Goal: Information Seeking & Learning: Learn about a topic

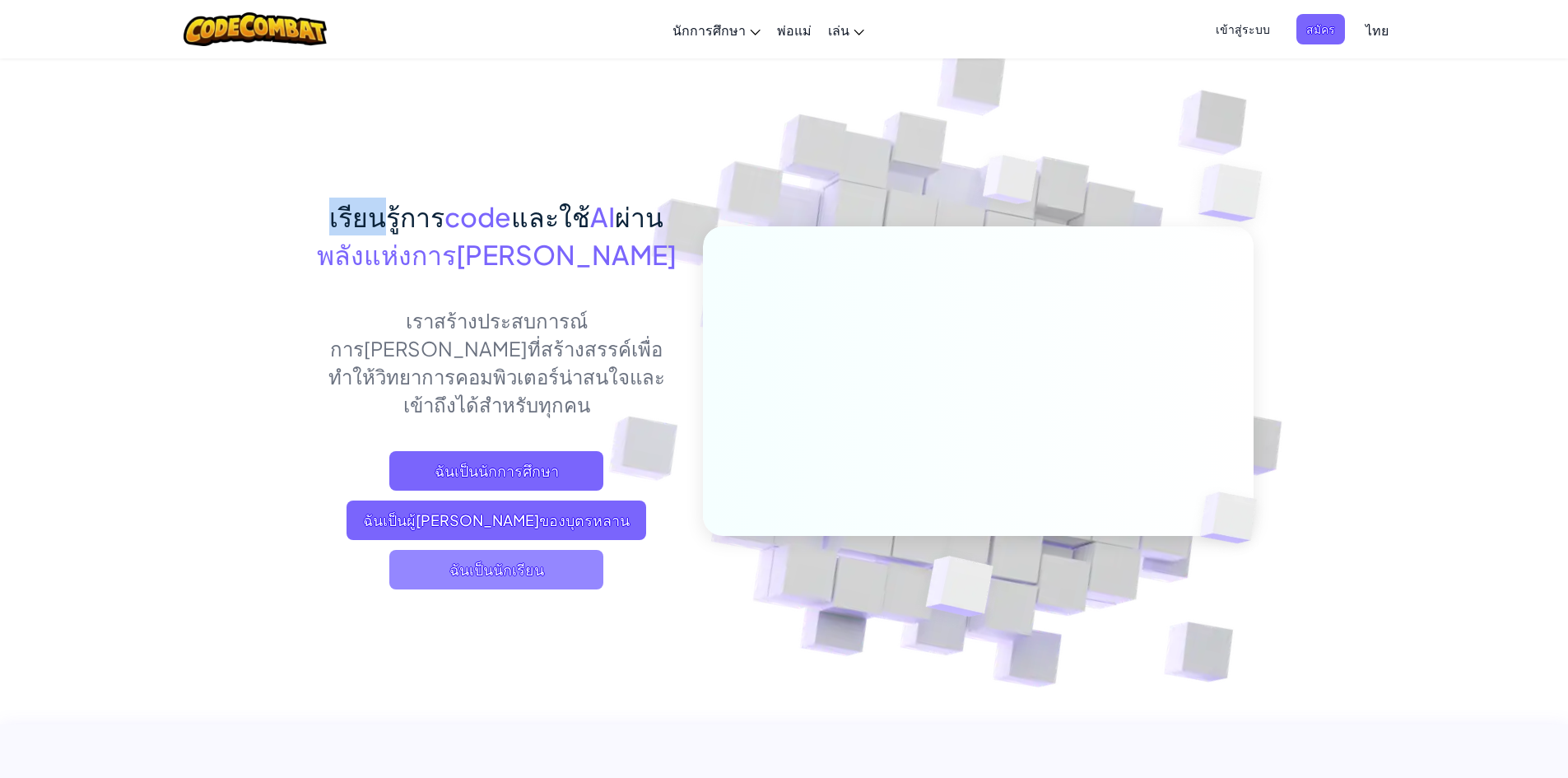
click at [525, 550] on span "ฉันเป็นนักเรียน" at bounding box center [496, 570] width 214 height 40
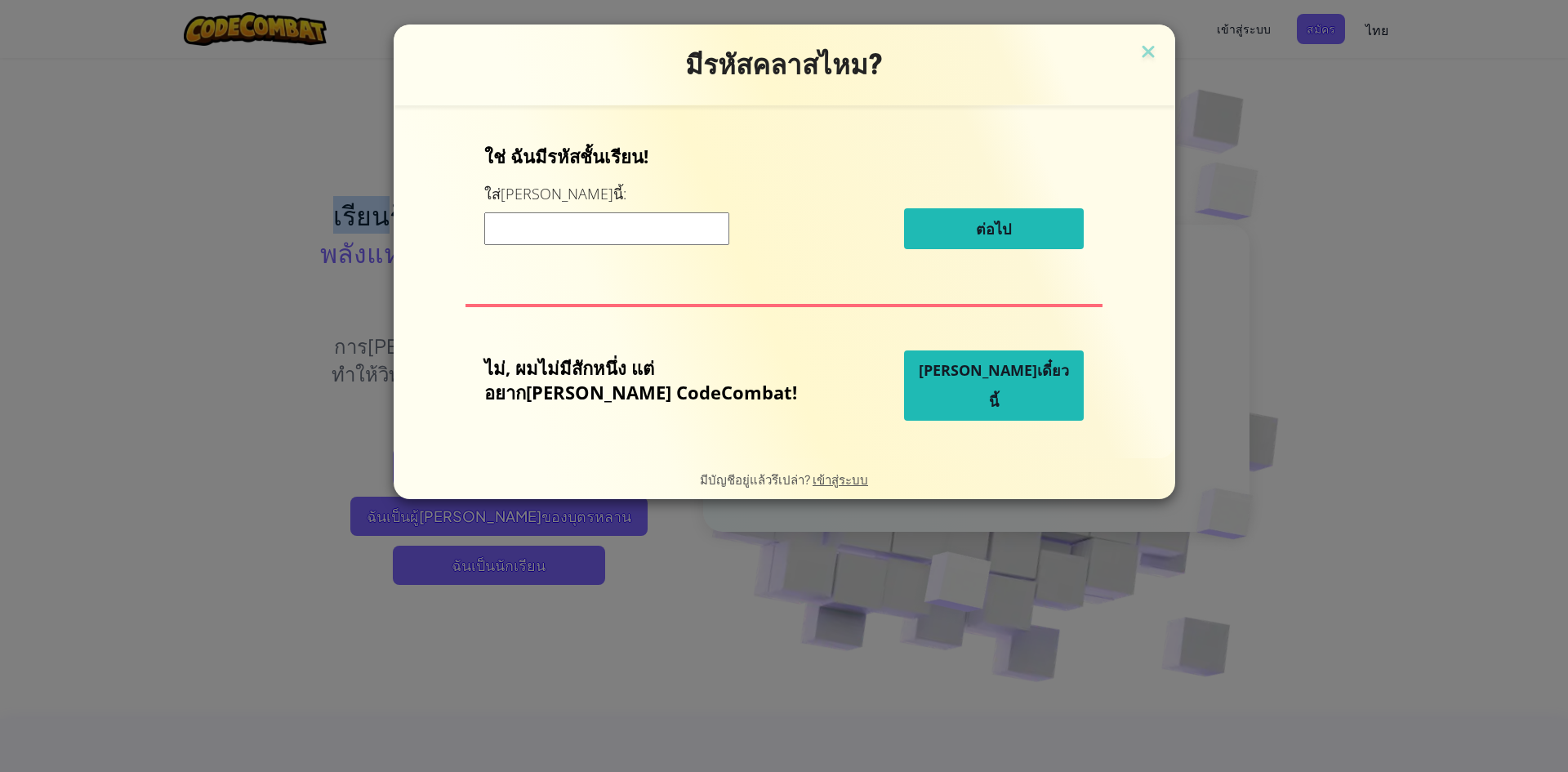
click at [976, 385] on span "[PERSON_NAME]เดี๋ยวนี้" at bounding box center [994, 386] width 150 height 51
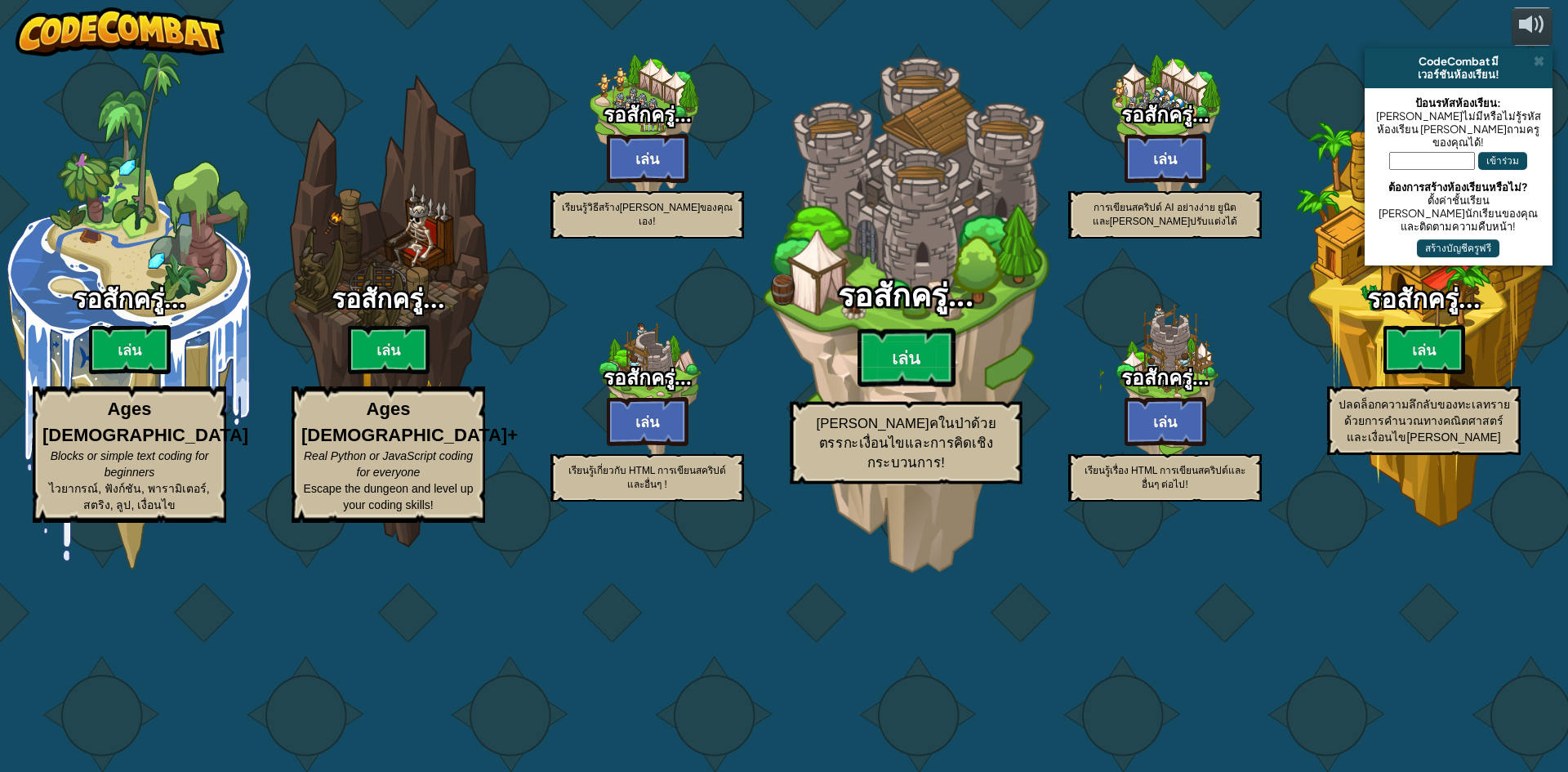
select select "th"
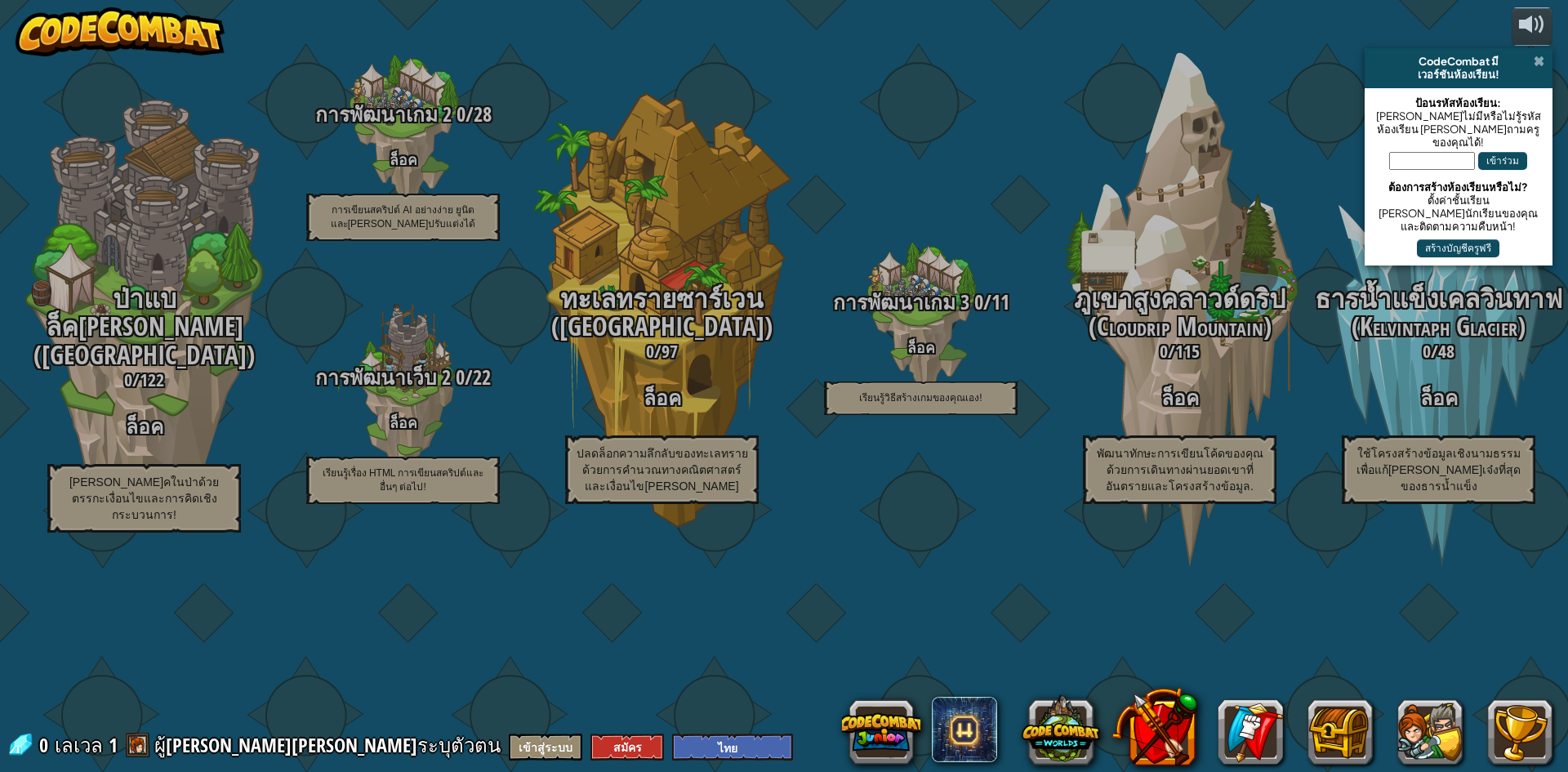
click at [1541, 56] on span at bounding box center [1538, 62] width 11 height 13
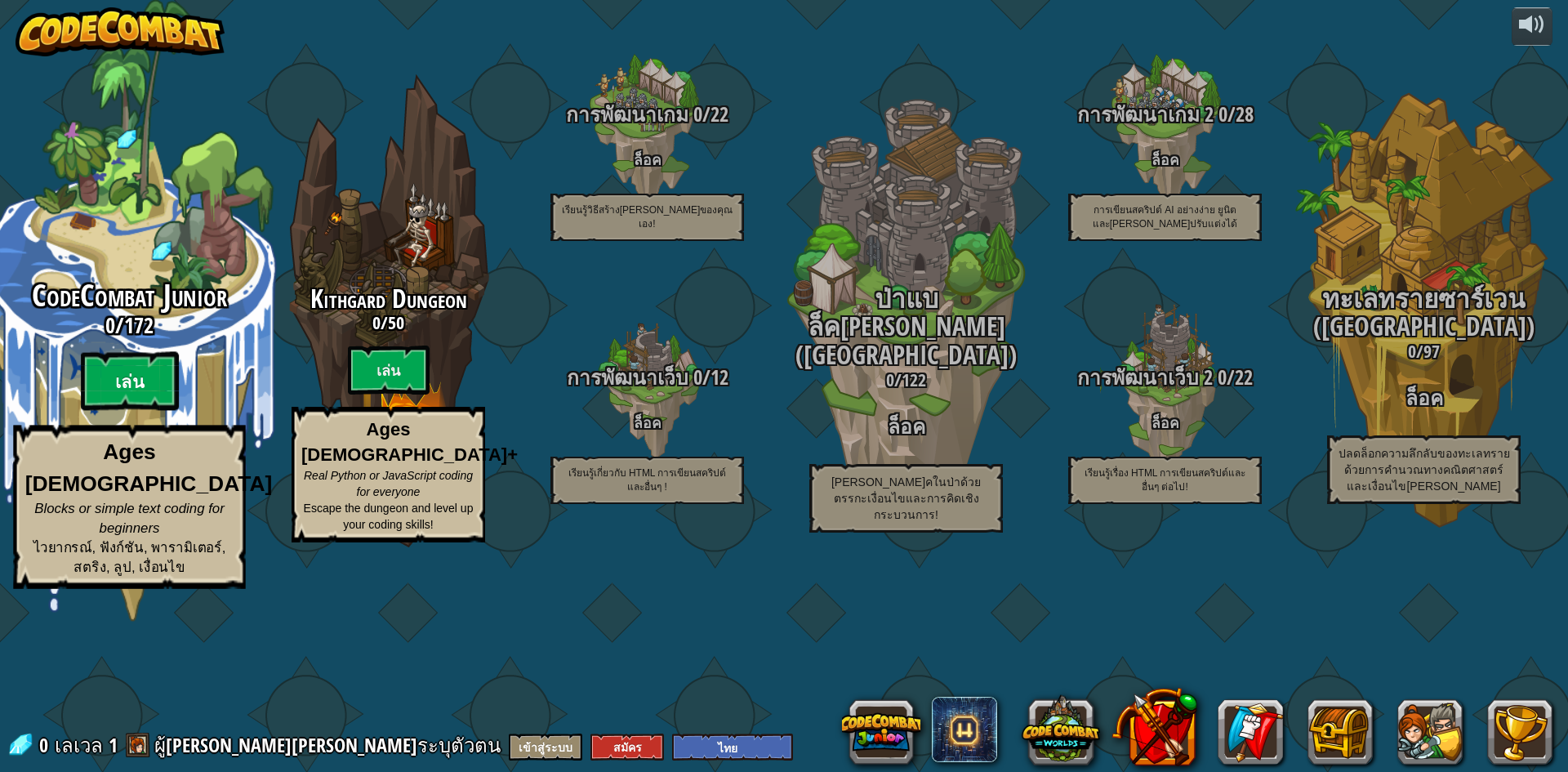
click at [149, 411] on btn "เล่น" at bounding box center [130, 381] width 98 height 59
select select "th"
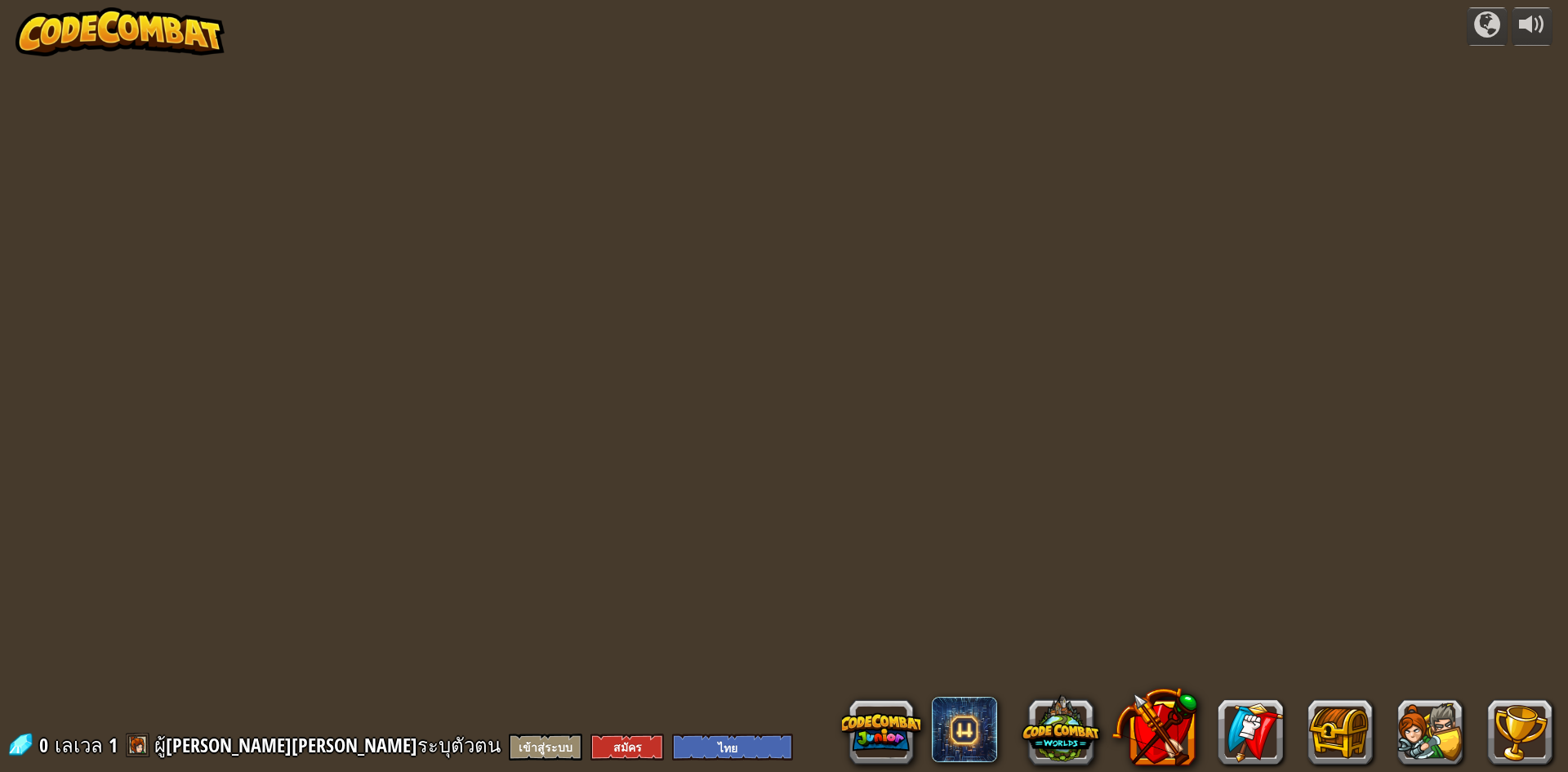
select select "th"
click at [1162, 464] on div at bounding box center [784, 386] width 1113 height 772
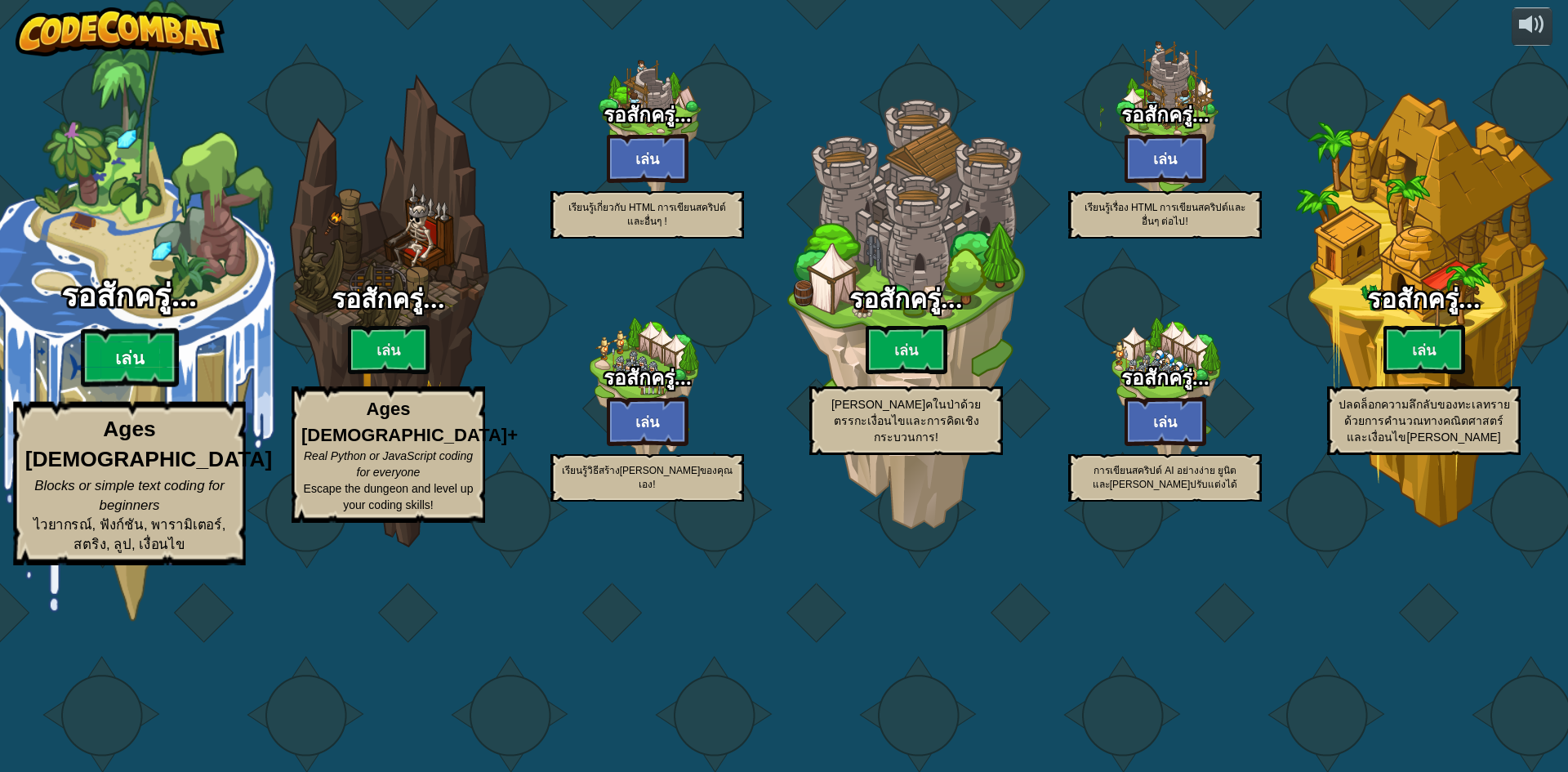
click at [154, 387] on btn "เล่น" at bounding box center [130, 358] width 98 height 59
select select "th"
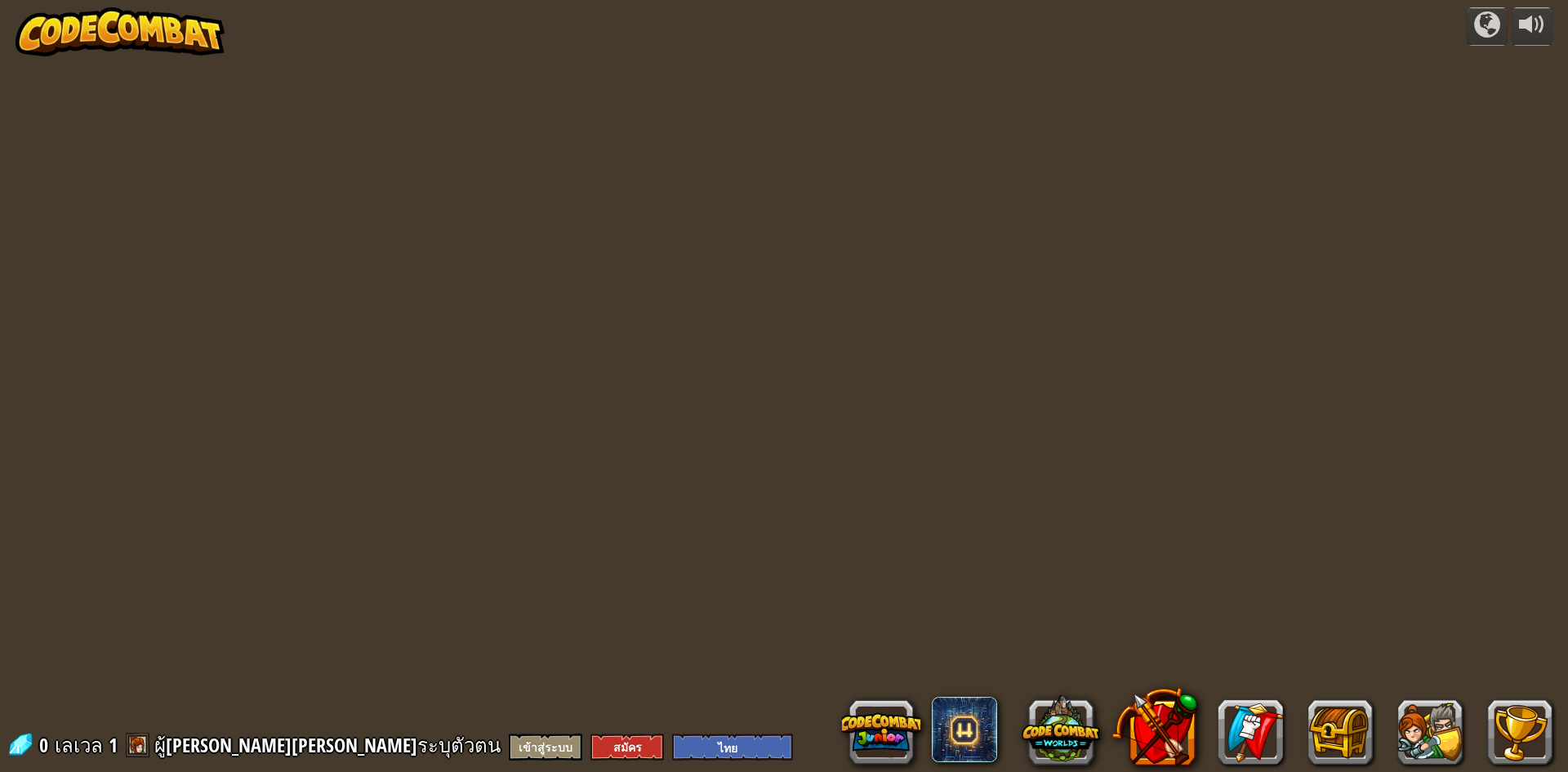
click at [153, 453] on div "powered by 0 [PERSON_NAME] 1 ผู้[PERSON_NAME][PERSON_NAME]ระบุตัวตน เข้าสู่ระบบ…" at bounding box center [784, 386] width 1568 height 772
click at [605, 537] on div "powered by 0 [PERSON_NAME] 1 ผู้[PERSON_NAME][PERSON_NAME]ระบุตัวตน เข้าสู่ระบบ…" at bounding box center [784, 386] width 1568 height 772
select select "th"
drag, startPoint x: 605, startPoint y: 537, endPoint x: 941, endPoint y: 455, distance: 345.9
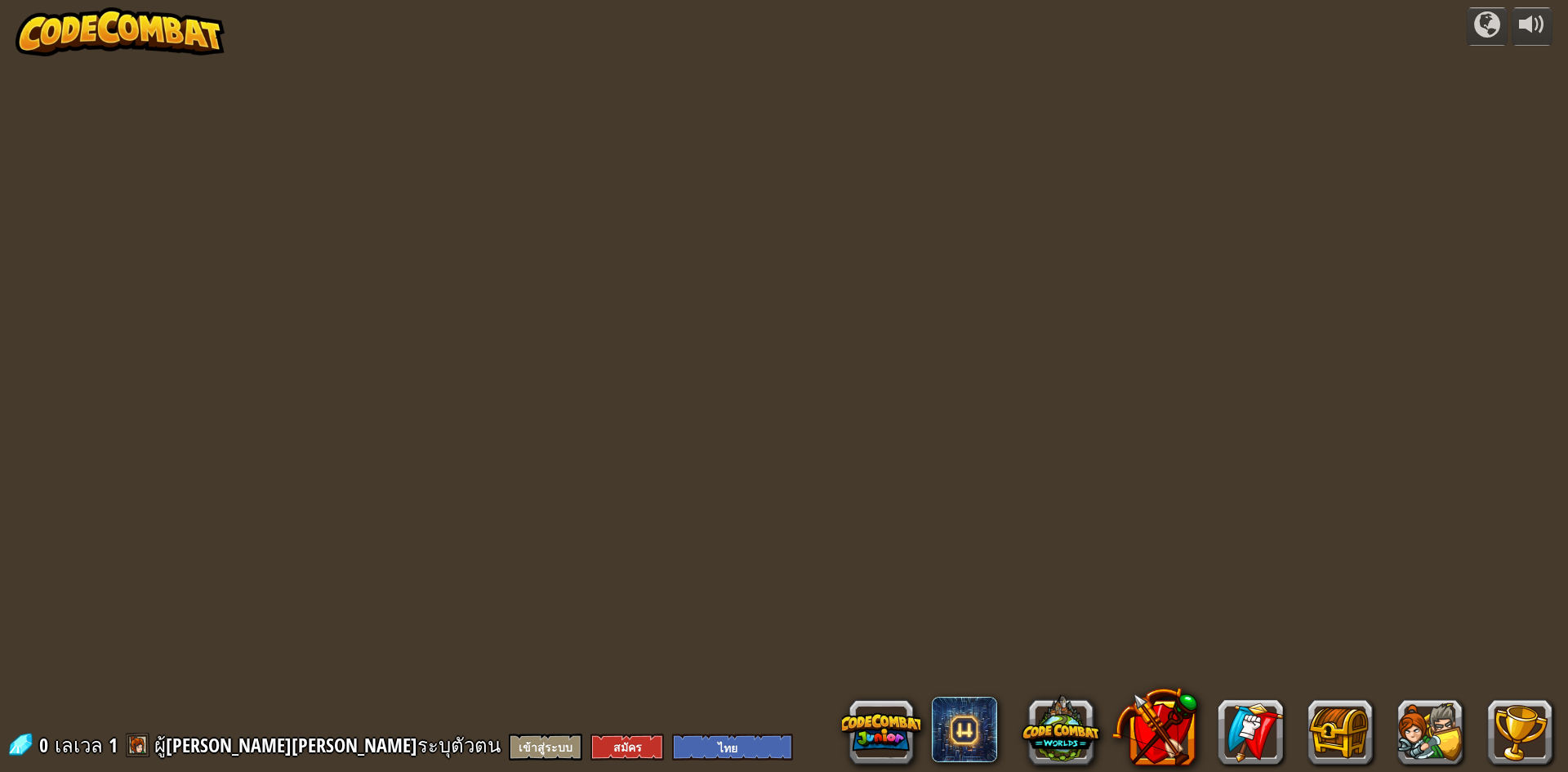
click at [941, 455] on div at bounding box center [784, 386] width 1113 height 772
select select "th"
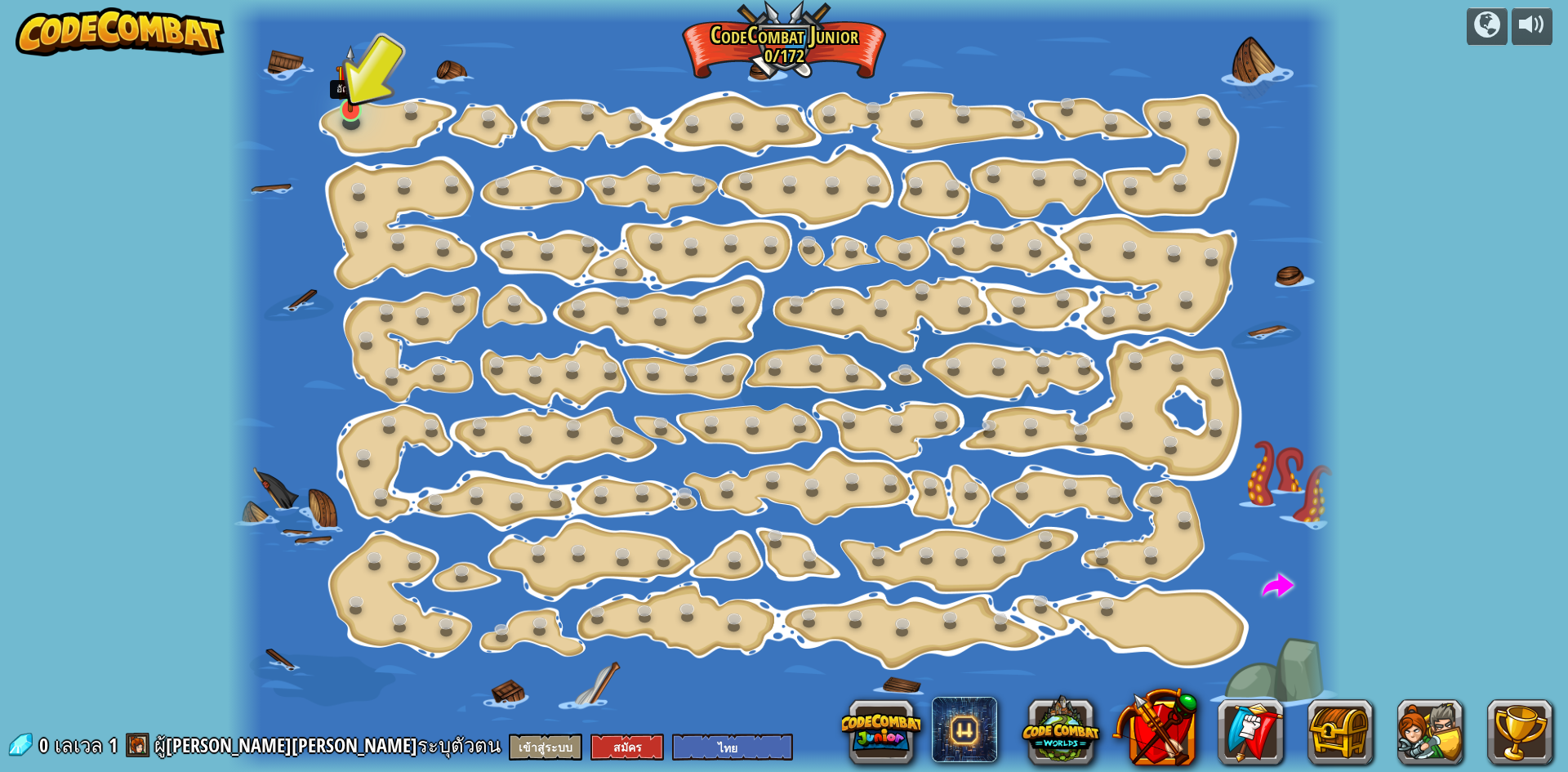
click at [350, 103] on img at bounding box center [350, 79] width 30 height 68
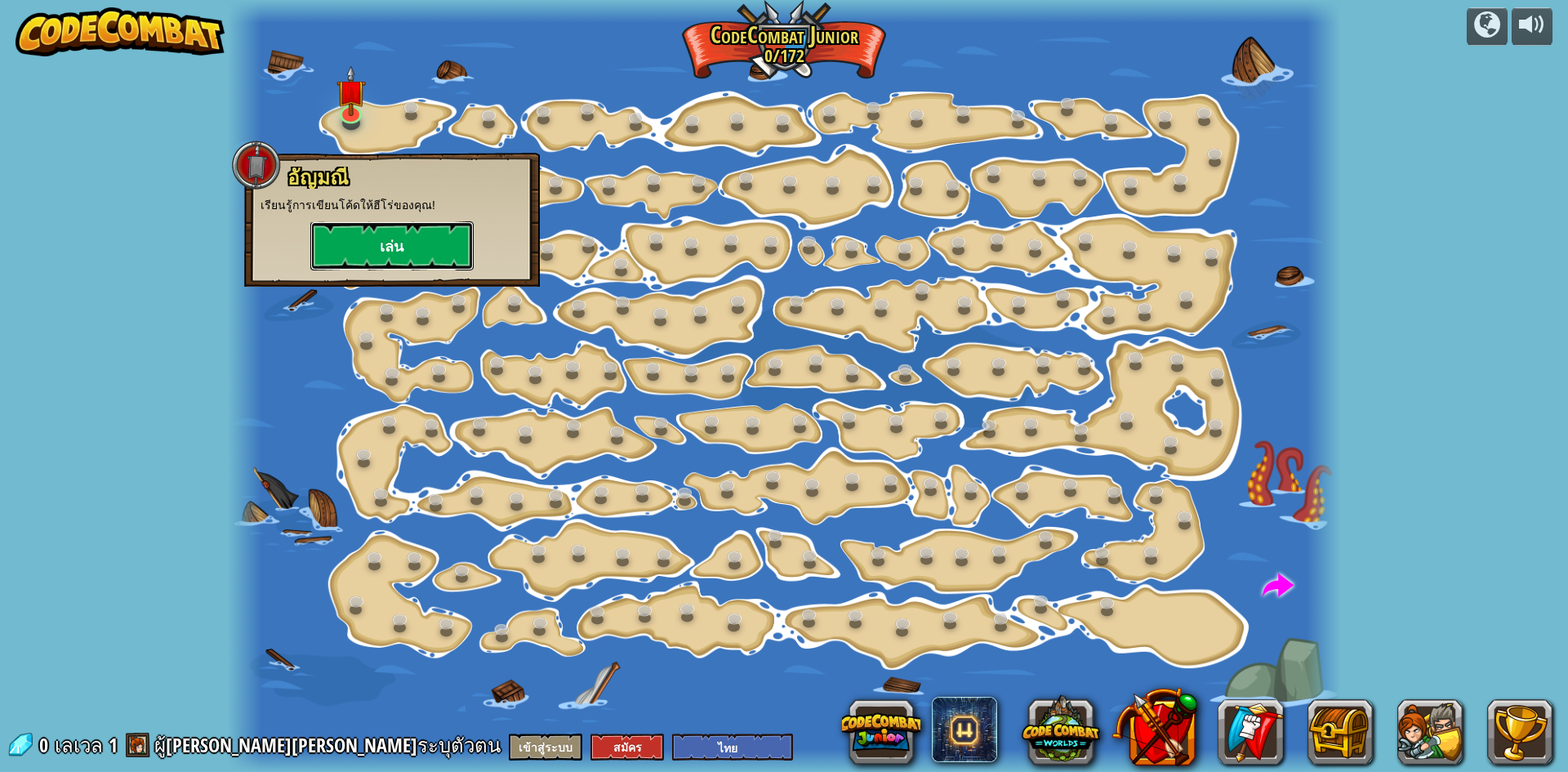
click at [378, 247] on button "เล่น" at bounding box center [391, 246] width 163 height 49
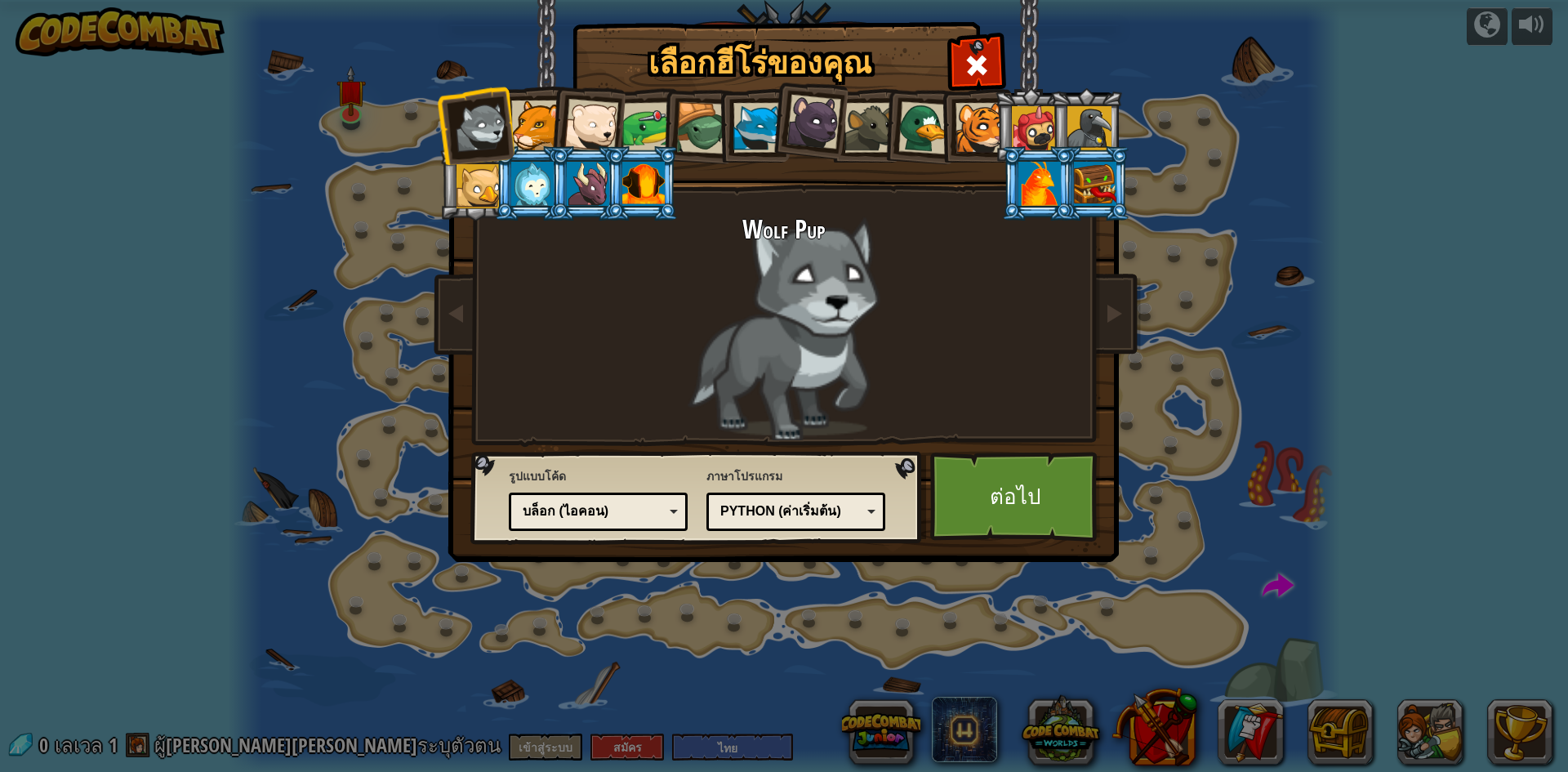
click at [661, 177] on div at bounding box center [643, 184] width 43 height 44
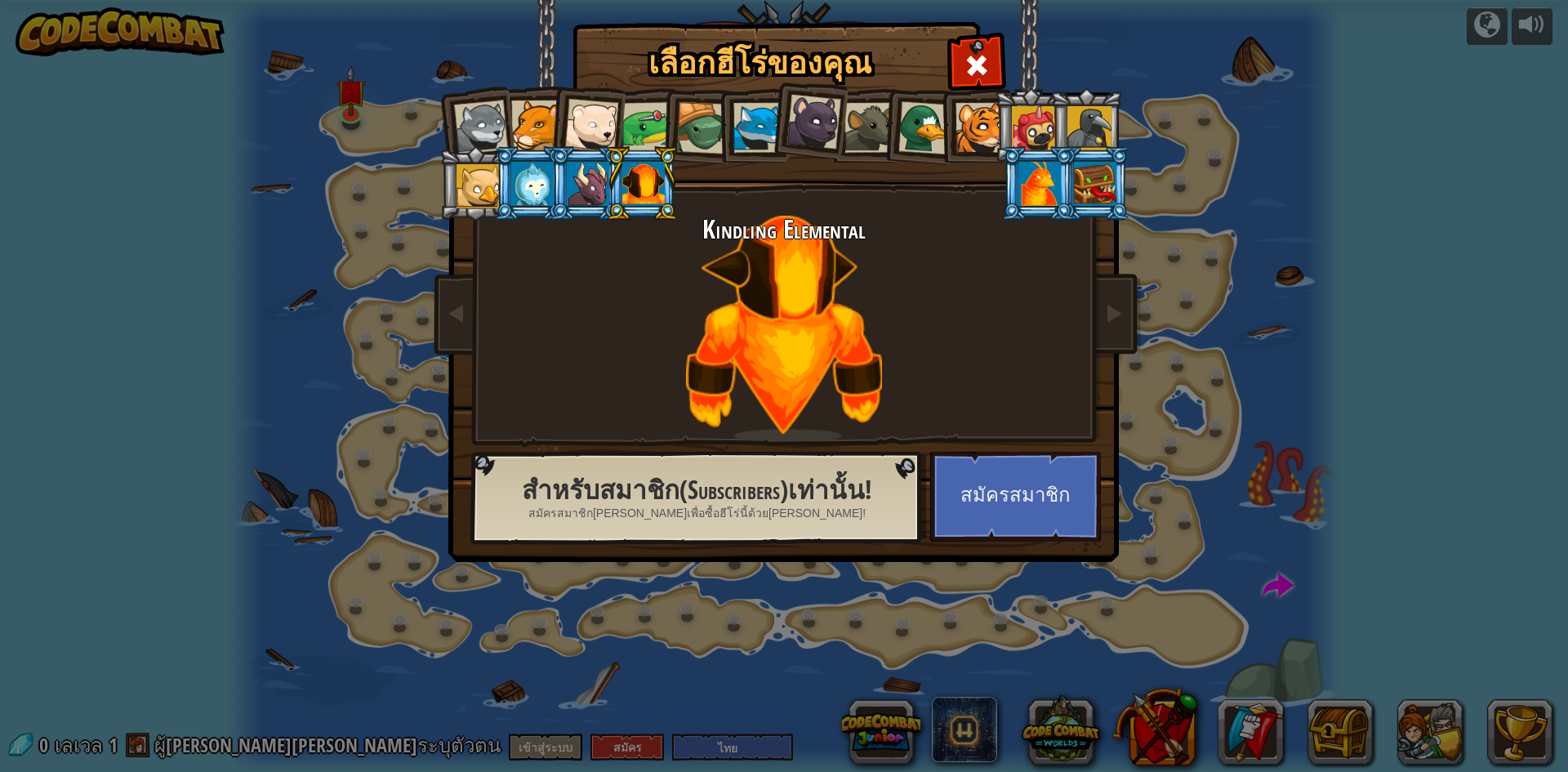
click at [744, 132] on div at bounding box center [758, 127] width 50 height 50
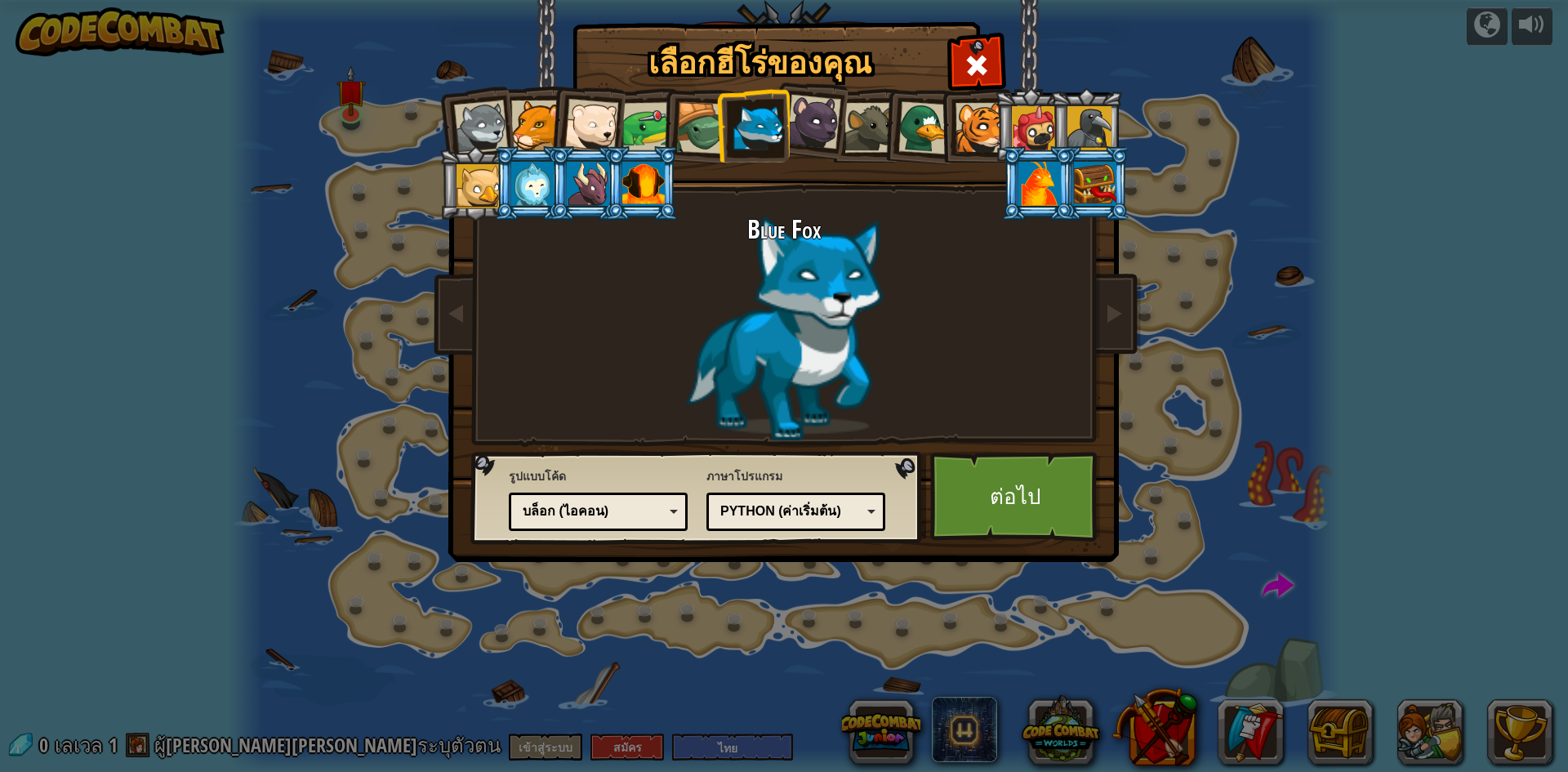
click at [653, 158] on li at bounding box center [642, 183] width 74 height 75
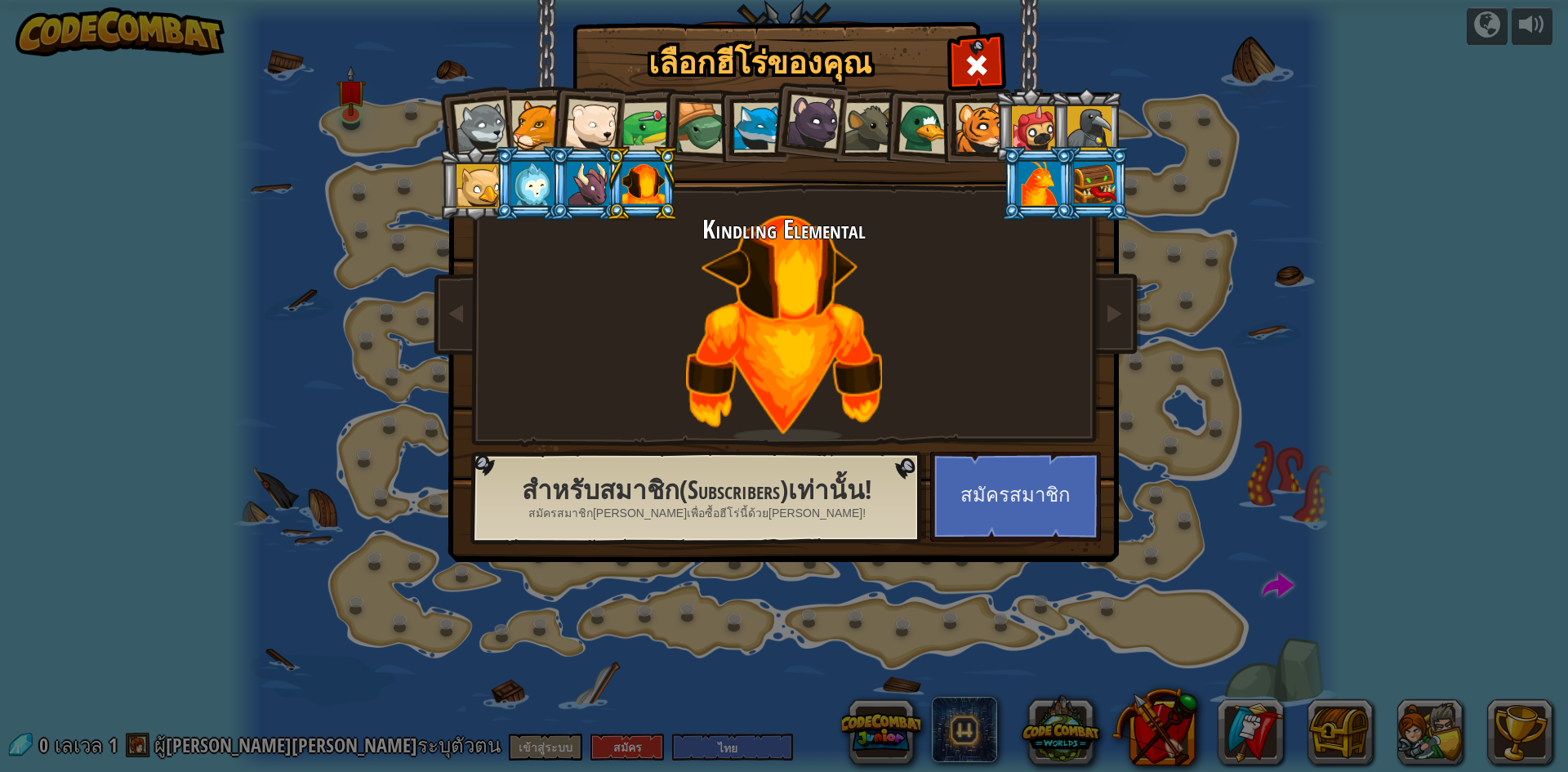
click at [761, 120] on div at bounding box center [758, 127] width 50 height 50
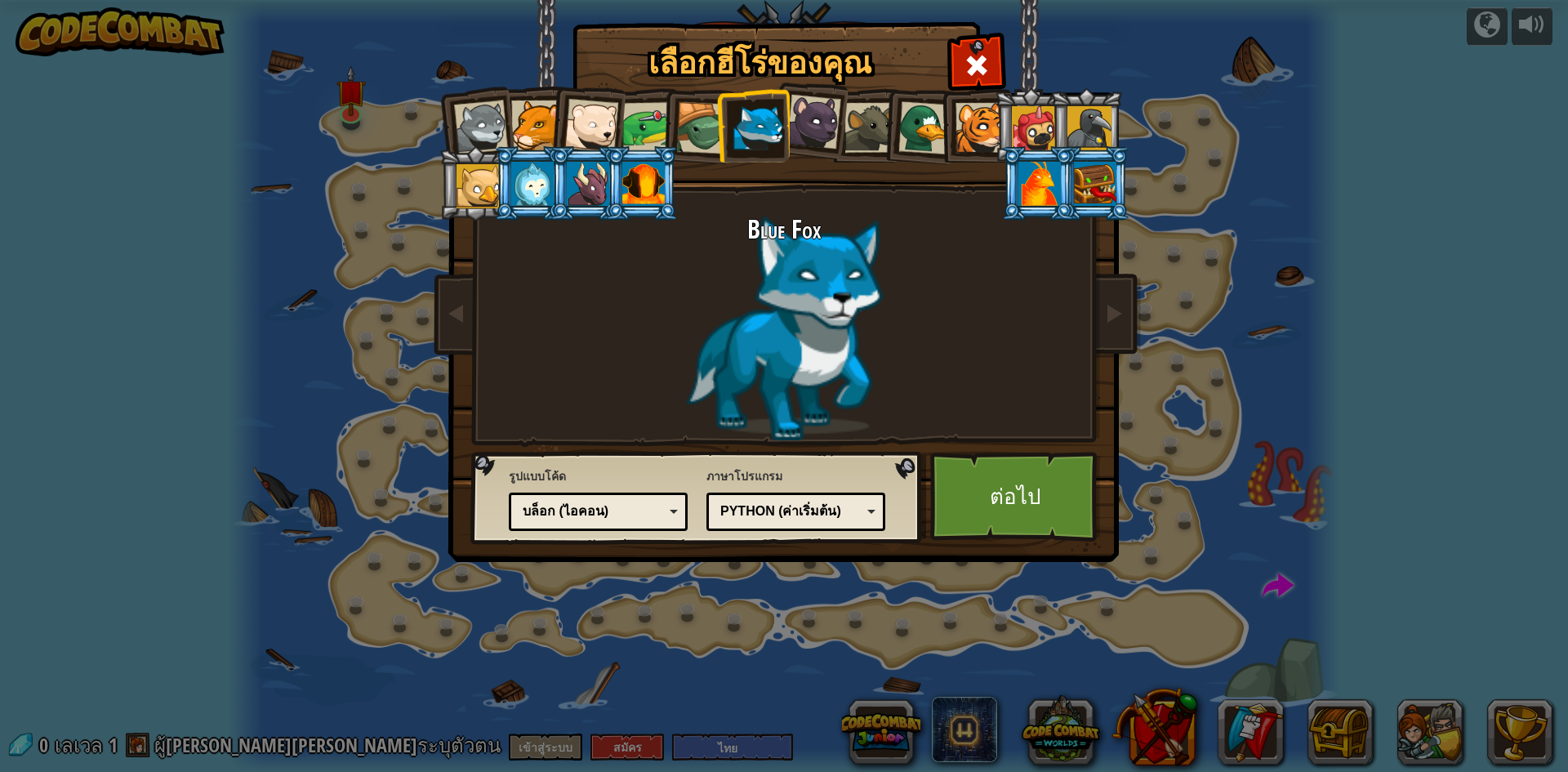
click at [979, 157] on li at bounding box center [976, 125] width 74 height 75
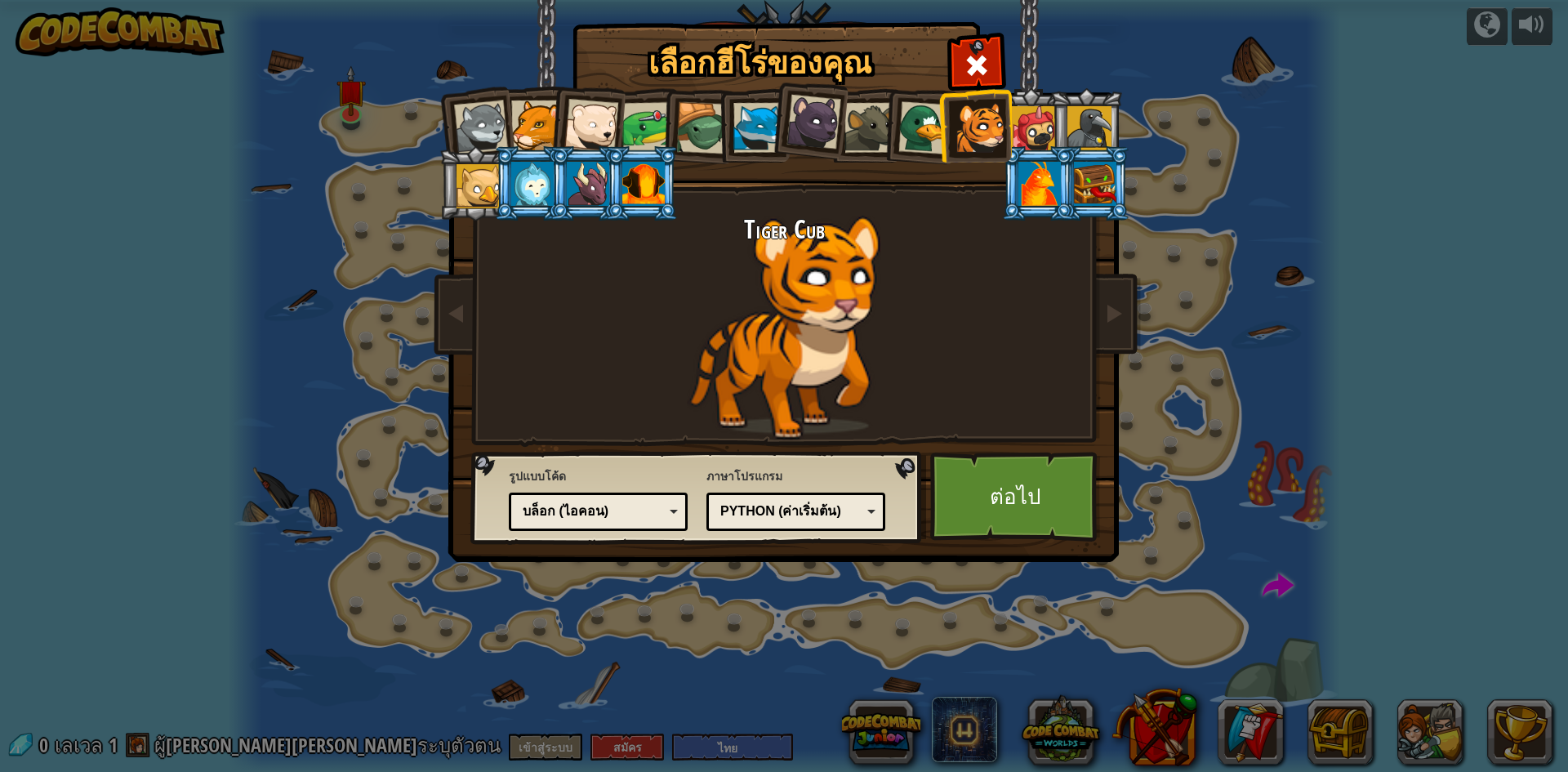
click at [929, 138] on div at bounding box center [925, 127] width 53 height 53
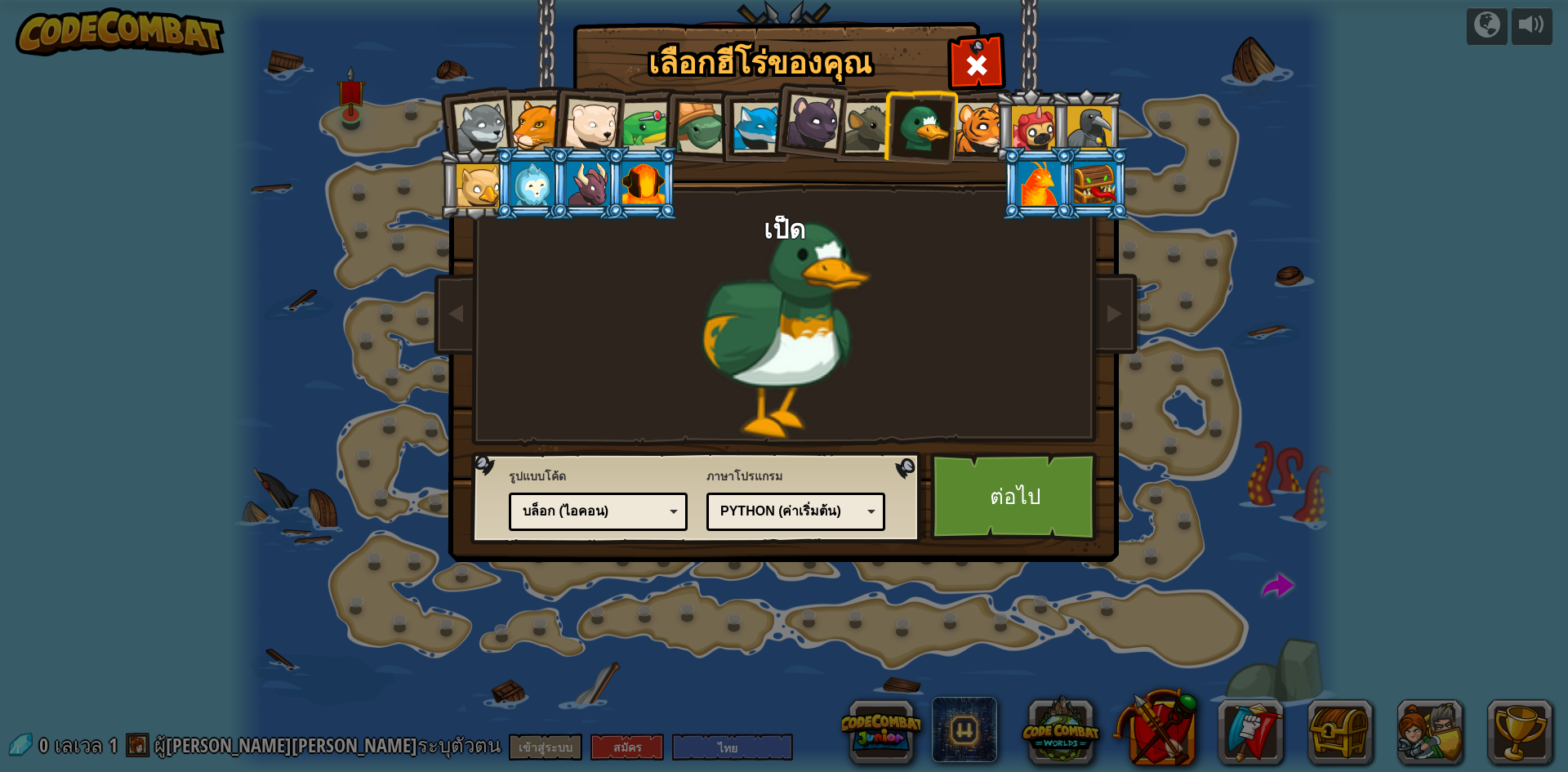
click at [754, 139] on div at bounding box center [758, 127] width 50 height 50
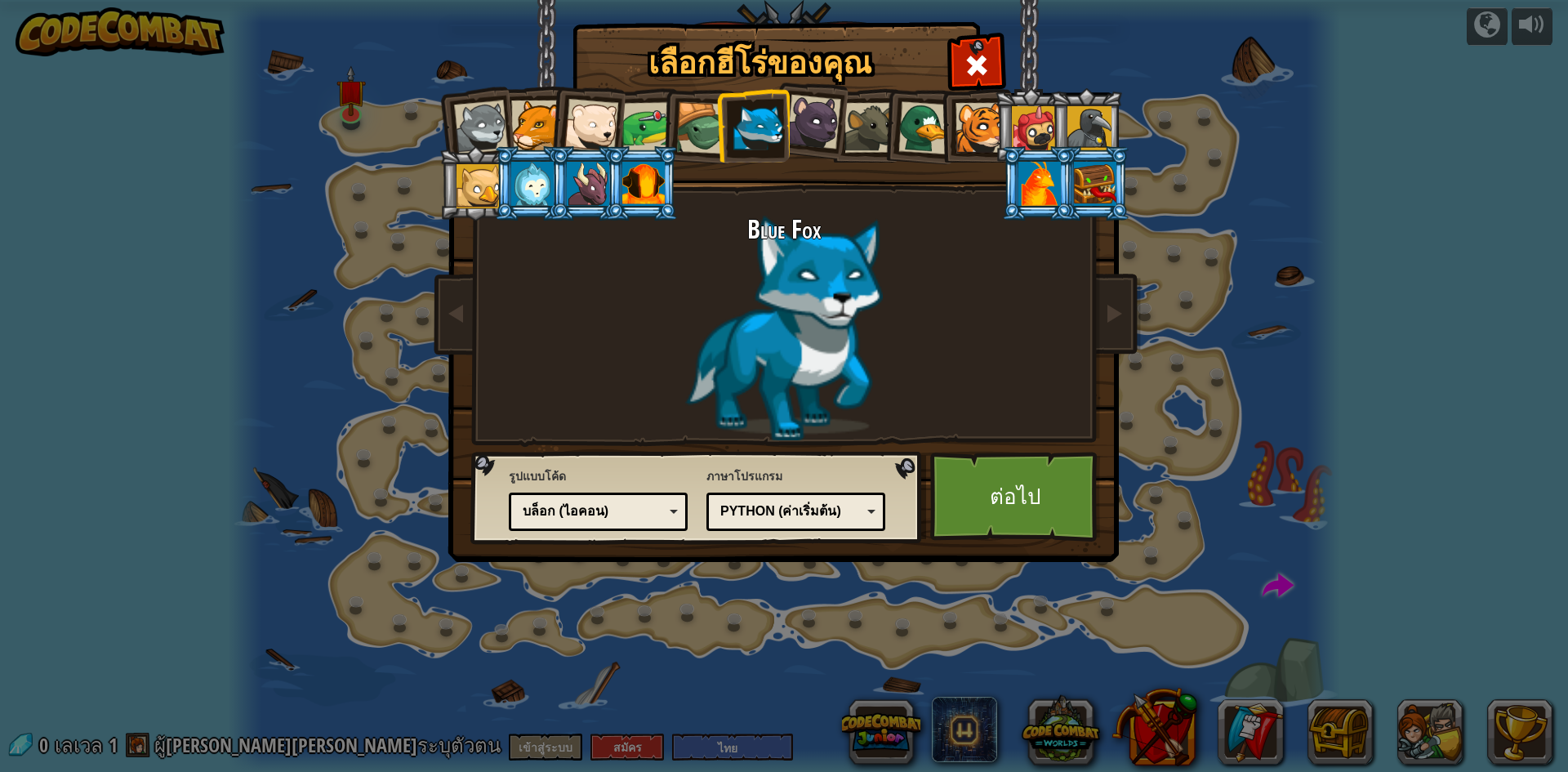
click at [1042, 108] on div at bounding box center [1034, 128] width 44 height 44
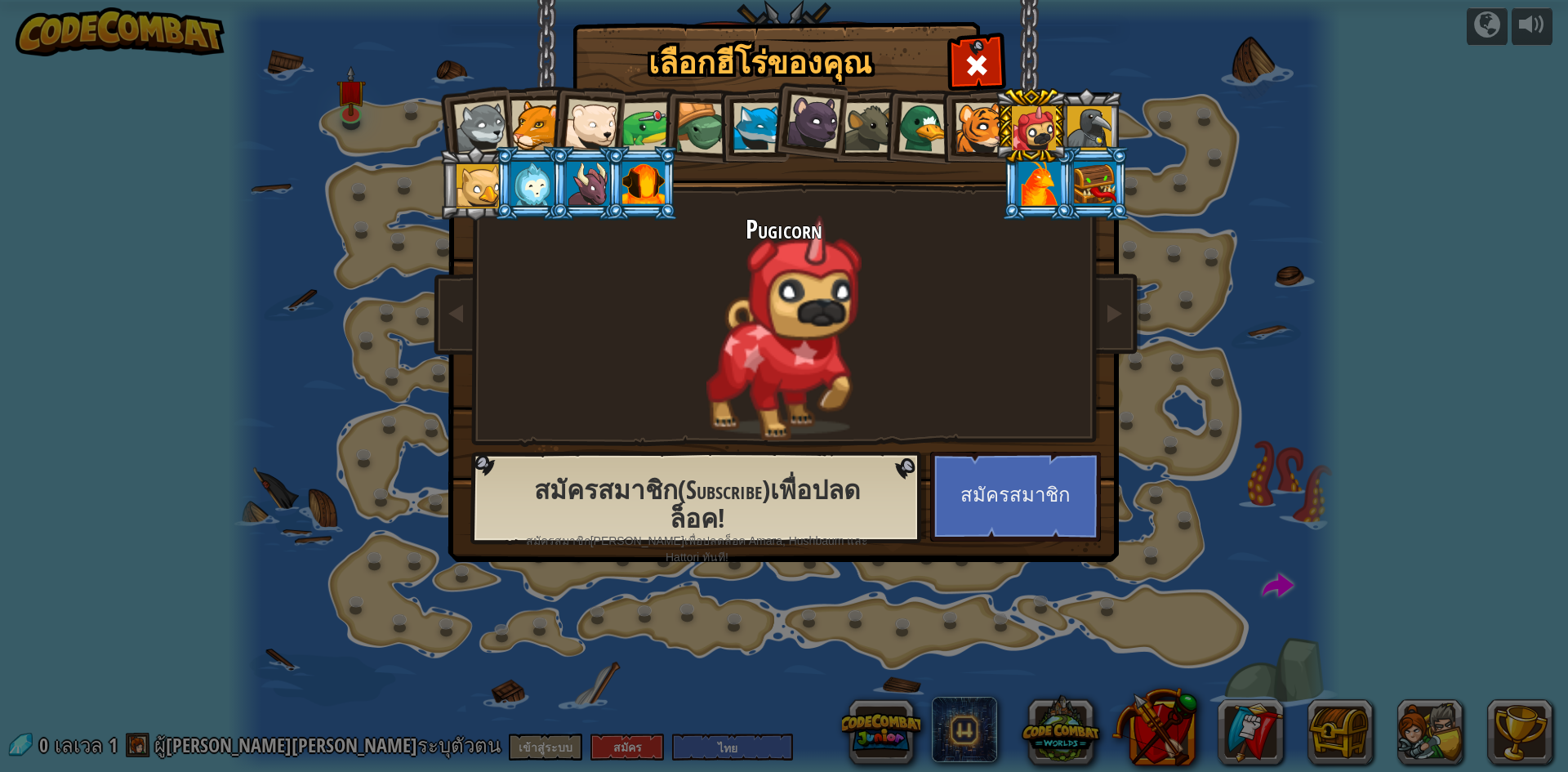
click at [1042, 108] on div at bounding box center [1034, 128] width 44 height 44
click at [1100, 127] on div at bounding box center [1090, 128] width 44 height 44
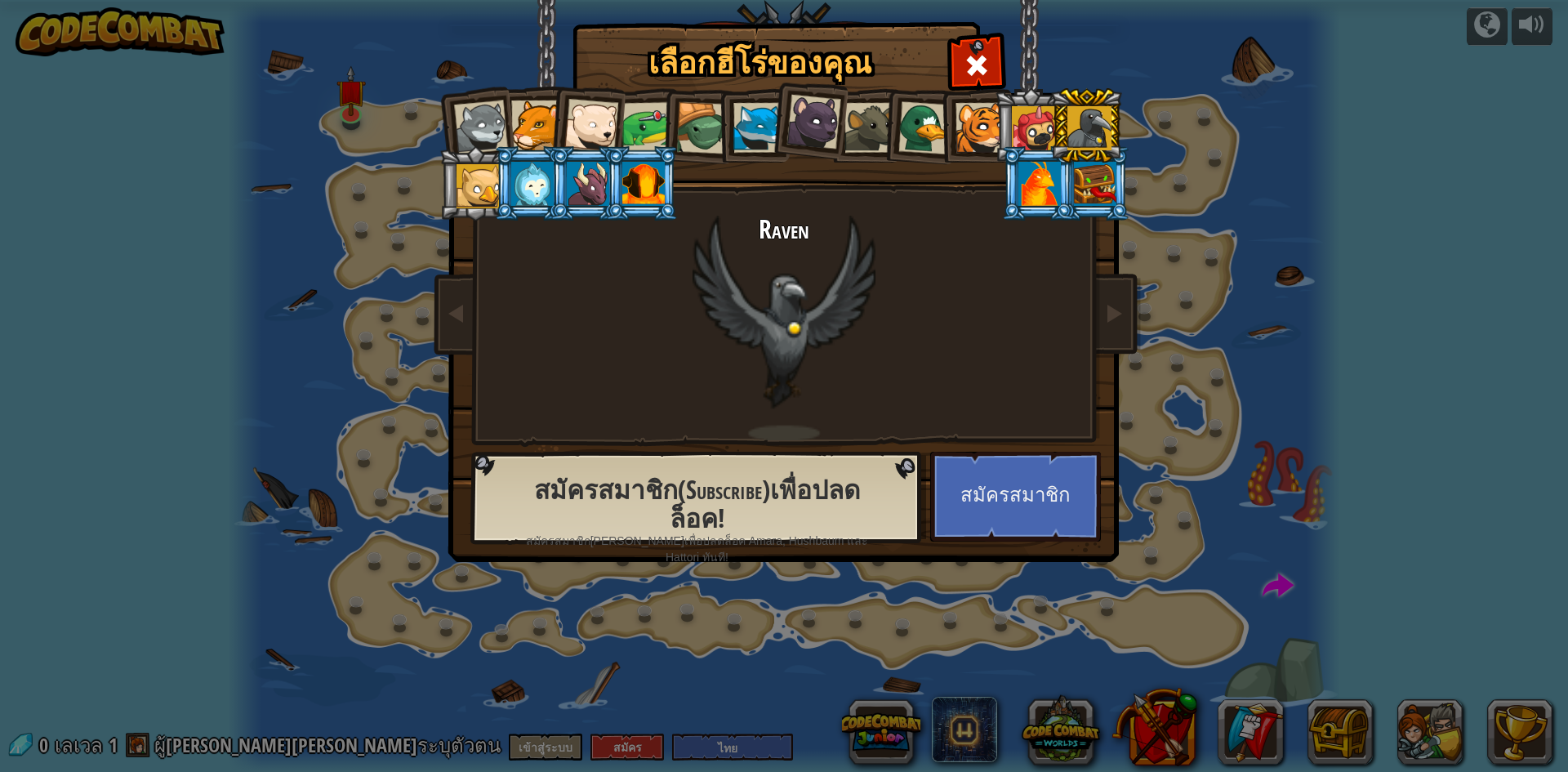
click at [757, 125] on div at bounding box center [758, 127] width 50 height 50
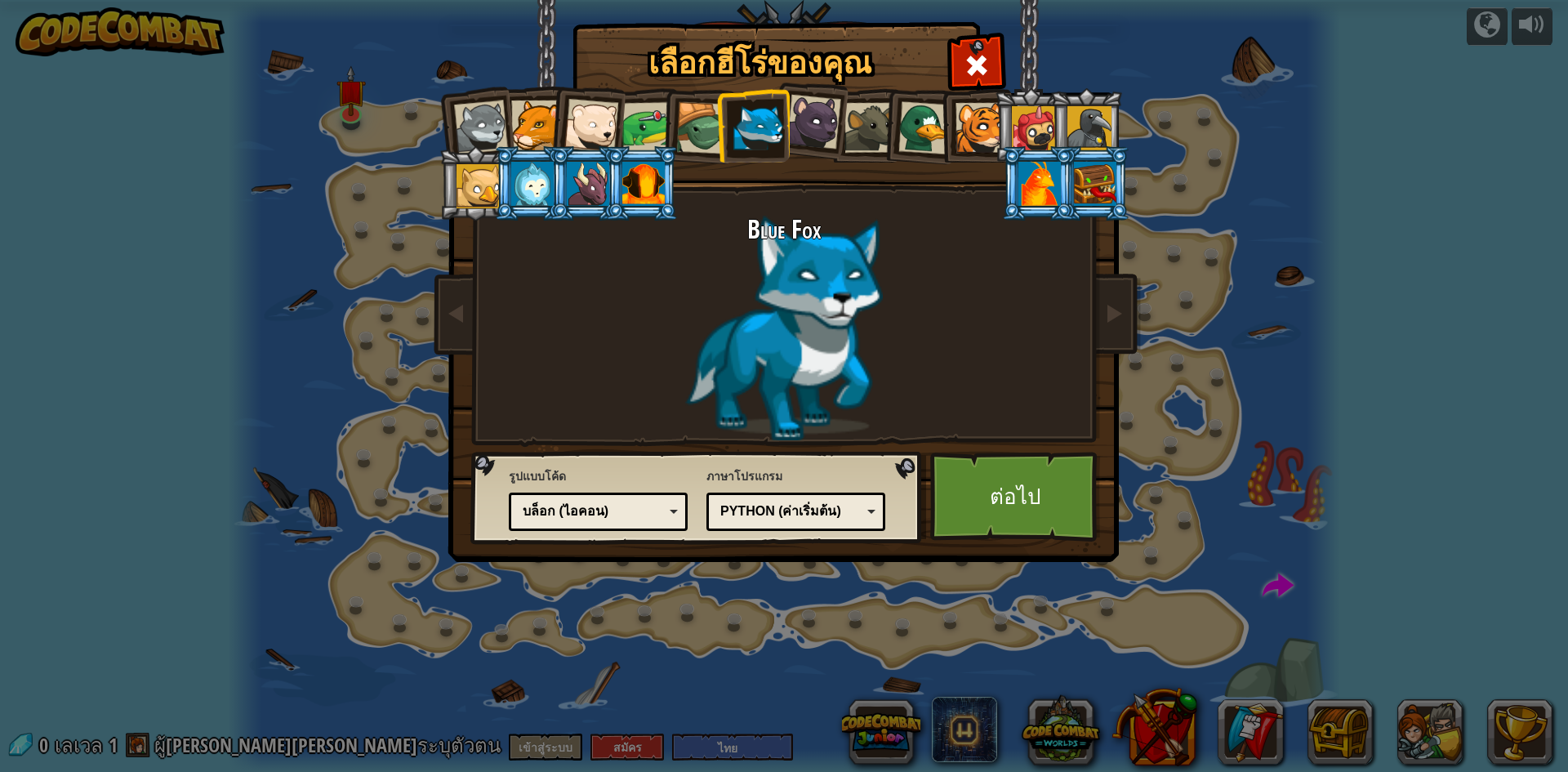
click at [490, 127] on div at bounding box center [481, 127] width 54 height 54
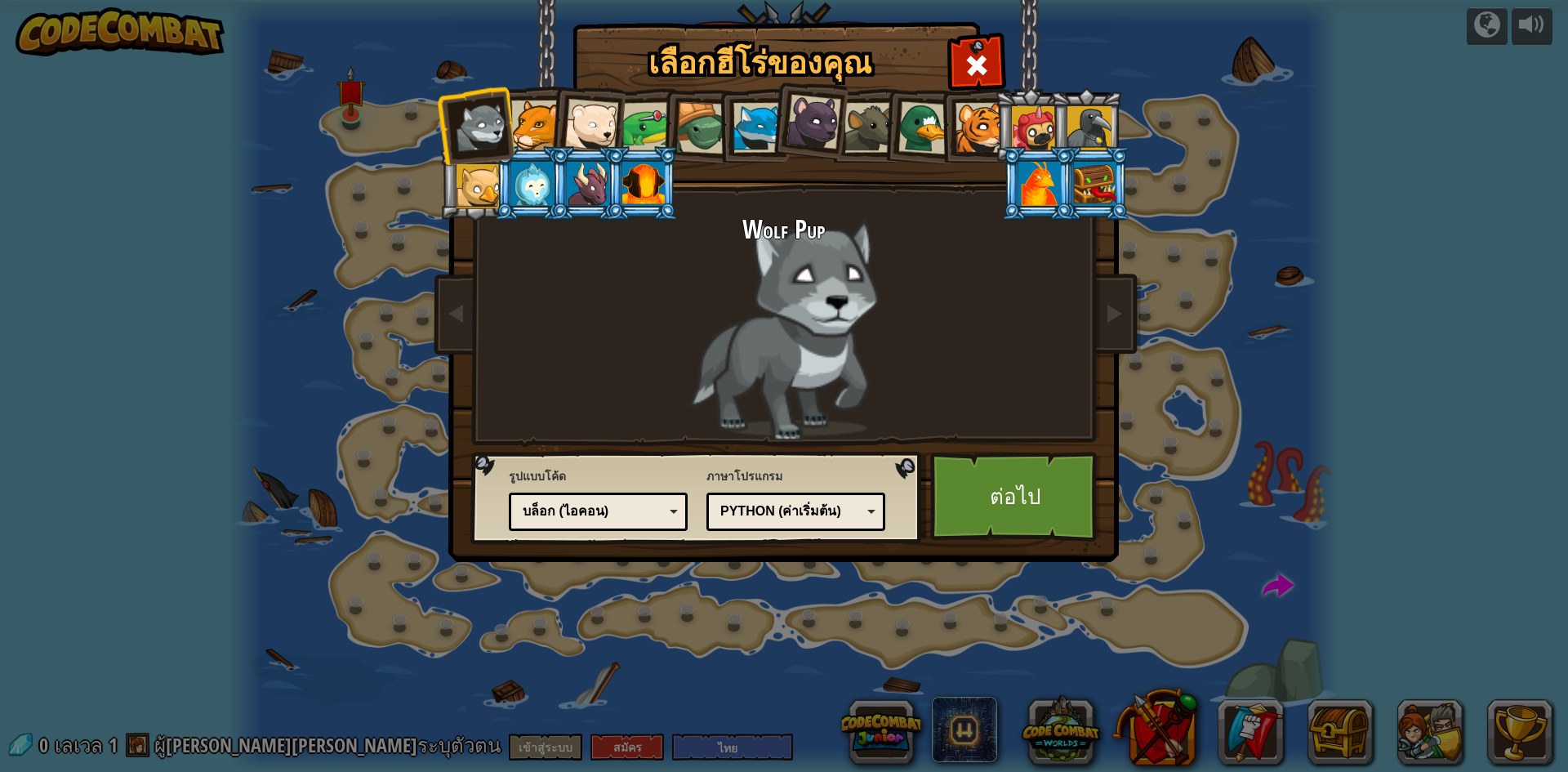
click at [755, 112] on div at bounding box center [758, 127] width 50 height 50
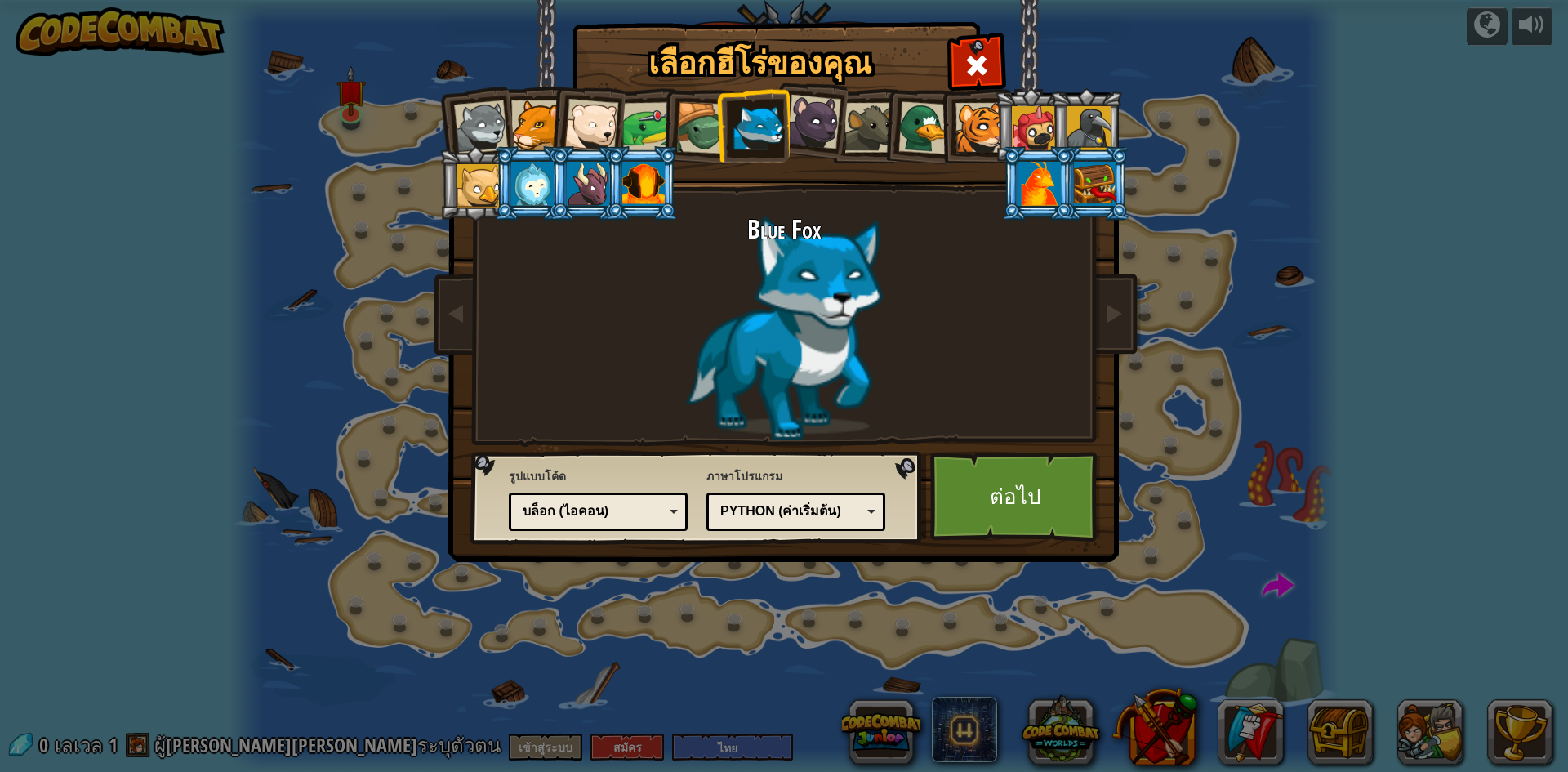
click at [693, 131] on div at bounding box center [702, 128] width 53 height 53
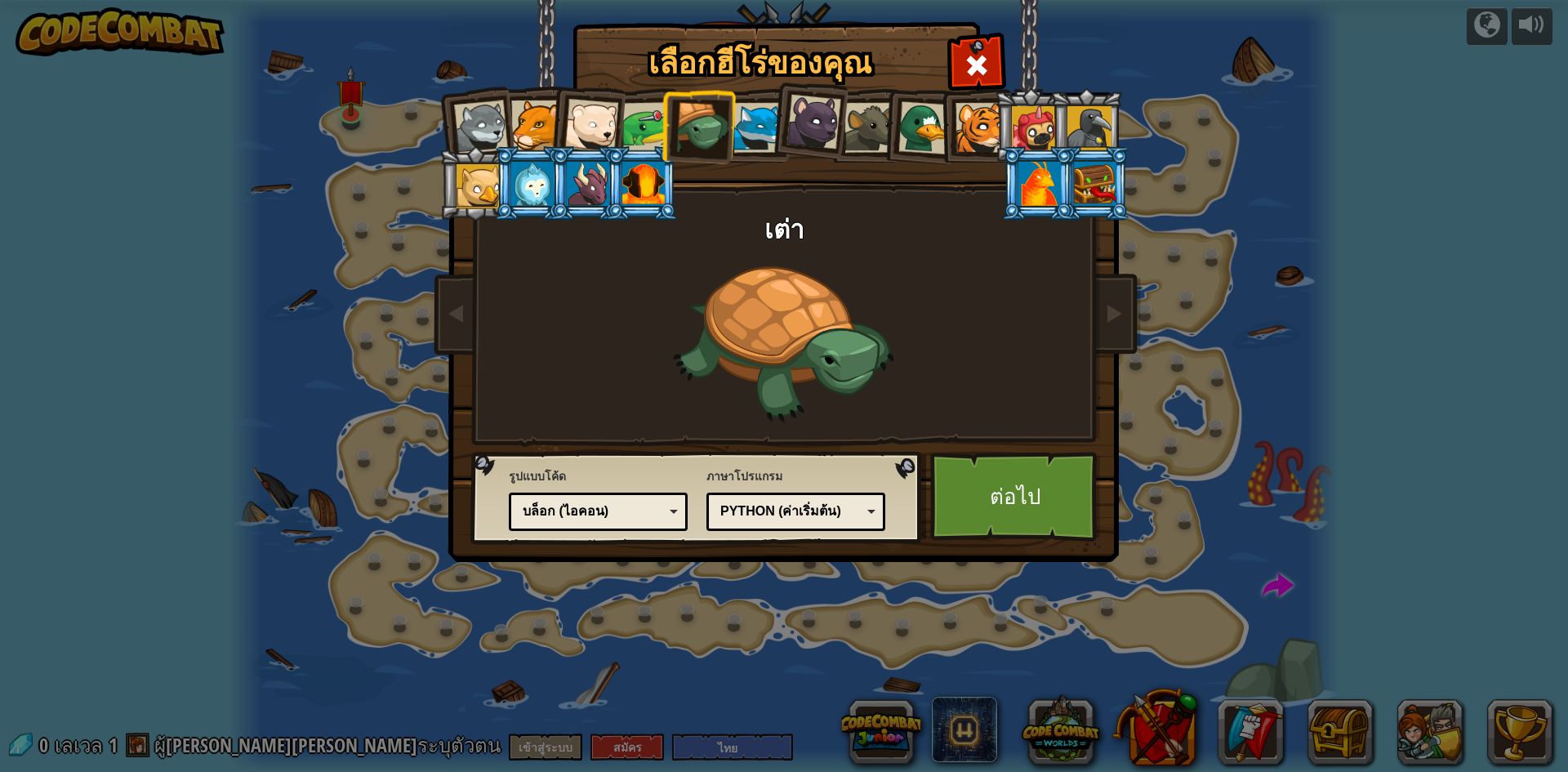
click at [757, 120] on div at bounding box center [758, 127] width 50 height 50
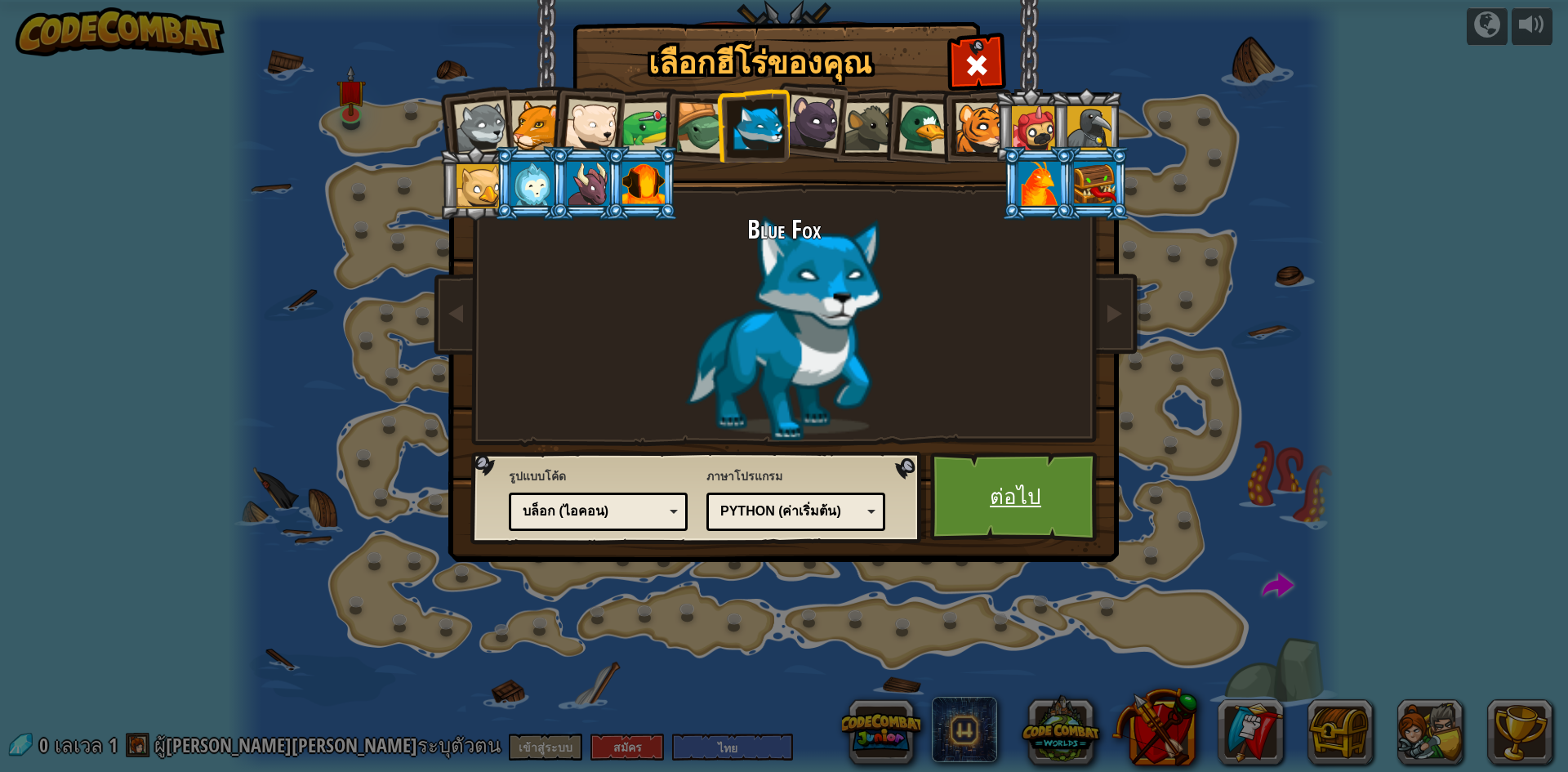
click at [1017, 498] on link "ต่อไป" at bounding box center [1016, 496] width 171 height 89
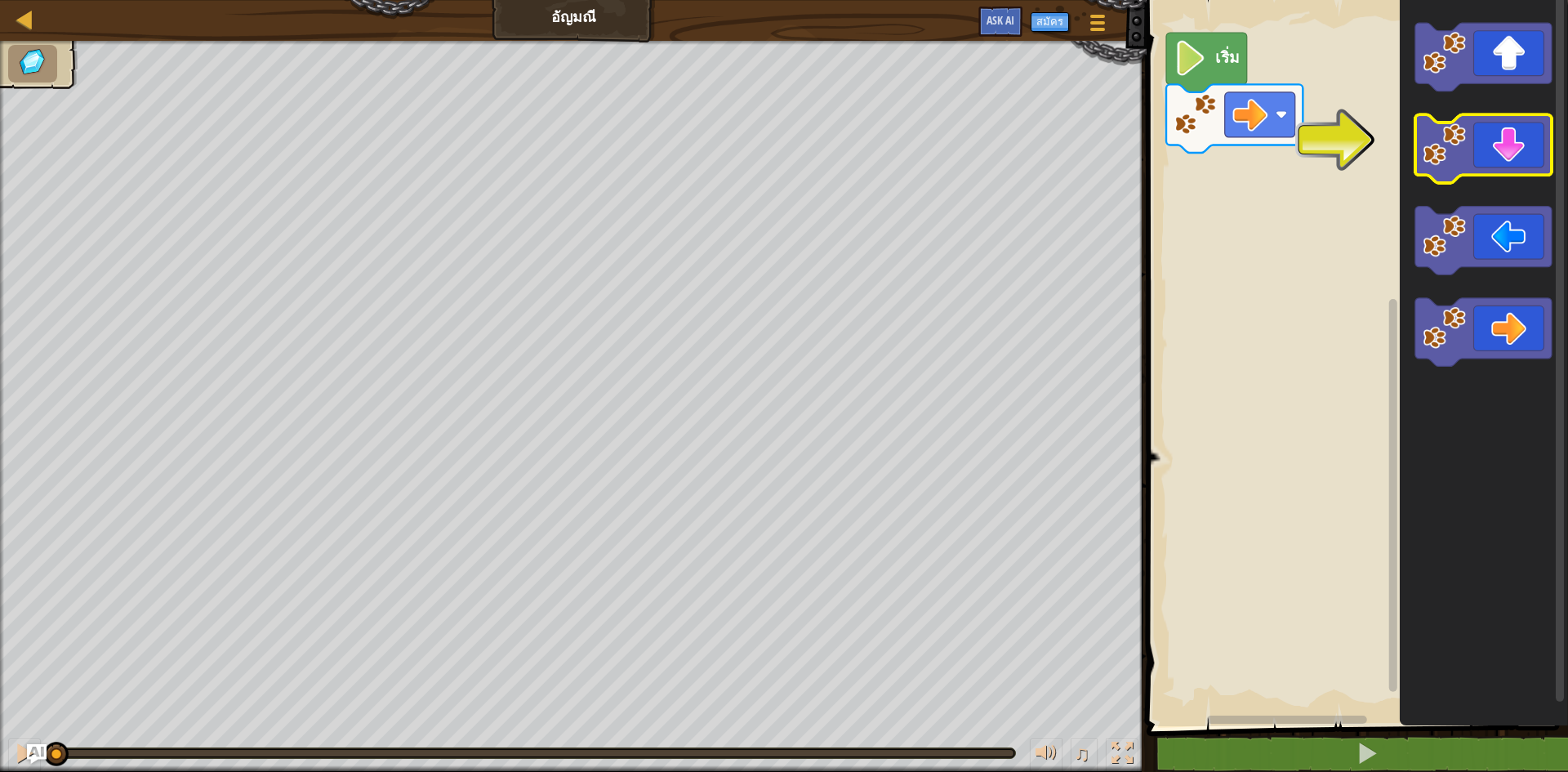
click at [1446, 156] on image "พื้นที่ทำงาน Blockly" at bounding box center [1444, 144] width 43 height 43
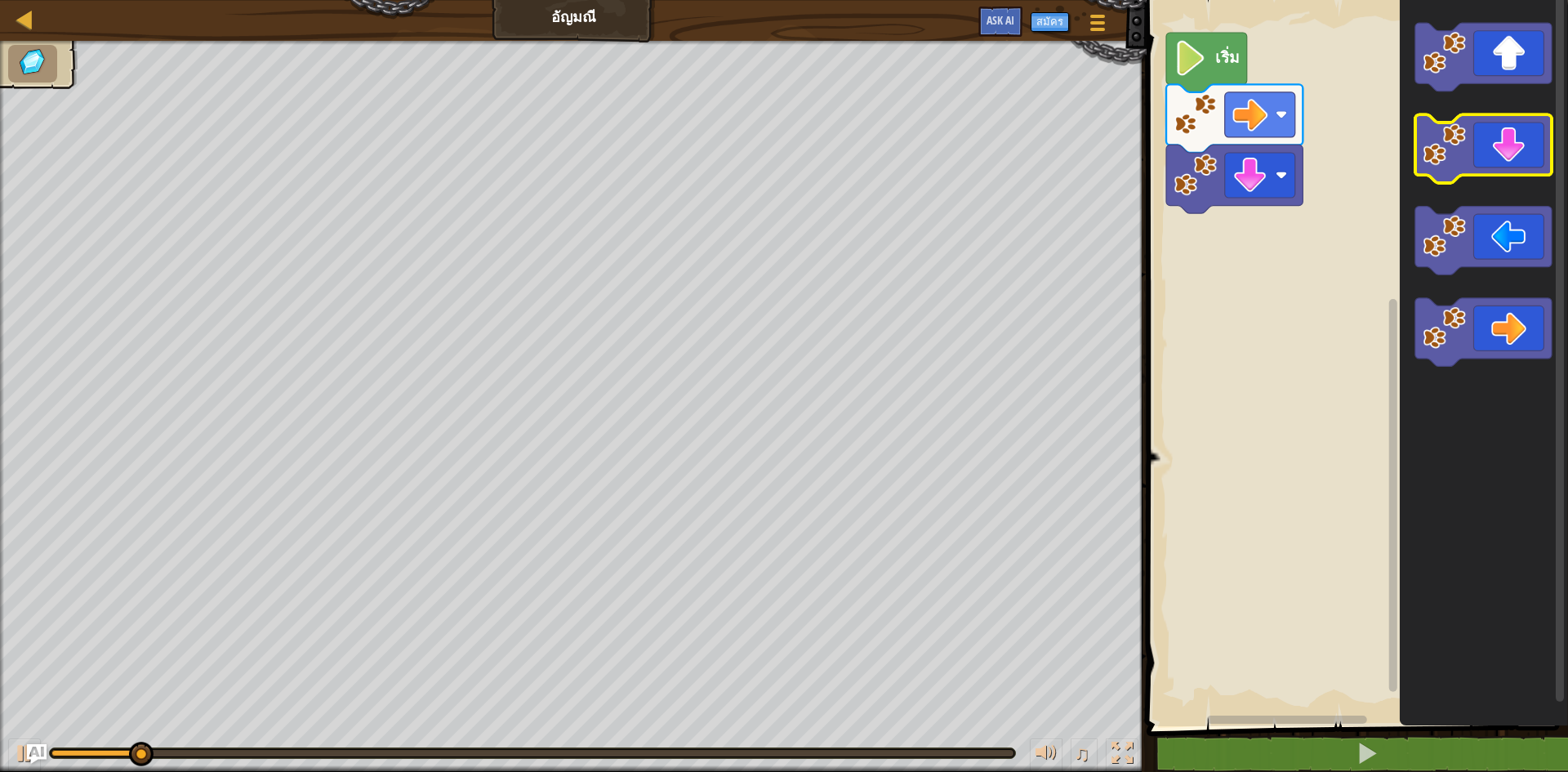
click at [1446, 156] on image "พื้นที่ทำงาน Blockly" at bounding box center [1444, 144] width 43 height 43
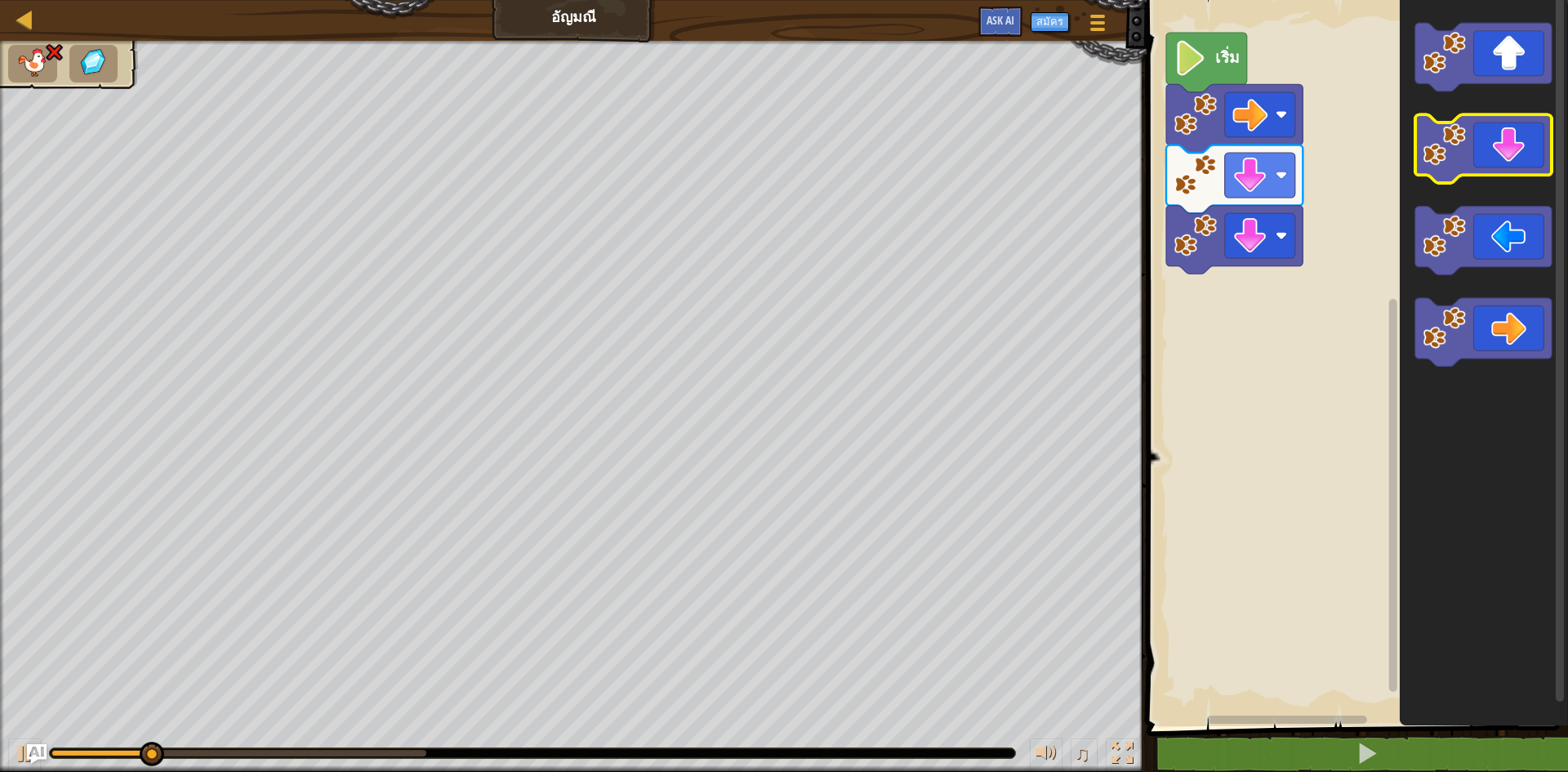
click at [1446, 156] on image "พื้นที่ทำงาน Blockly" at bounding box center [1444, 144] width 43 height 43
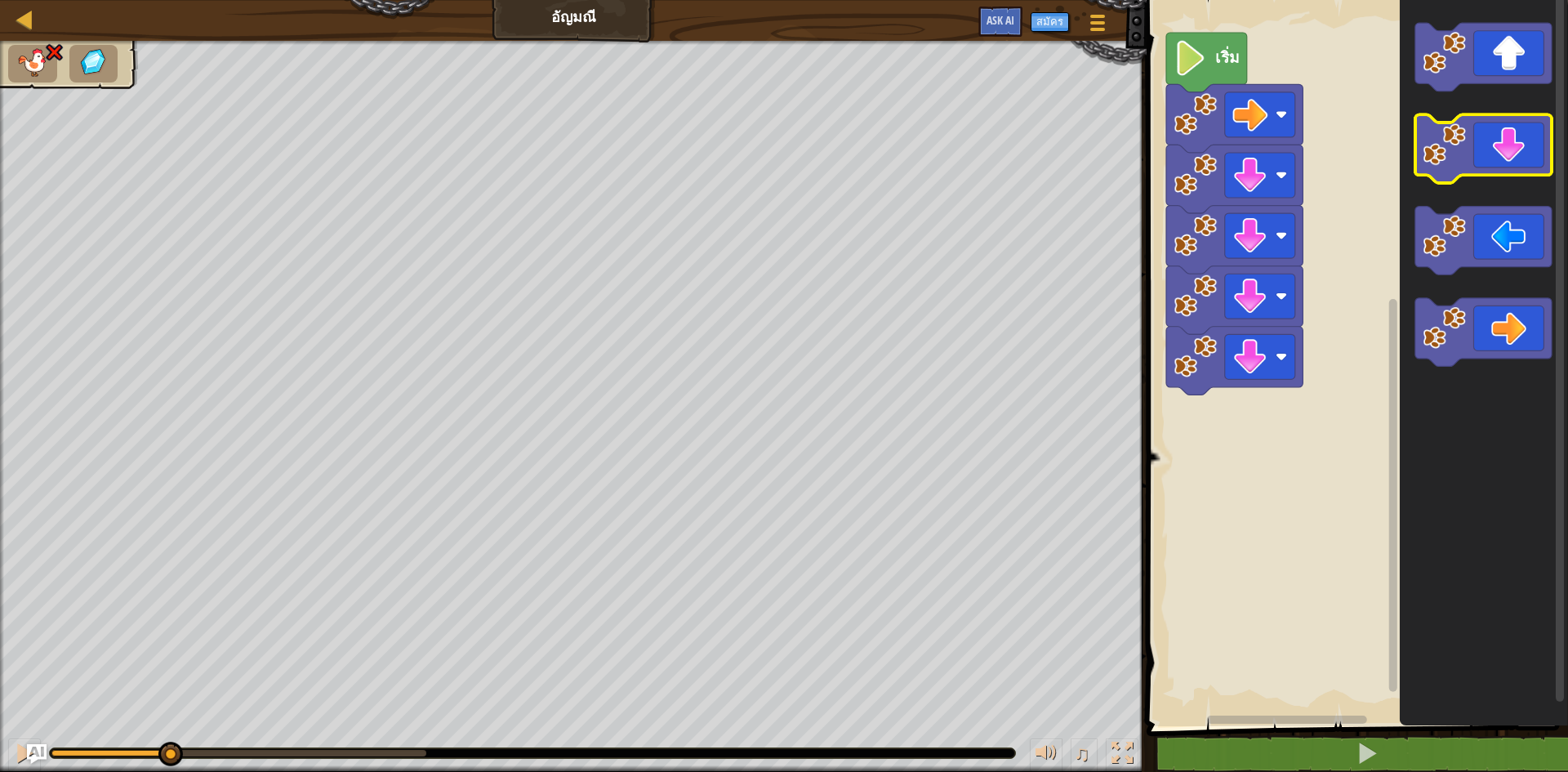
click at [1446, 156] on image "พื้นที่ทำงาน Blockly" at bounding box center [1444, 144] width 43 height 43
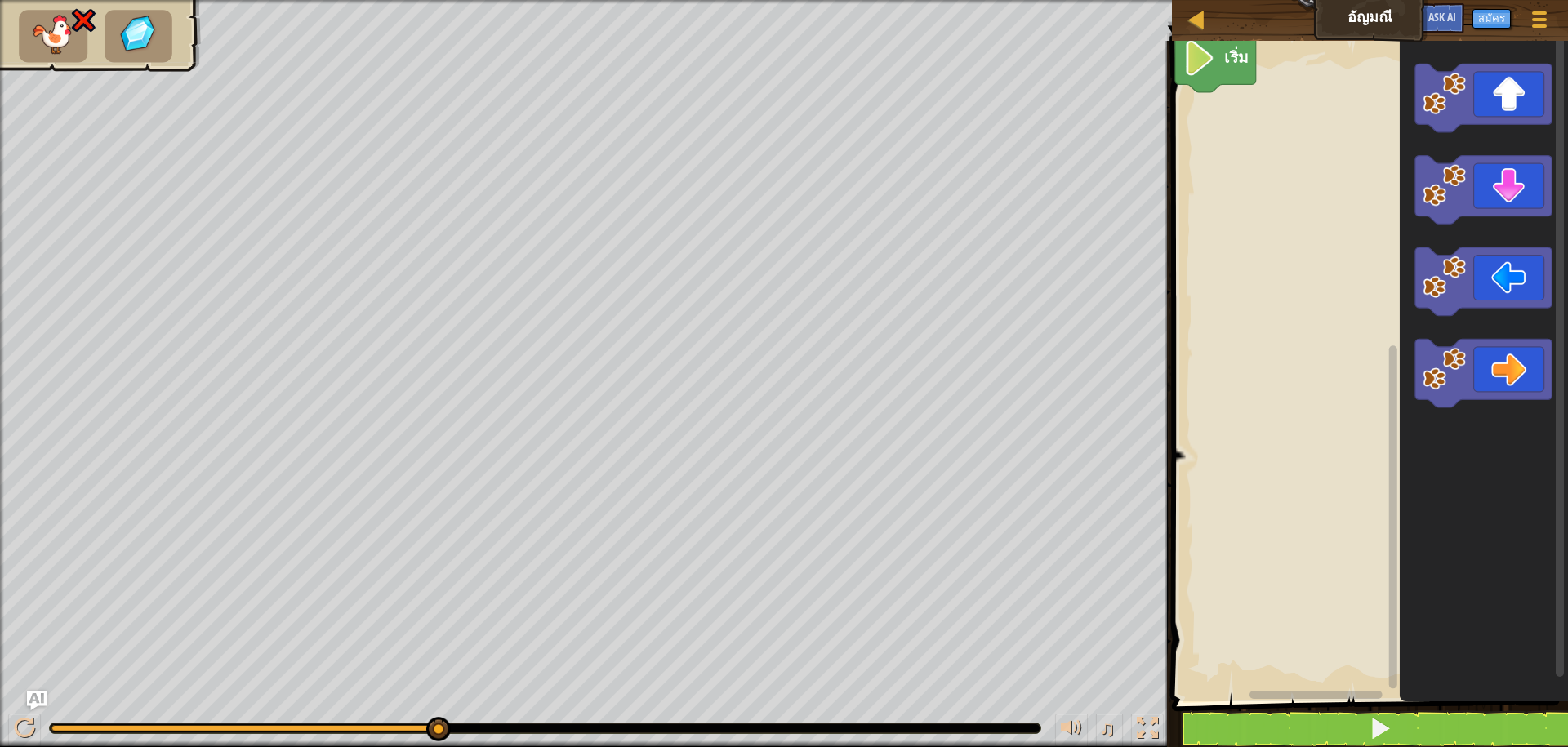
click at [614, 722] on div "♫" at bounding box center [586, 724] width 1172 height 49
select select "th"
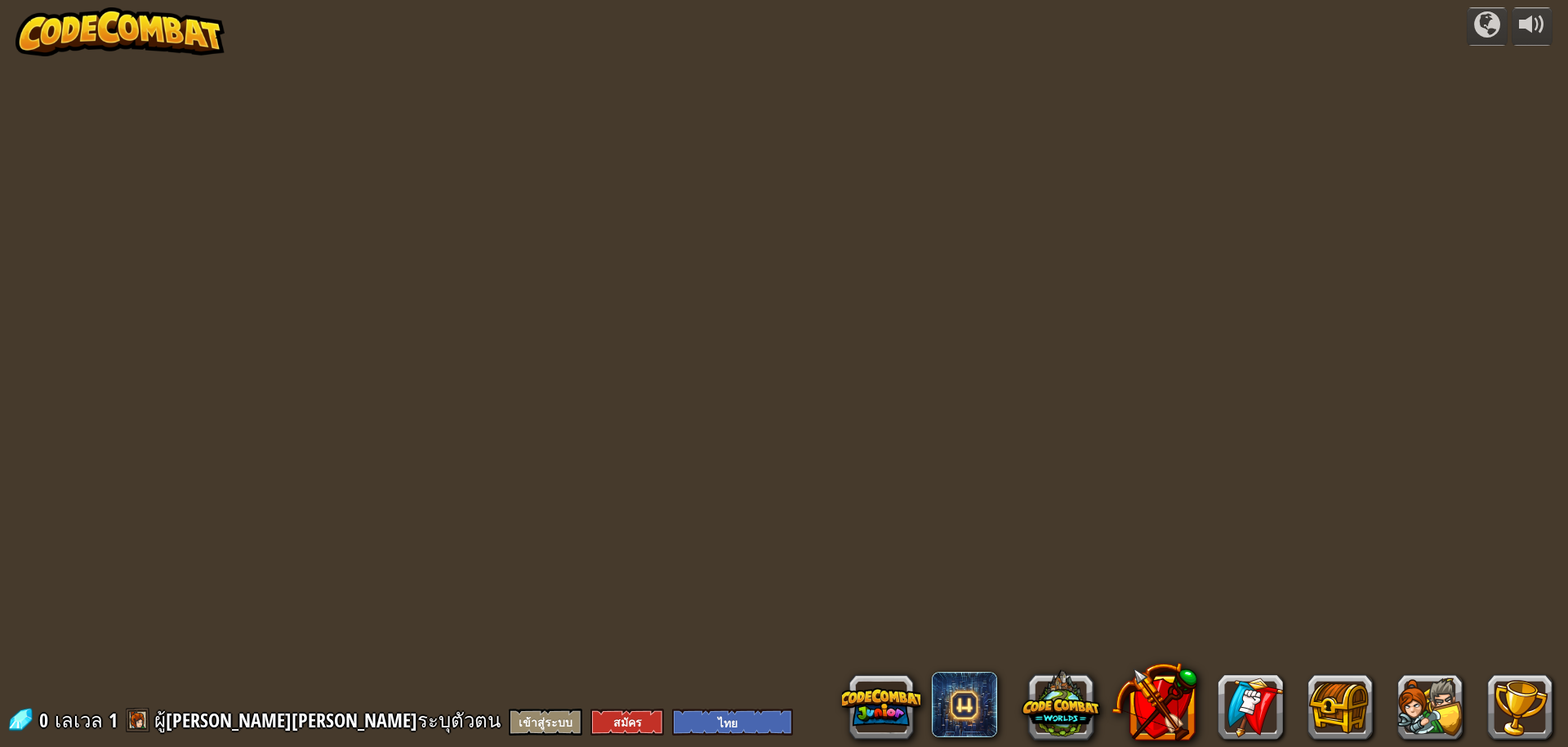
select select "th"
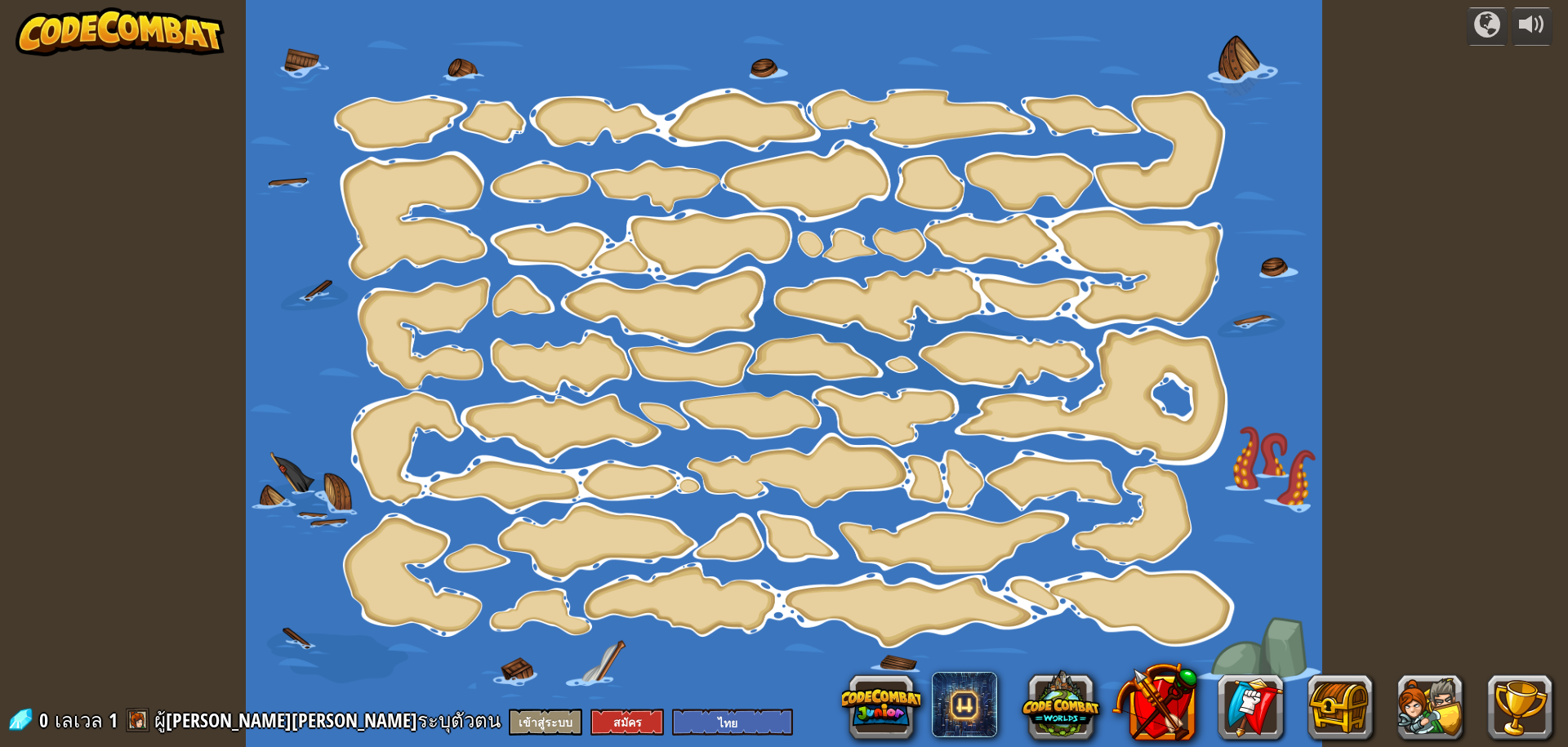
select select "th"
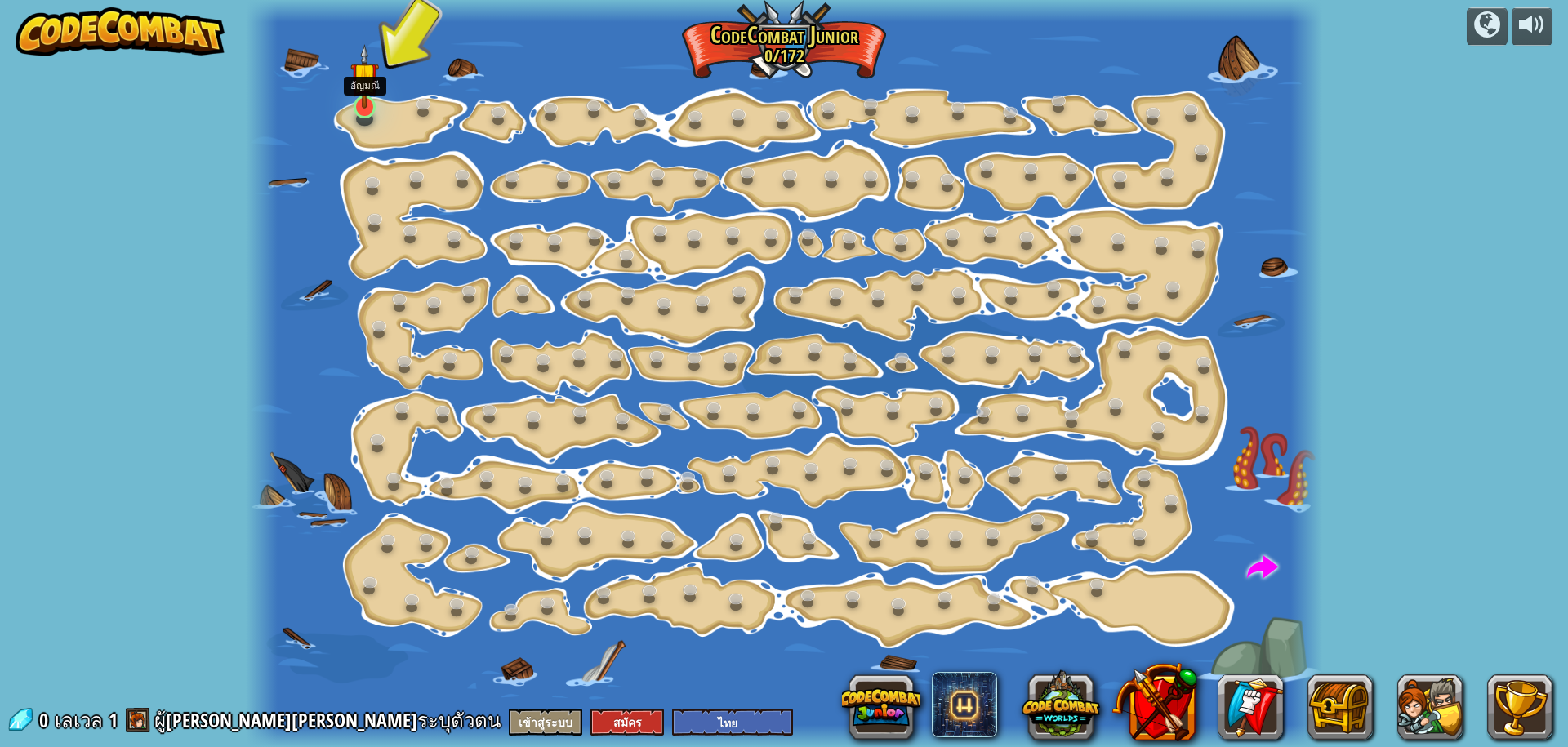
click at [373, 101] on img at bounding box center [364, 76] width 29 height 65
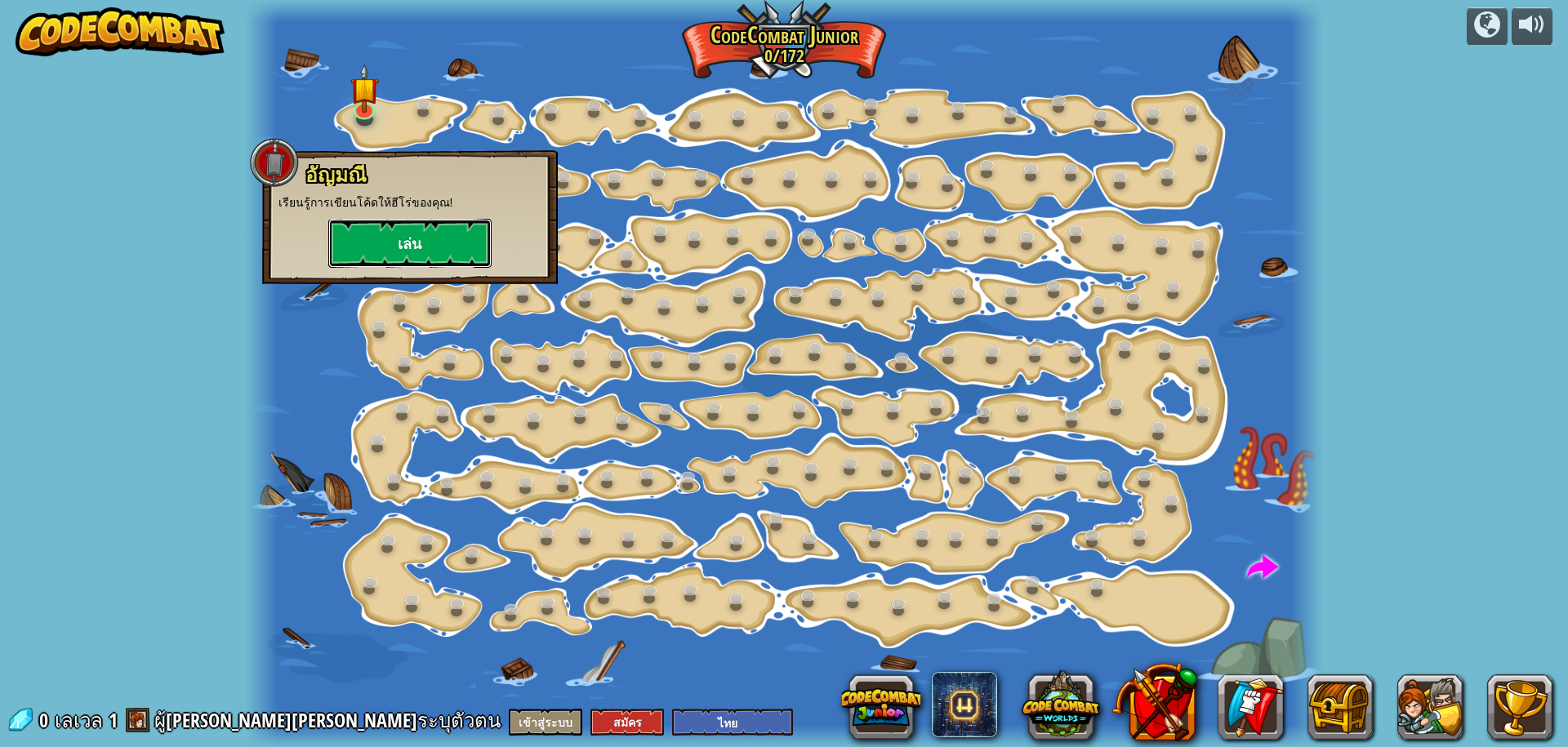
click at [421, 253] on button "เล่น" at bounding box center [409, 244] width 163 height 49
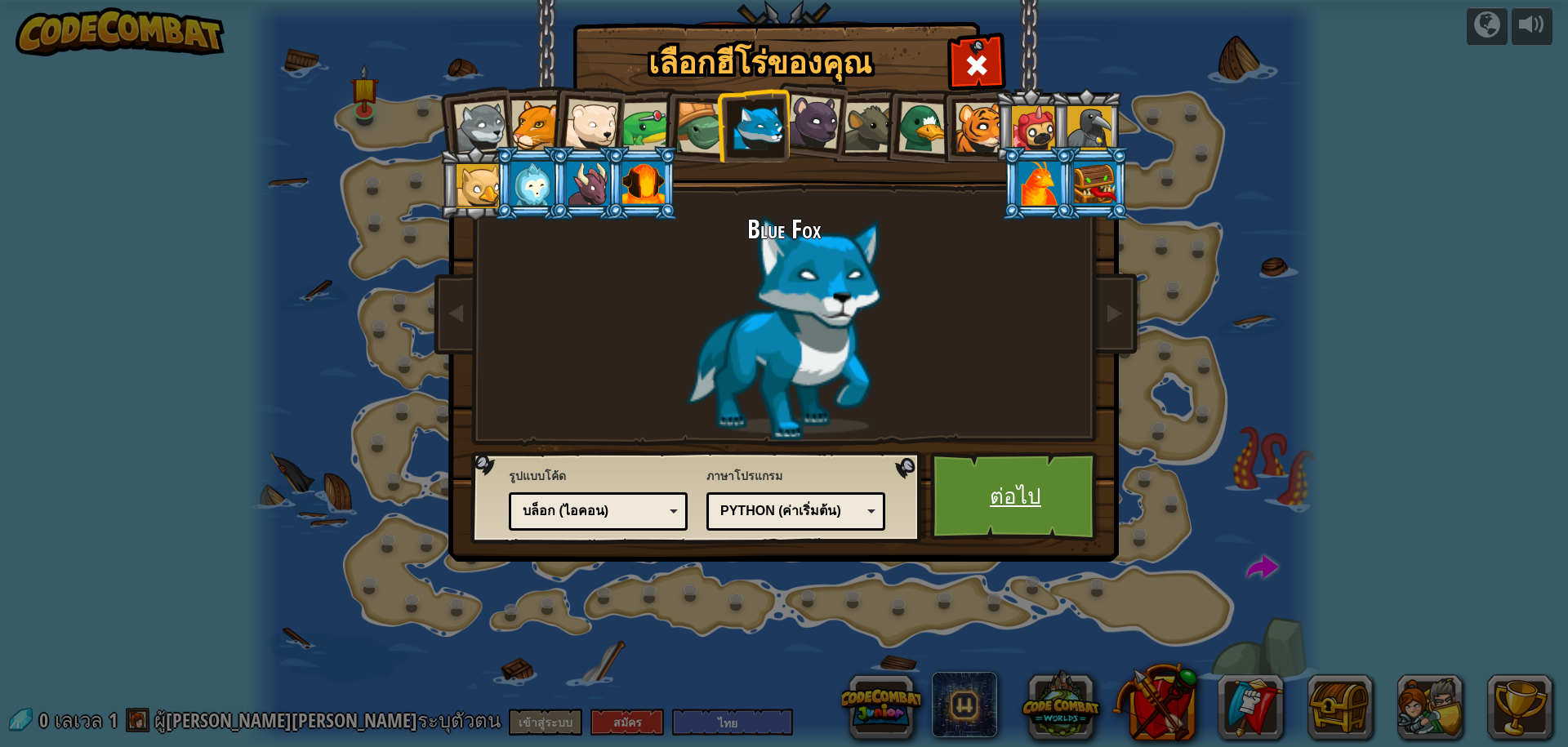
click at [999, 510] on link "ต่อไป" at bounding box center [1016, 495] width 171 height 89
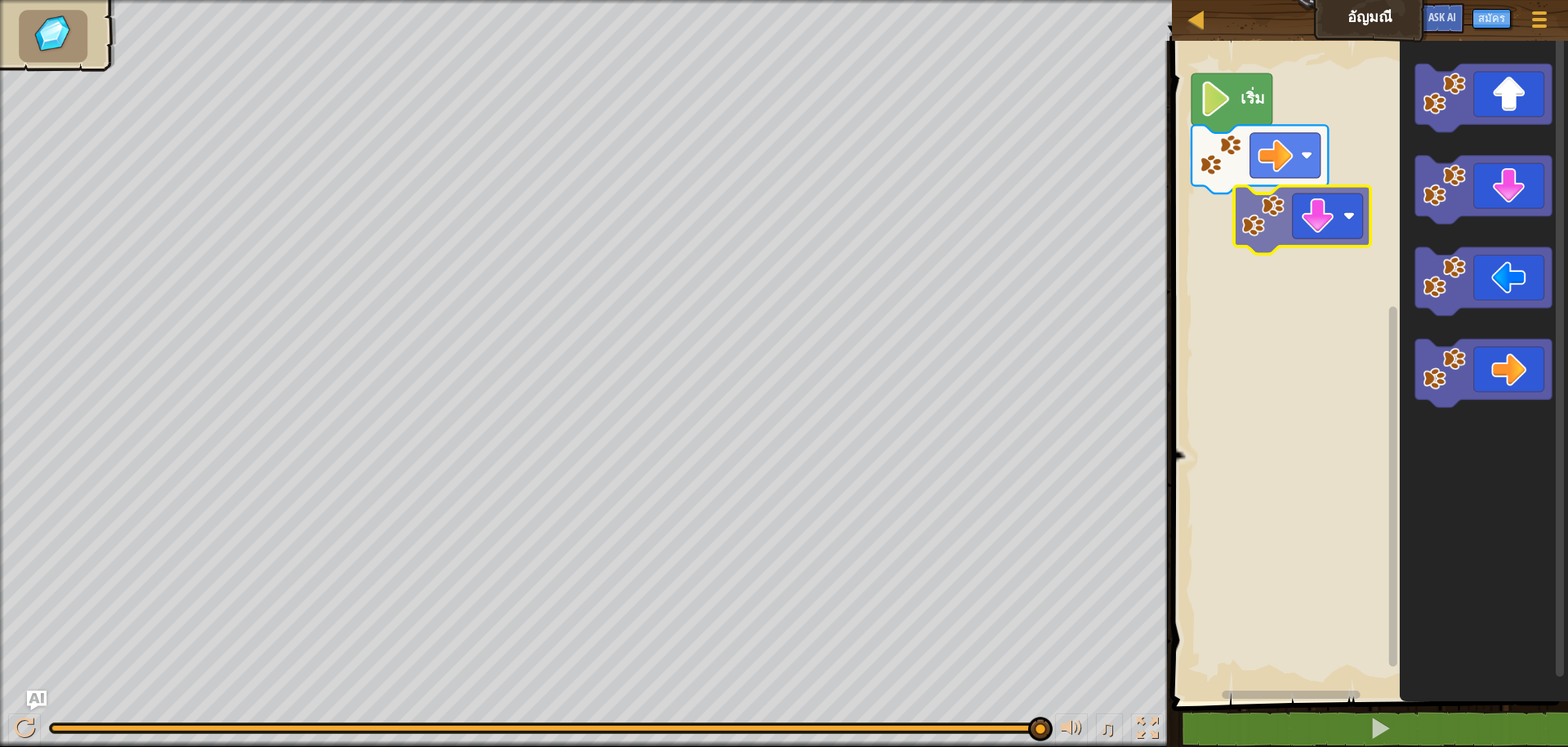
click at [1237, 231] on div "เริ่ม" at bounding box center [1367, 367] width 401 height 668
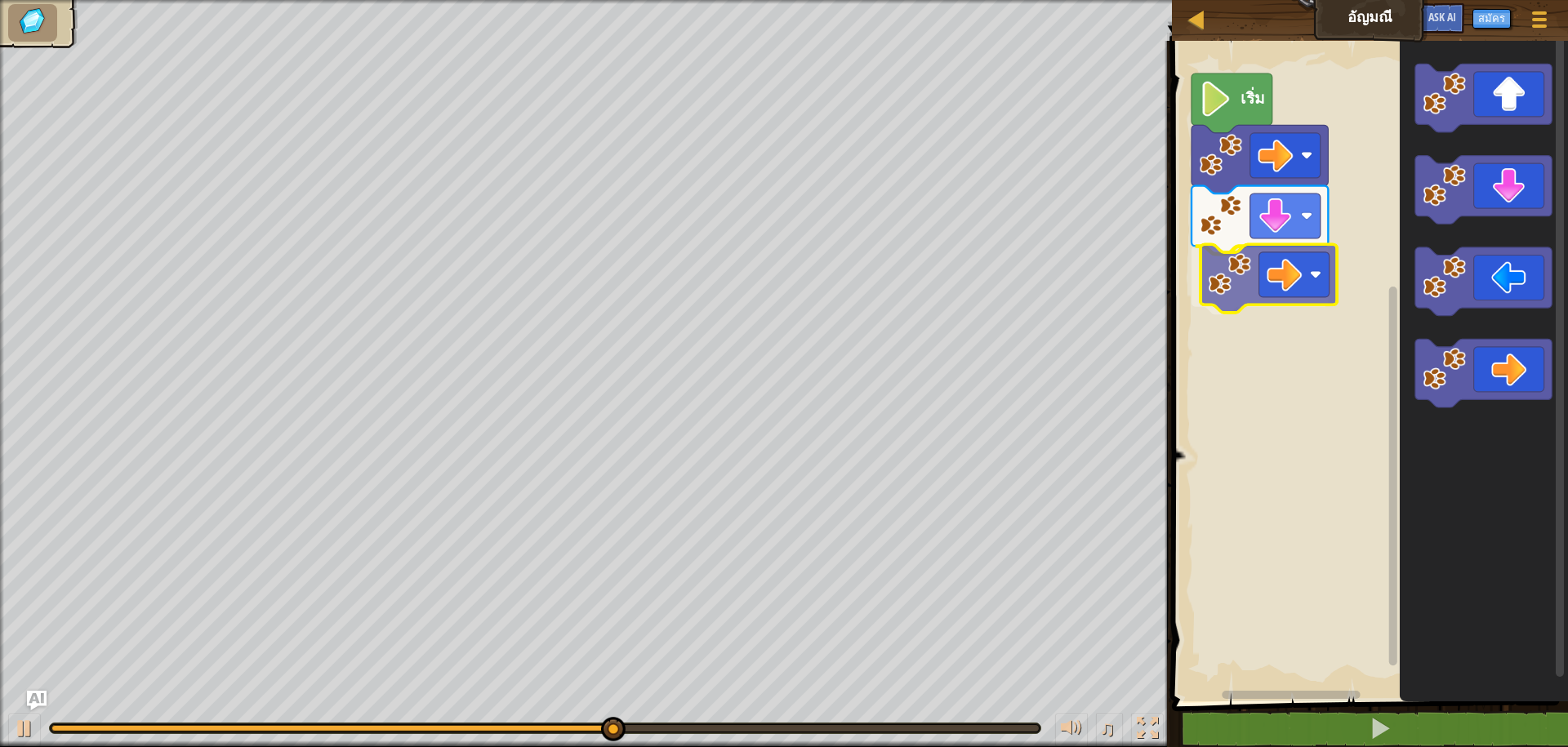
click at [1250, 275] on div "เริ่ม" at bounding box center [1367, 367] width 401 height 668
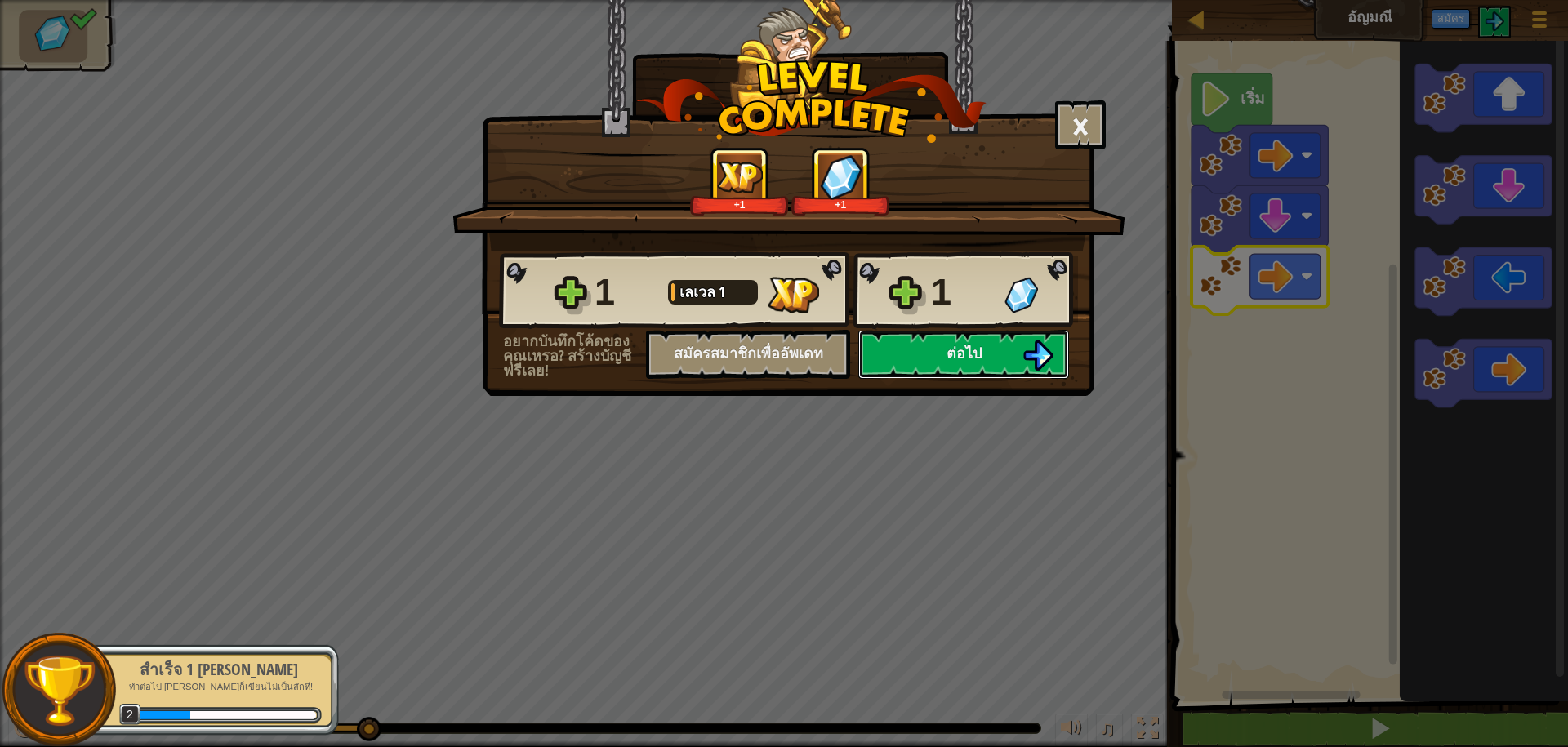
click at [968, 353] on span "ต่อไป" at bounding box center [964, 353] width 35 height 20
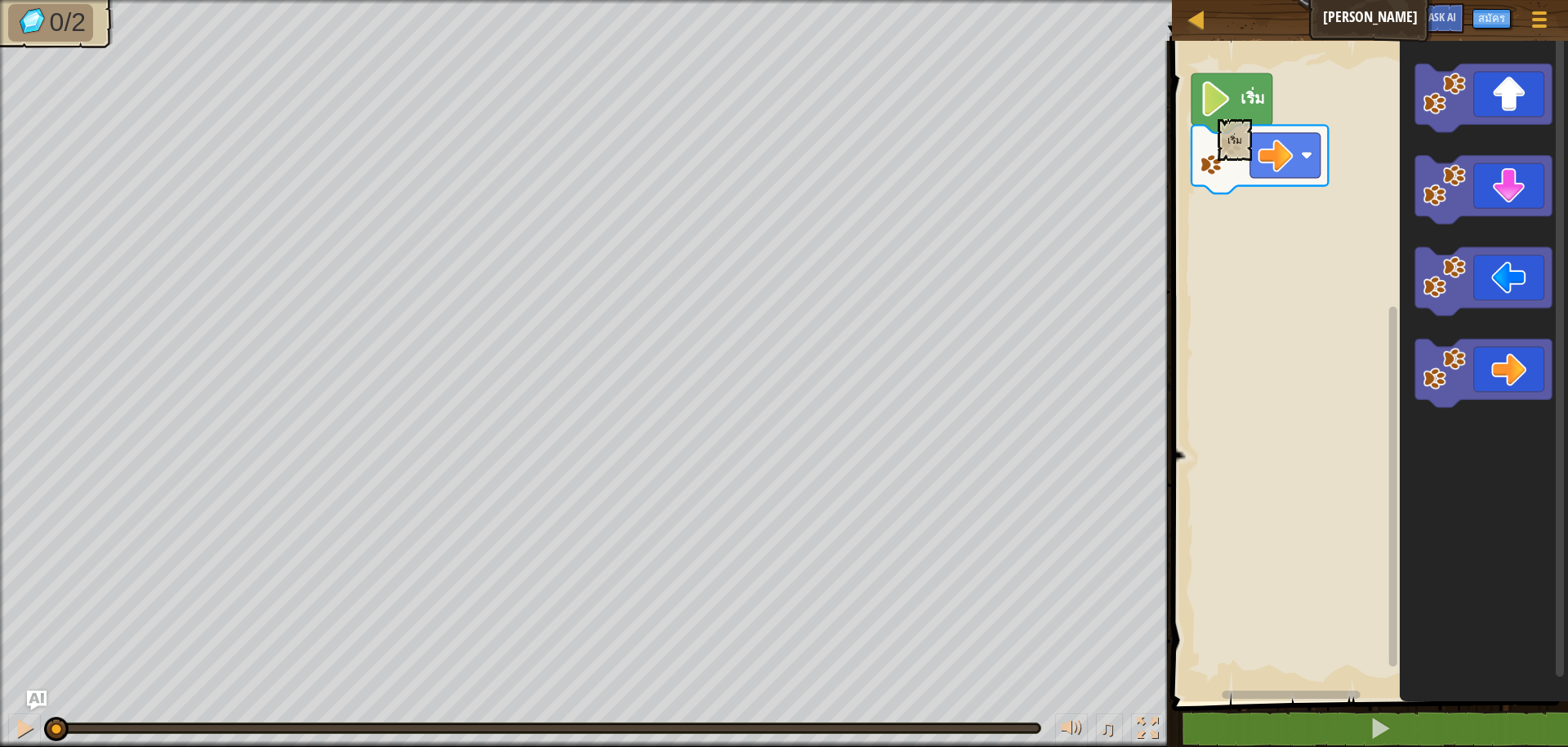
click at [1218, 111] on image "พื้นที่ทำงาน Blockly" at bounding box center [1216, 99] width 34 height 35
click at [1225, 179] on icon "พื้นที่ทำงาน Blockly" at bounding box center [1259, 159] width 136 height 69
click at [1247, 308] on rect "พื้นที่ทำงาน Blockly" at bounding box center [1367, 367] width 401 height 668
click at [1231, 247] on div "เริ่ม" at bounding box center [1367, 367] width 401 height 668
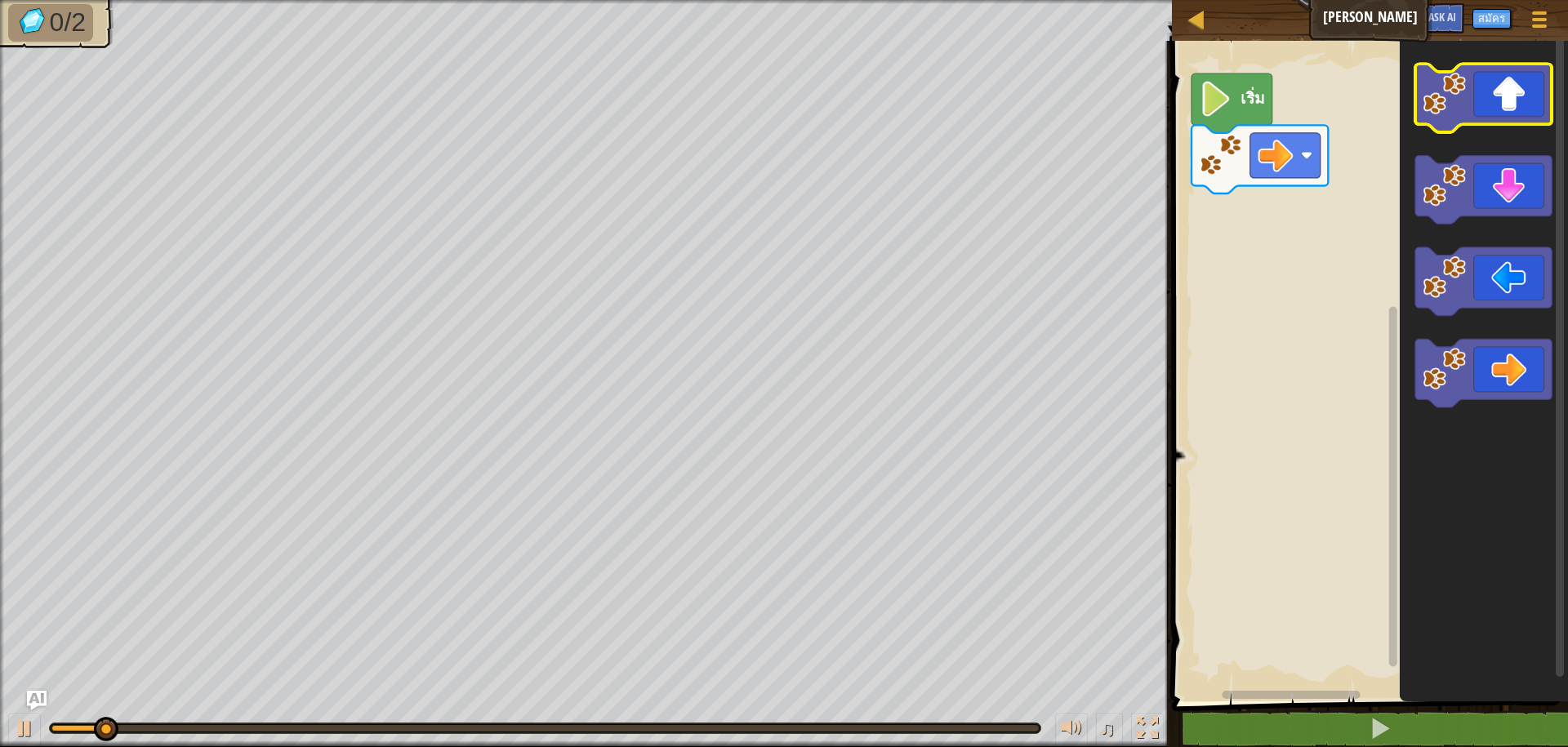
click at [1453, 108] on image "พื้นที่ทำงาน Blockly" at bounding box center [1445, 93] width 43 height 43
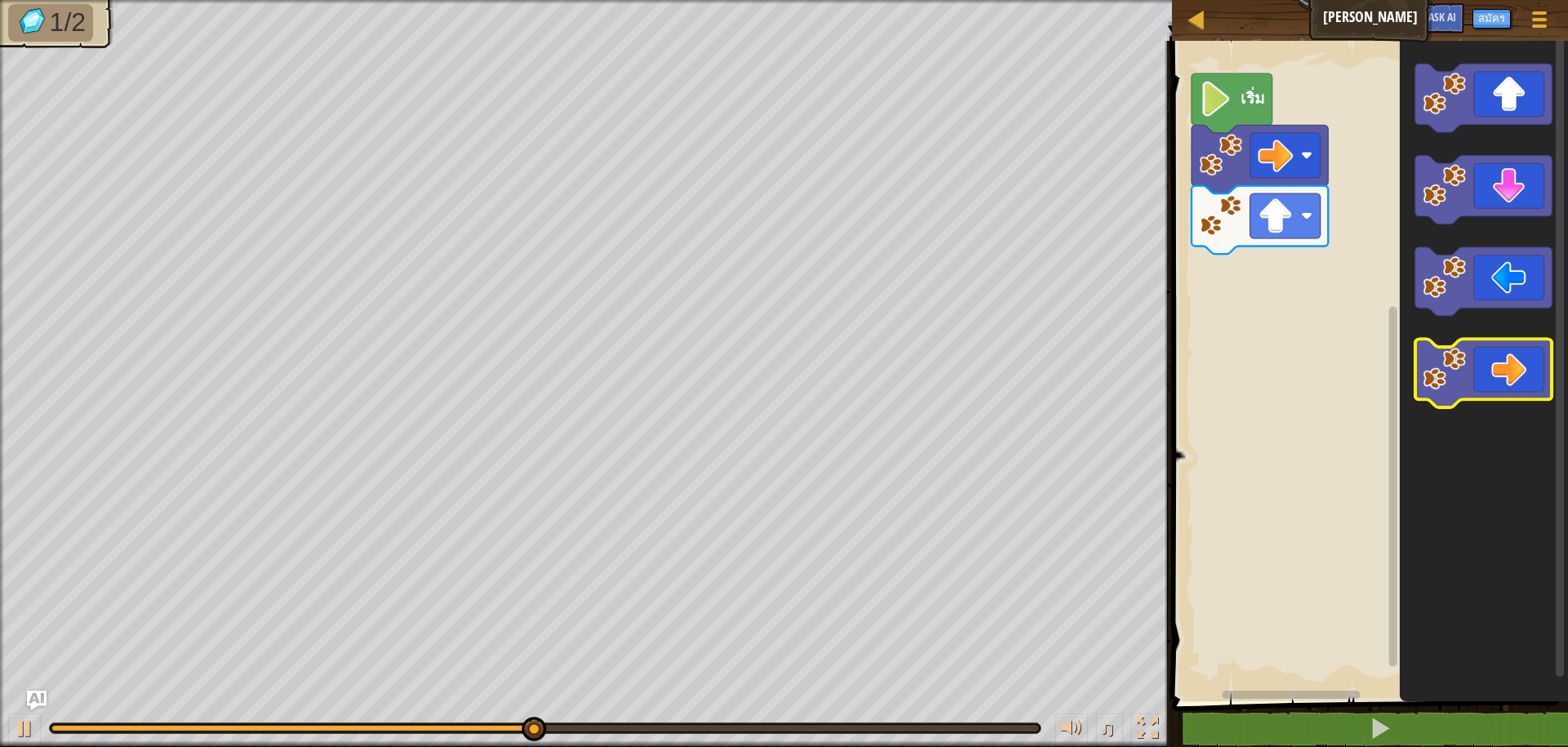
click at [1451, 375] on image "พื้นที่ทำงาน Blockly" at bounding box center [1445, 368] width 43 height 43
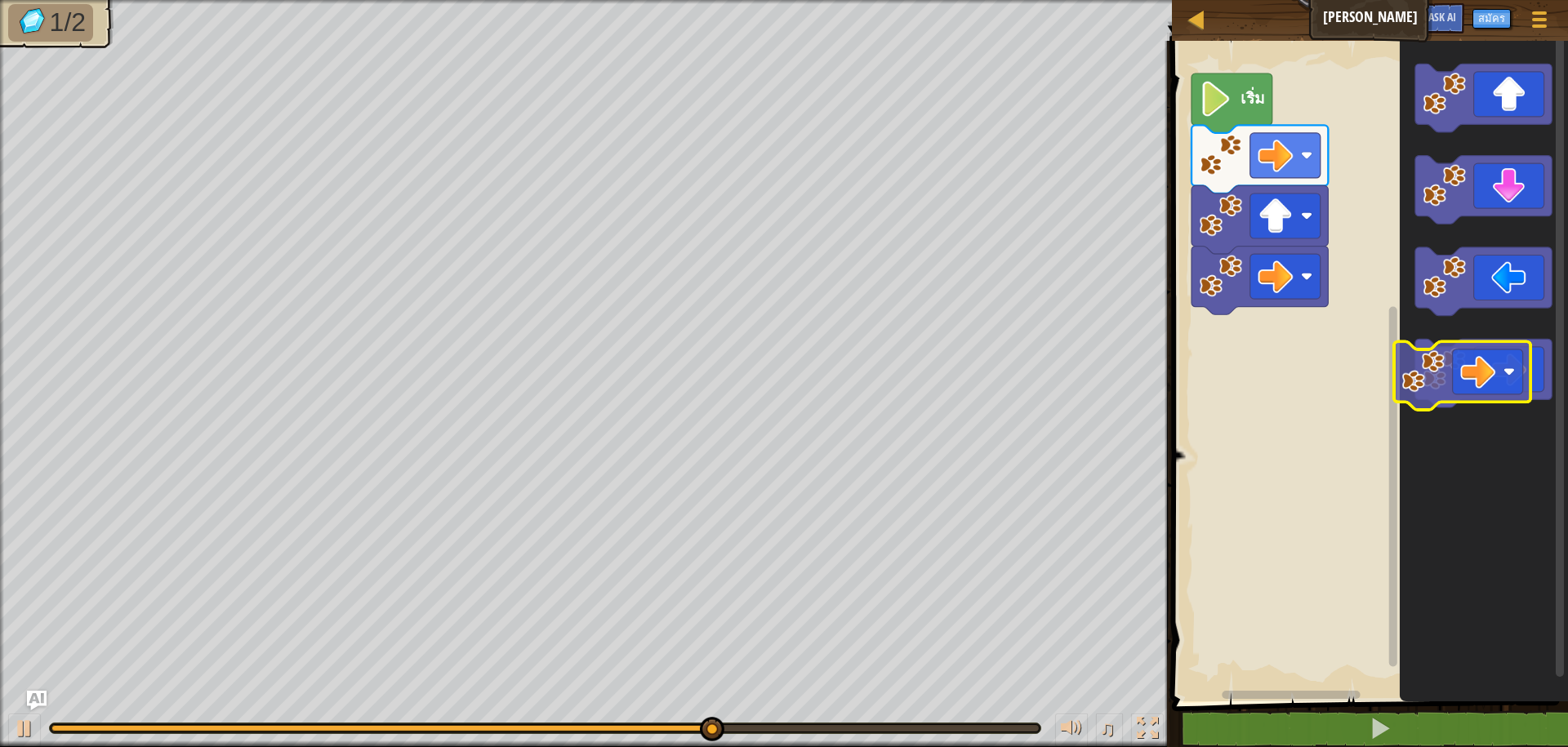
click at [1438, 371] on image "พื้นที่ทำงาน Blockly" at bounding box center [1445, 368] width 43 height 43
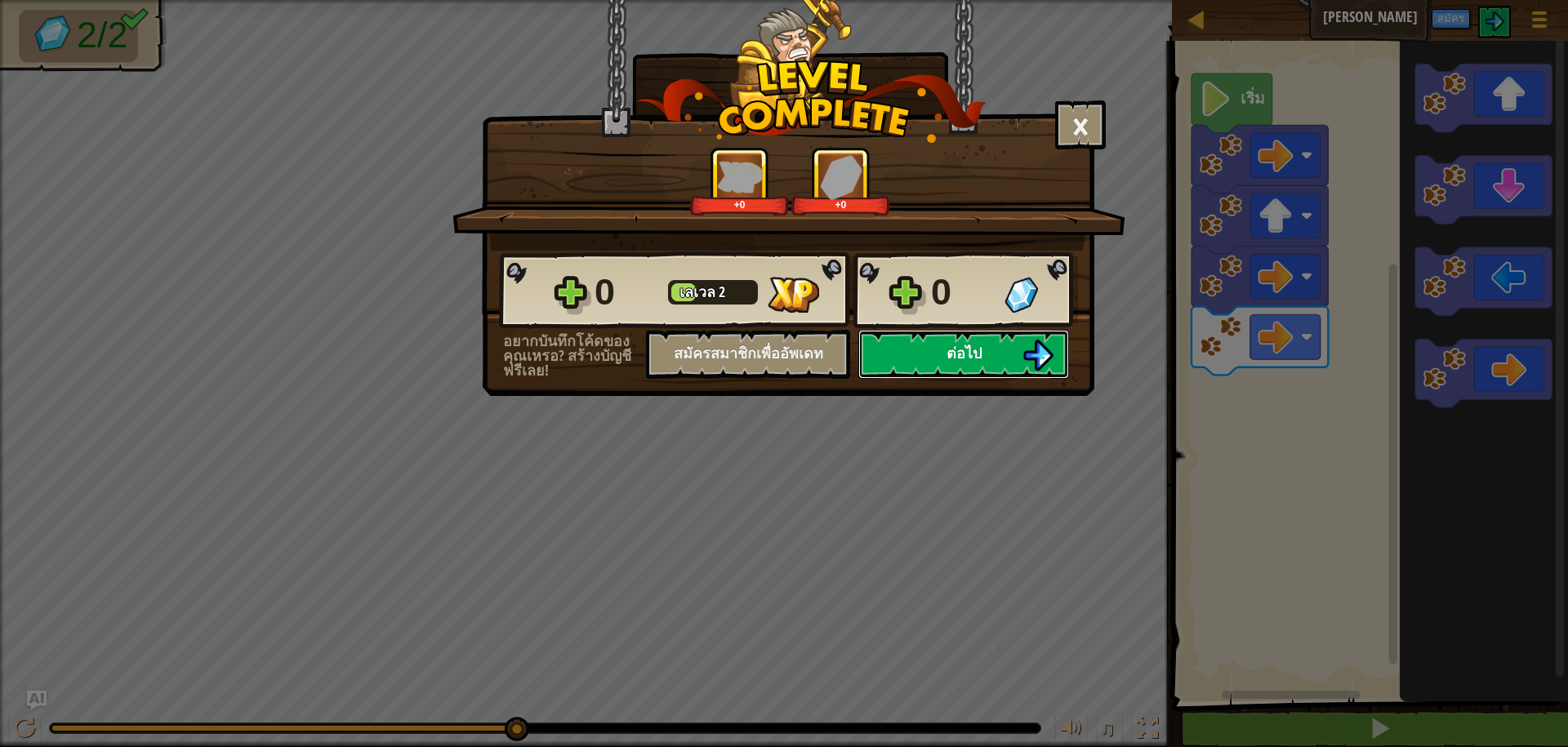
click at [987, 355] on button "ต่อไป" at bounding box center [963, 354] width 211 height 49
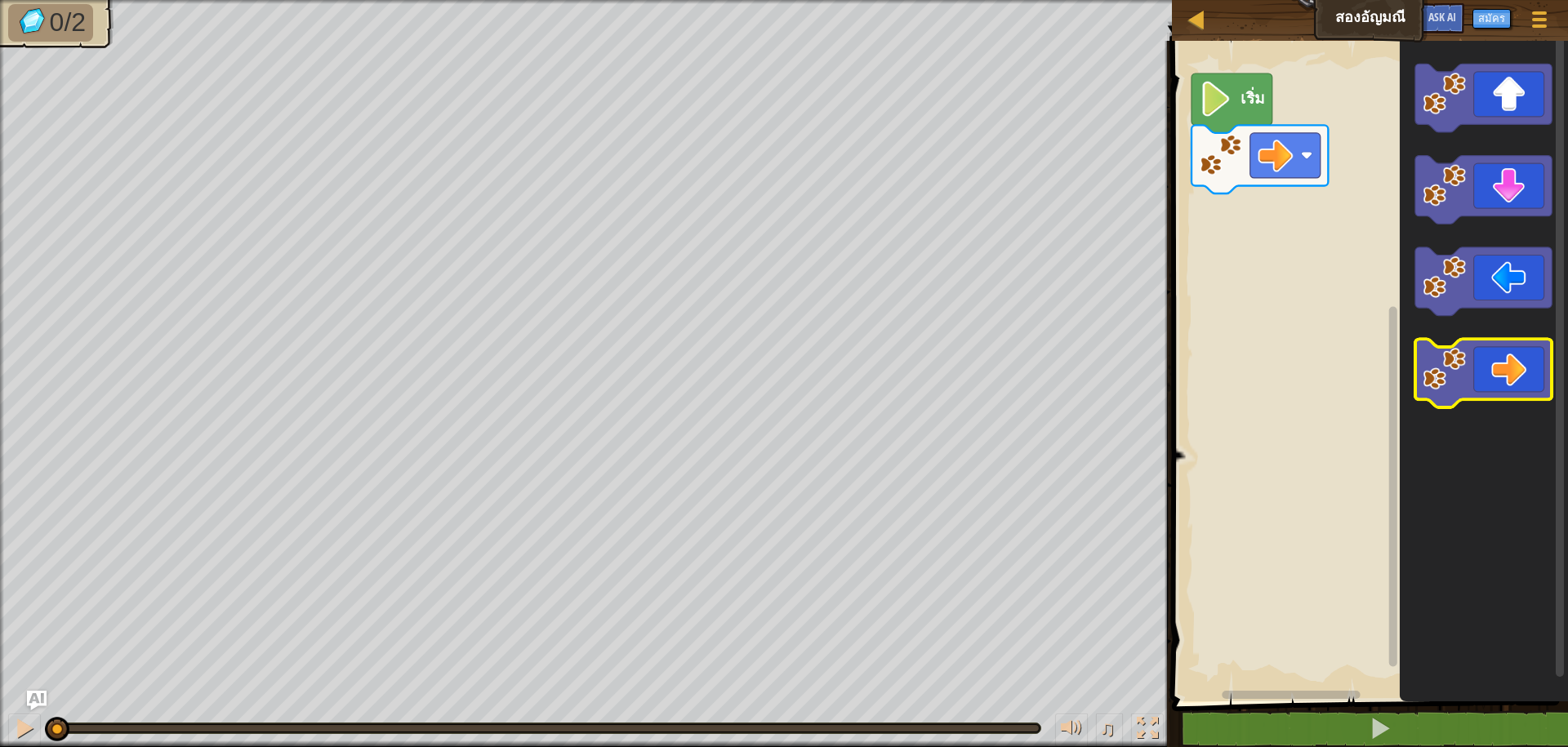
click at [1463, 357] on image "พื้นที่ทำงาน Blockly" at bounding box center [1445, 368] width 43 height 43
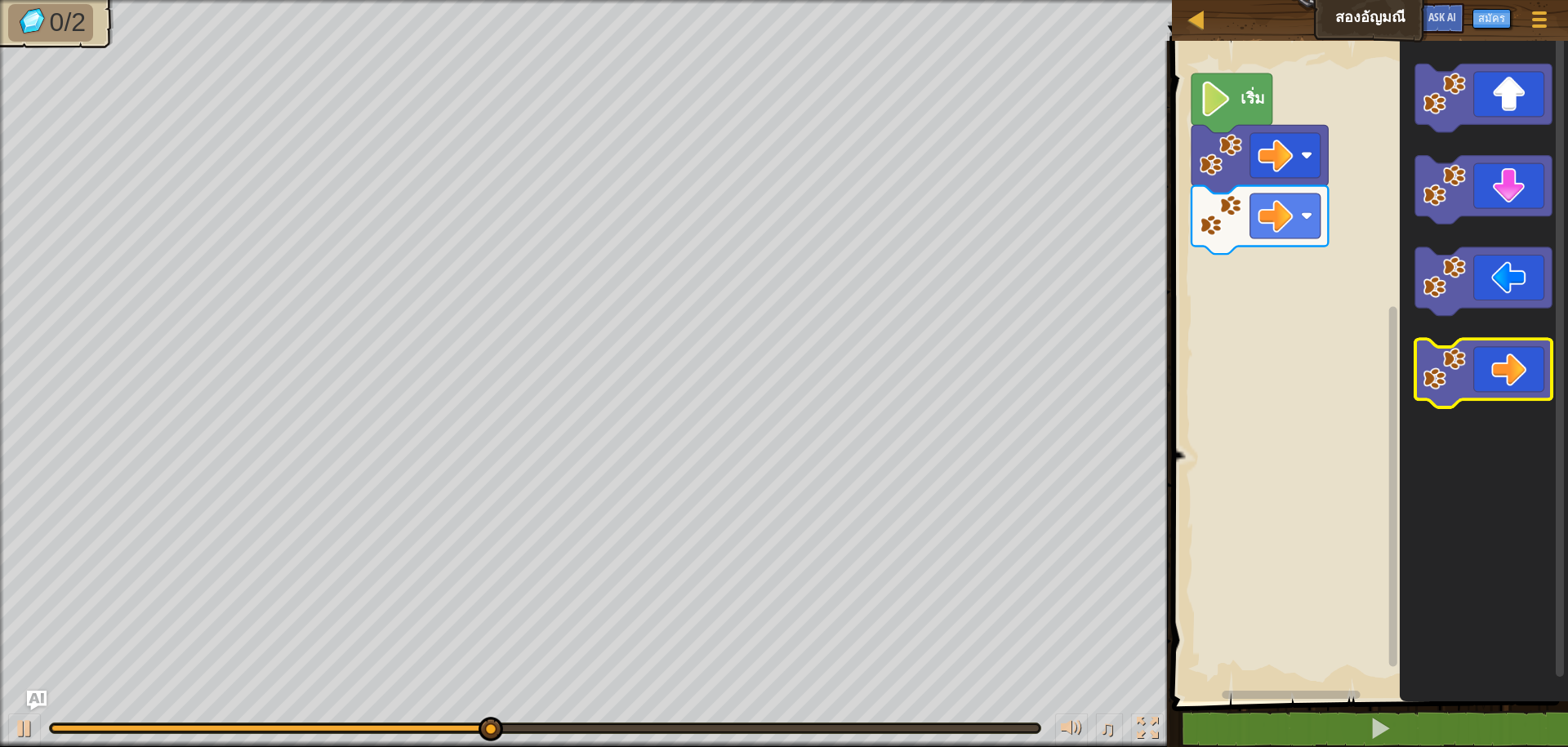
click at [1488, 378] on icon "พื้นที่ทำงาน Blockly" at bounding box center [1483, 373] width 136 height 69
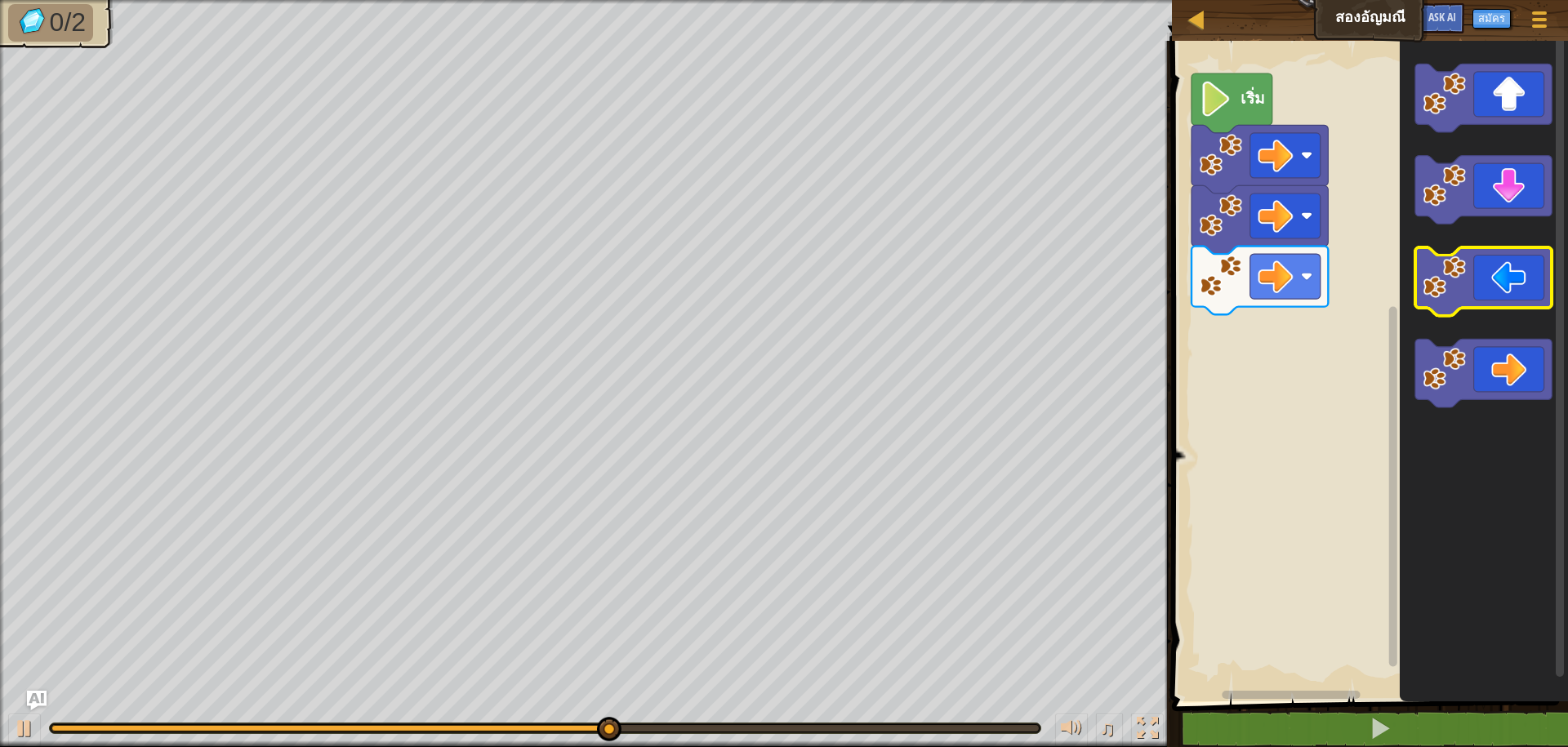
click at [1461, 283] on image "พื้นที่ทำงาน Blockly" at bounding box center [1445, 277] width 43 height 43
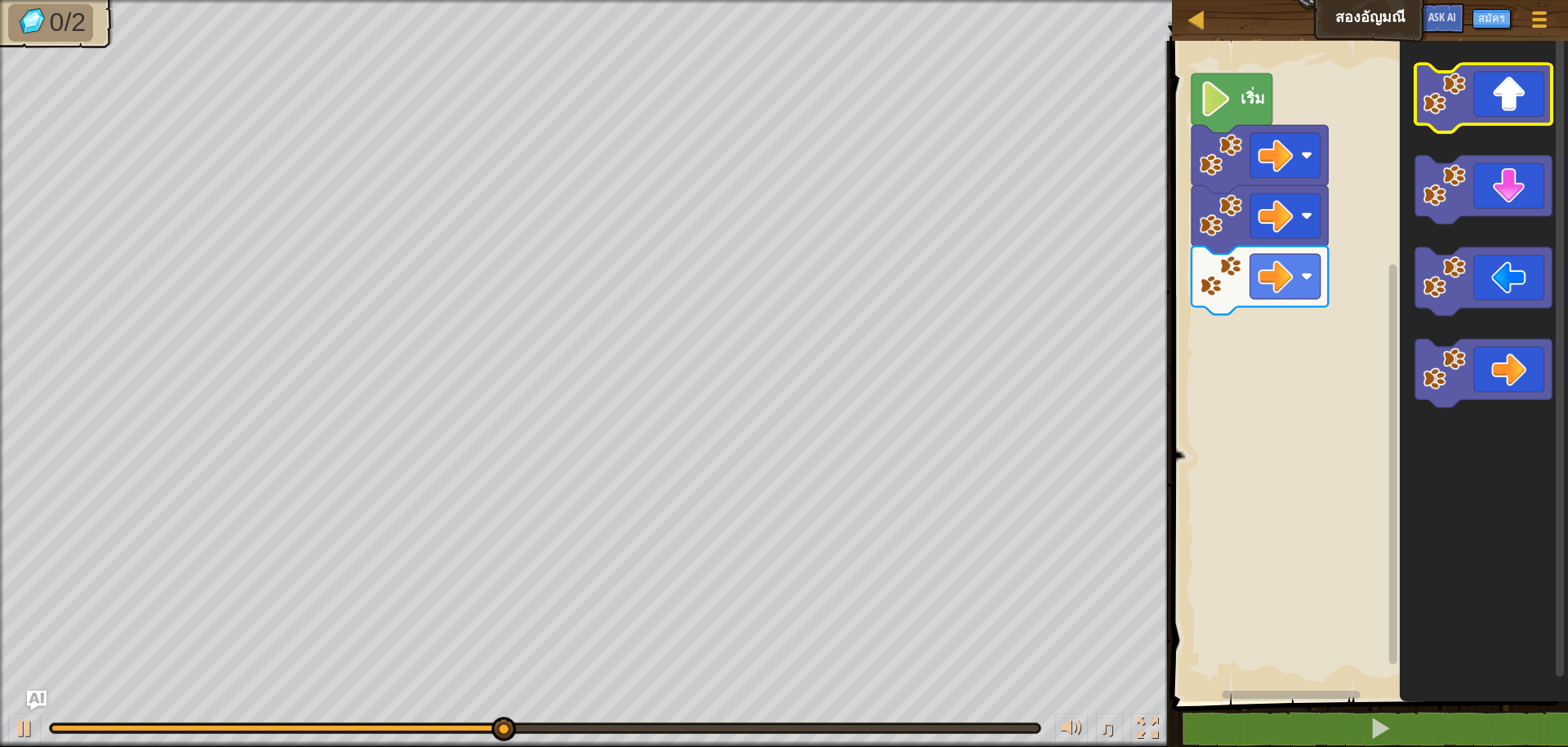
click at [1428, 98] on image "พื้นที่ทำงาน Blockly" at bounding box center [1445, 93] width 43 height 43
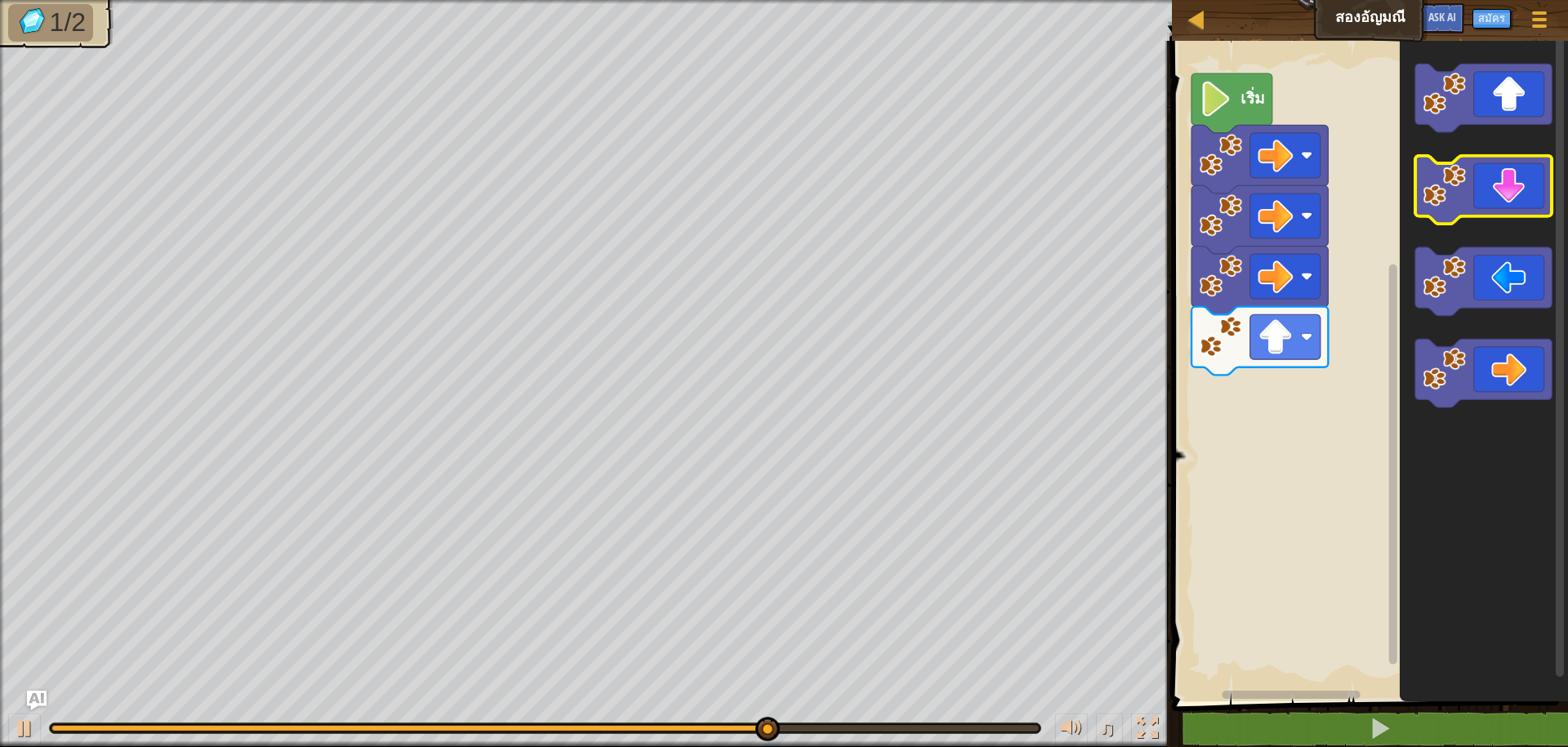
click at [1439, 181] on image "พื้นที่ทำงาน Blockly" at bounding box center [1445, 185] width 43 height 43
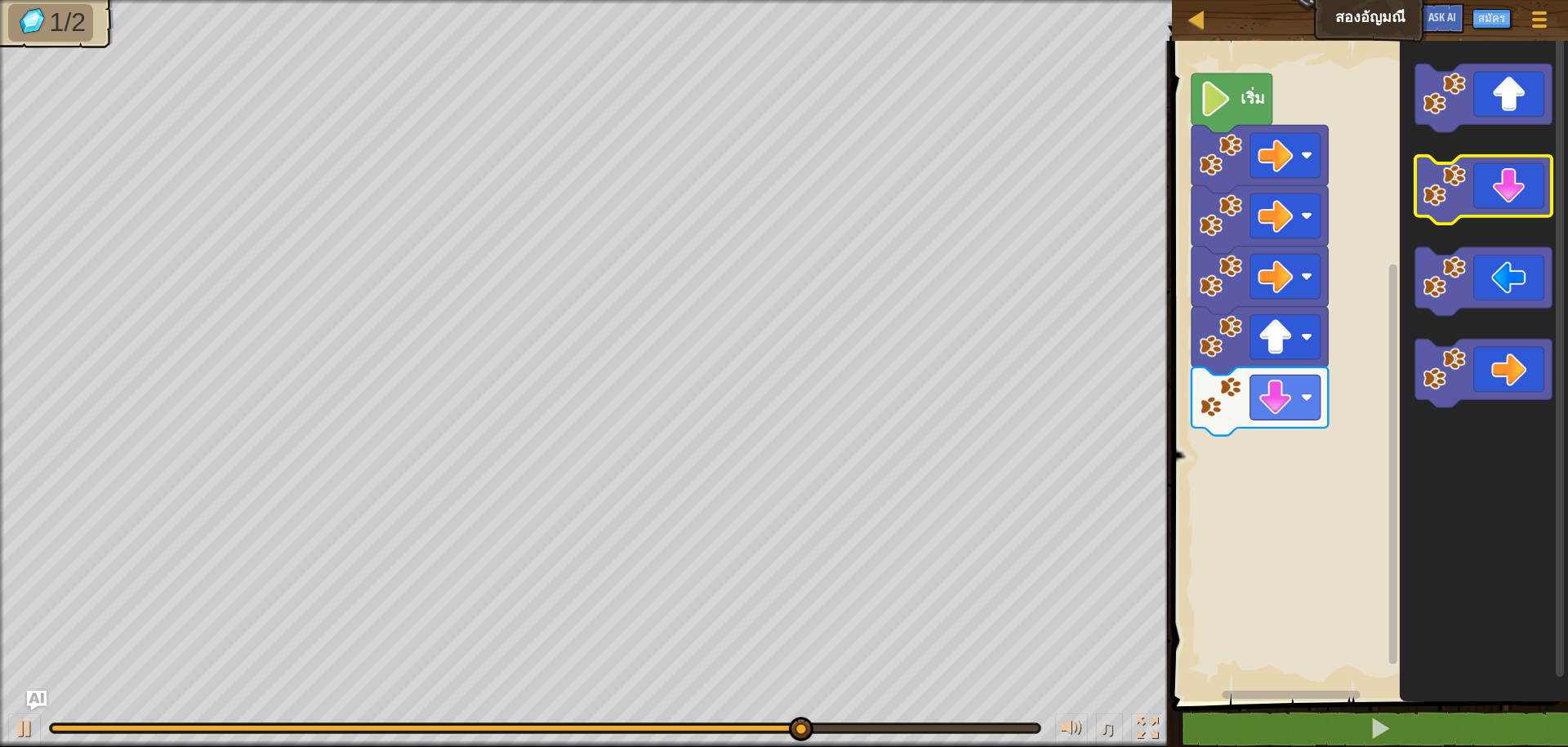
click at [1447, 195] on image "พื้นที่ทำงาน Blockly" at bounding box center [1445, 185] width 43 height 43
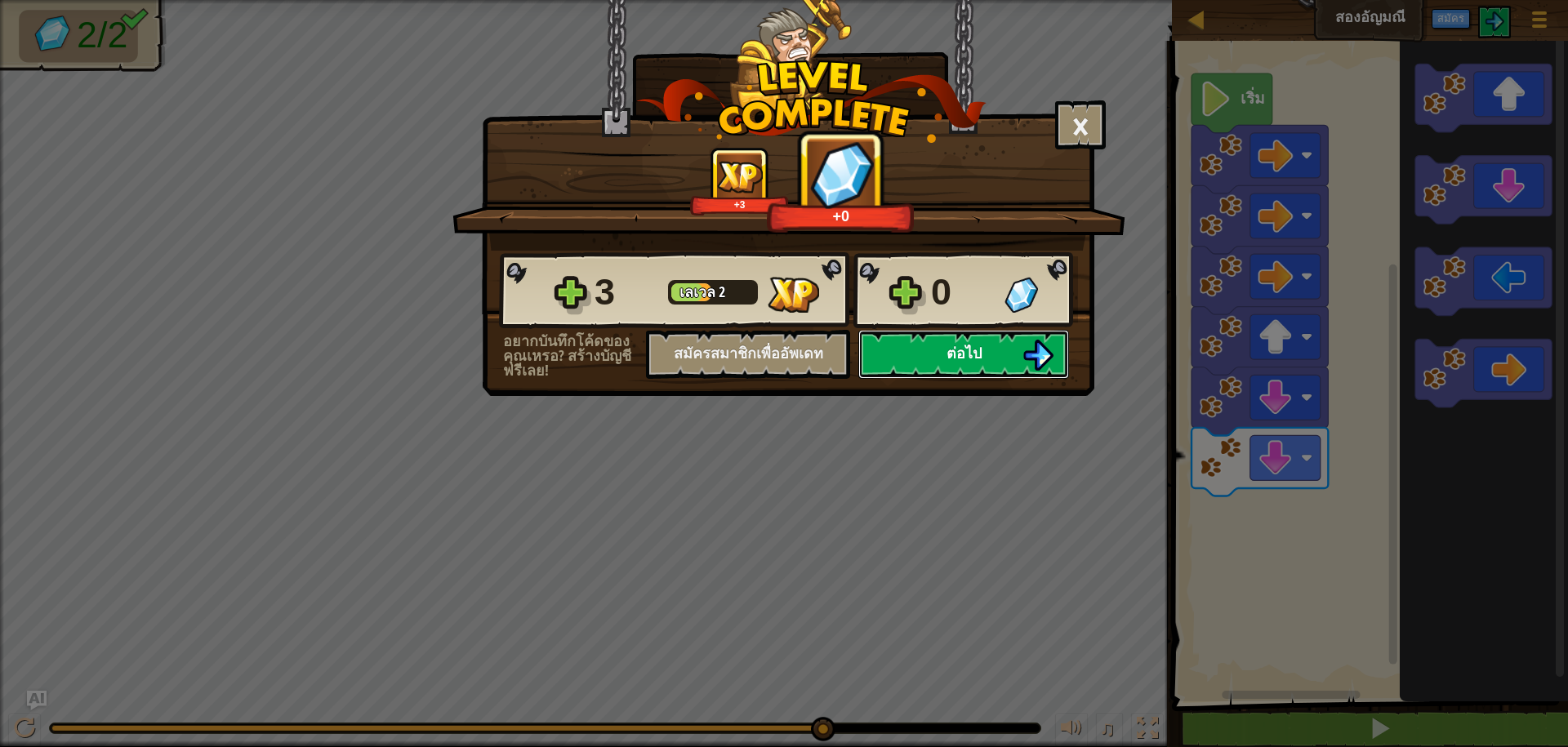
click at [977, 343] on span "ต่อไป" at bounding box center [964, 353] width 35 height 20
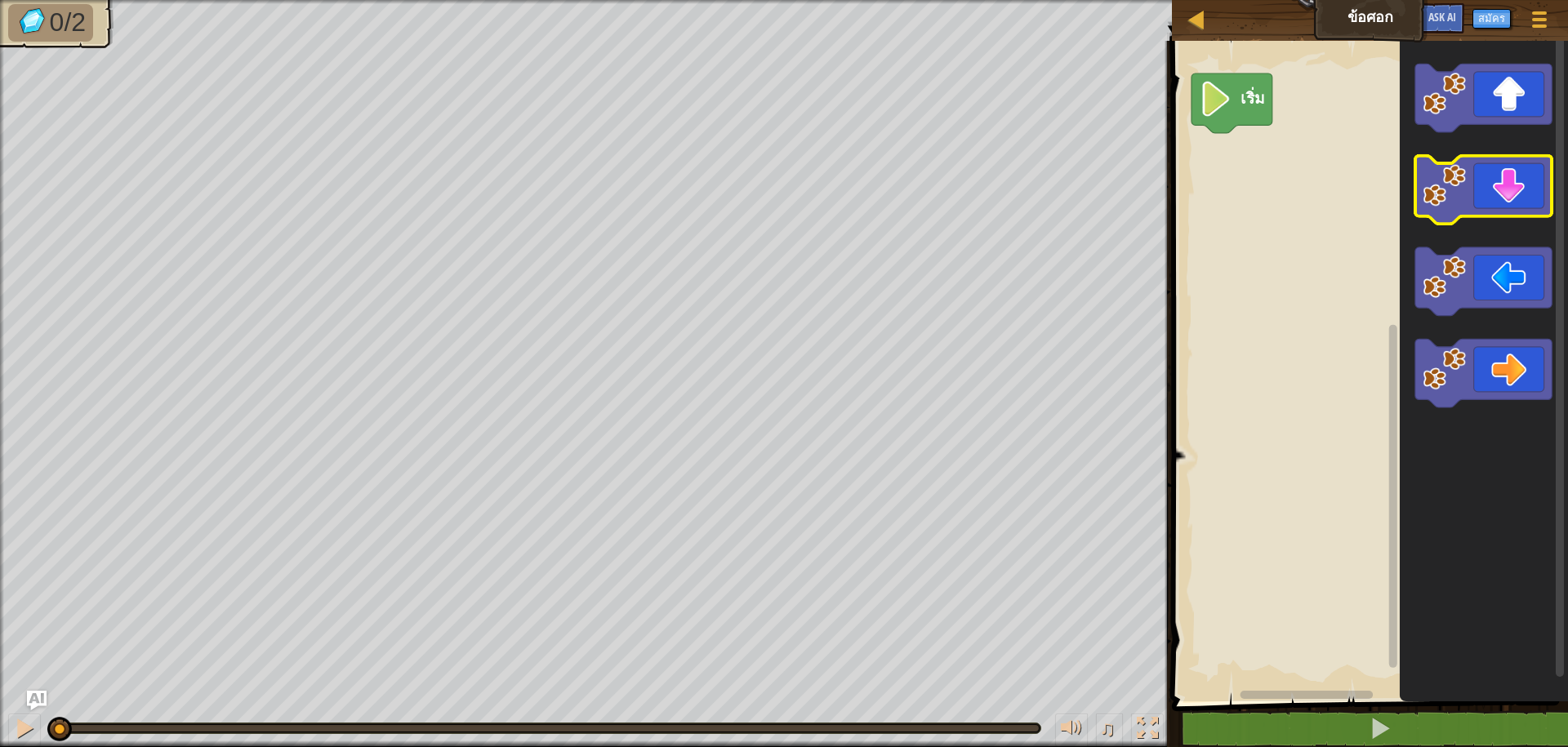
click at [1451, 203] on image "พื้นที่ทำงาน Blockly" at bounding box center [1445, 185] width 43 height 43
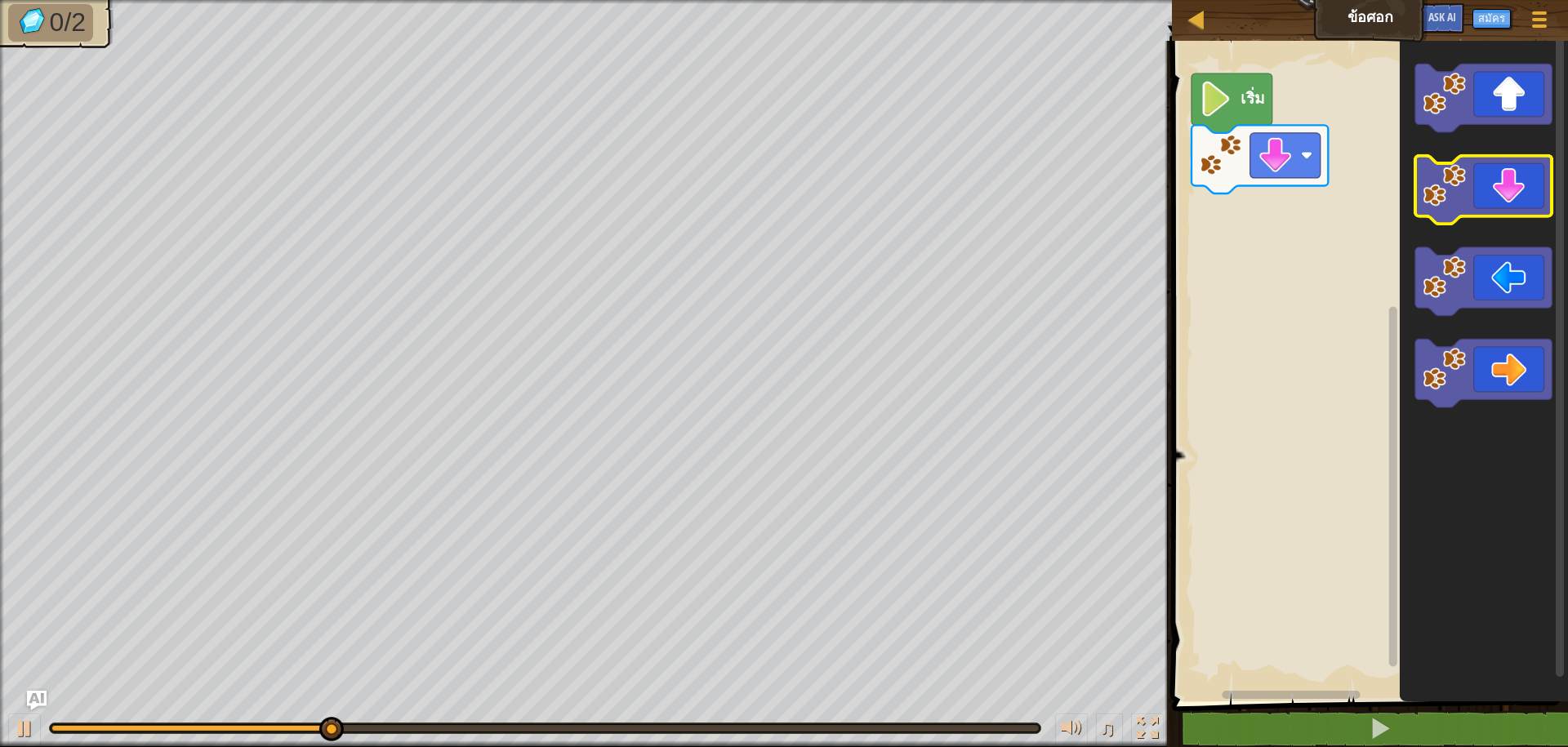
click at [1451, 203] on image "พื้นที่ทำงาน Blockly" at bounding box center [1445, 185] width 43 height 43
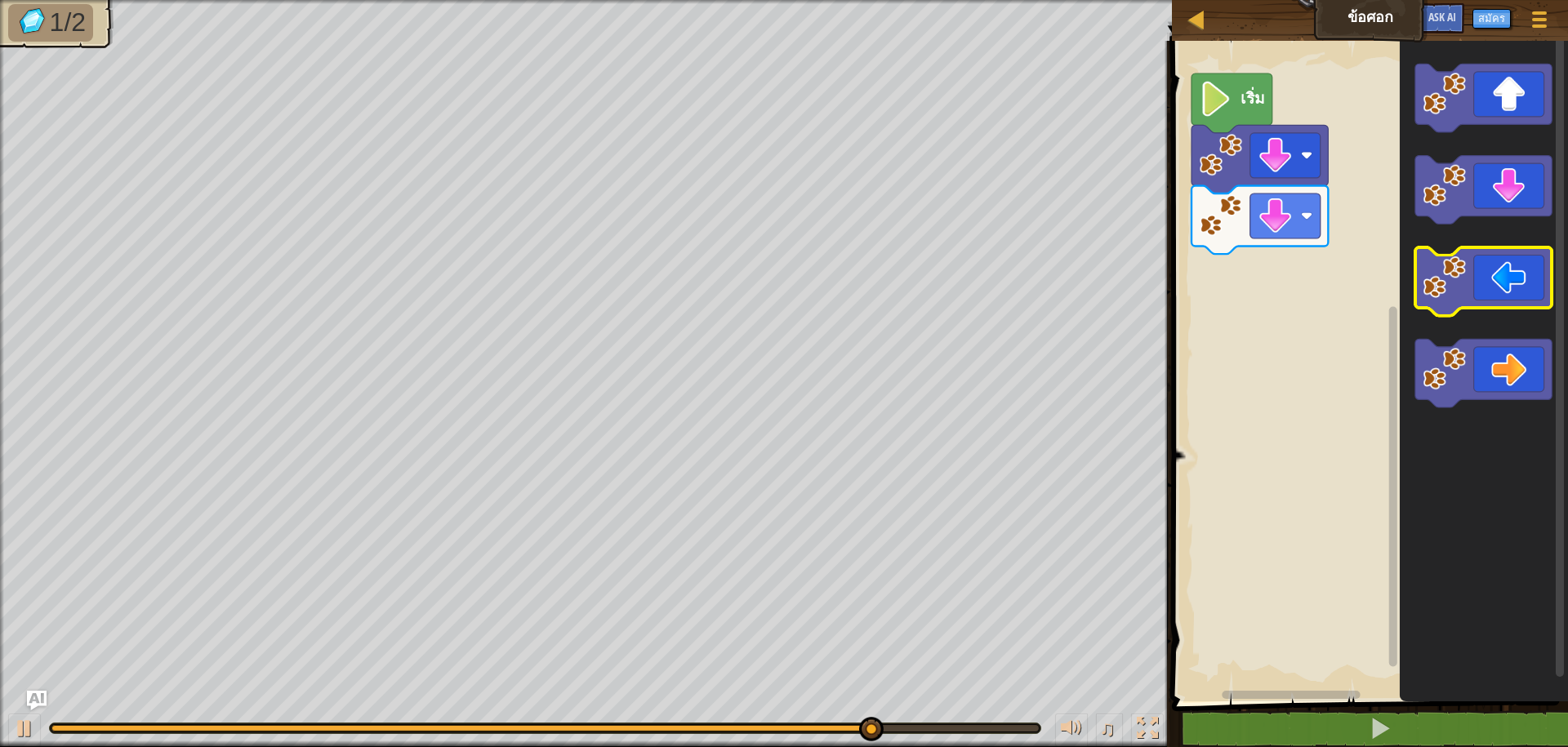
click at [1442, 294] on image "พื้นที่ทำงาน Blockly" at bounding box center [1445, 277] width 43 height 43
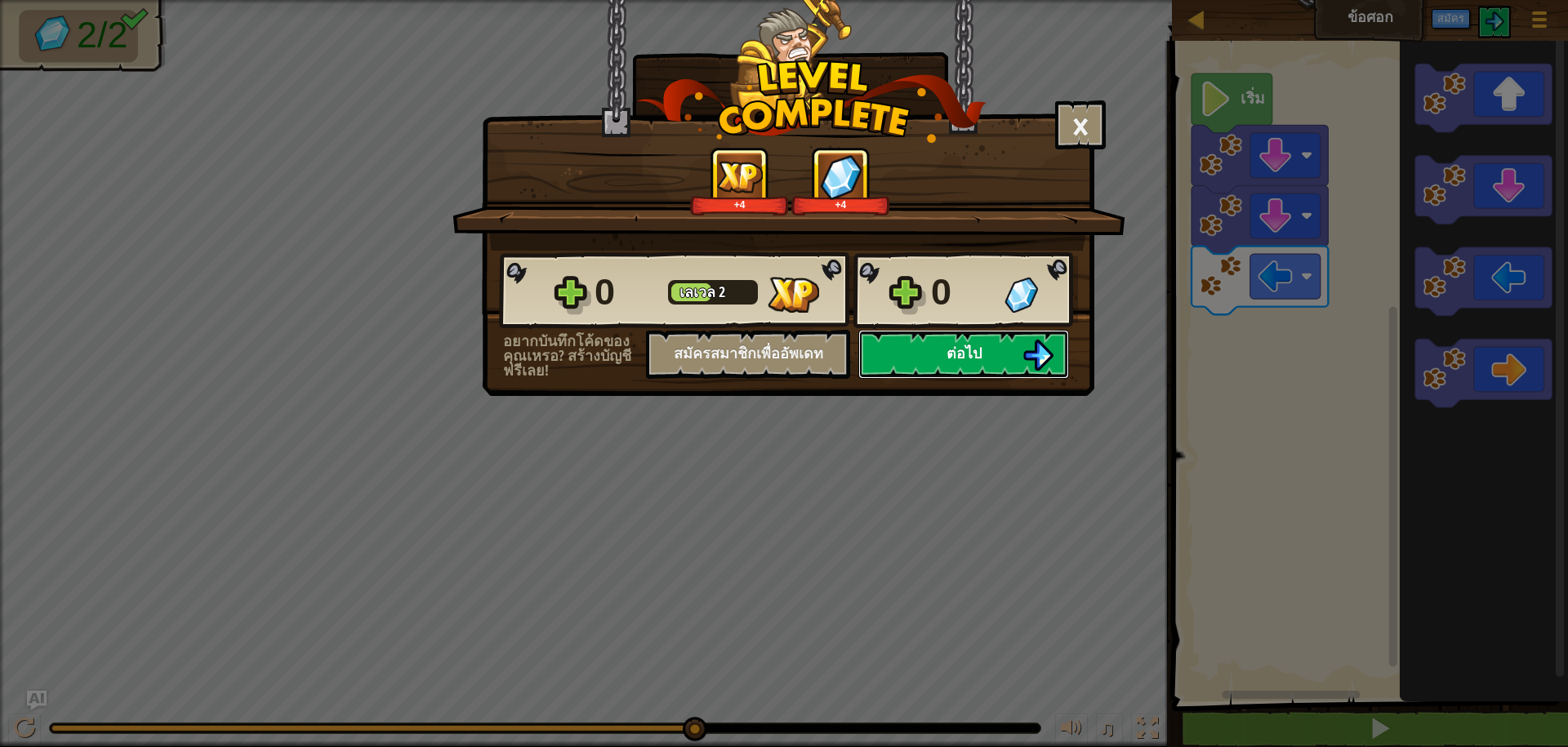
click at [967, 353] on span "ต่อไป" at bounding box center [964, 353] width 35 height 20
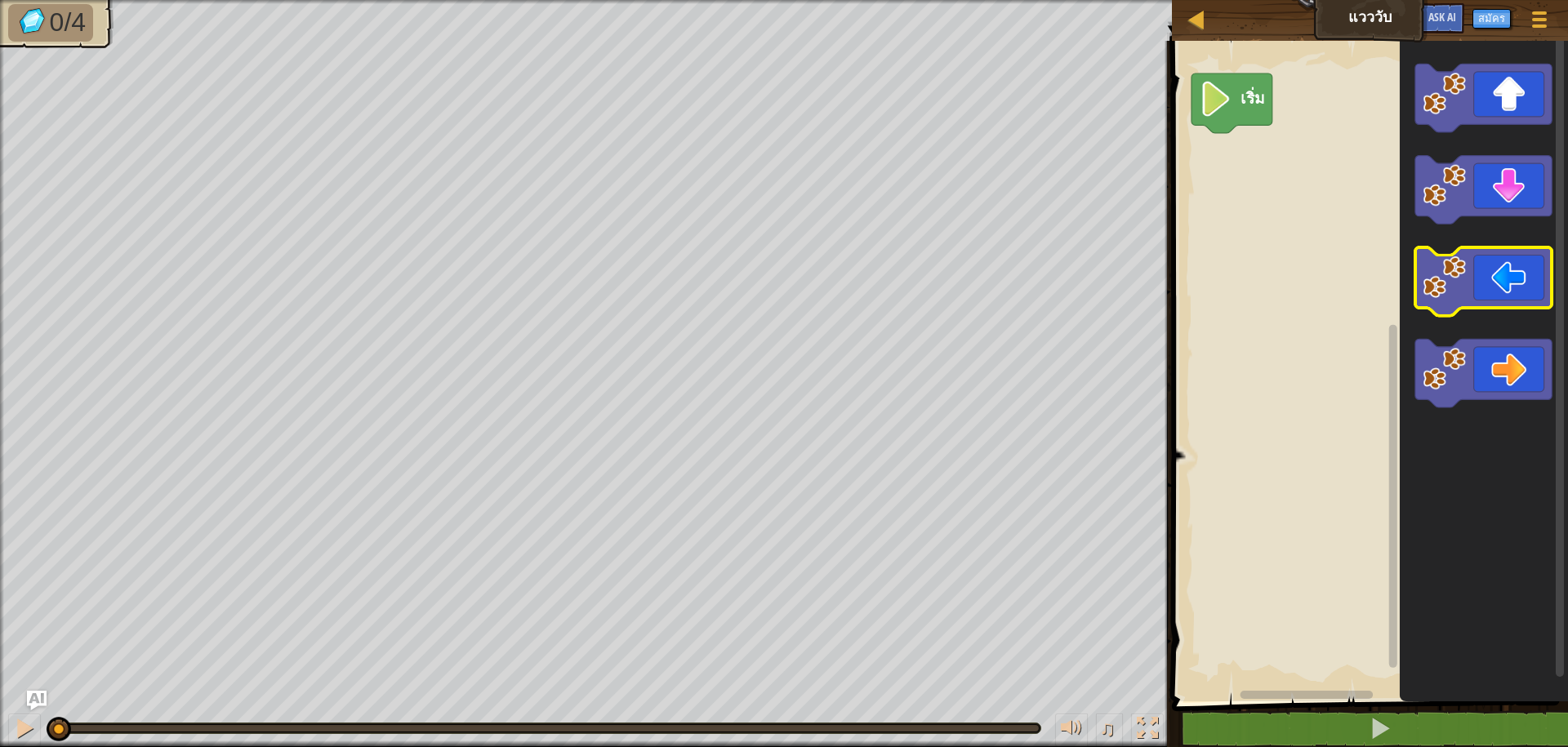
click at [1456, 299] on icon "พื้นที่ทำงาน Blockly" at bounding box center [1483, 282] width 136 height 69
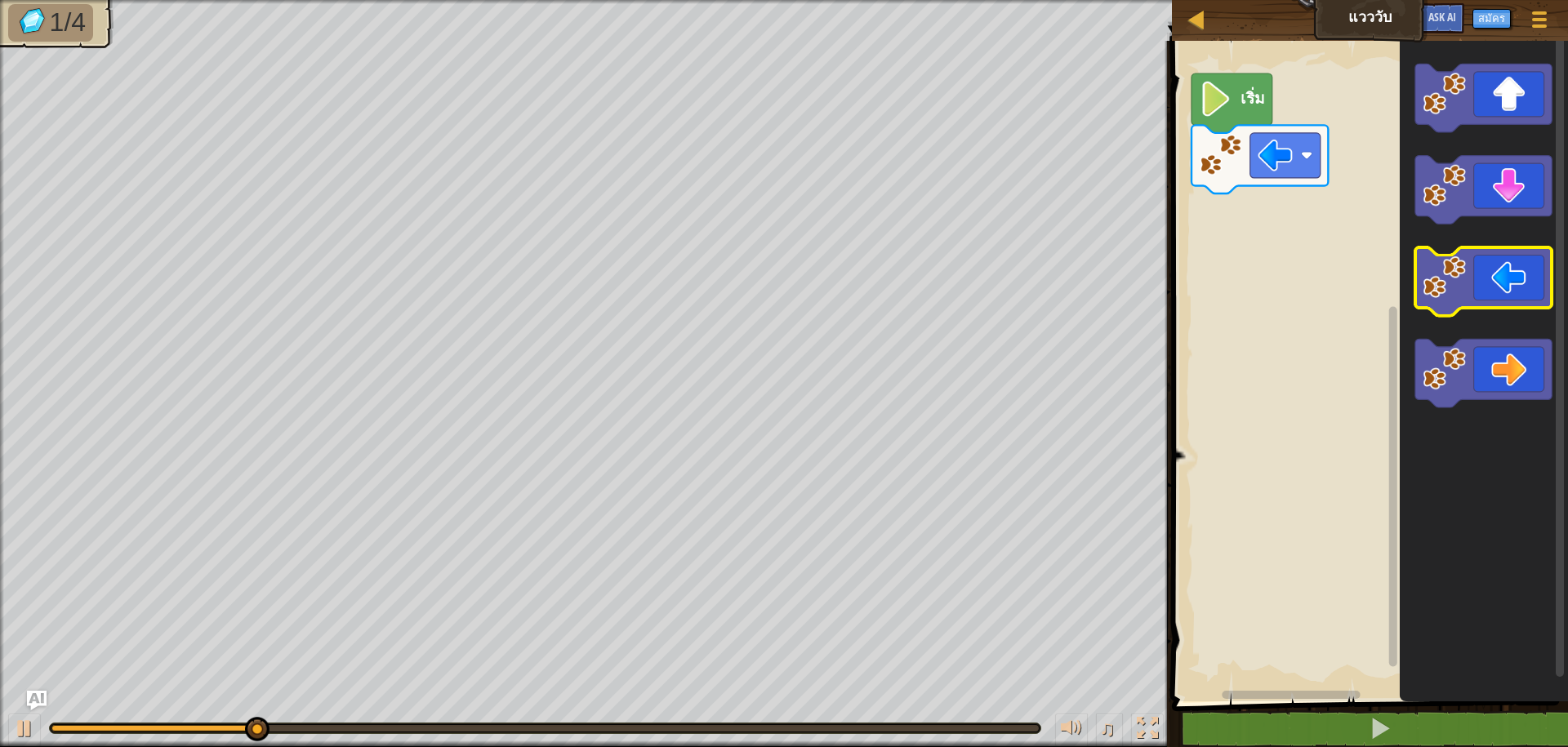
click at [1456, 299] on icon "พื้นที่ทำงาน Blockly" at bounding box center [1483, 282] width 136 height 69
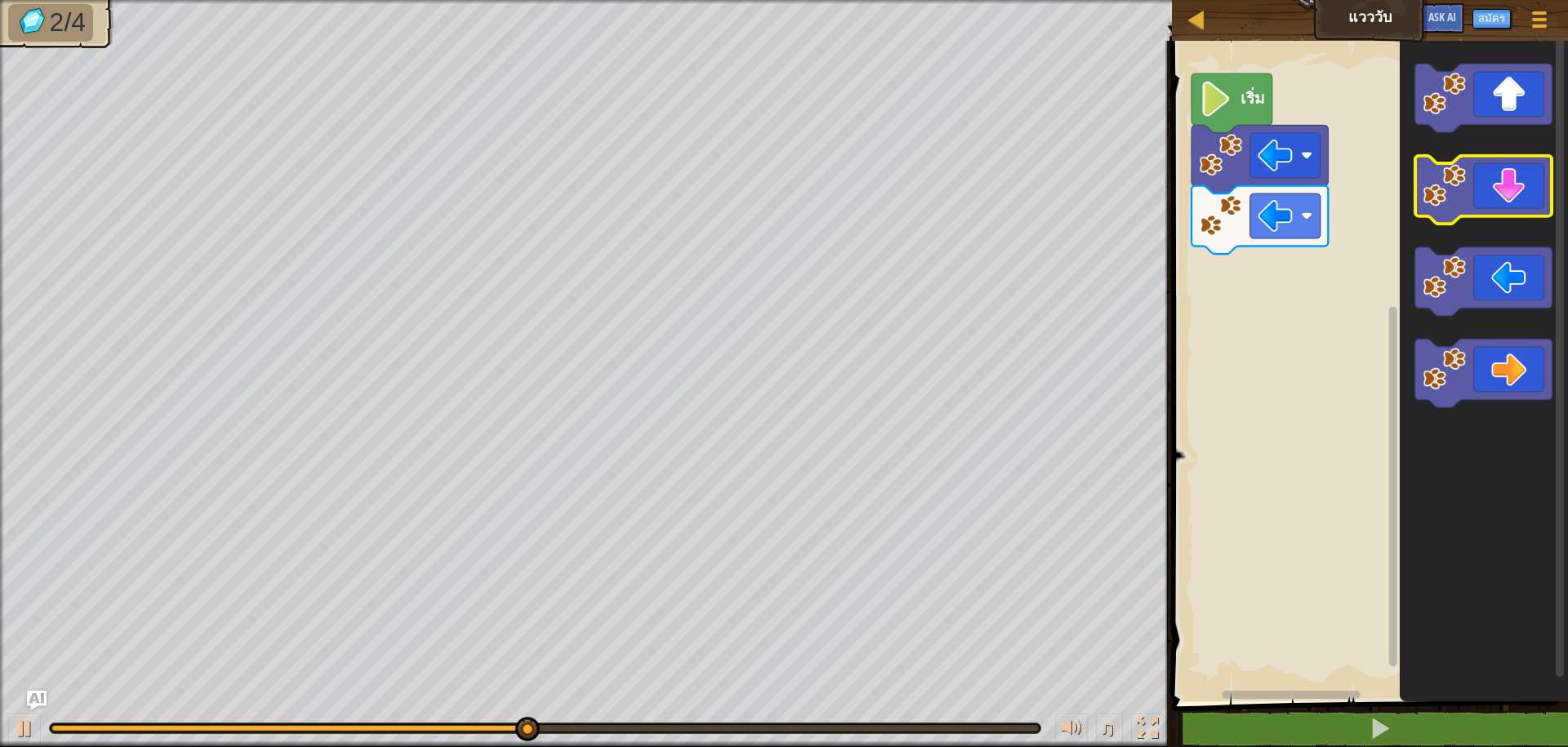
click at [1465, 193] on image "พื้นที่ทำงาน Blockly" at bounding box center [1445, 185] width 43 height 43
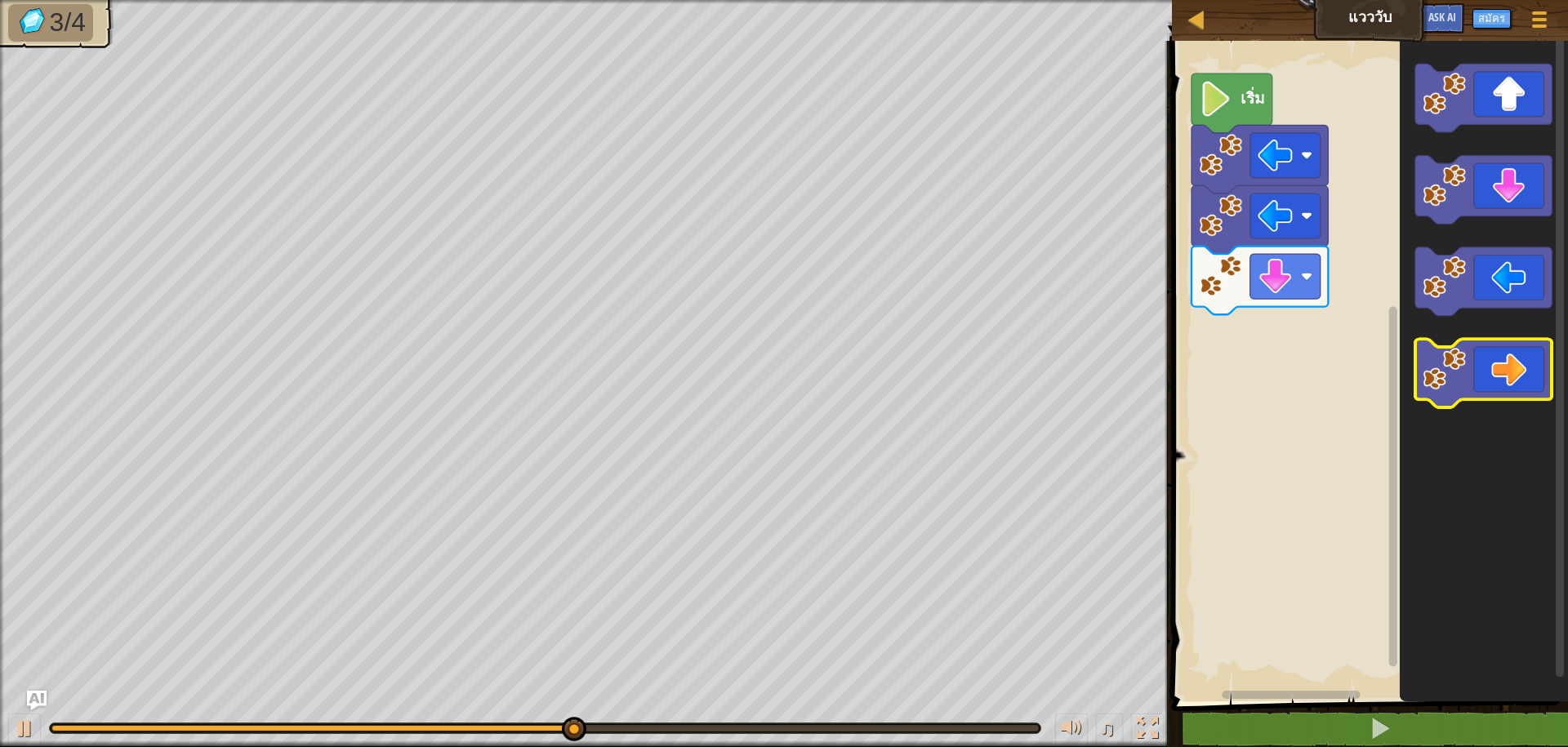
click at [1451, 372] on image "พื้นที่ทำงาน Blockly" at bounding box center [1445, 368] width 43 height 43
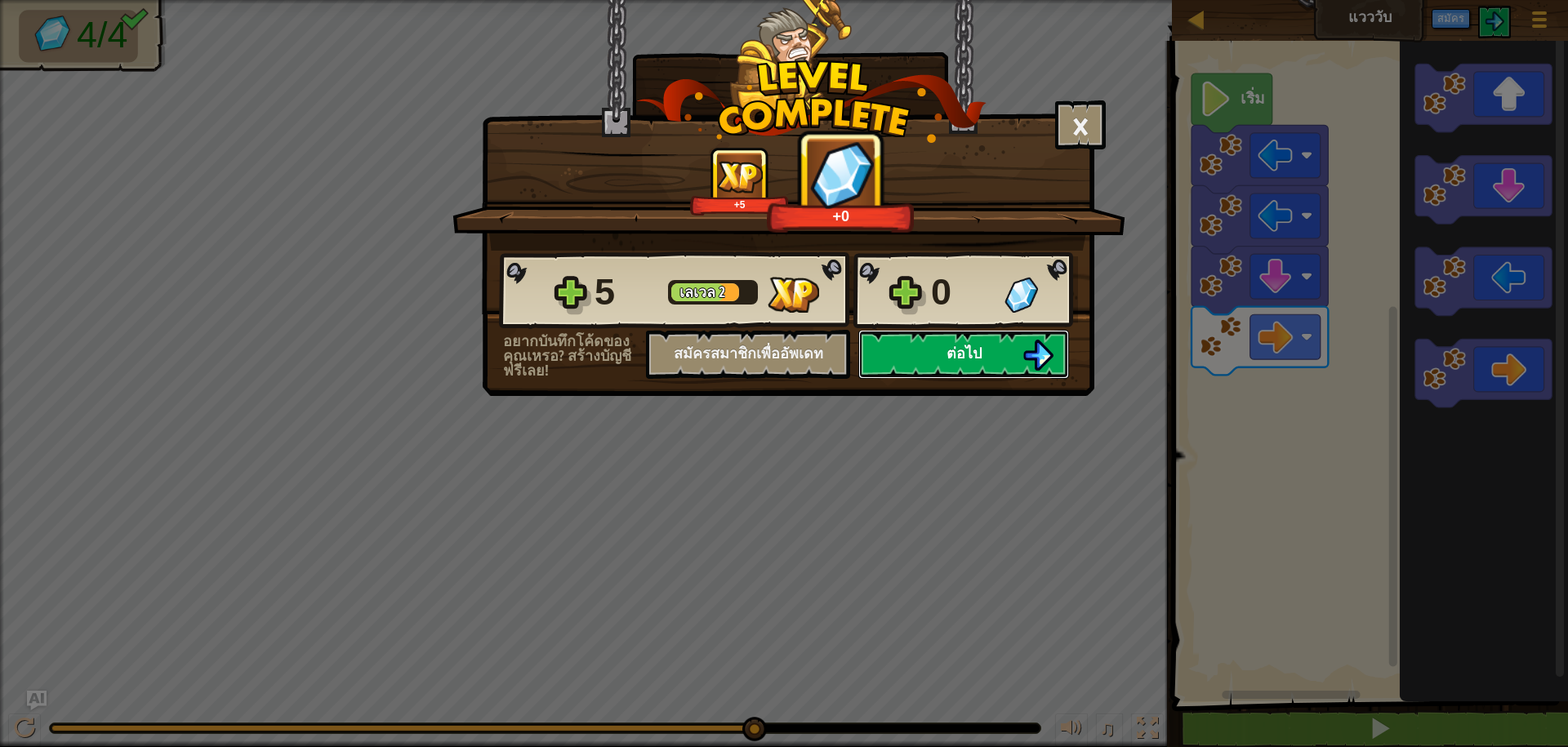
click at [948, 348] on span "ต่อไป" at bounding box center [964, 353] width 35 height 20
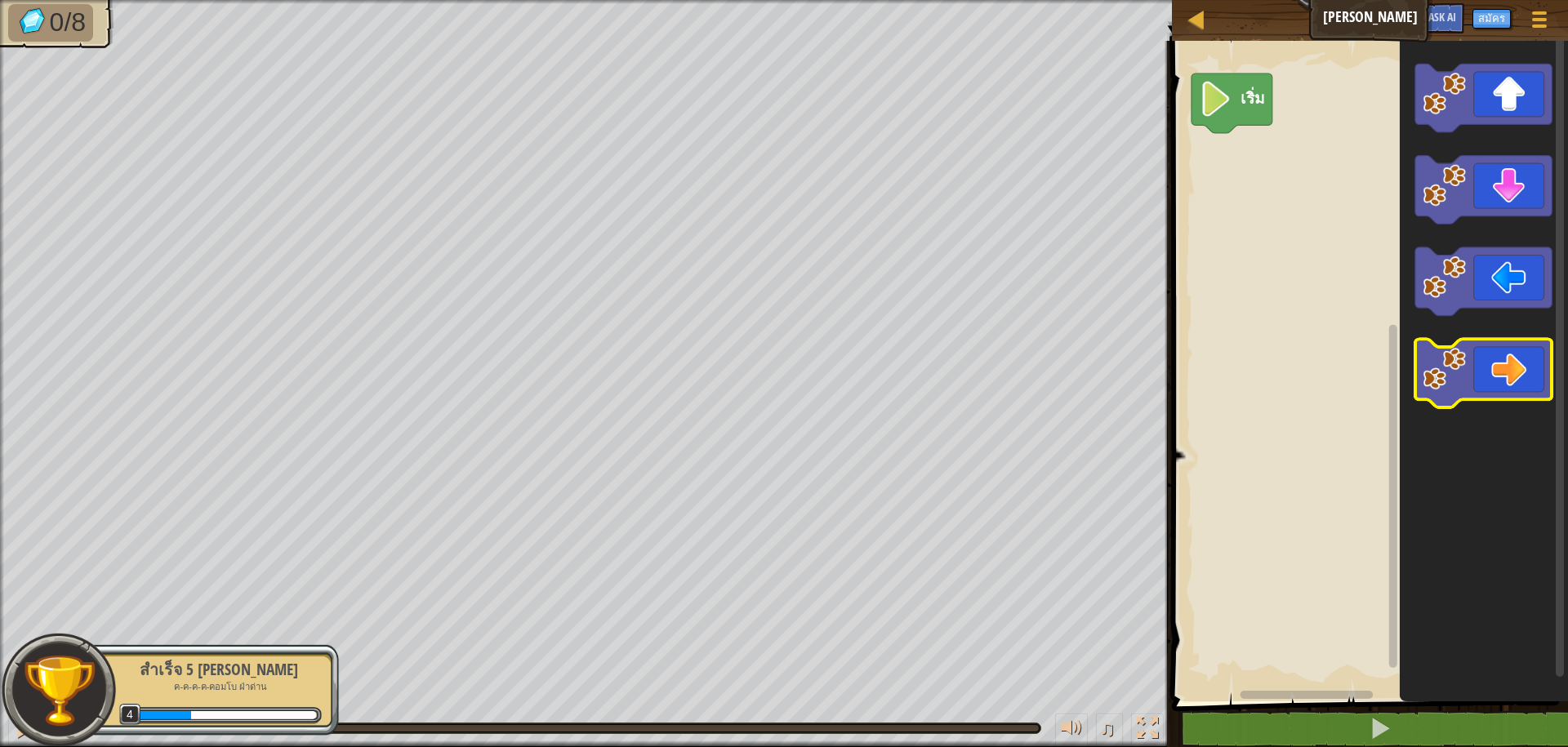
click at [1441, 364] on image "พื้นที่ทำงาน Blockly" at bounding box center [1445, 368] width 43 height 43
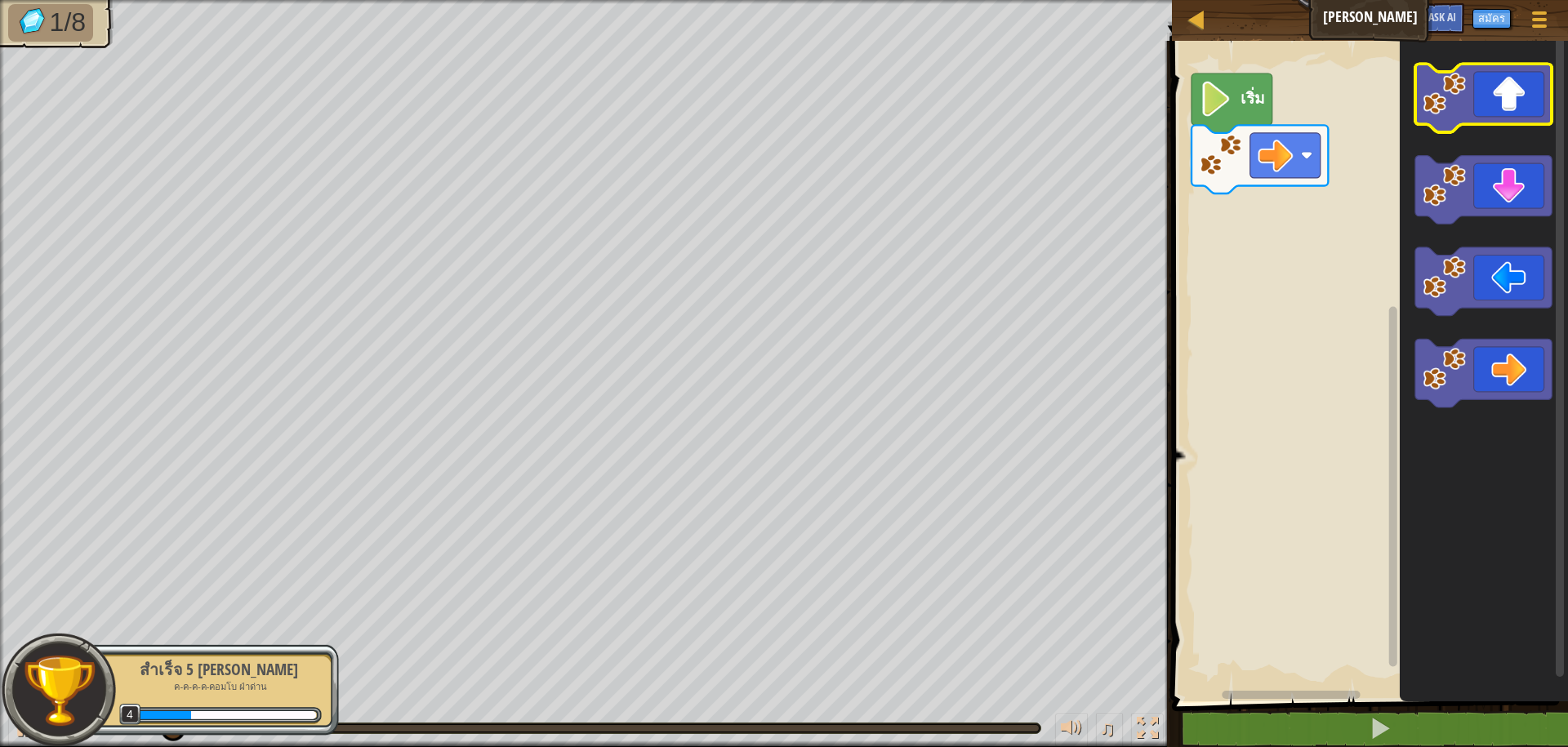
click at [1442, 114] on image "พื้นที่ทำงาน Blockly" at bounding box center [1445, 93] width 43 height 43
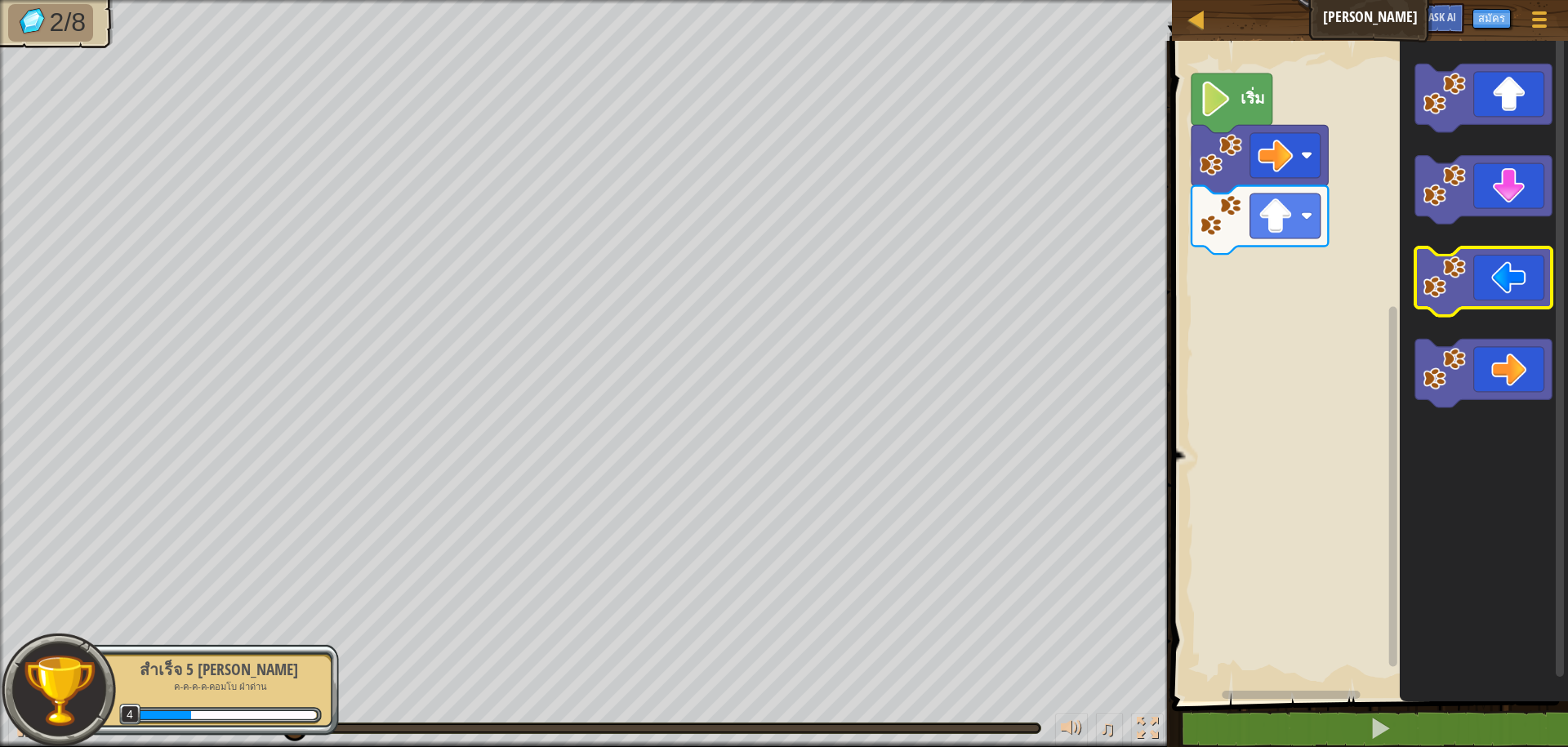
click at [1447, 293] on image "พื้นที่ทำงาน Blockly" at bounding box center [1445, 277] width 43 height 43
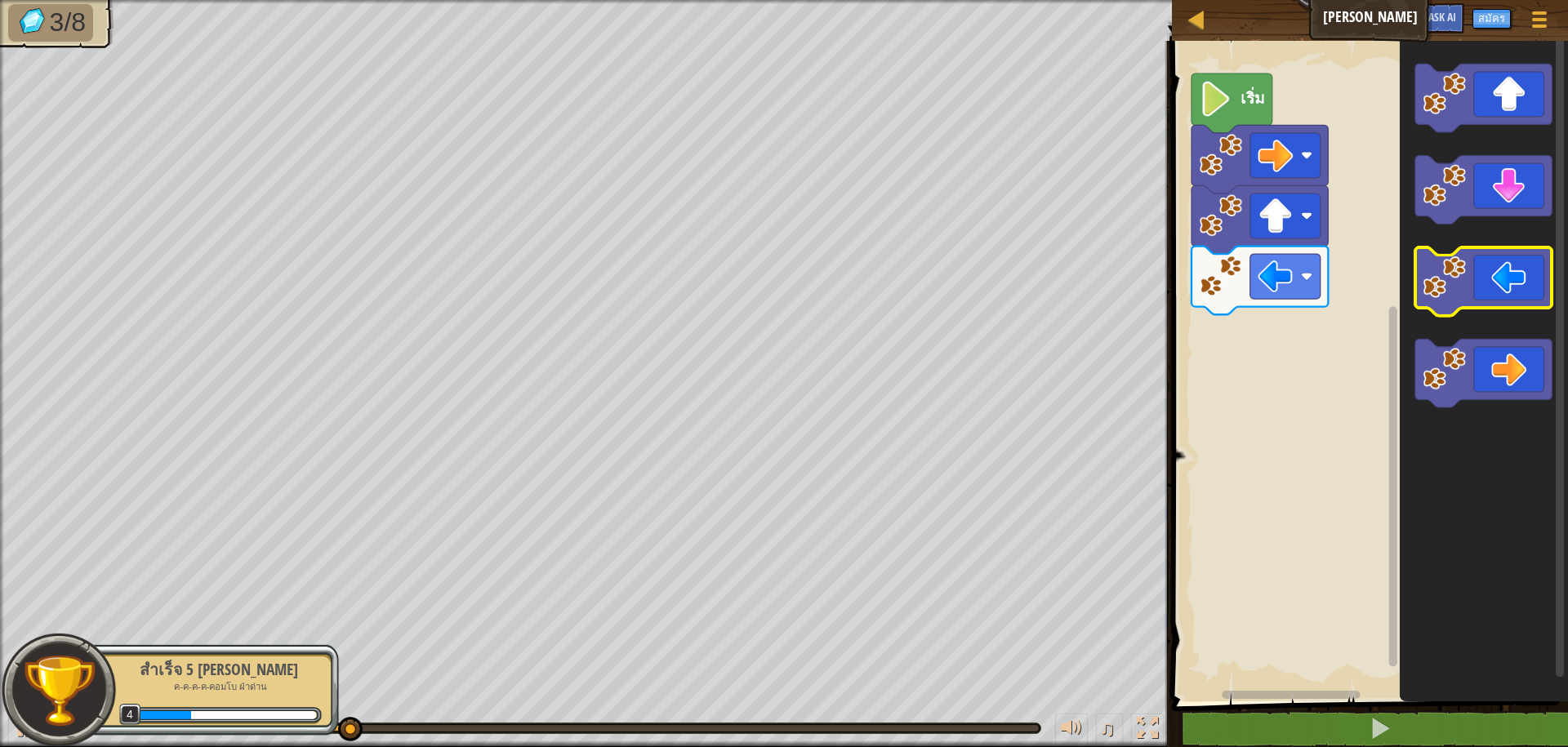
click at [1447, 293] on image "พื้นที่ทำงาน Blockly" at bounding box center [1445, 277] width 43 height 43
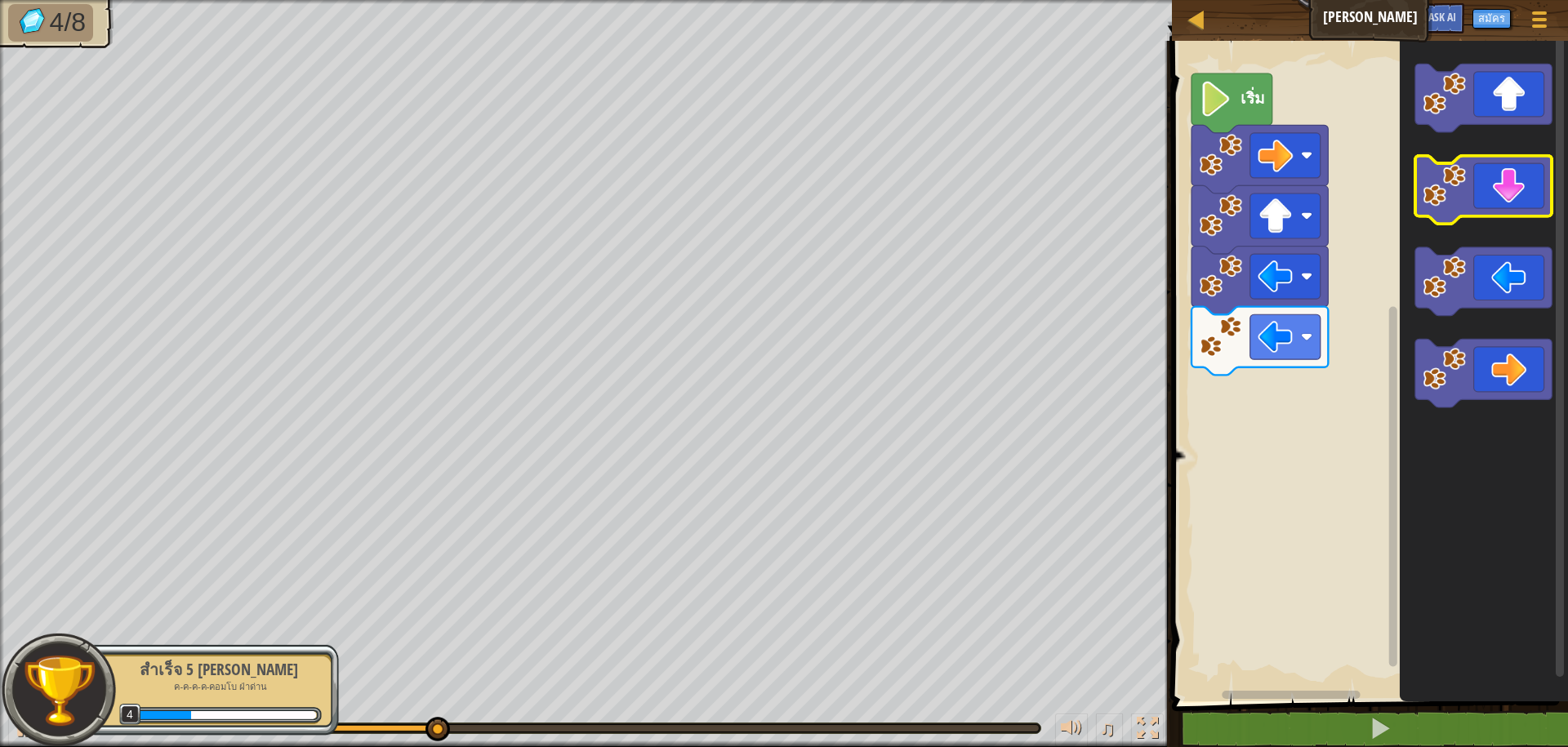
click at [1455, 194] on image "พื้นที่ทำงาน Blockly" at bounding box center [1445, 185] width 43 height 43
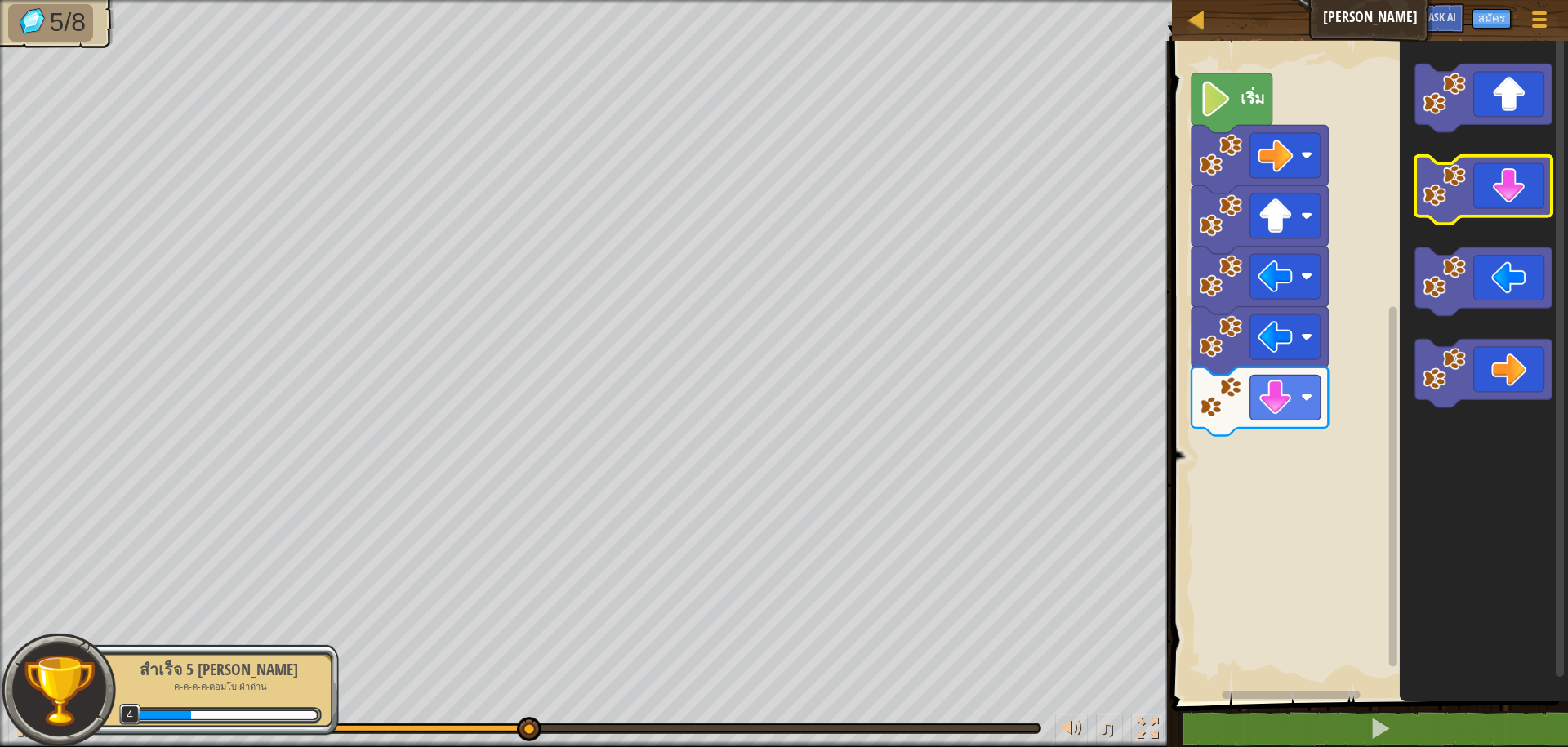
click at [1455, 194] on image "พื้นที่ทำงาน Blockly" at bounding box center [1445, 185] width 43 height 43
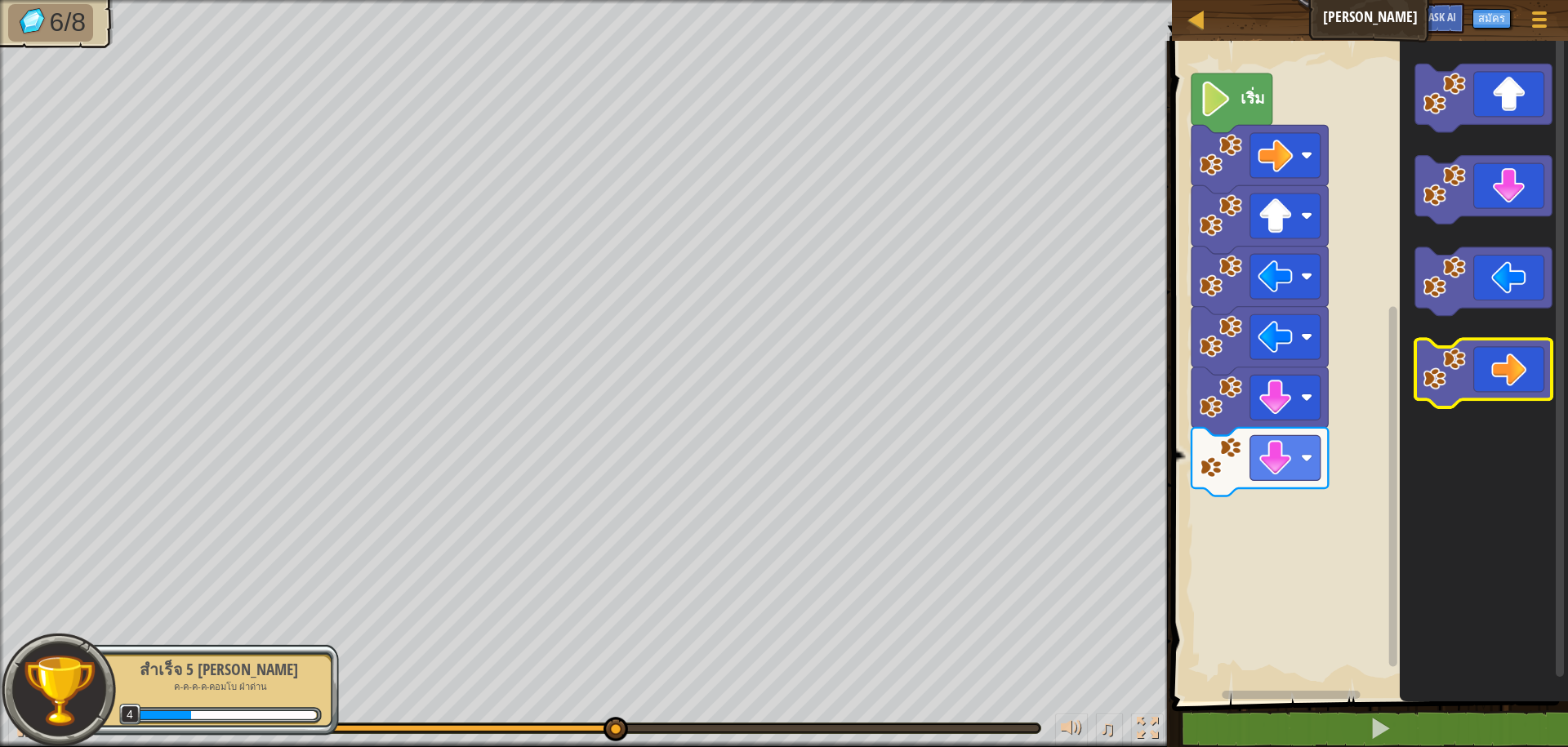
click at [1453, 371] on image "พื้นที่ทำงาน Blockly" at bounding box center [1445, 368] width 43 height 43
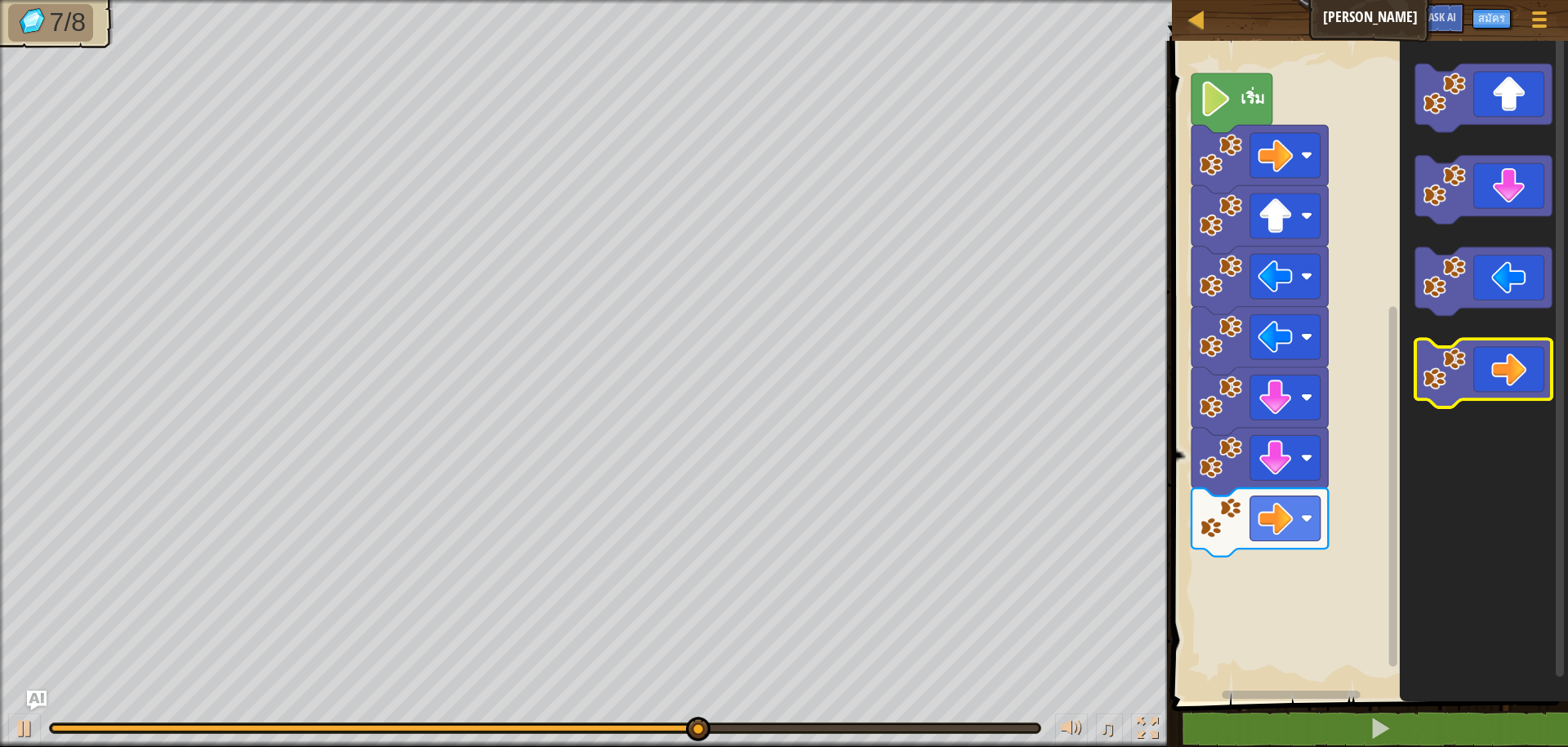
click at [1453, 371] on image "พื้นที่ทำงาน Blockly" at bounding box center [1445, 368] width 43 height 43
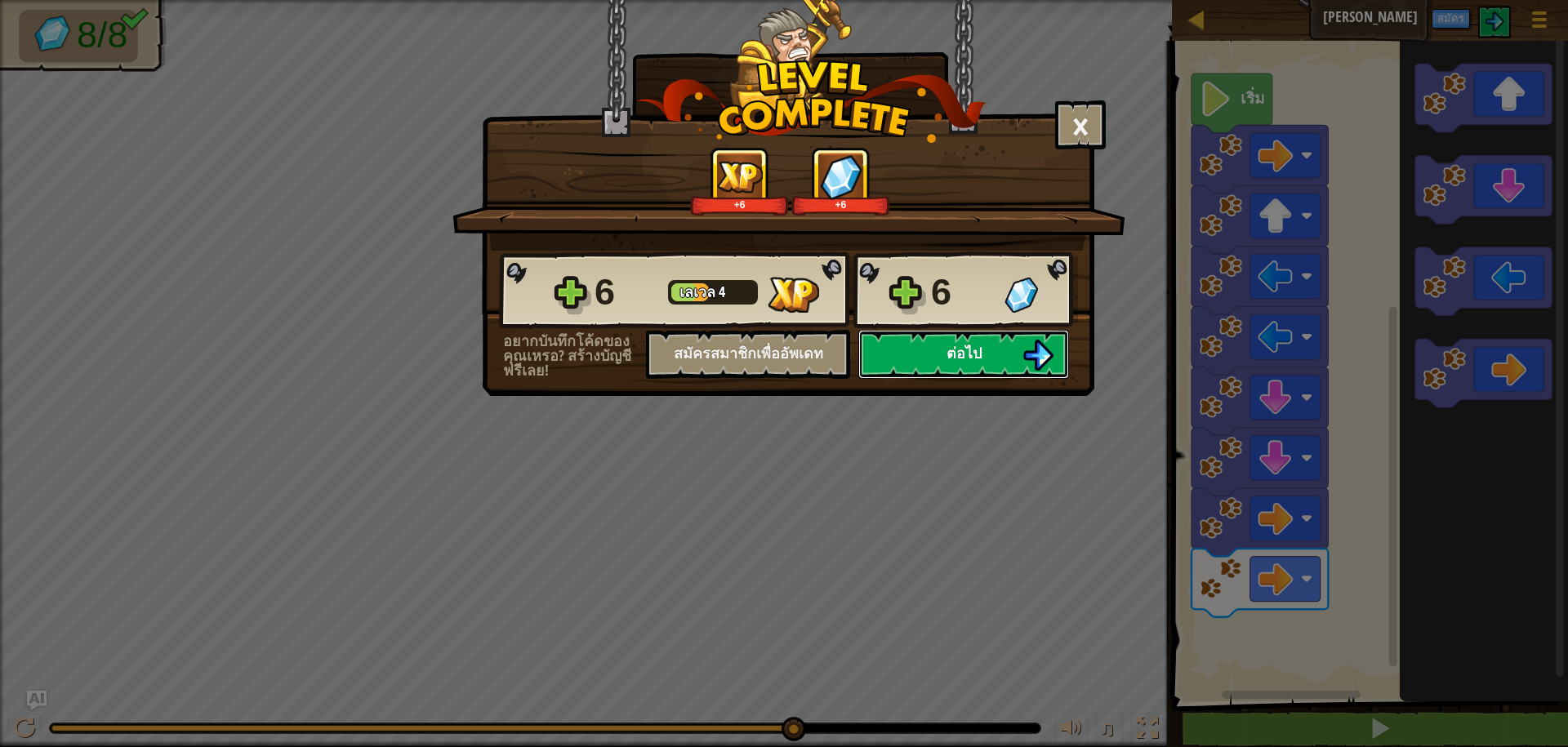
click at [924, 358] on button "ต่อไป" at bounding box center [963, 354] width 211 height 49
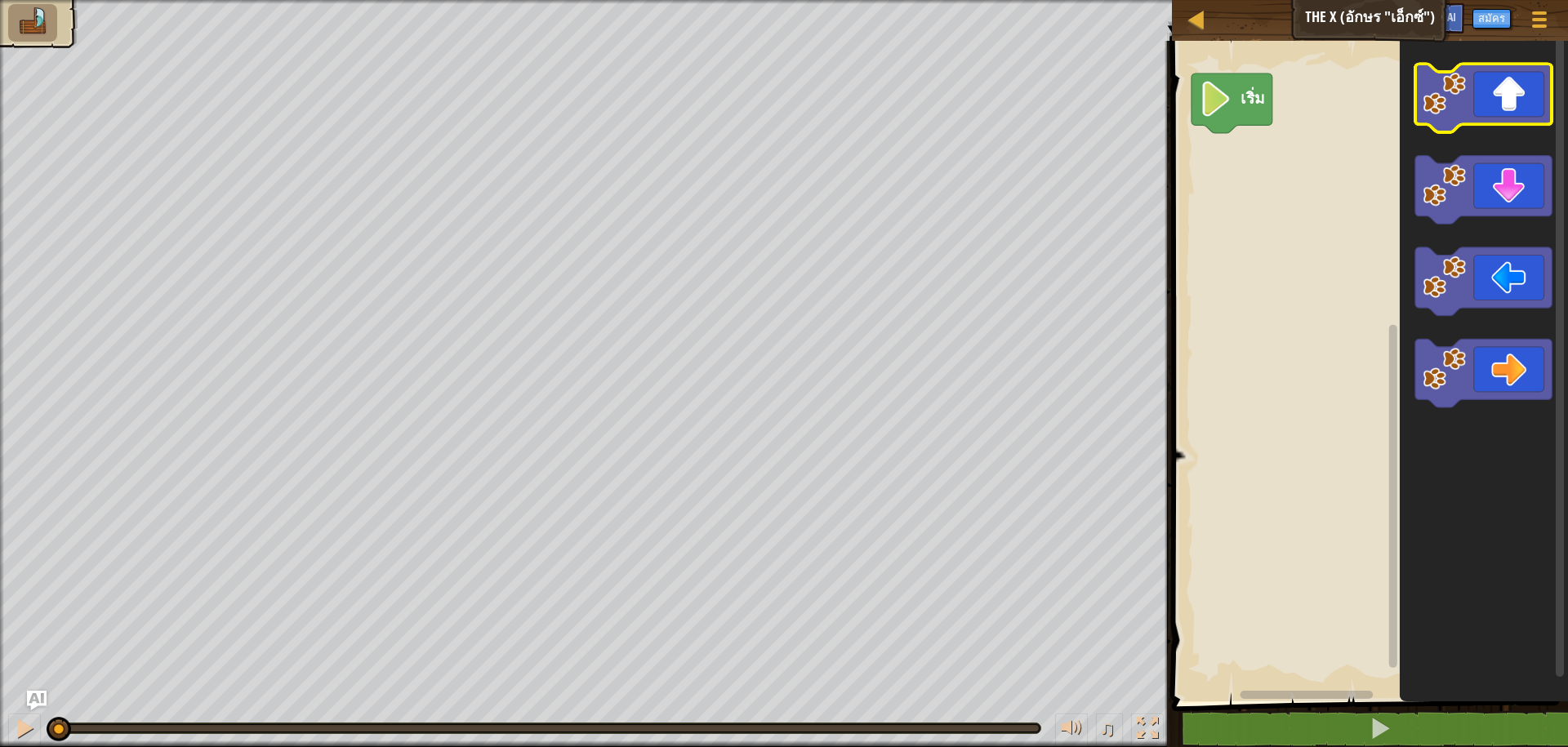
click at [1440, 91] on image "พื้นที่ทำงาน Blockly" at bounding box center [1445, 93] width 43 height 43
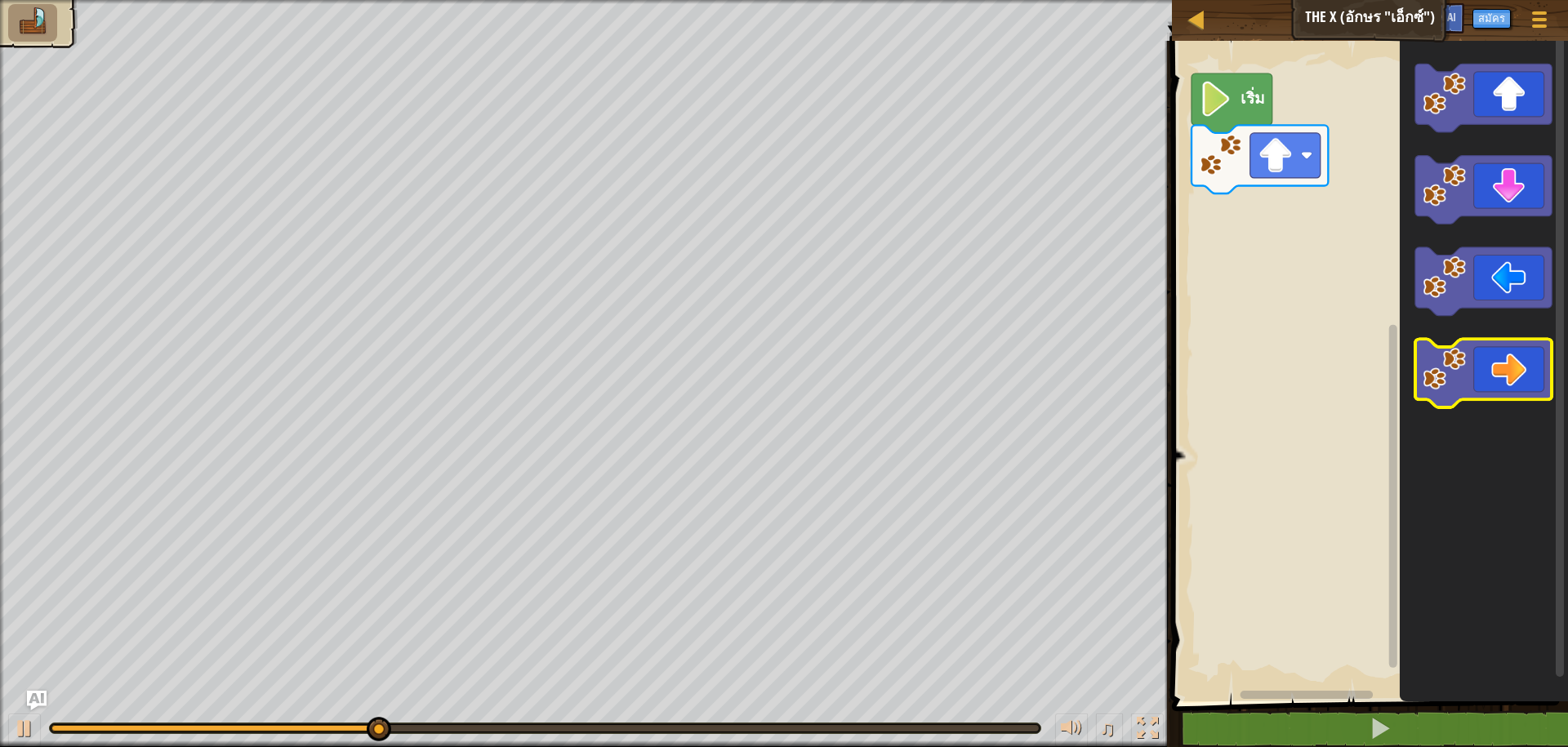
click at [1461, 374] on image "พื้นที่ทำงาน Blockly" at bounding box center [1445, 368] width 43 height 43
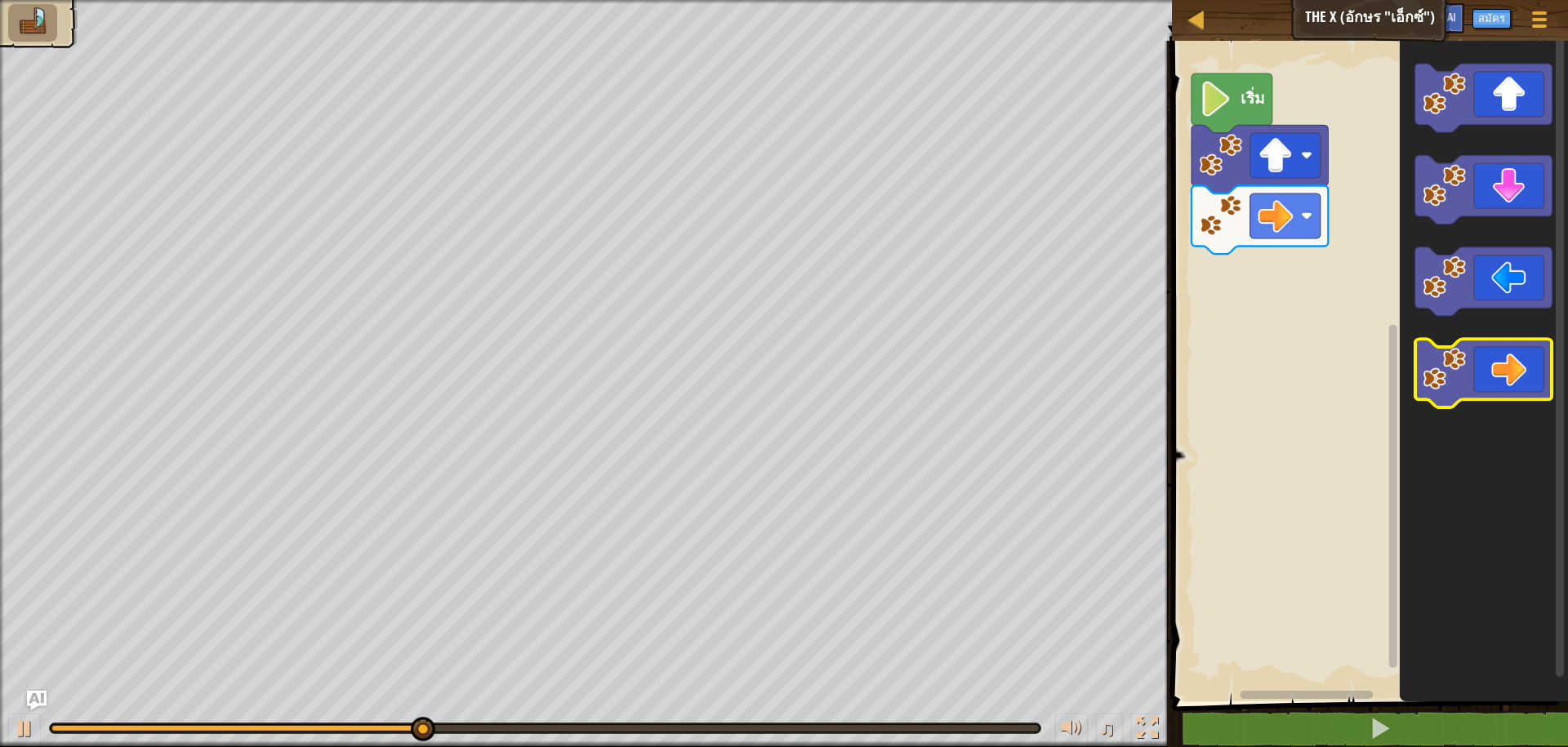
click at [1461, 374] on image "พื้นที่ทำงาน Blockly" at bounding box center [1445, 368] width 43 height 43
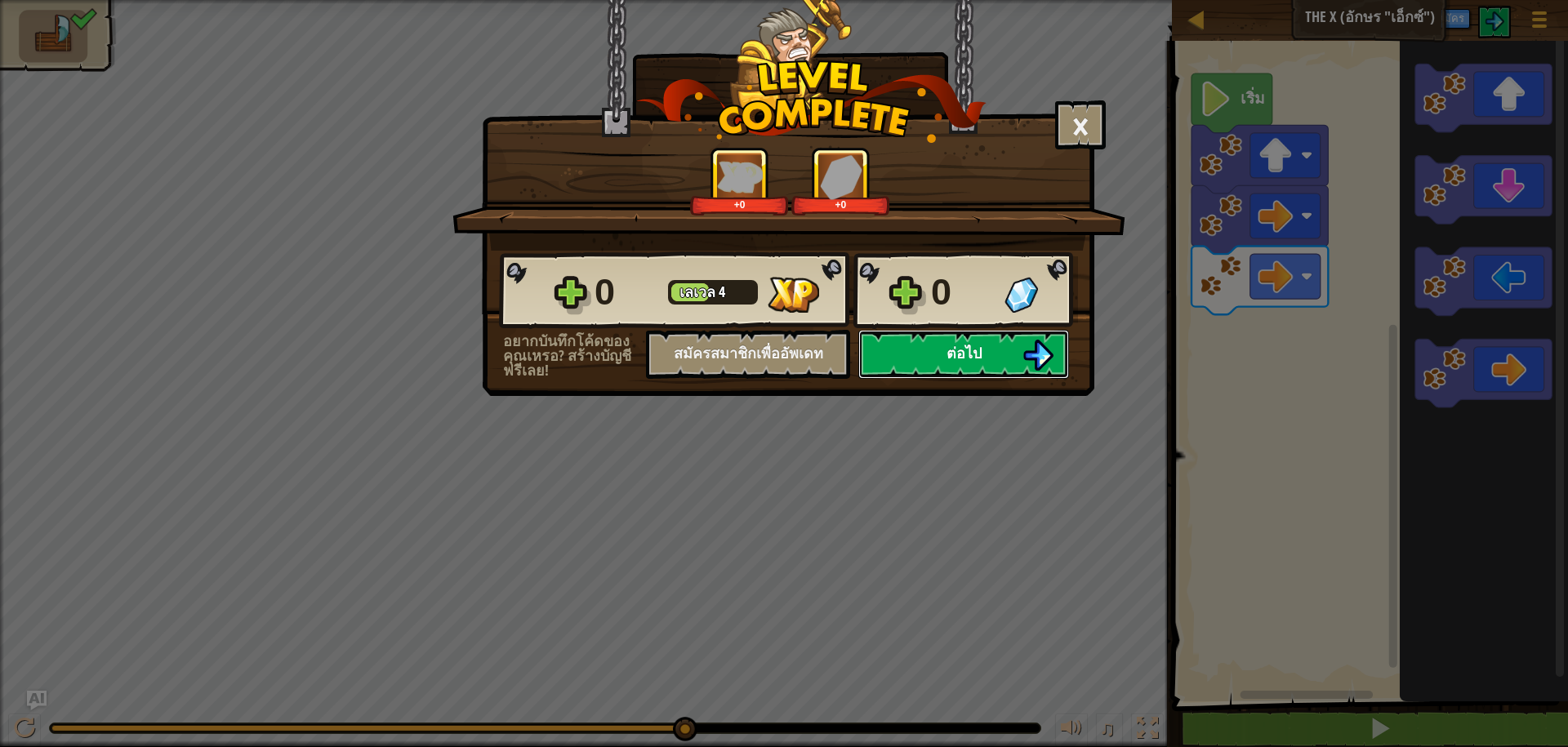
click at [941, 343] on button "ต่อไป" at bounding box center [963, 354] width 211 height 49
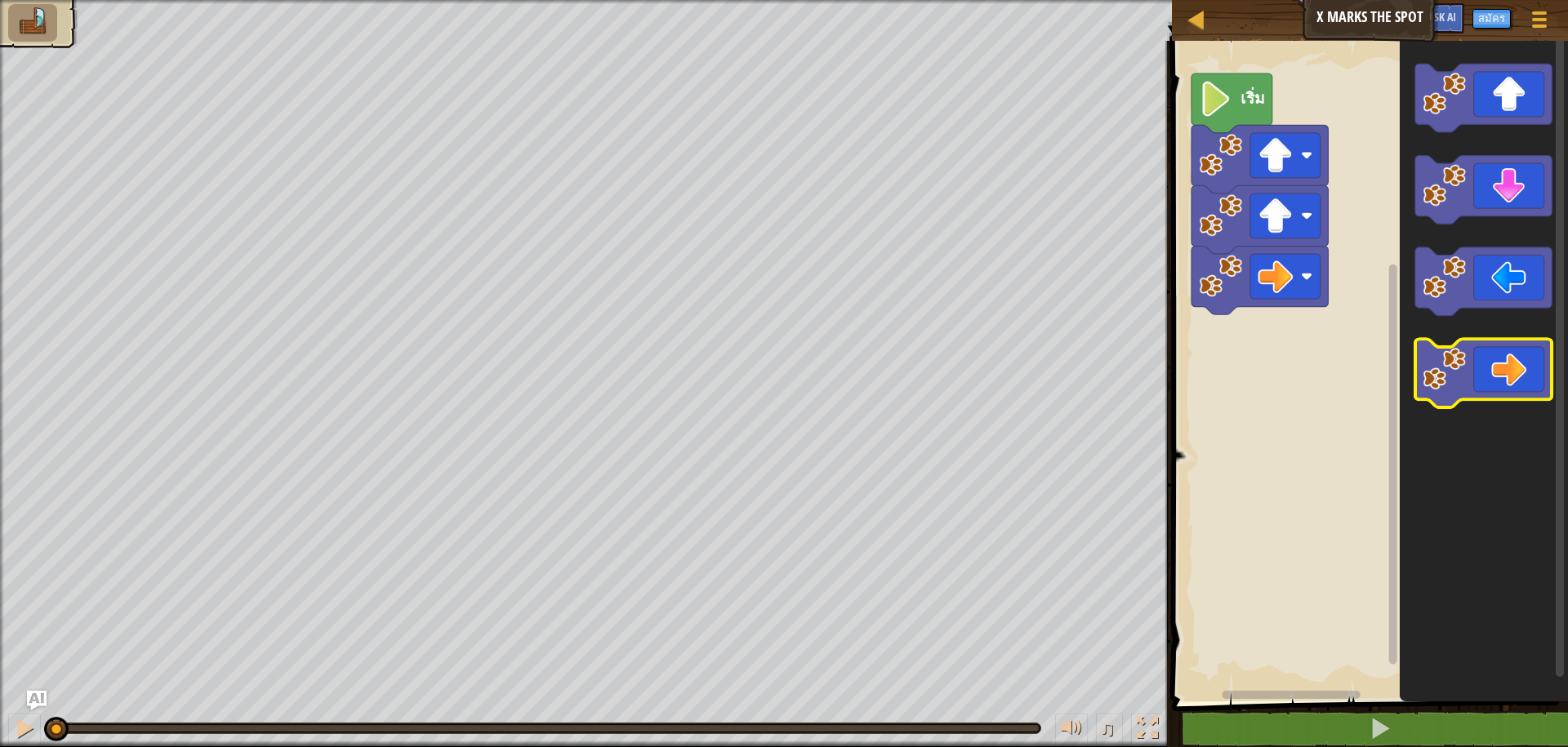
click at [1441, 371] on image "พื้นที่ทำงาน Blockly" at bounding box center [1445, 368] width 43 height 43
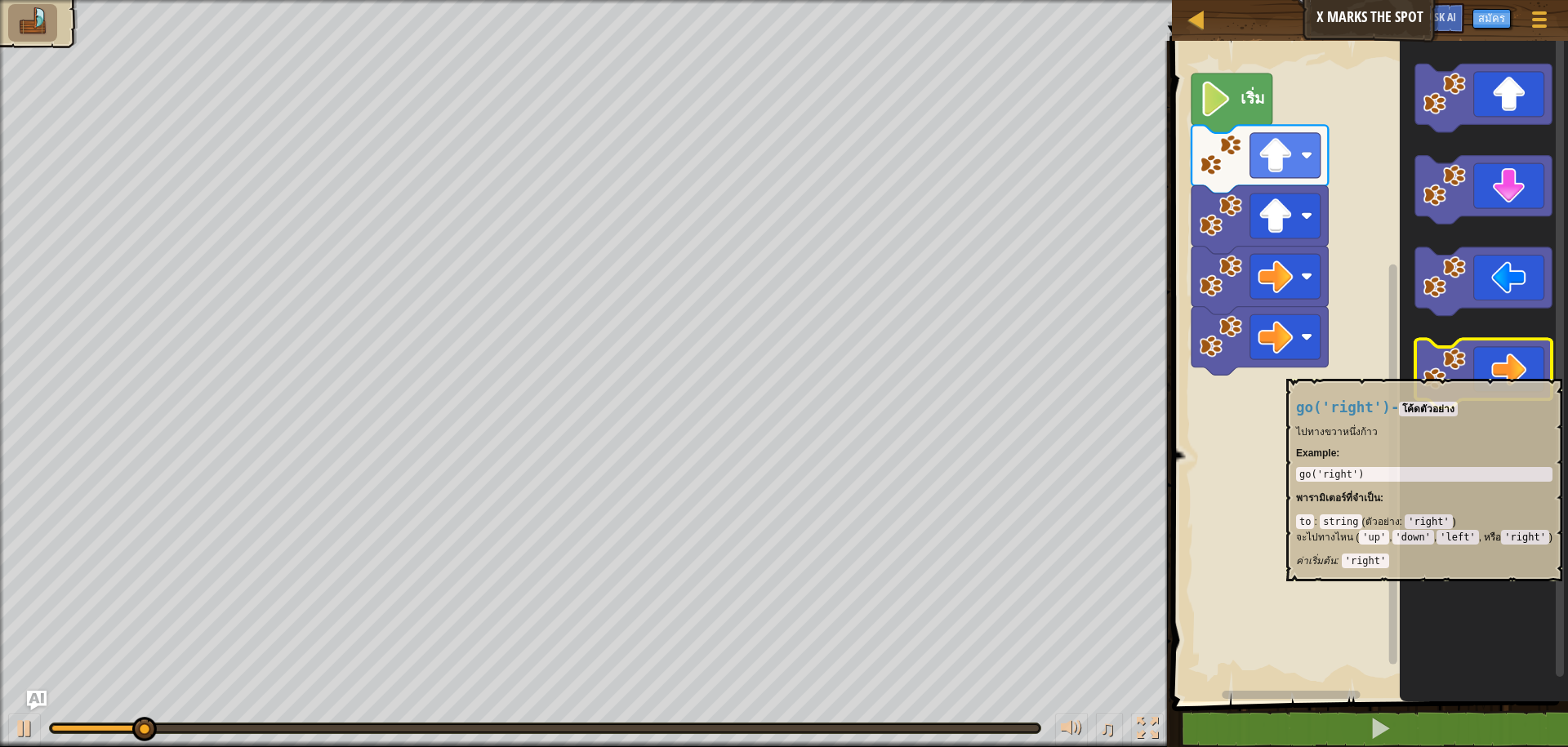
click at [1440, 371] on image "พื้นที่ทำงาน Blockly" at bounding box center [1445, 368] width 43 height 43
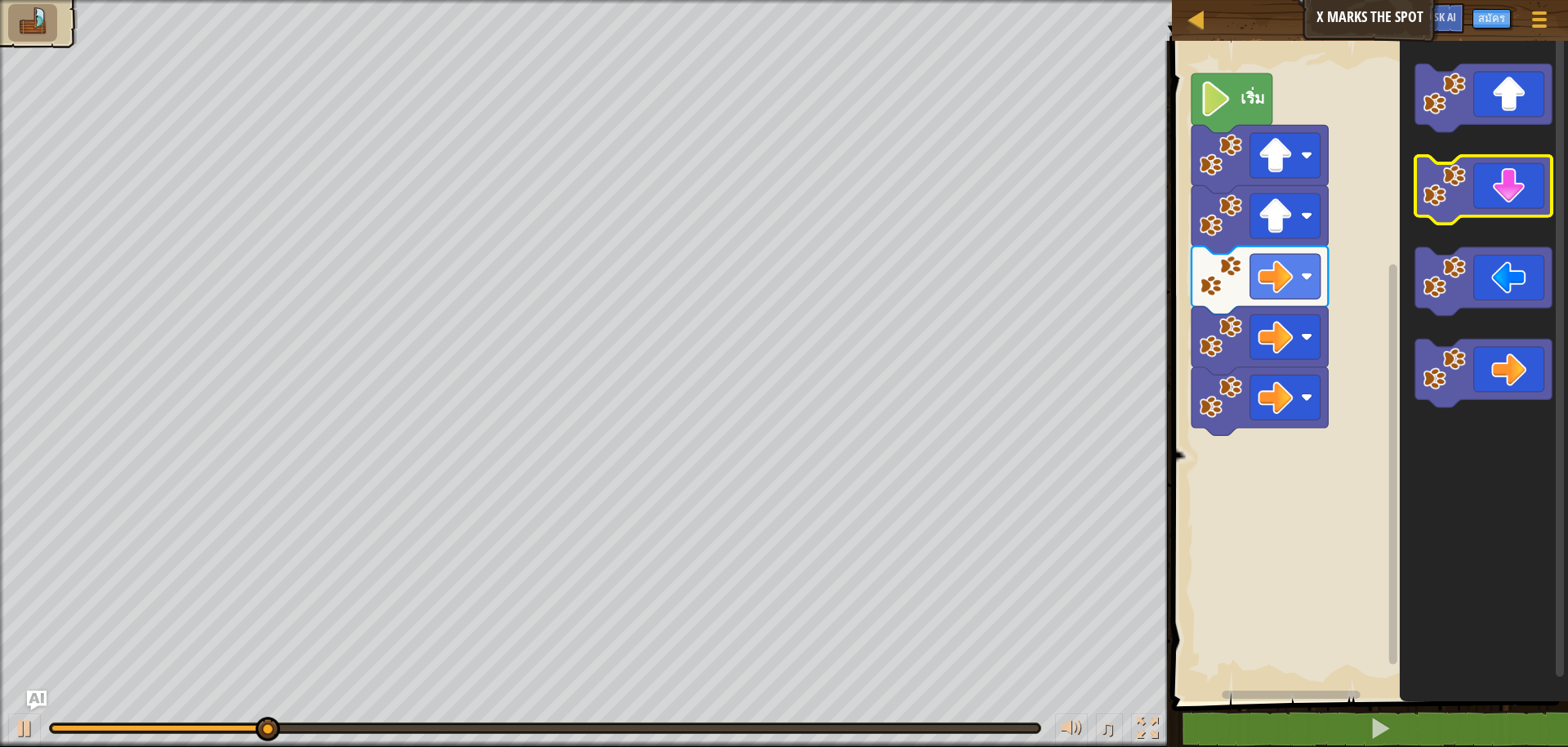
click at [1461, 175] on image "พื้นที่ทำงาน Blockly" at bounding box center [1445, 185] width 43 height 43
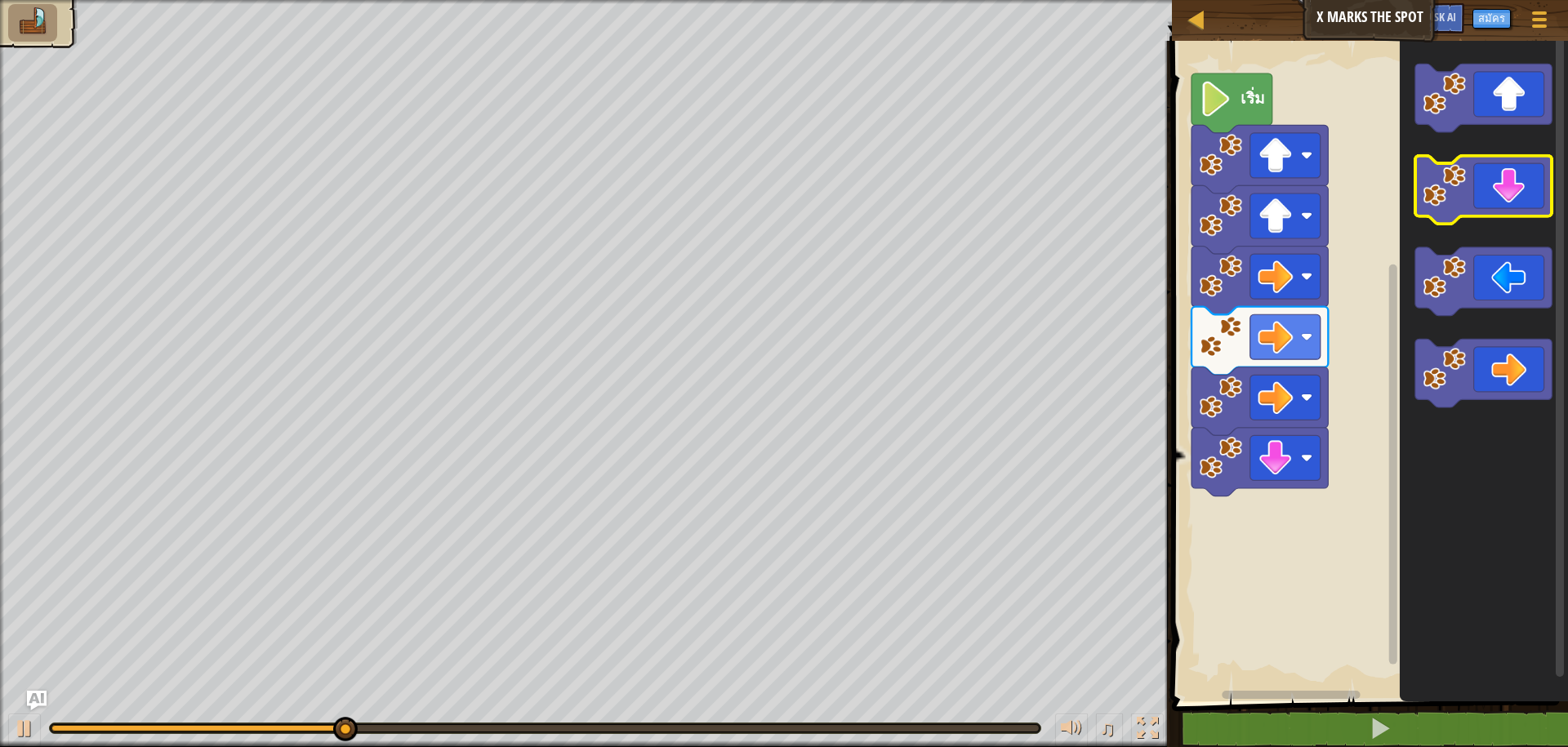
click at [1461, 193] on image "พื้นที่ทำงาน Blockly" at bounding box center [1445, 185] width 43 height 43
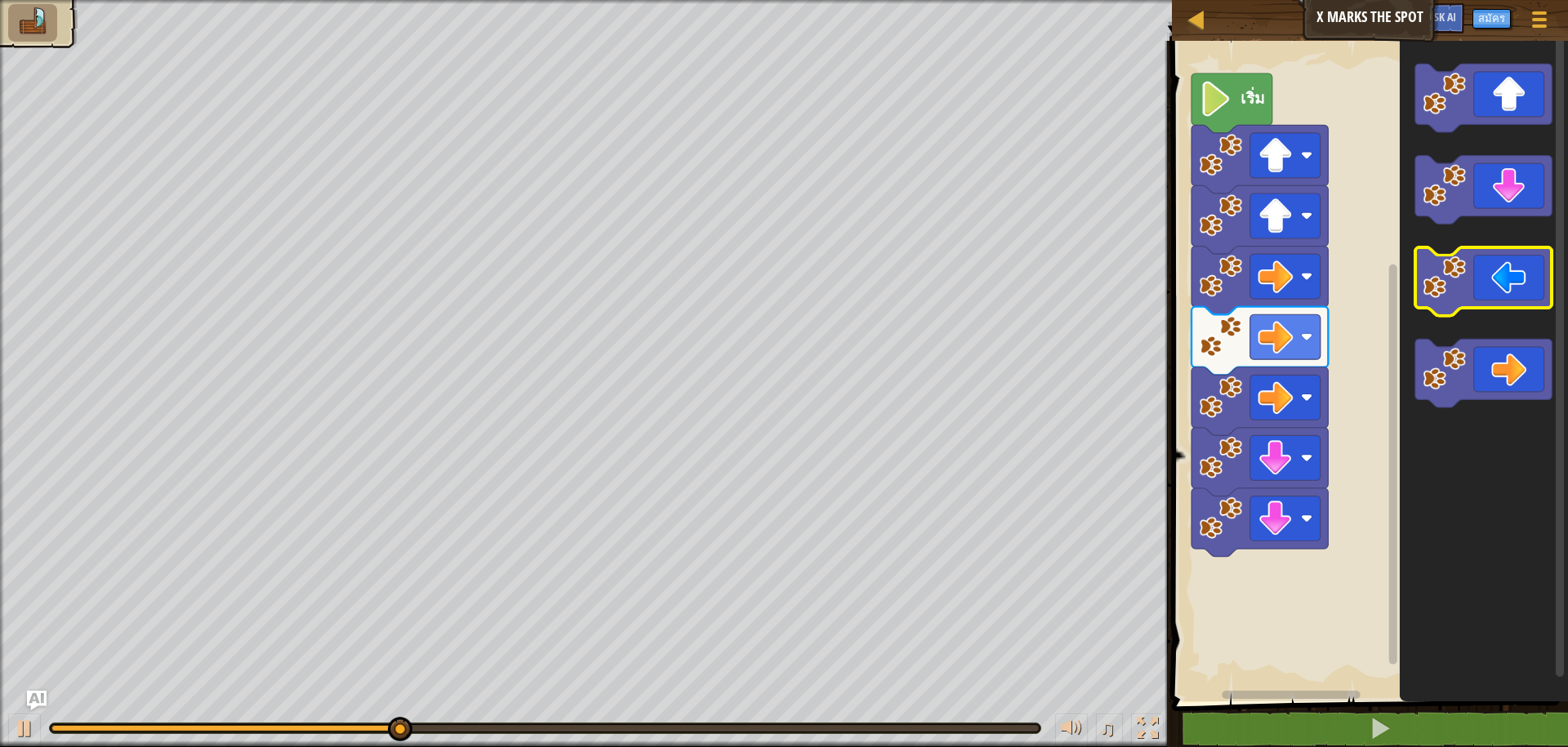
click at [1456, 304] on icon "พื้นที่ทำงาน Blockly" at bounding box center [1483, 282] width 136 height 69
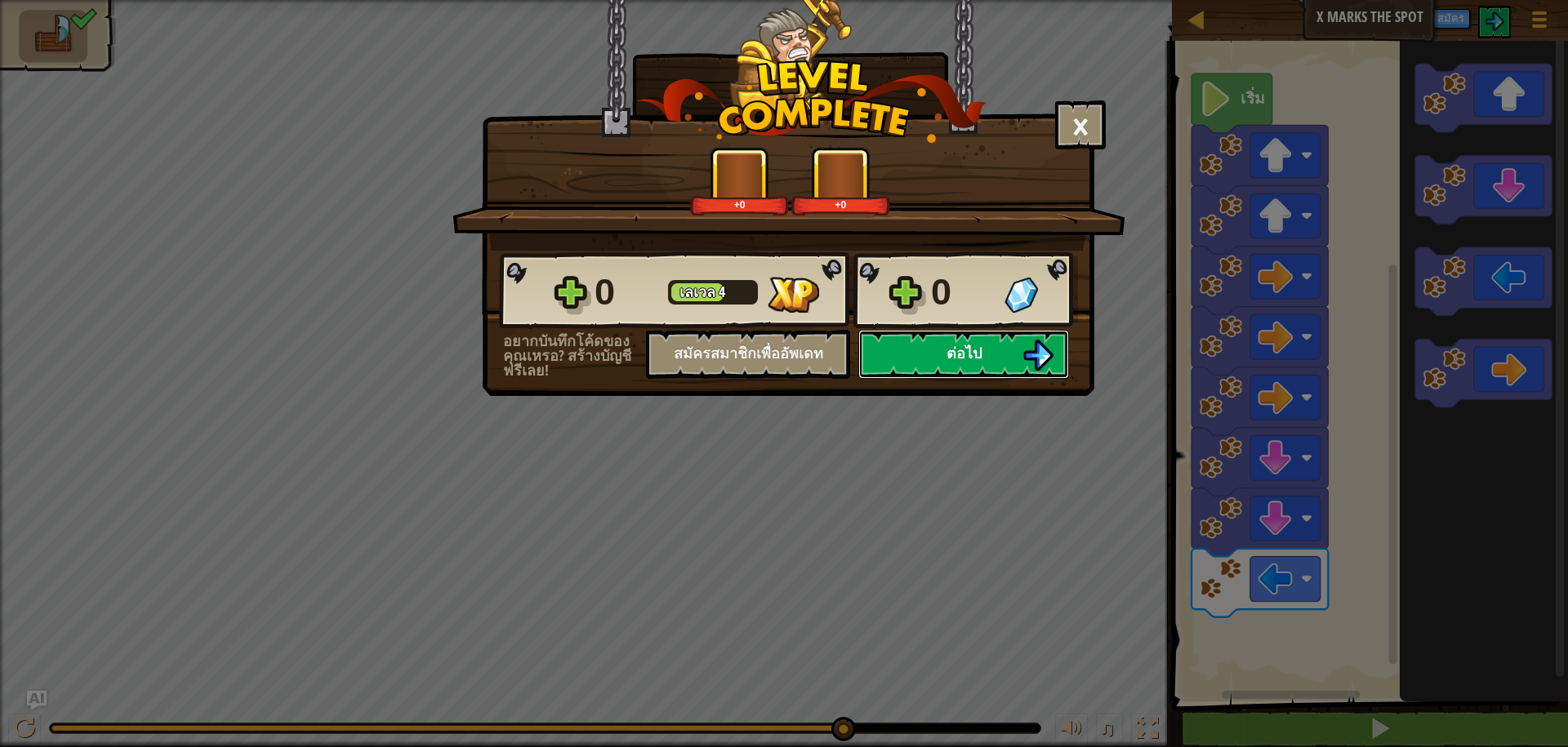
click at [1000, 345] on button "ต่อไป" at bounding box center [963, 354] width 211 height 49
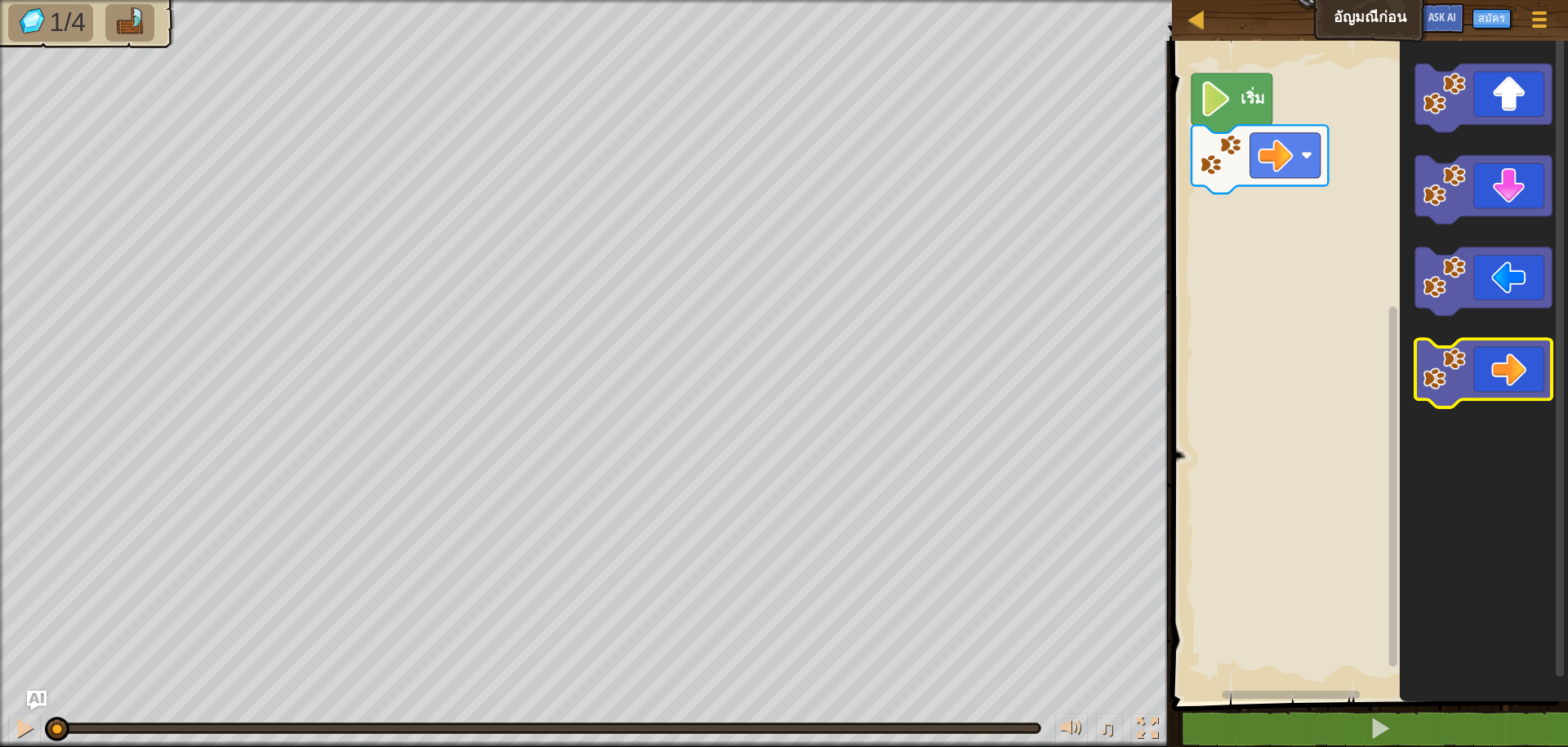
click at [1437, 393] on icon "พื้นที่ทำงาน Blockly" at bounding box center [1483, 373] width 136 height 69
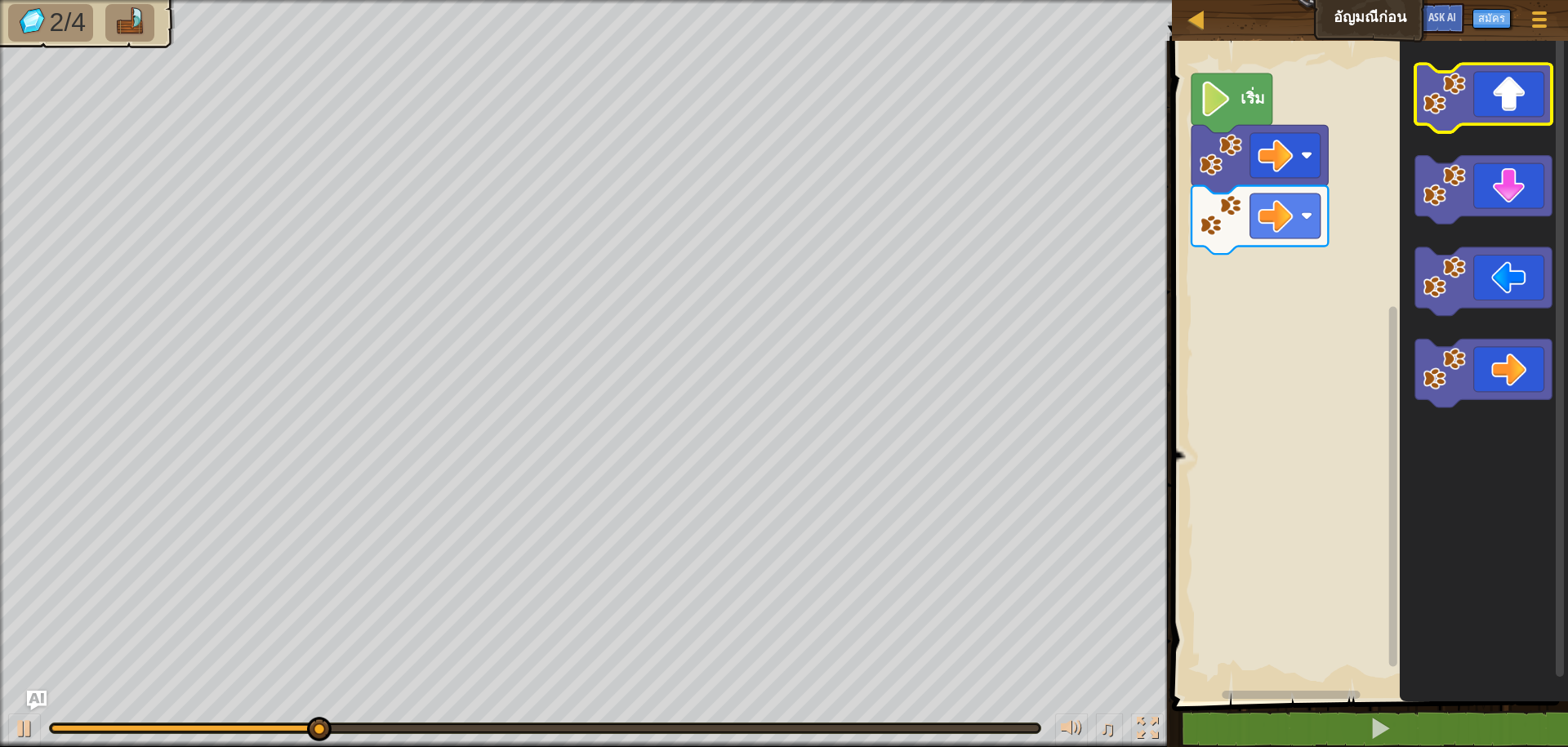
click at [1483, 80] on g "พื้นที่ทำงาน Blockly" at bounding box center [1483, 98] width 136 height 69
click at [1461, 102] on image "พื้นที่ทำงาน Blockly" at bounding box center [1445, 93] width 43 height 43
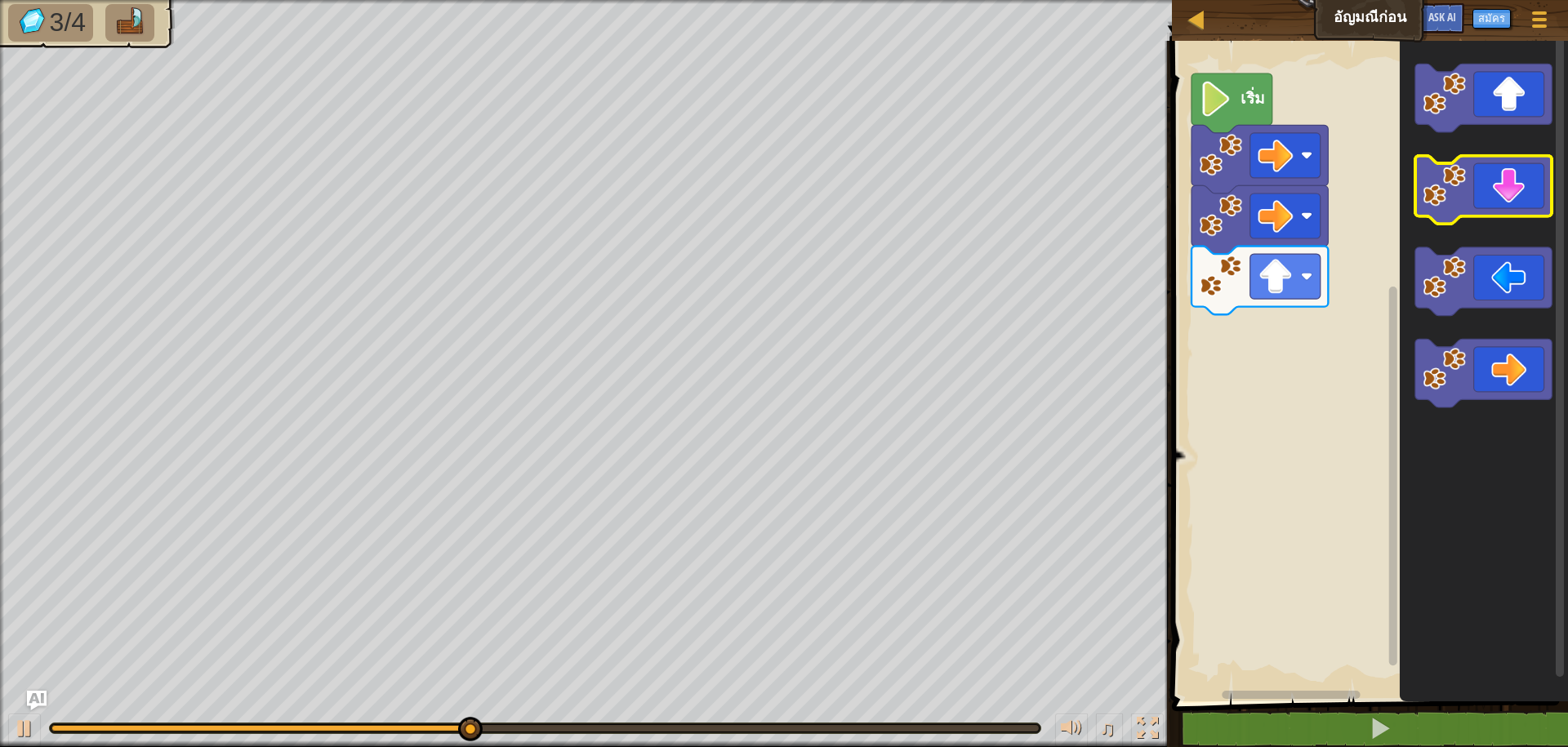
click at [1442, 211] on icon "พื้นที่ทำงาน Blockly" at bounding box center [1483, 190] width 136 height 69
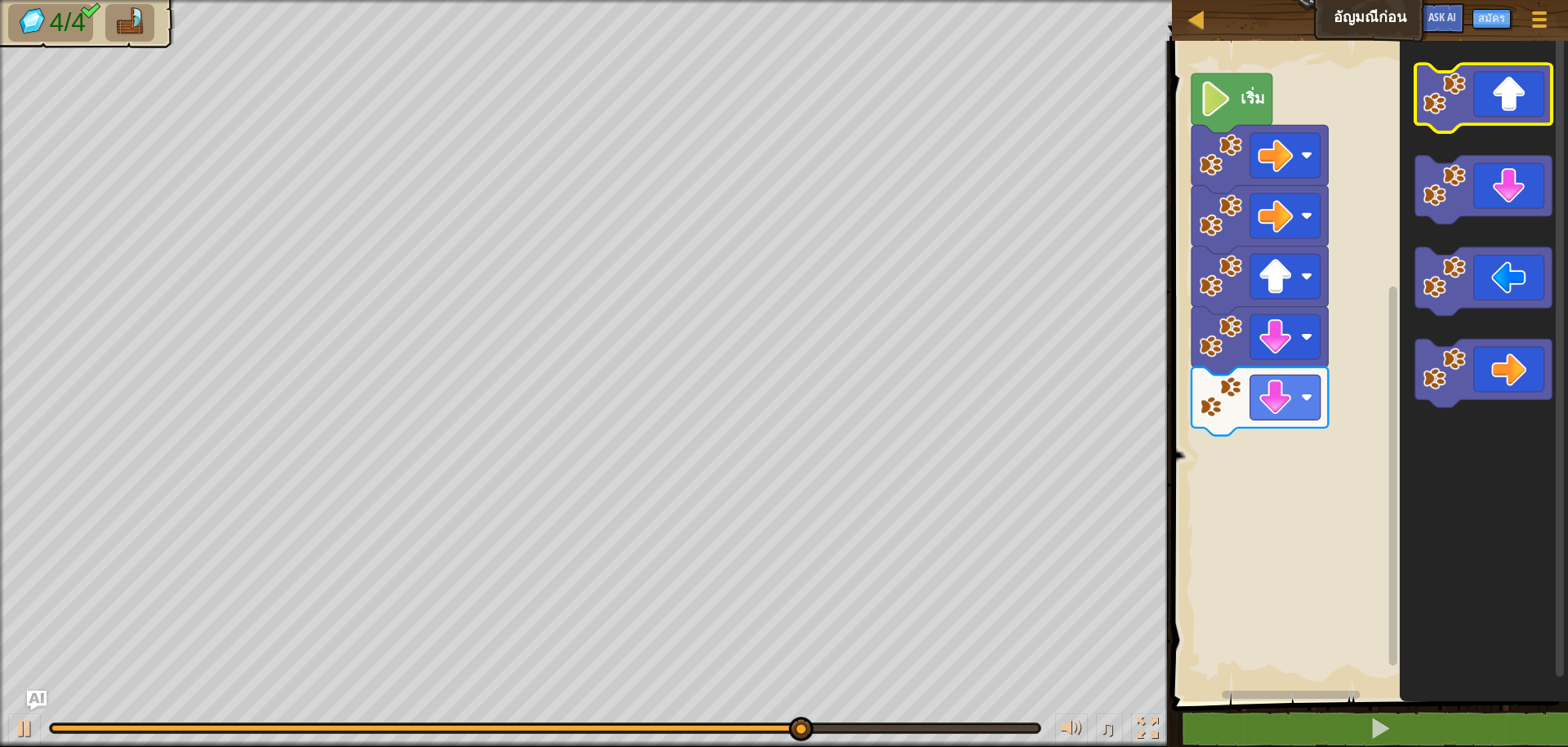
click at [1438, 102] on image "พื้นที่ทำงาน Blockly" at bounding box center [1445, 93] width 43 height 43
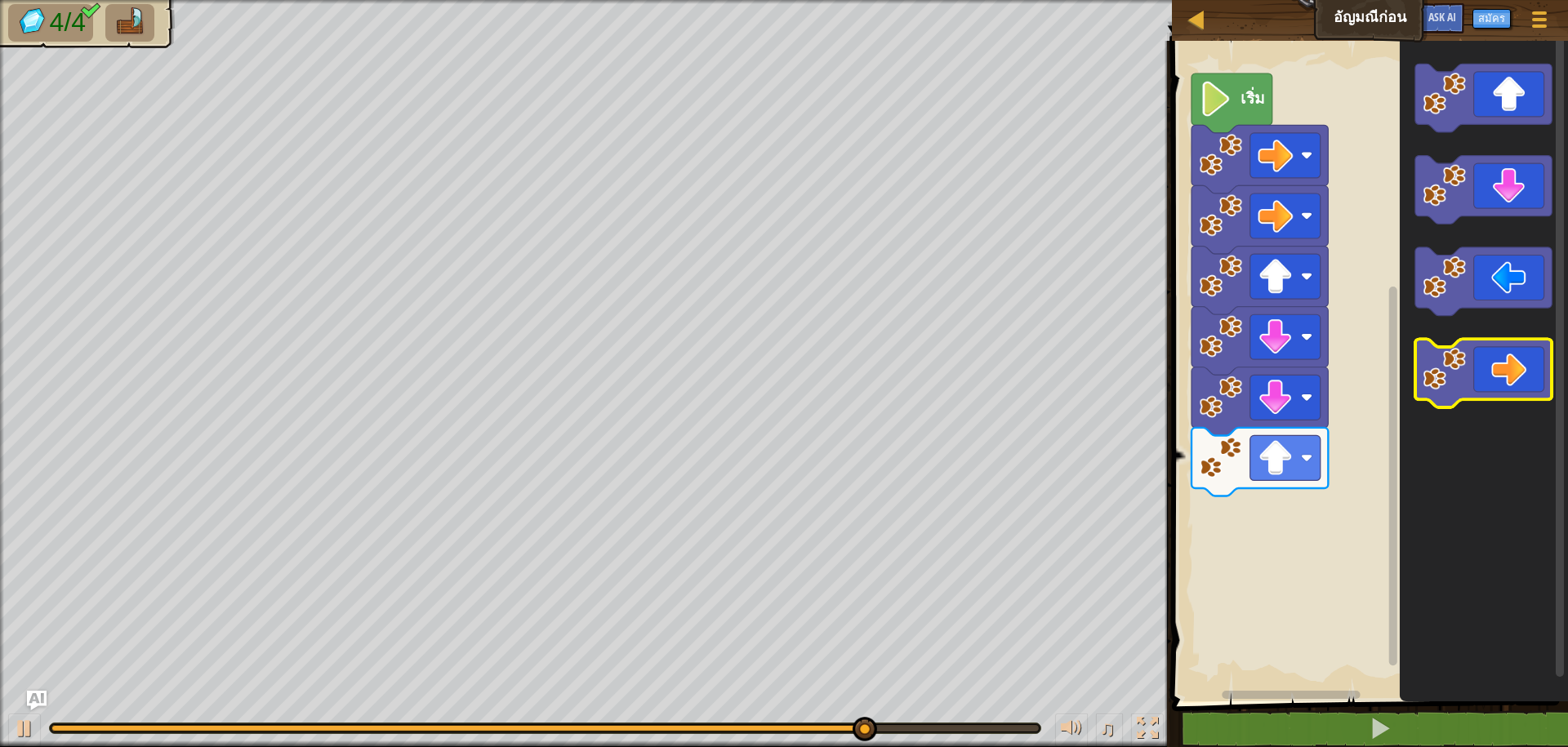
click at [1476, 359] on icon "พื้นที่ทำงาน Blockly" at bounding box center [1483, 373] width 136 height 69
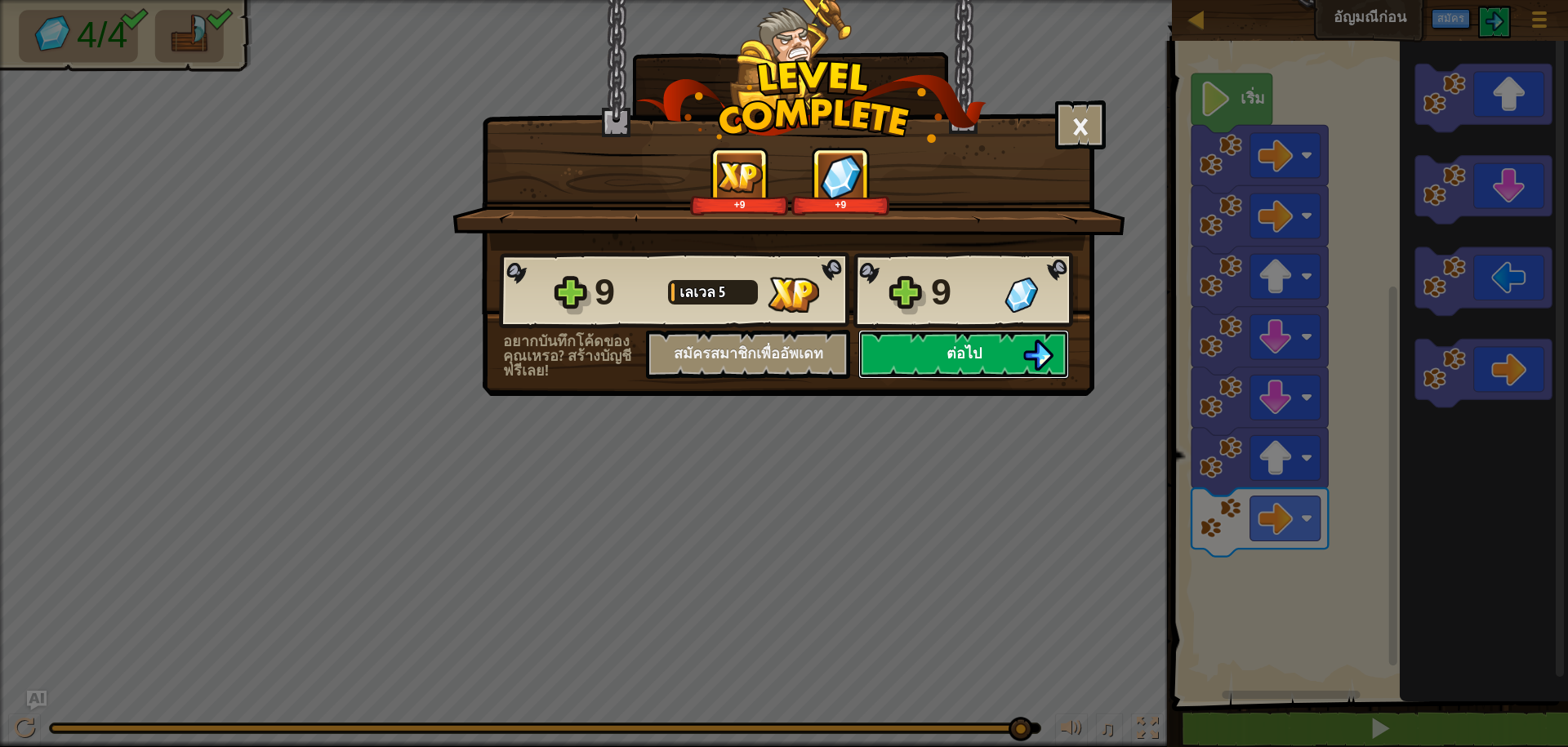
click at [968, 354] on span "ต่อไป" at bounding box center [964, 353] width 35 height 20
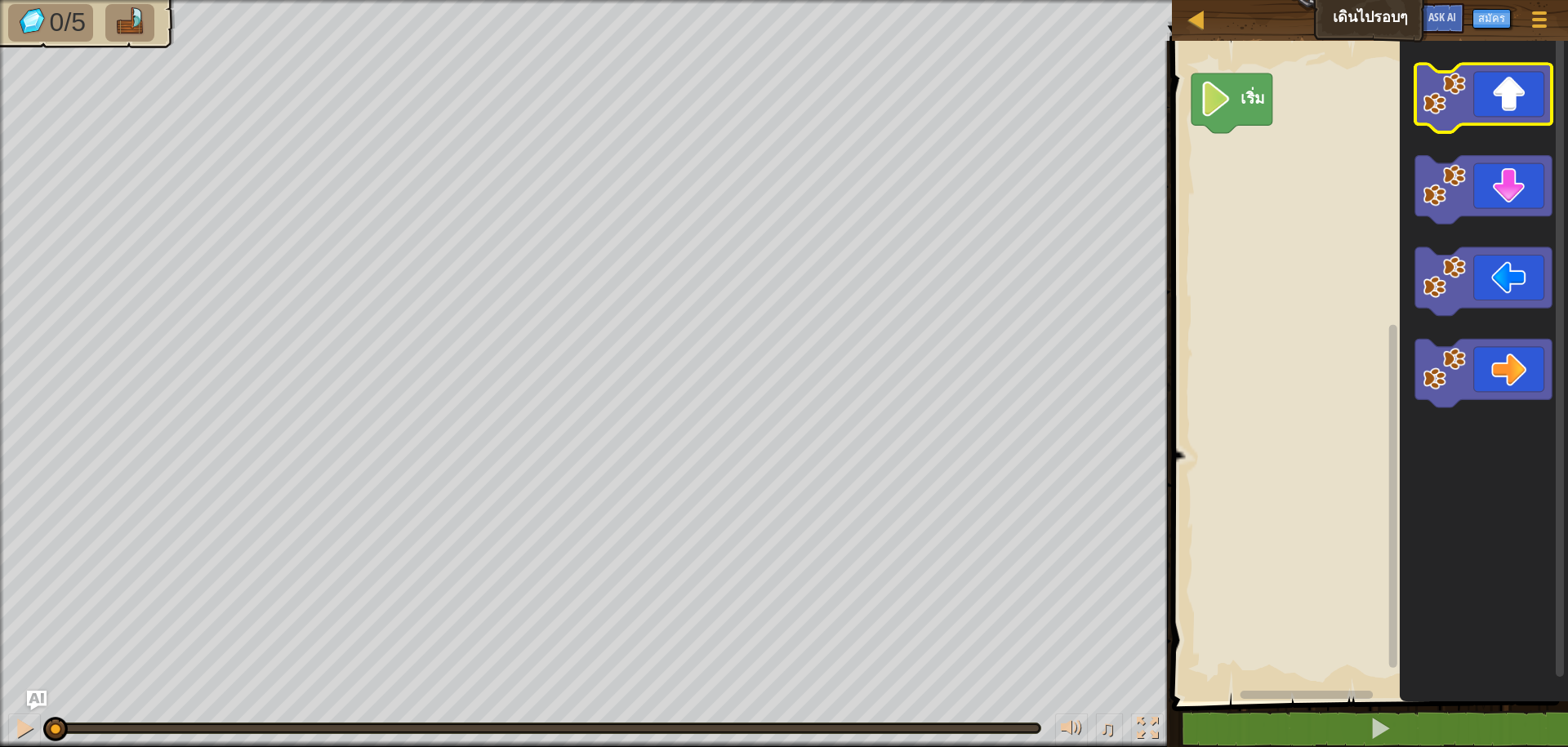
click at [1451, 103] on image "พื้นที่ทำงาน Blockly" at bounding box center [1445, 93] width 43 height 43
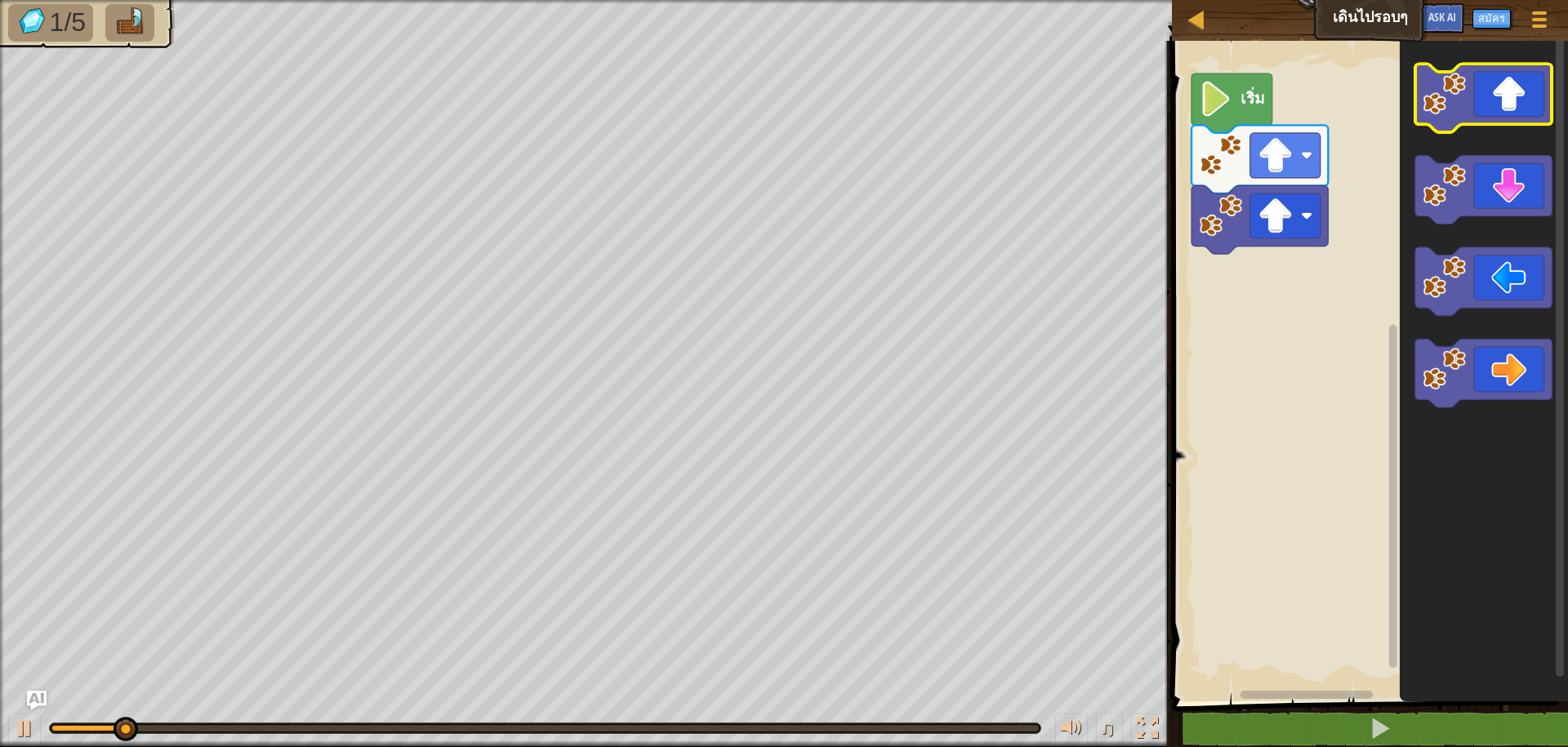
click at [1451, 103] on image "พื้นที่ทำงาน Blockly" at bounding box center [1445, 93] width 43 height 43
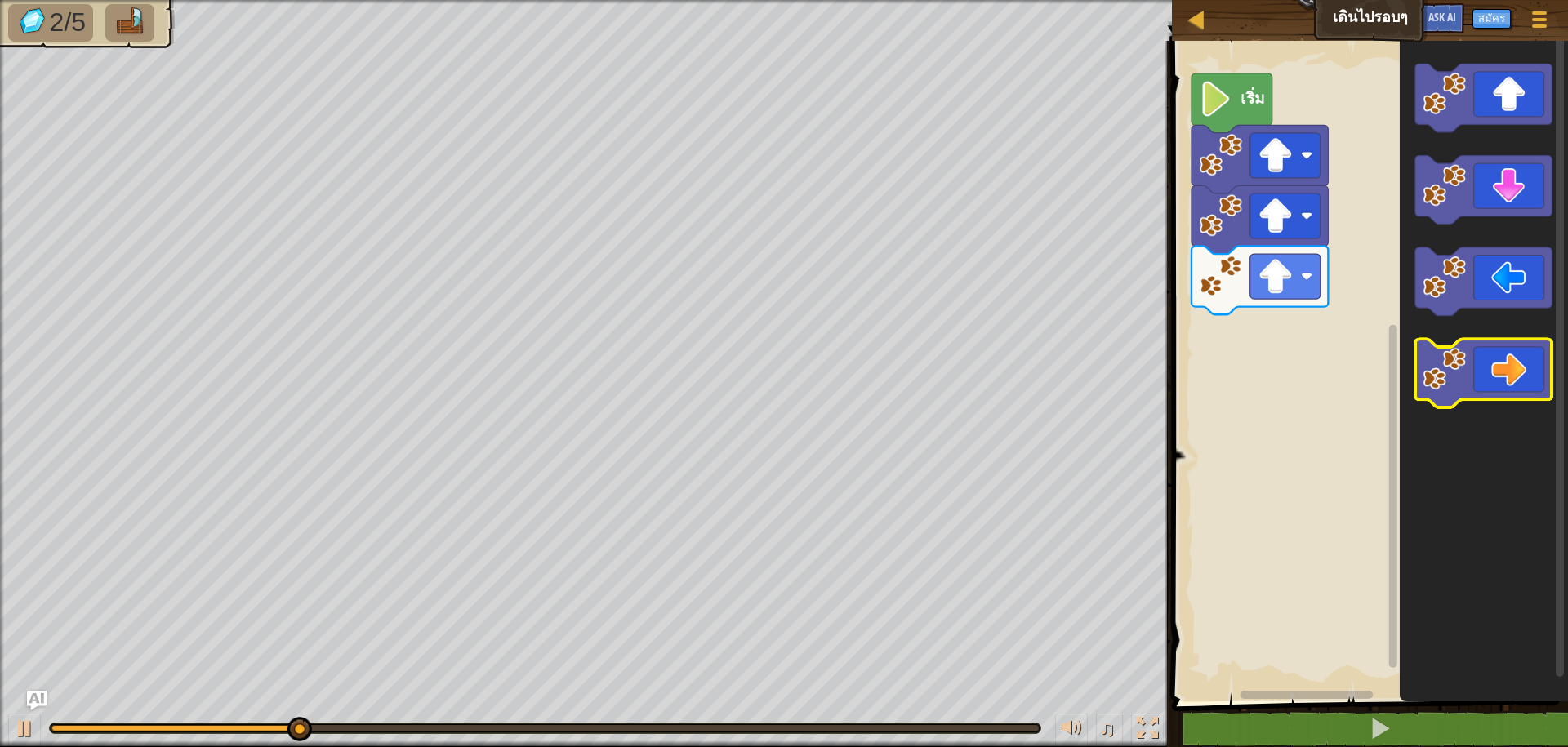
click at [1448, 376] on image "พื้นที่ทำงาน Blockly" at bounding box center [1445, 368] width 43 height 43
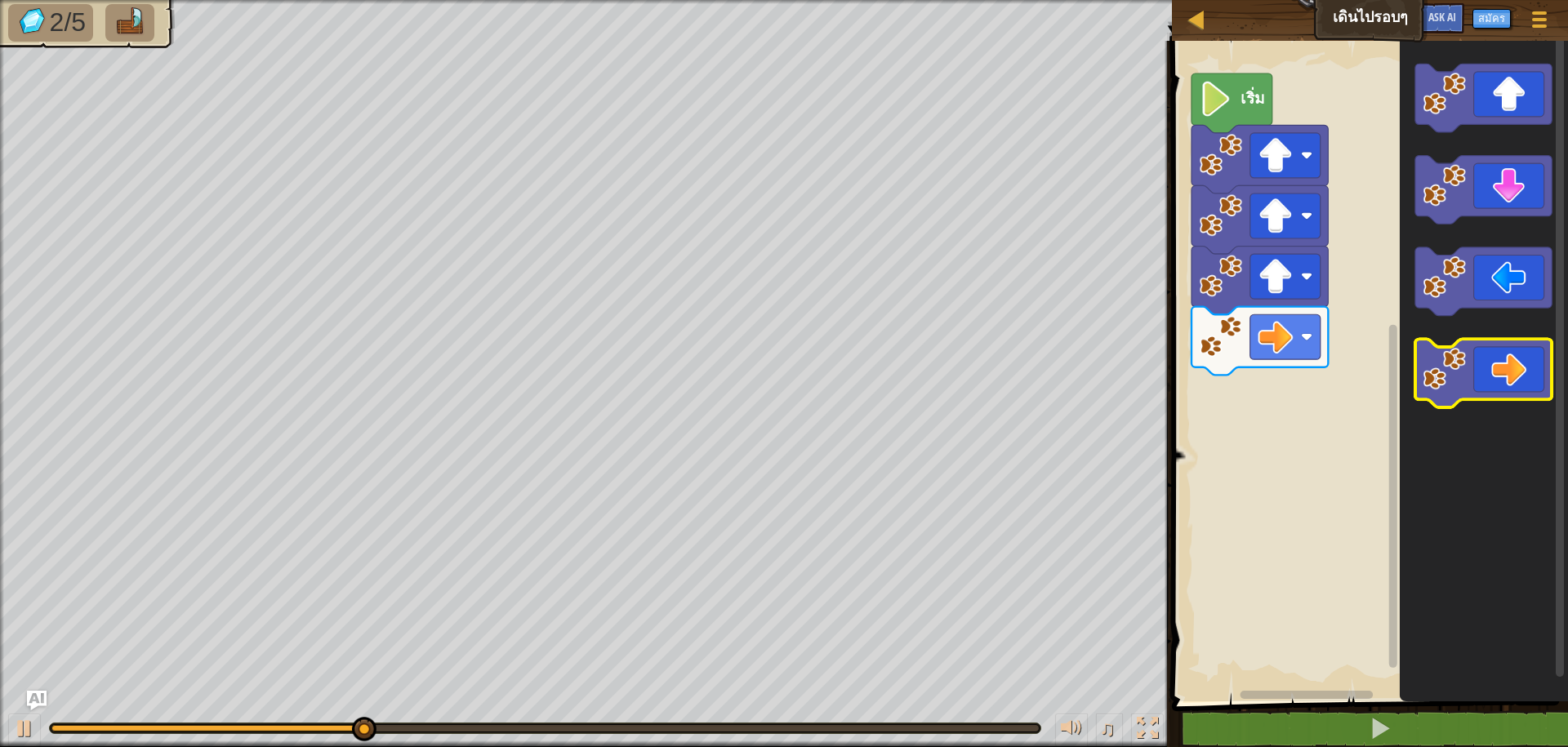
click at [1448, 376] on image "พื้นที่ทำงาน Blockly" at bounding box center [1445, 368] width 43 height 43
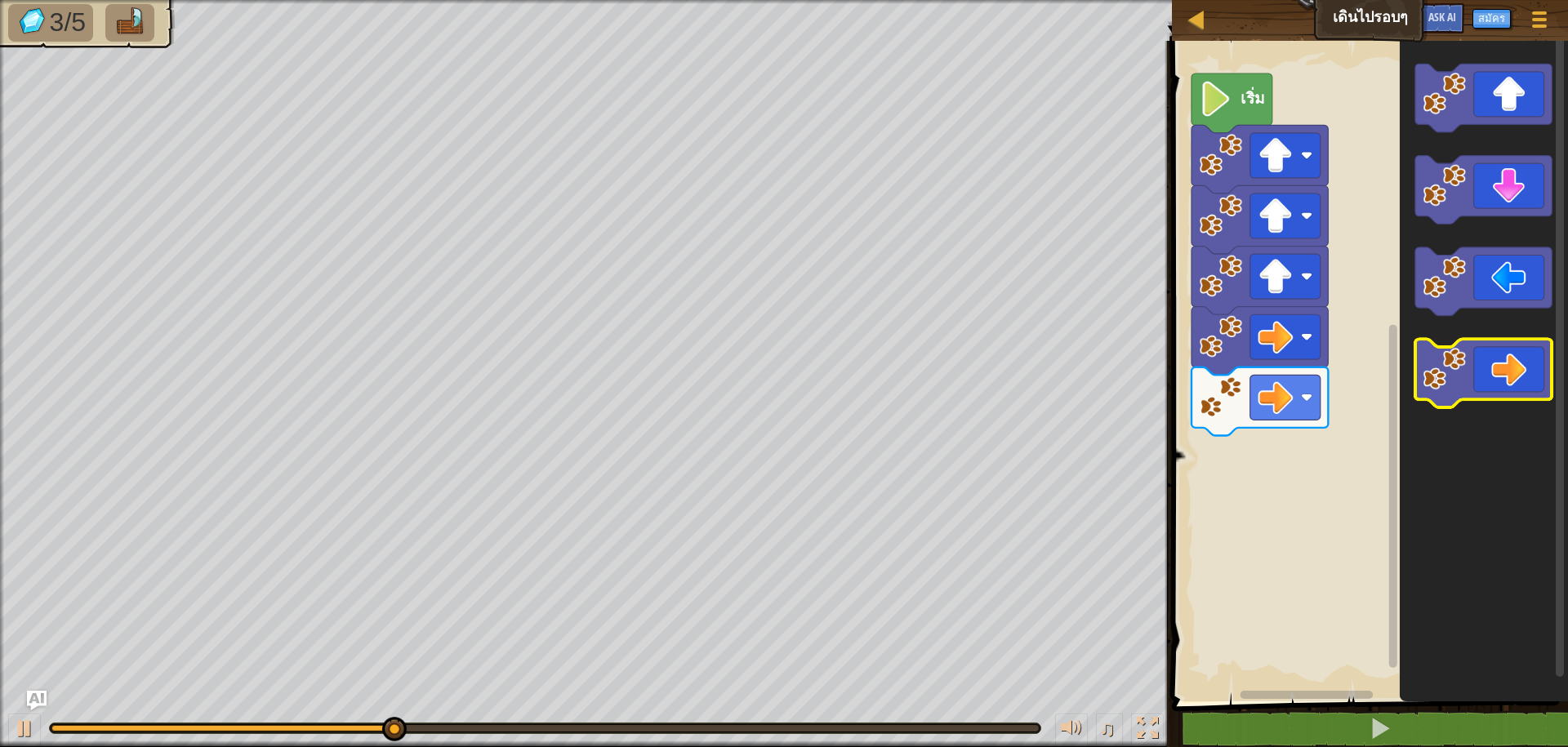
click at [1448, 376] on image "พื้นที่ทำงาน Blockly" at bounding box center [1445, 368] width 43 height 43
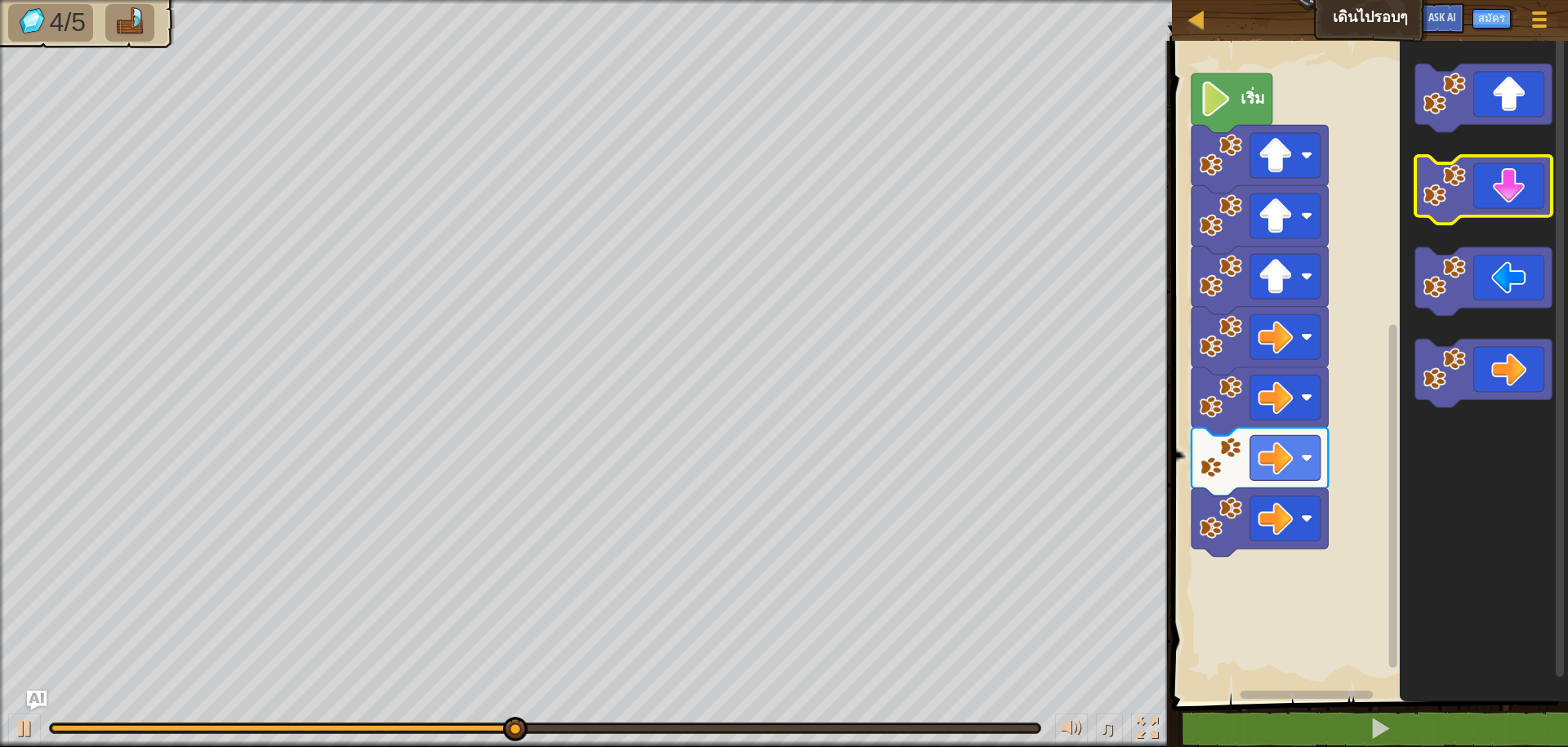
click at [1490, 198] on icon "พื้นที่ทำงาน Blockly" at bounding box center [1483, 190] width 136 height 69
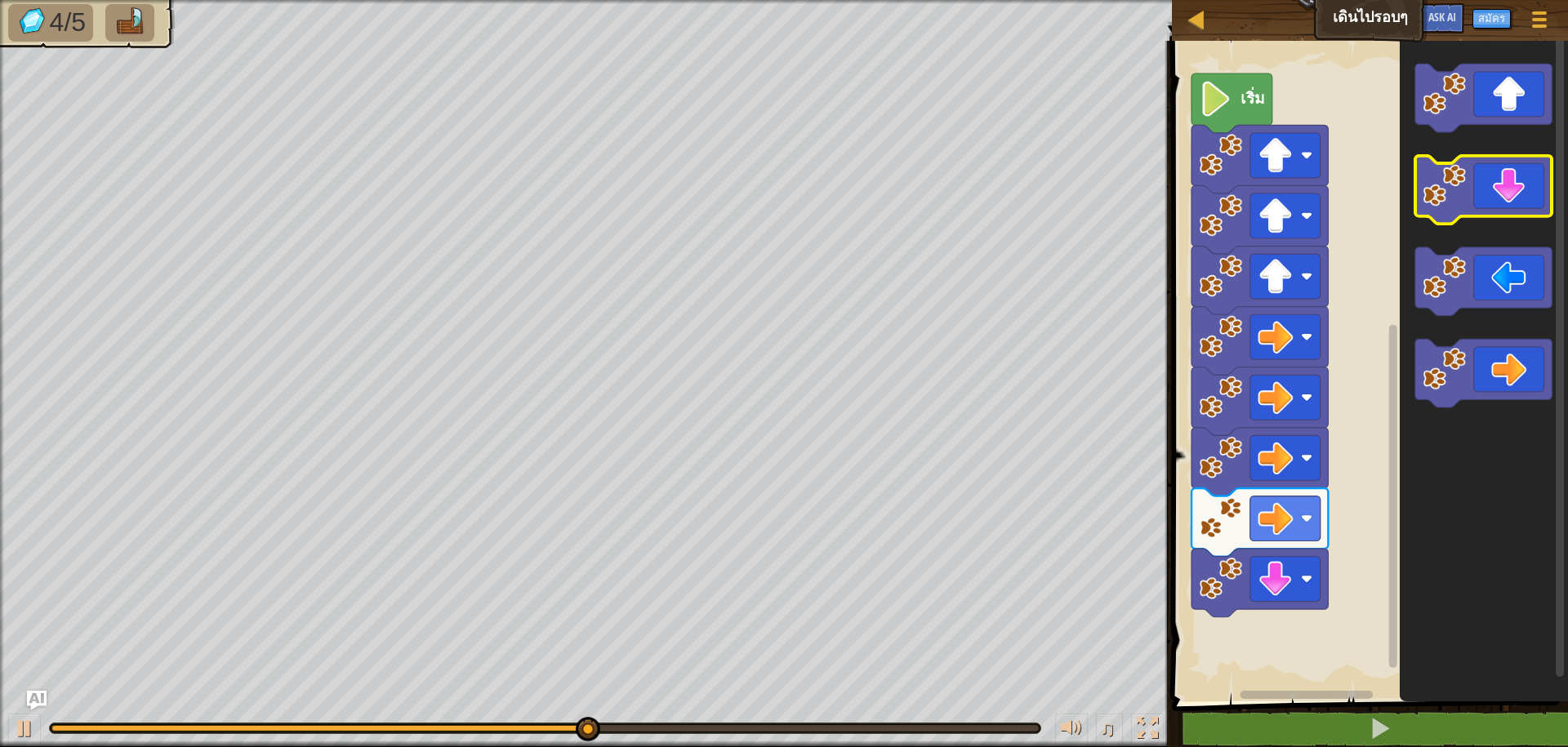
click at [1486, 198] on icon "พื้นที่ทำงาน Blockly" at bounding box center [1483, 190] width 136 height 69
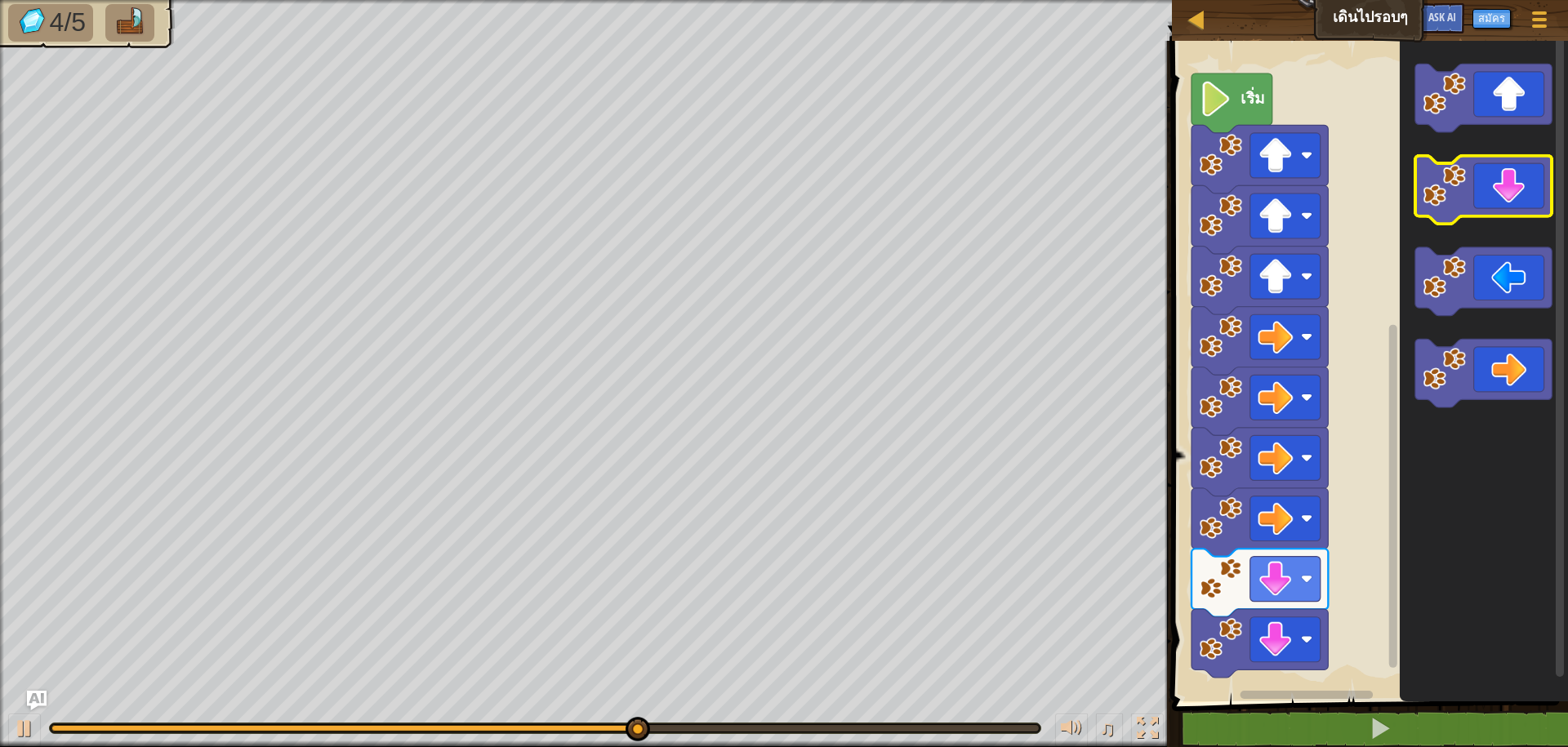
click at [1486, 198] on icon "พื้นที่ทำงาน Blockly" at bounding box center [1483, 190] width 136 height 69
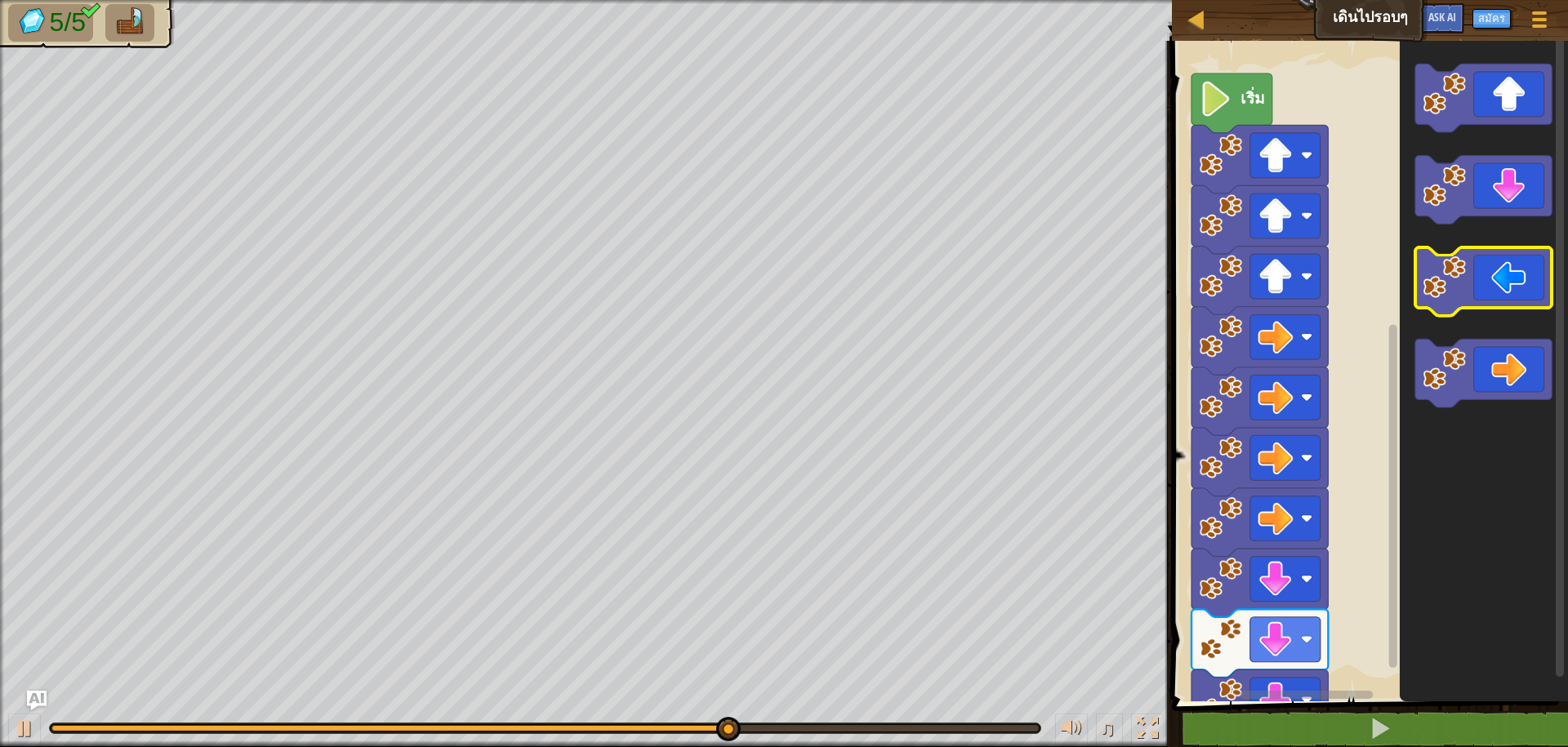
click at [1433, 280] on image "พื้นที่ทำงาน Blockly" at bounding box center [1445, 277] width 43 height 43
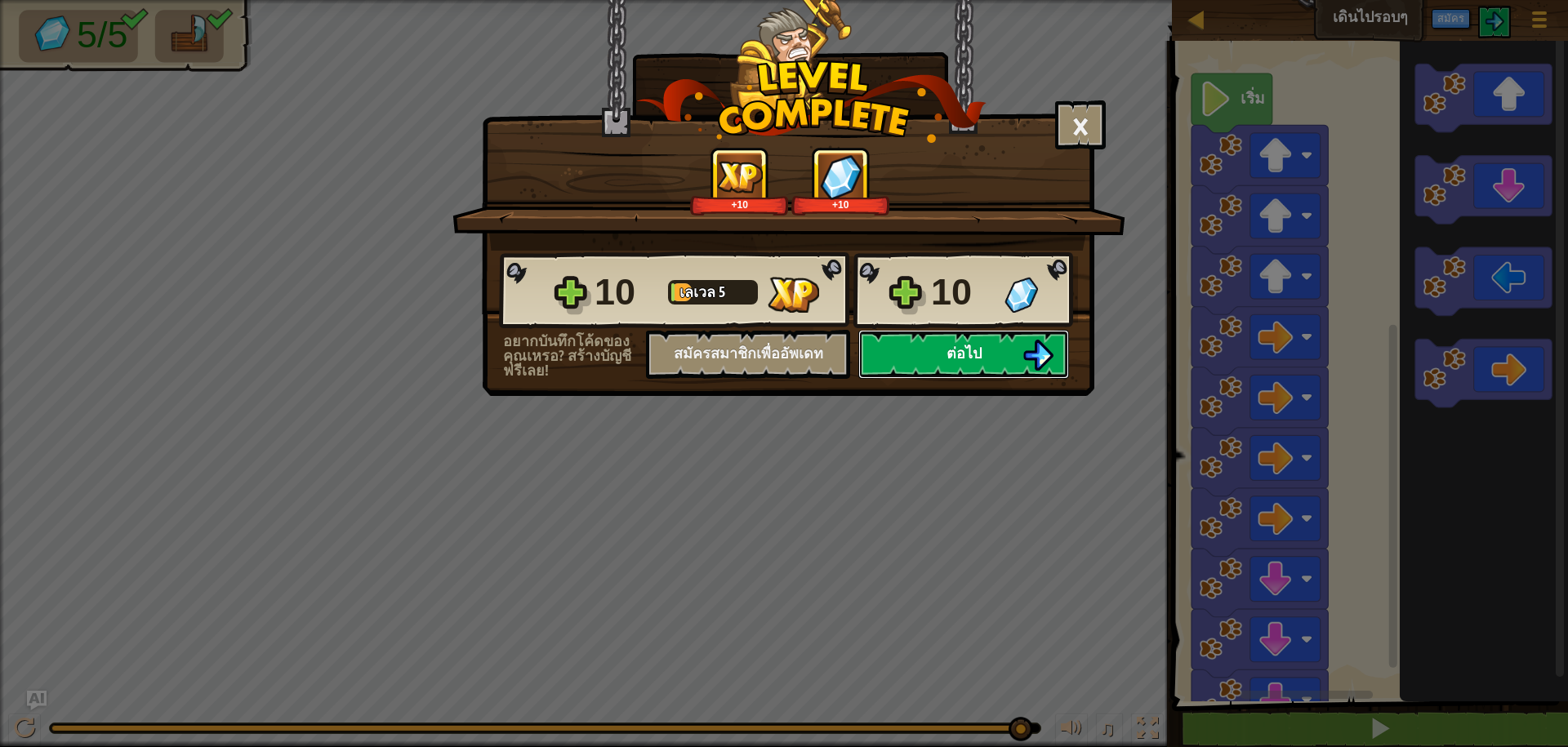
click at [1018, 357] on button "ต่อไป" at bounding box center [963, 354] width 211 height 49
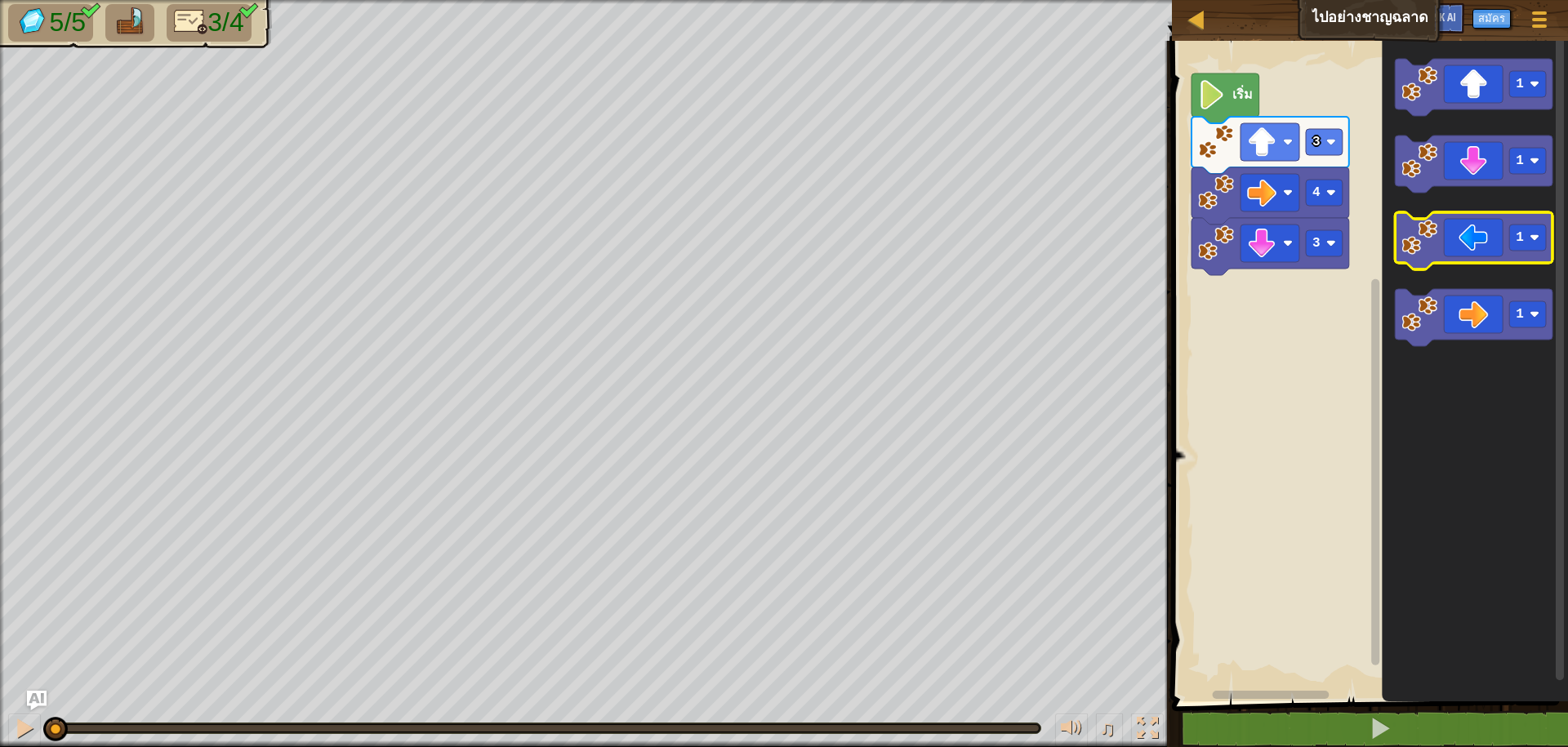
click at [1424, 244] on image "พื้นที่ทำงาน Blockly" at bounding box center [1420, 238] width 36 height 36
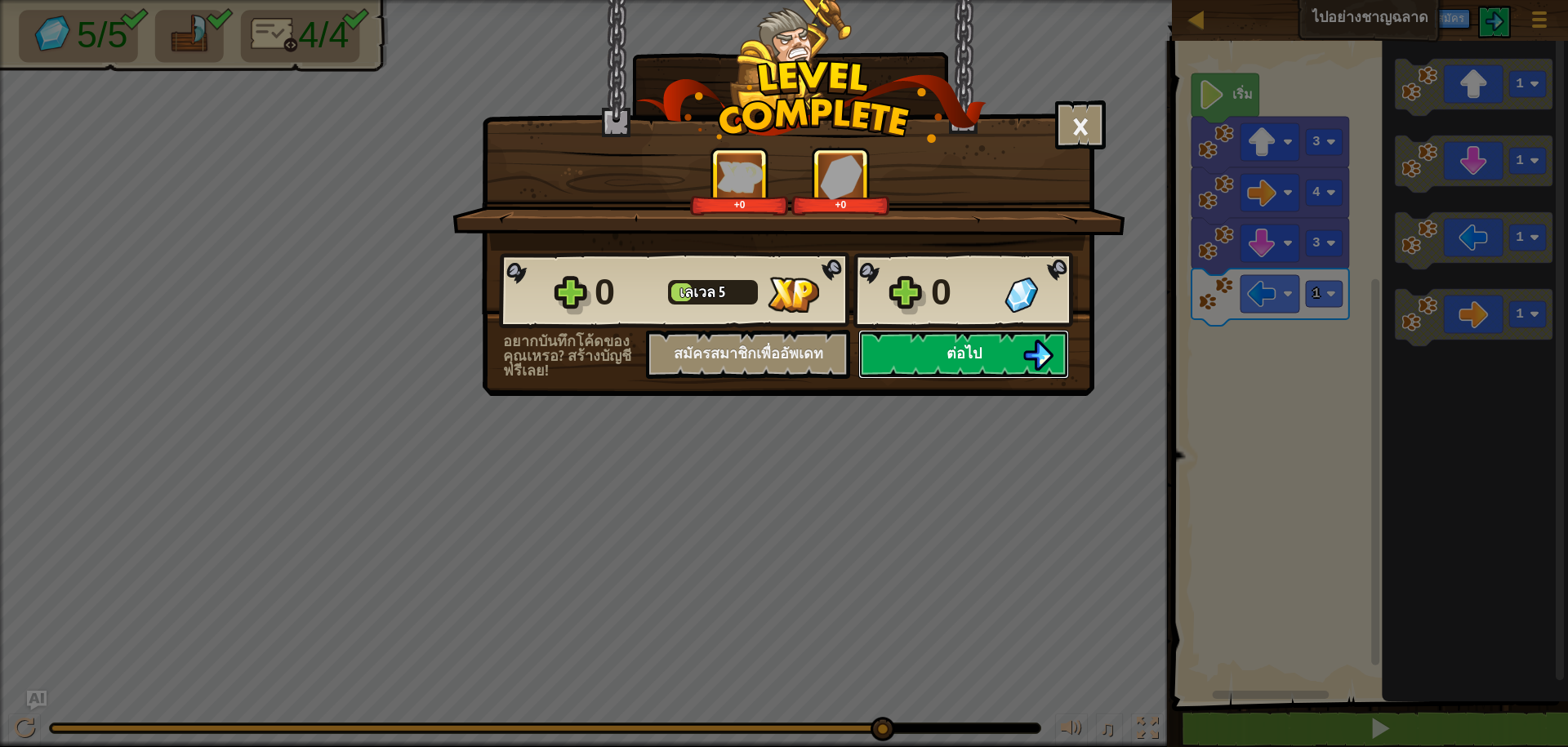
click at [940, 350] on button "ต่อไป" at bounding box center [963, 354] width 211 height 49
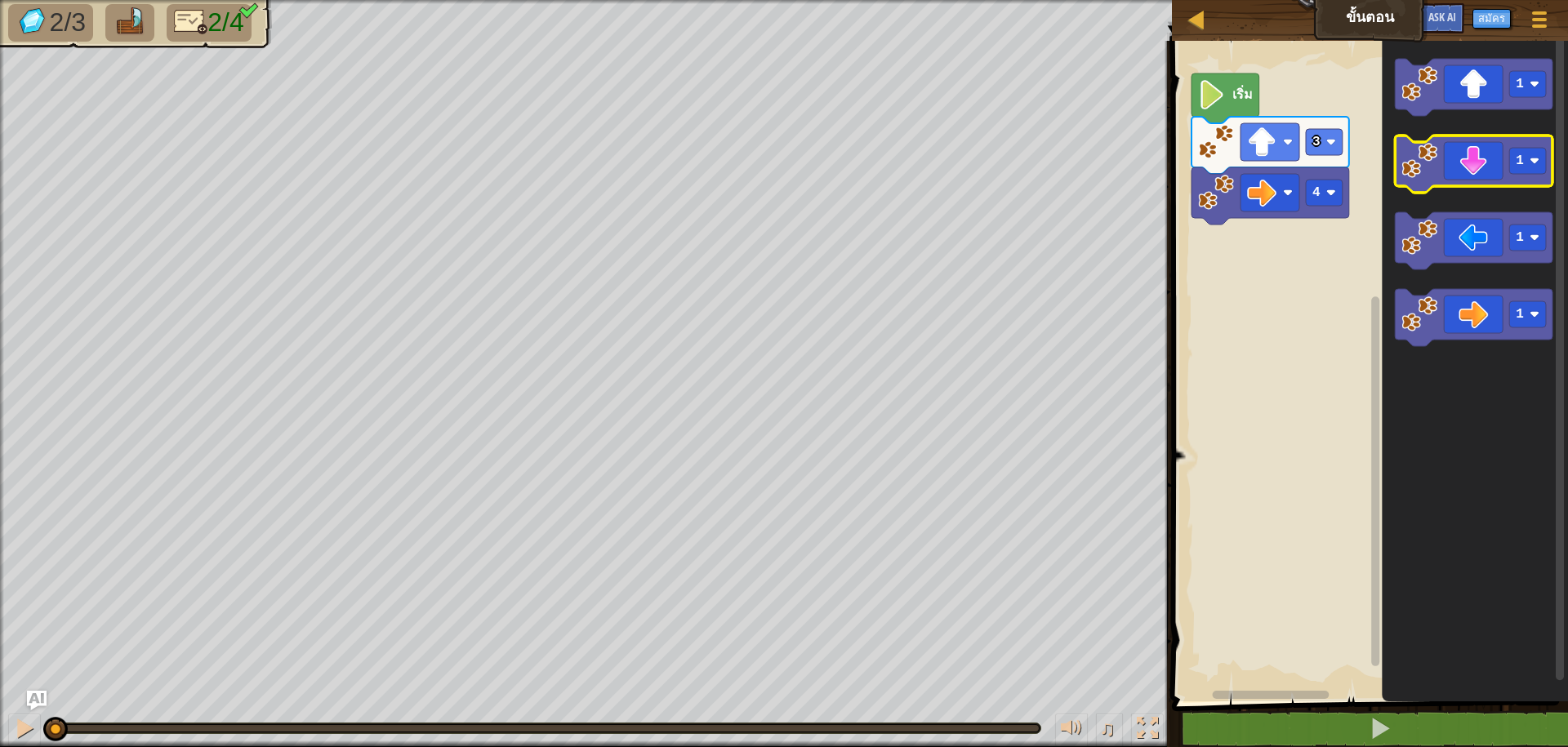
click at [1466, 163] on icon "พื้นที่ทำงาน Blockly" at bounding box center [1474, 164] width 158 height 57
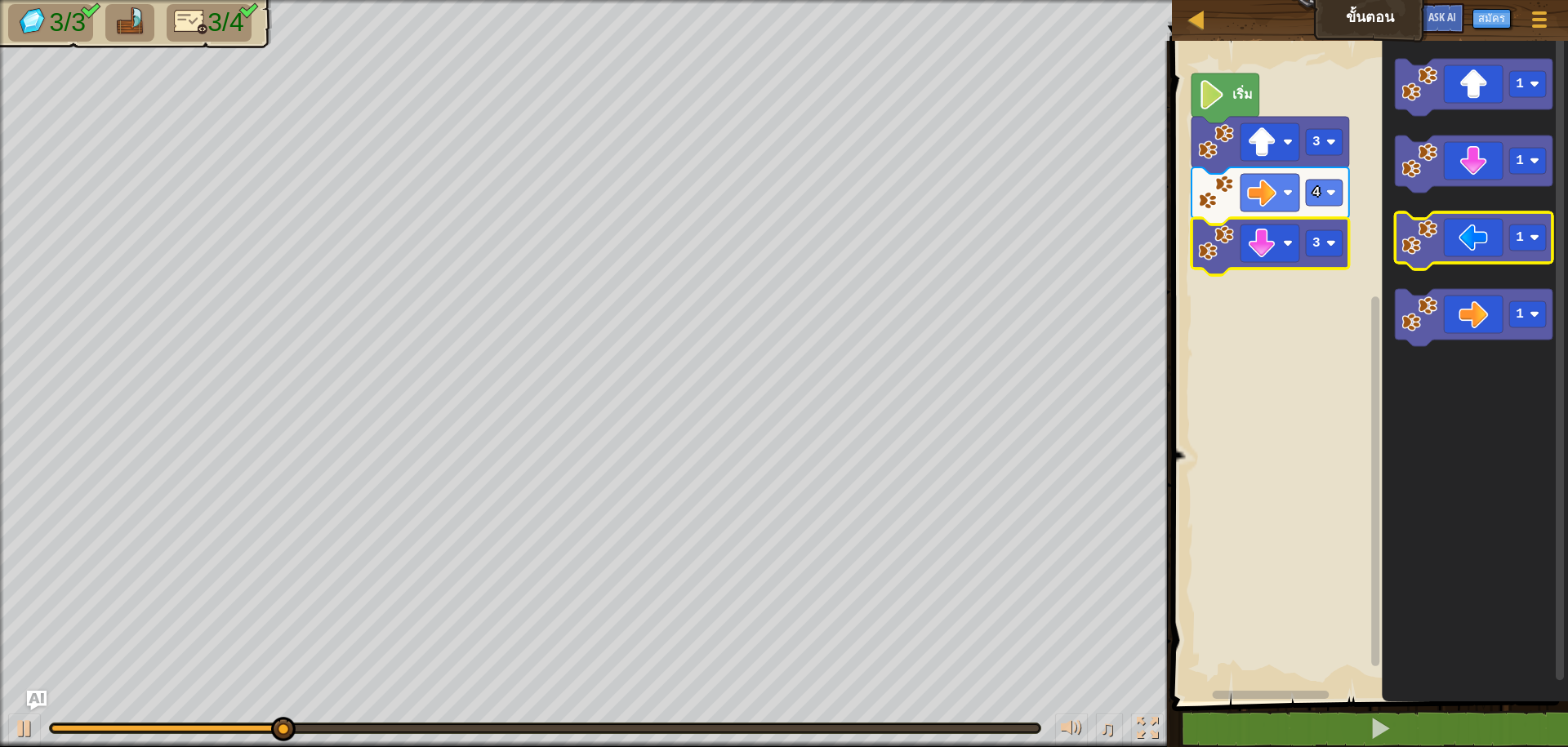
click at [1432, 253] on image "พื้นที่ทำงาน Blockly" at bounding box center [1420, 238] width 36 height 36
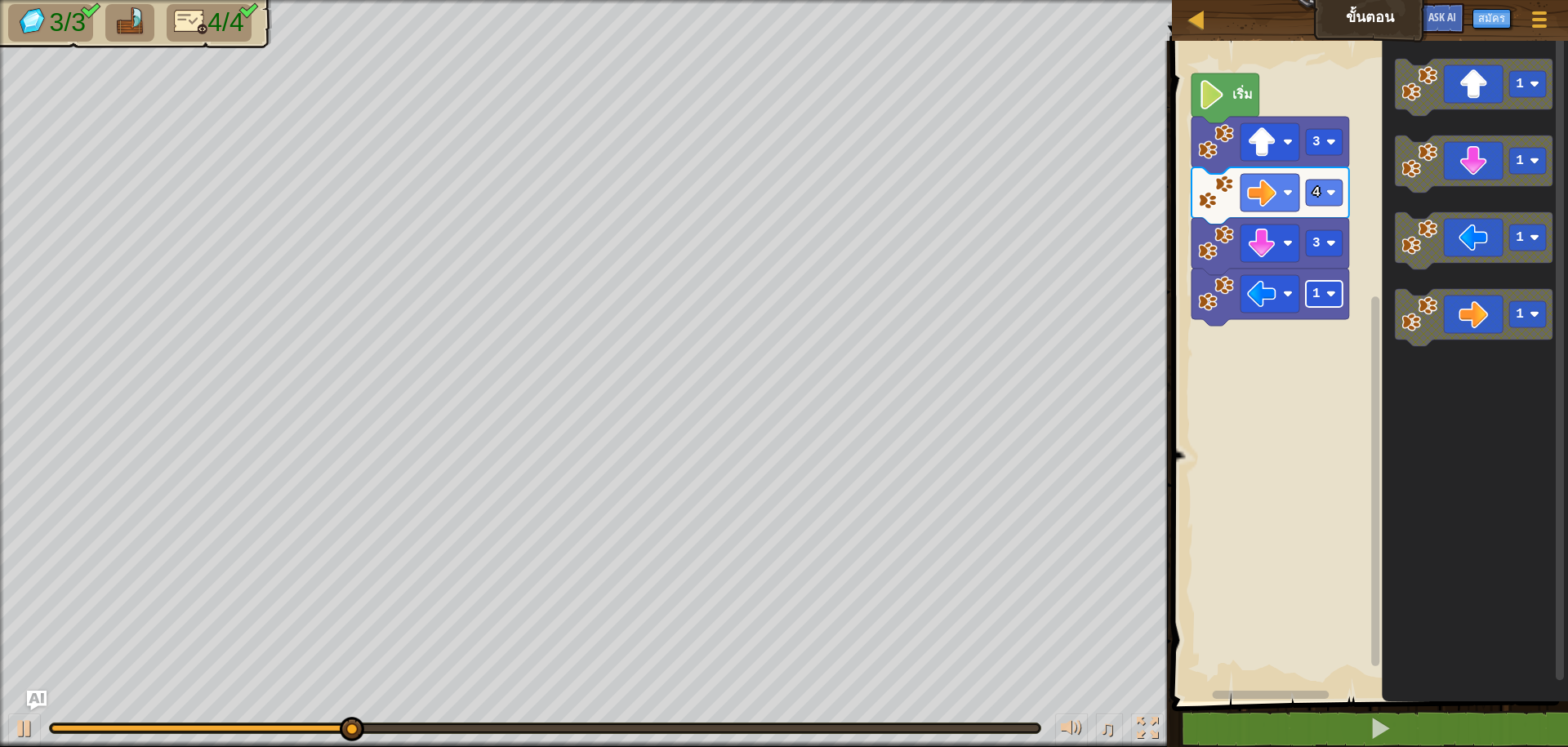
click at [1331, 293] on image "พื้นที่ทำงาน Blockly" at bounding box center [1331, 294] width 10 height 10
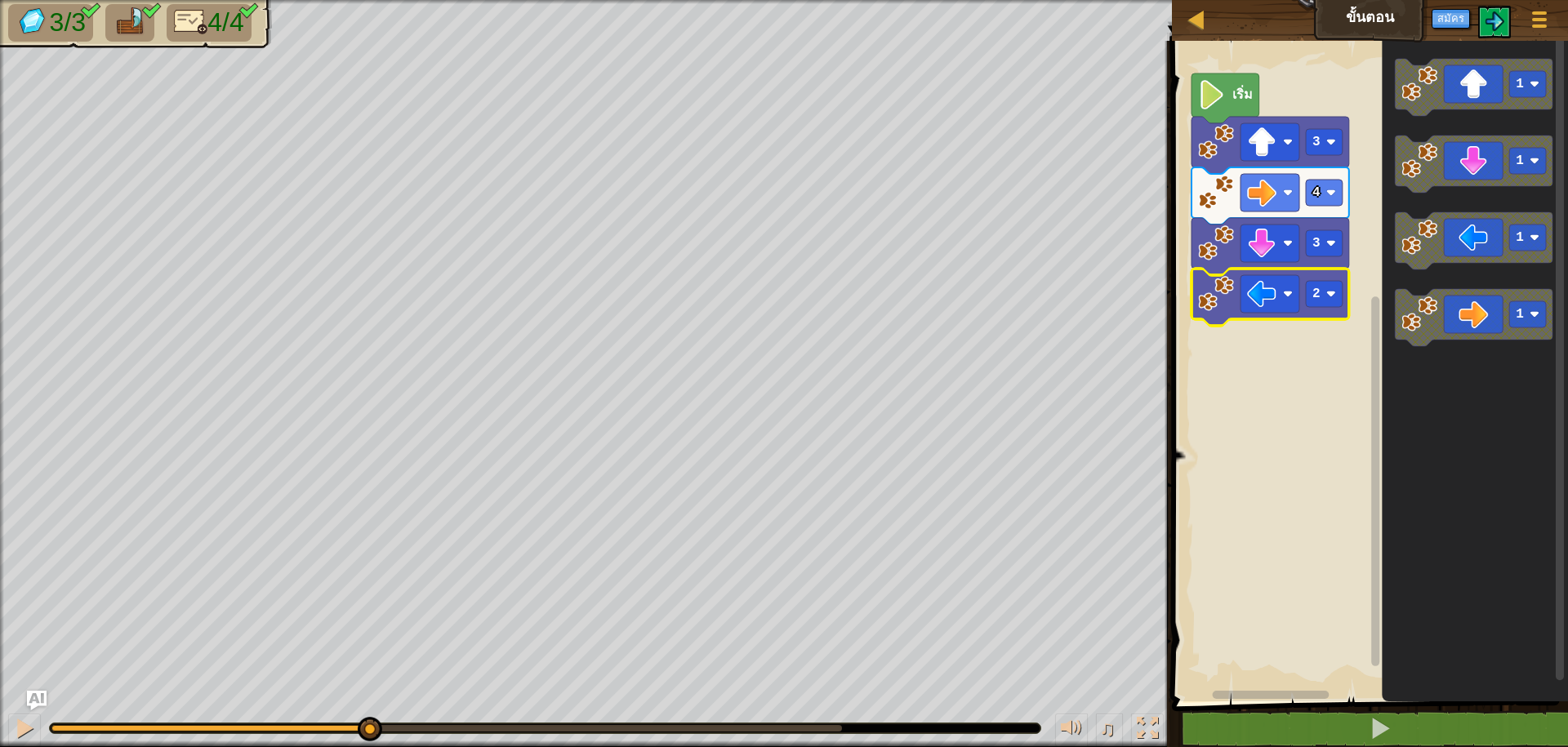
drag, startPoint x: 602, startPoint y: 726, endPoint x: 366, endPoint y: 747, distance: 236.9
click at [366, 0] on html "แผนที่ ขั้นตอน เมนูเกม สมัคร Ask AI 1 ההההההההההההההההההההההההההההההההההההההההה…" at bounding box center [784, 0] width 1568 height 0
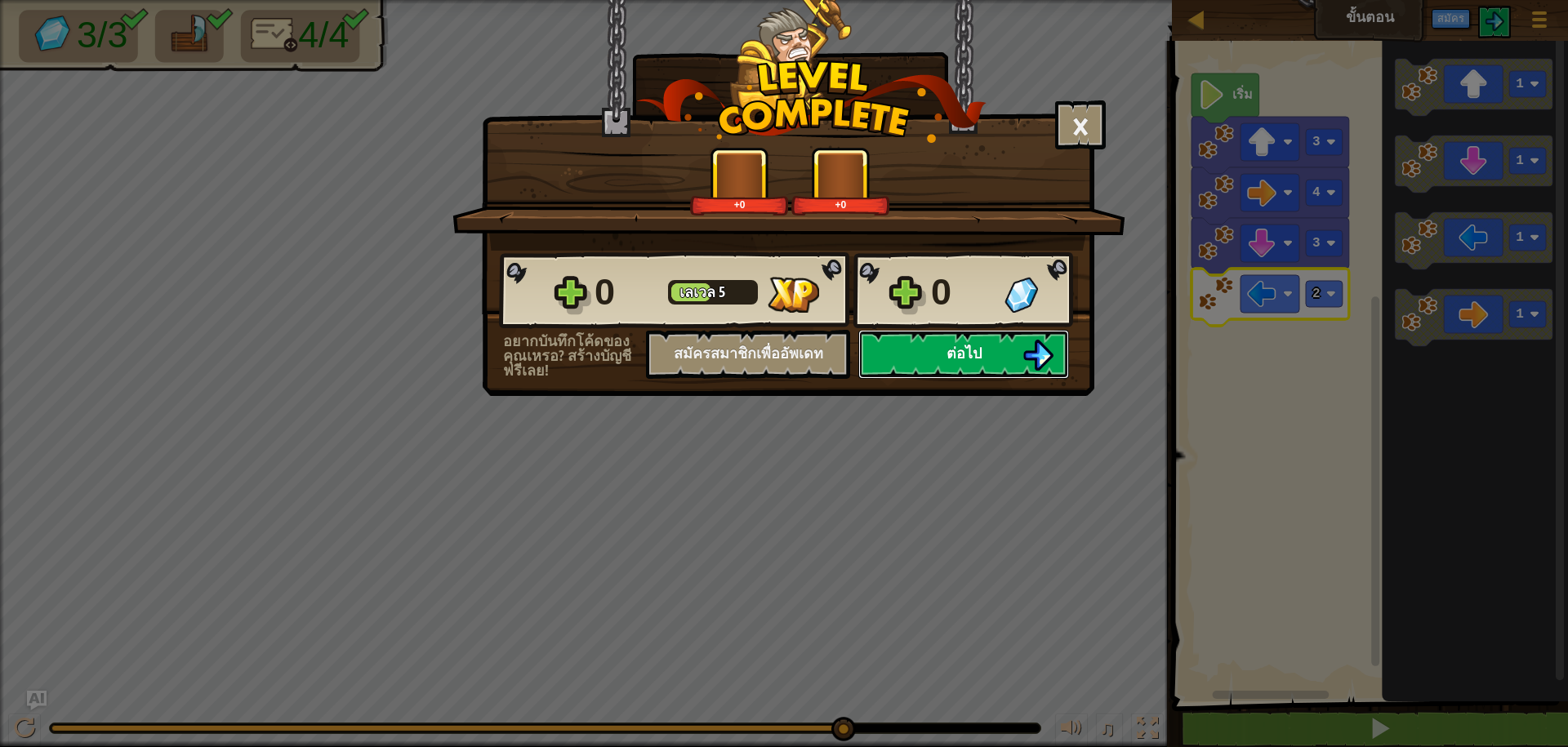
click at [955, 354] on span "ต่อไป" at bounding box center [964, 353] width 35 height 20
select select "th"
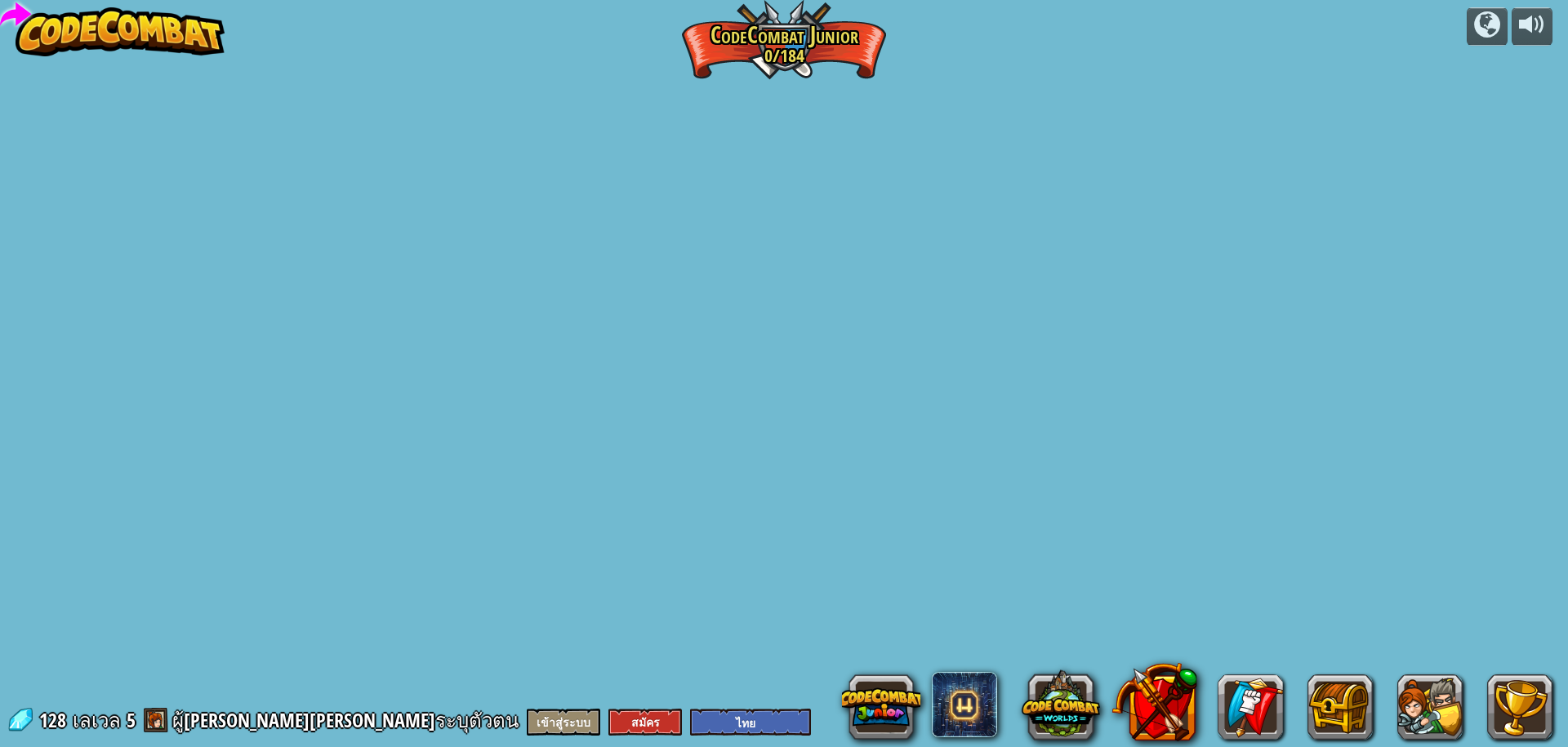
select select "th"
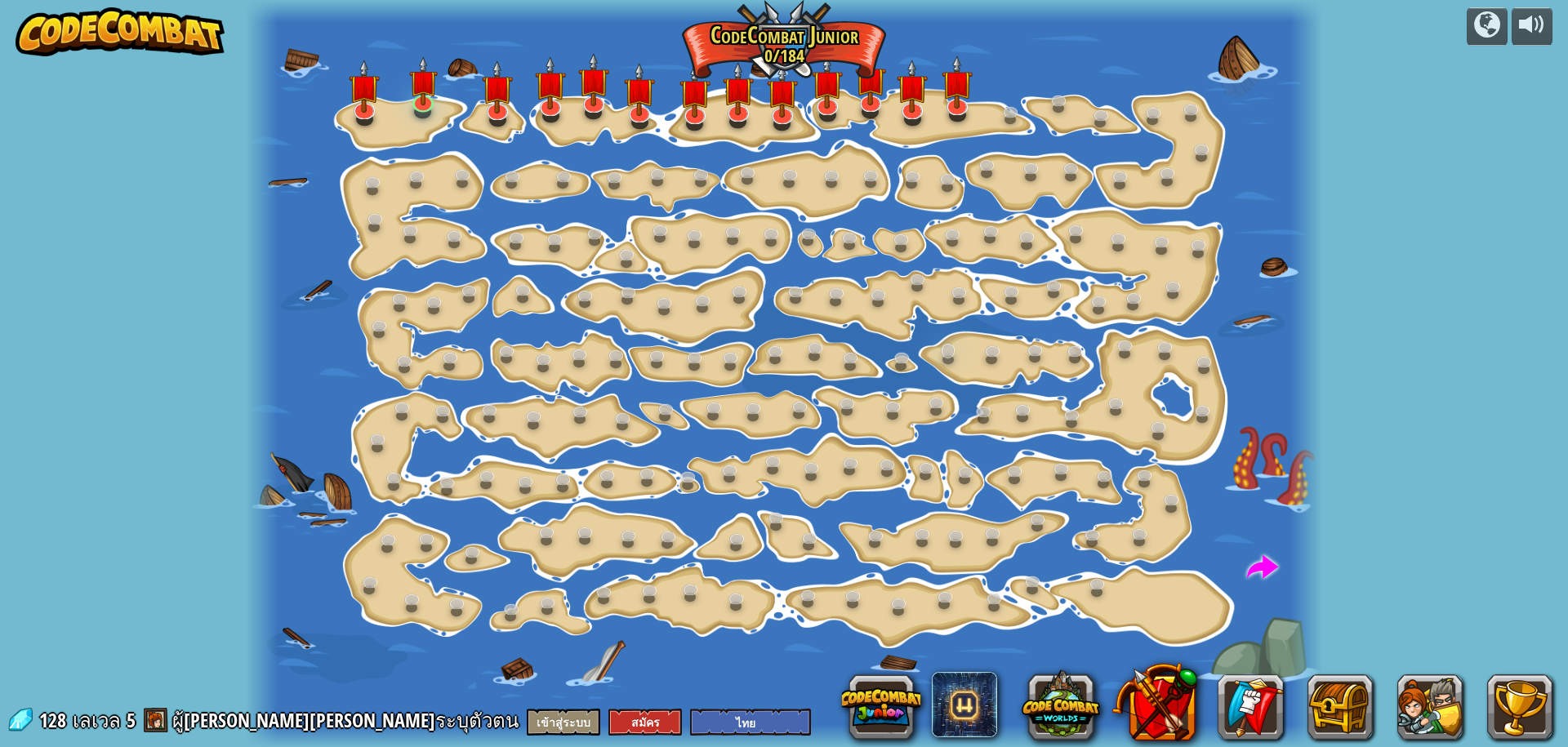
select select "th"
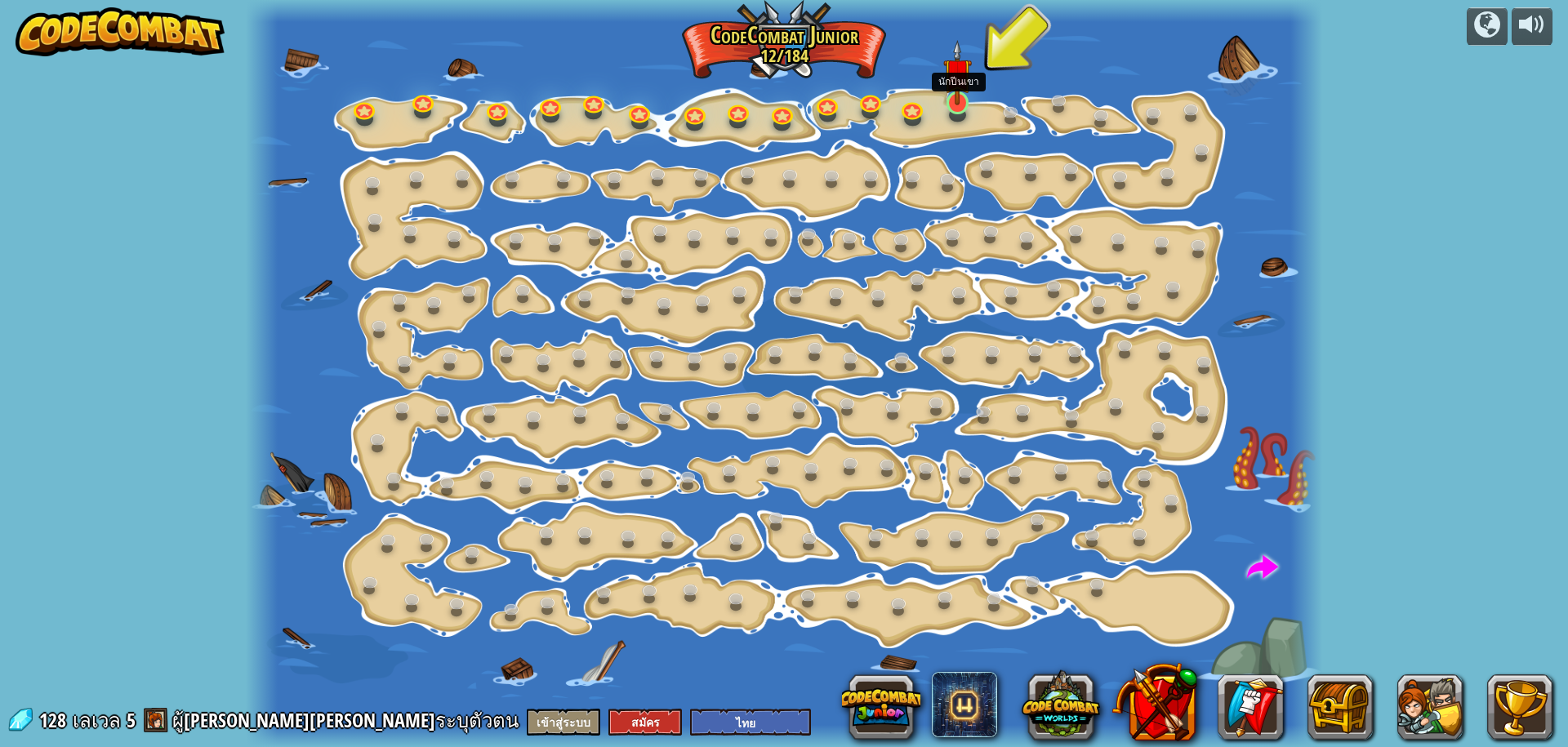
click at [952, 102] on img at bounding box center [958, 72] width 29 height 65
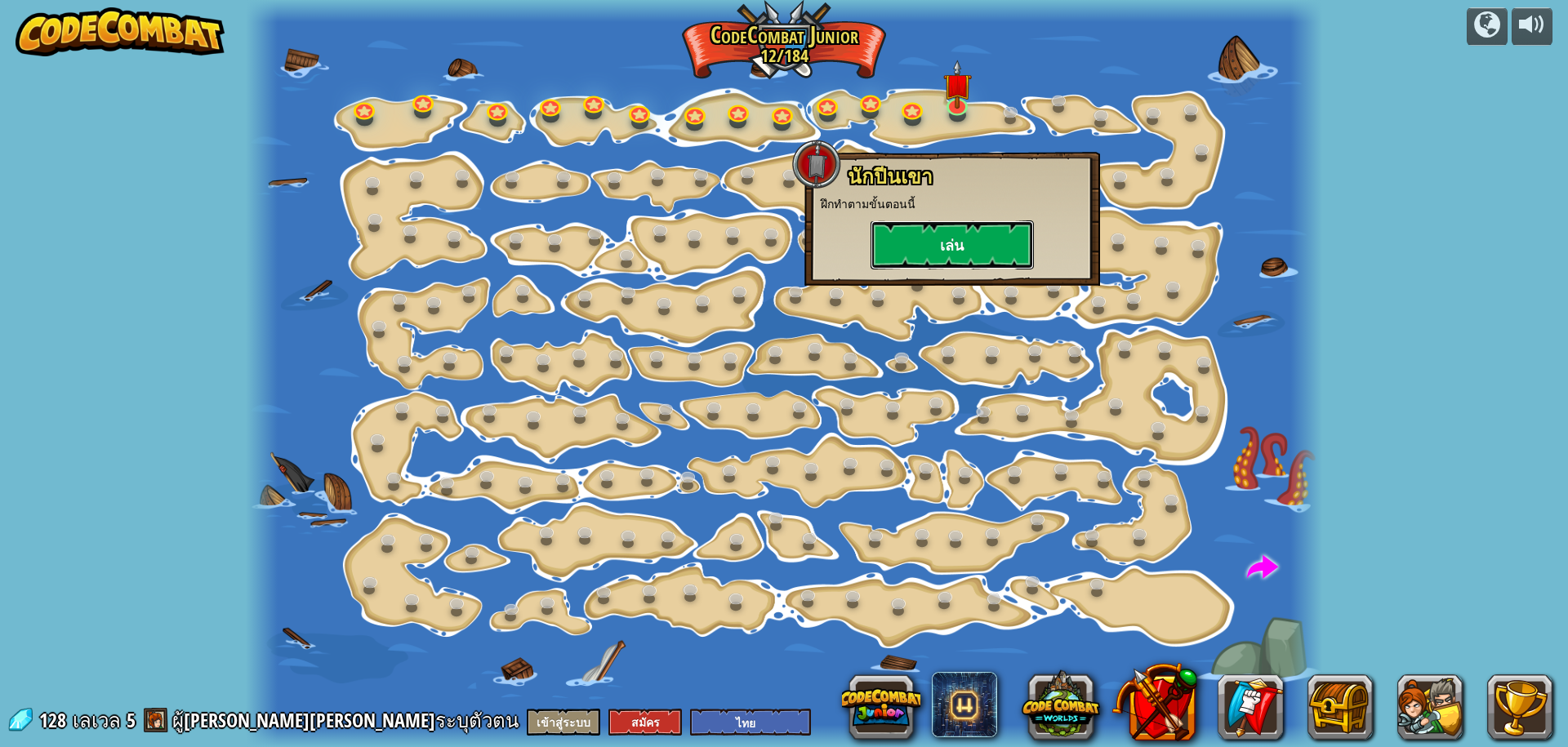
click at [927, 237] on button "เล่น" at bounding box center [952, 245] width 163 height 49
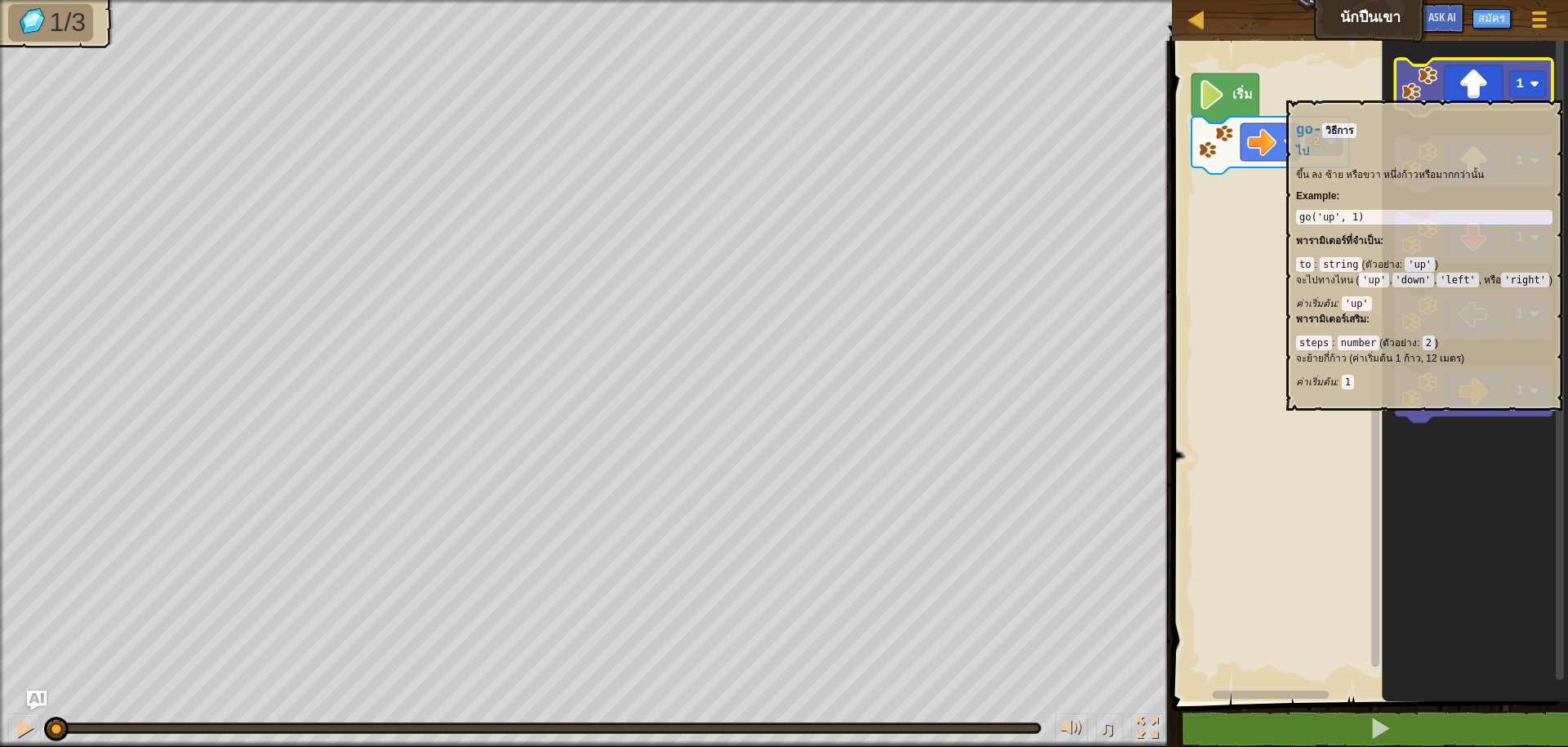
click at [1426, 92] on image "พื้นที่ทำงาน Blockly" at bounding box center [1420, 84] width 36 height 36
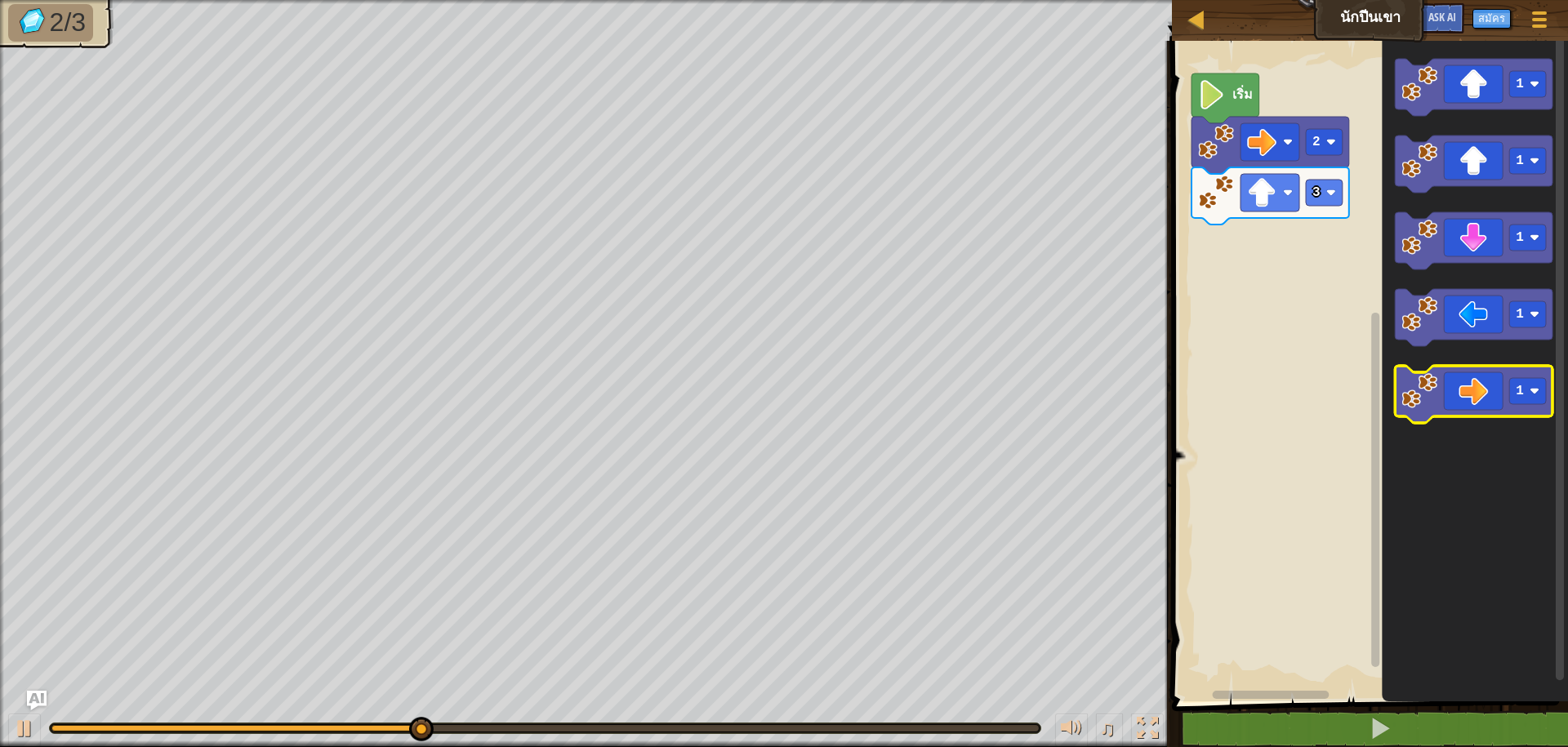
click at [1467, 399] on icon "พื้นที่ทำงาน Blockly" at bounding box center [1474, 394] width 158 height 57
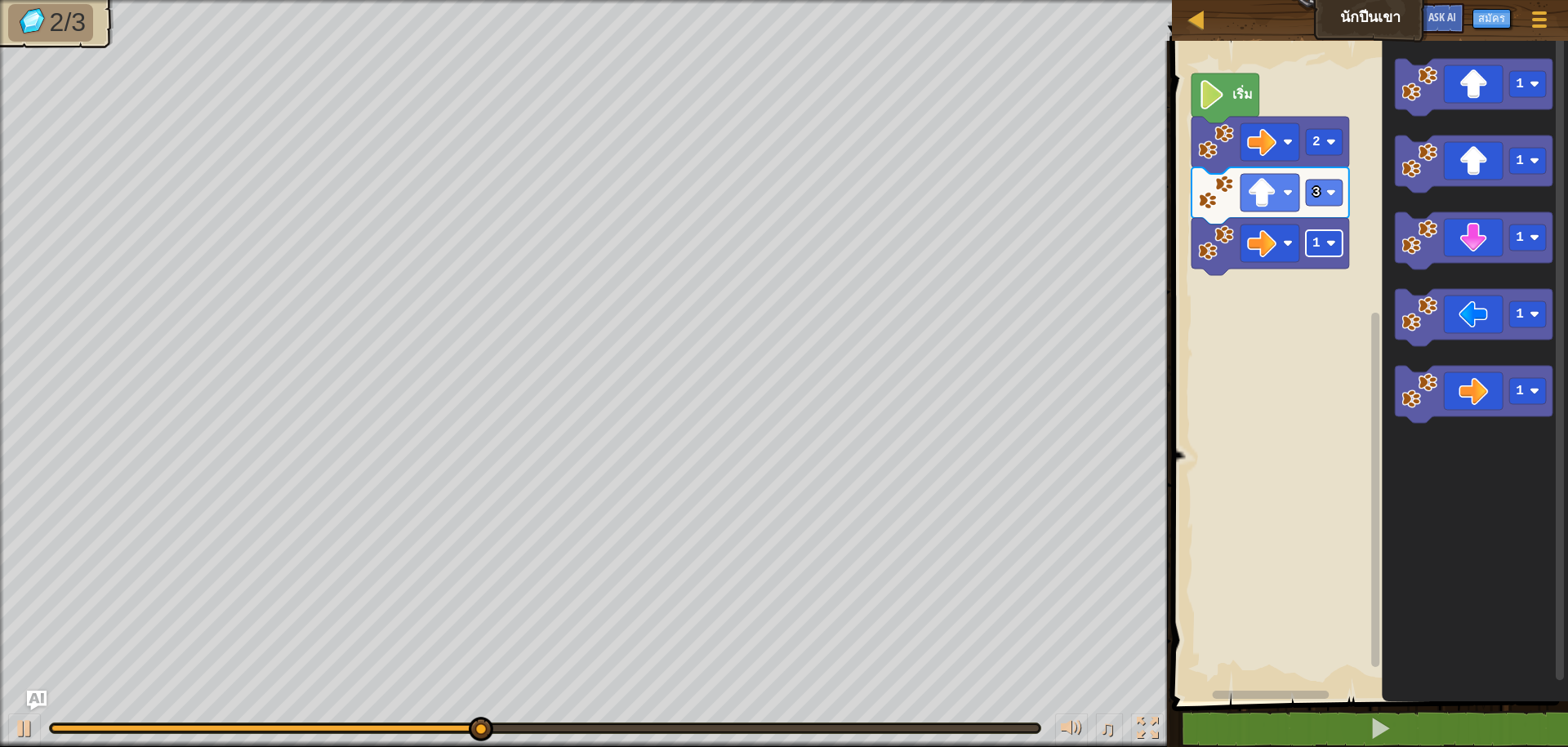
click at [1323, 243] on rect "พื้นที่ทำงาน Blockly" at bounding box center [1323, 244] width 37 height 26
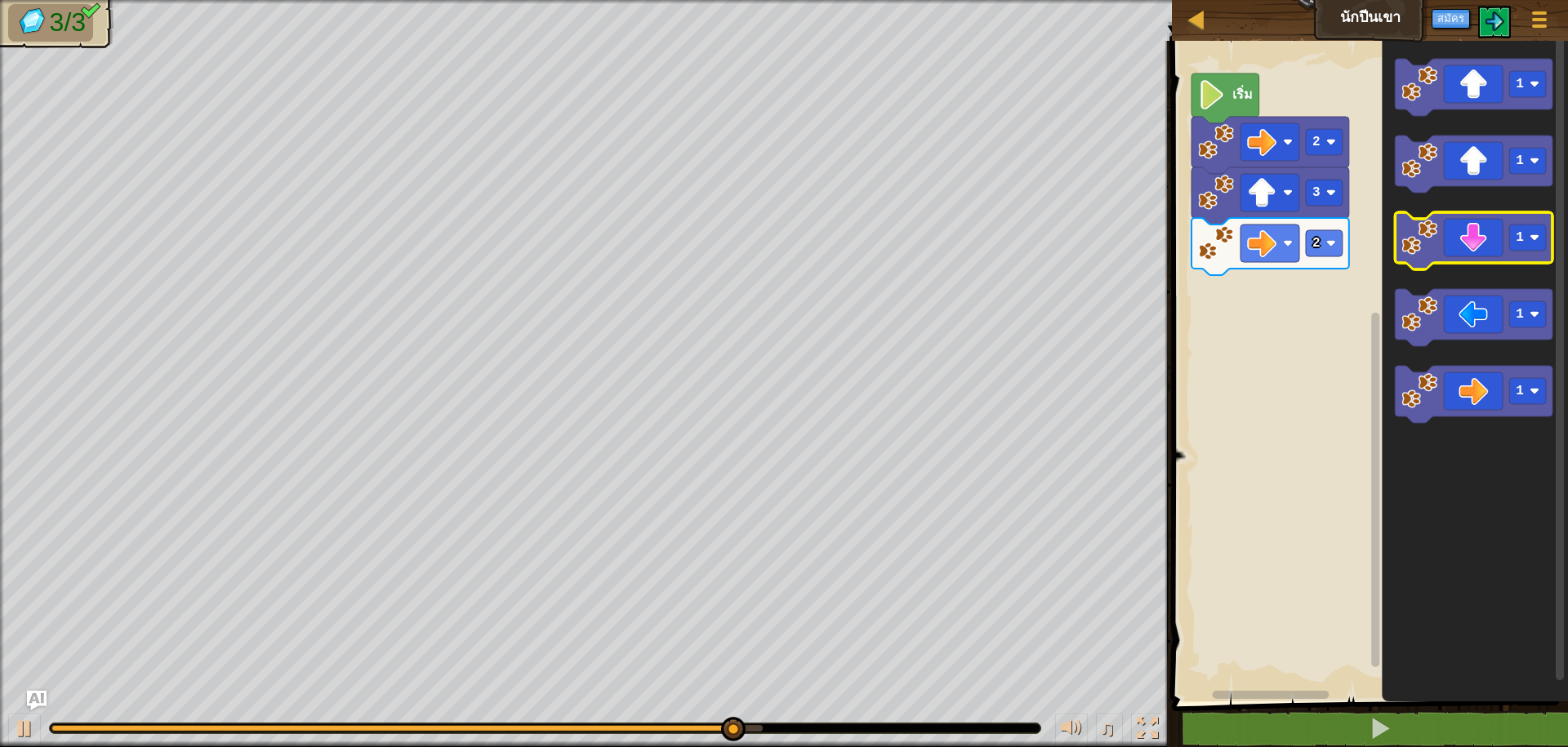
click at [1467, 251] on icon "พื้นที่ทำงาน Blockly" at bounding box center [1474, 241] width 158 height 57
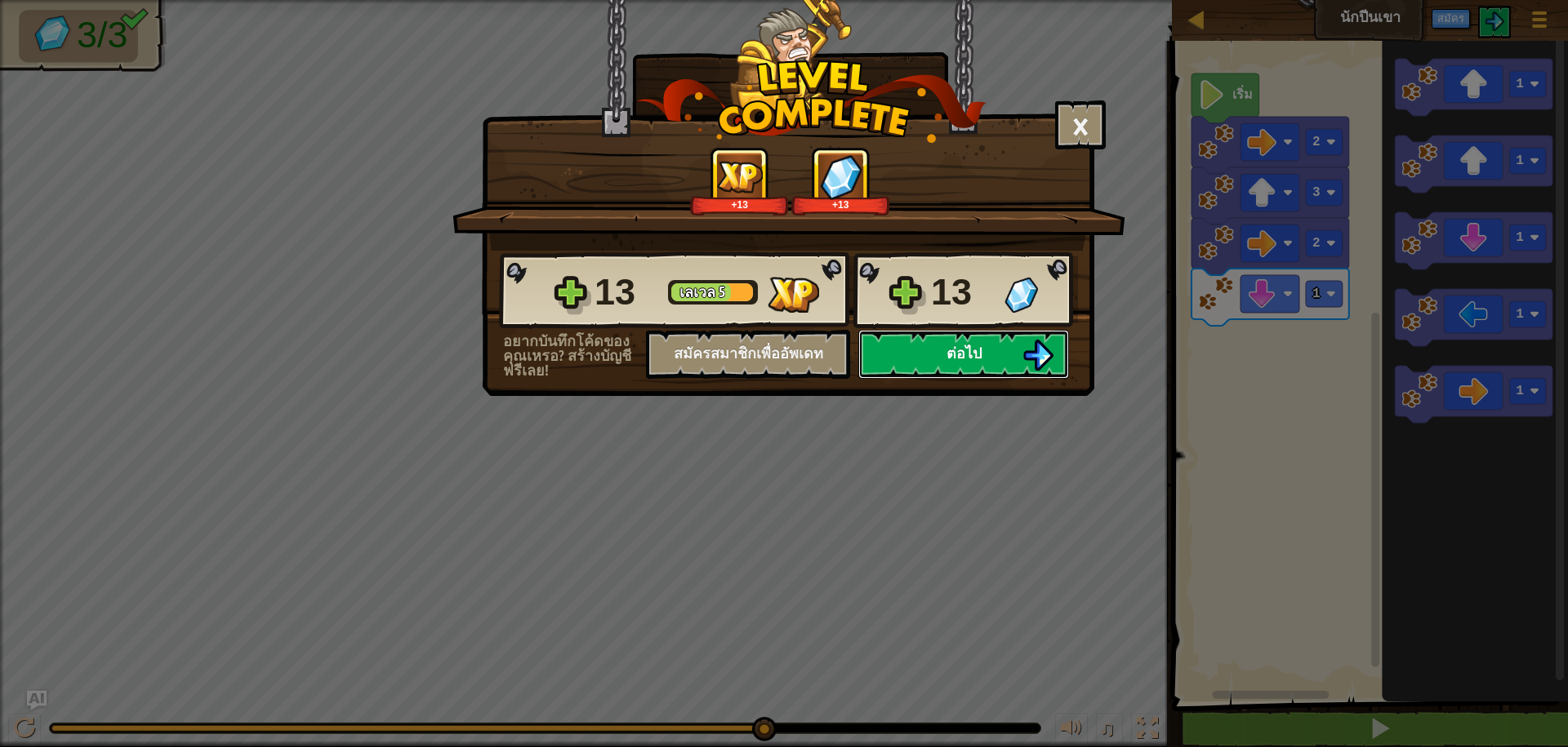
click at [975, 353] on span "ต่อไป" at bounding box center [964, 353] width 35 height 20
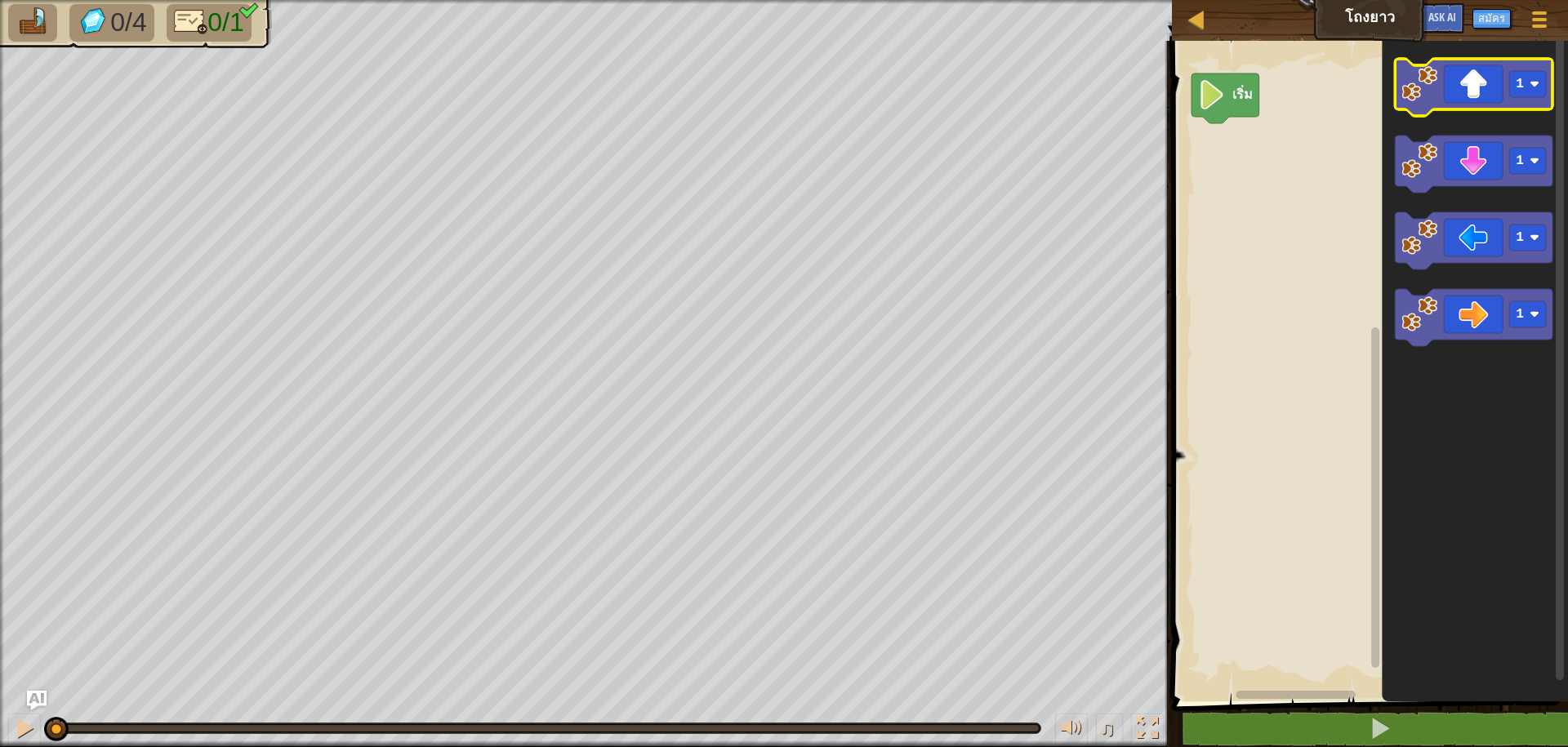
click at [1427, 86] on image "พื้นที่ทำงาน Blockly" at bounding box center [1420, 84] width 36 height 36
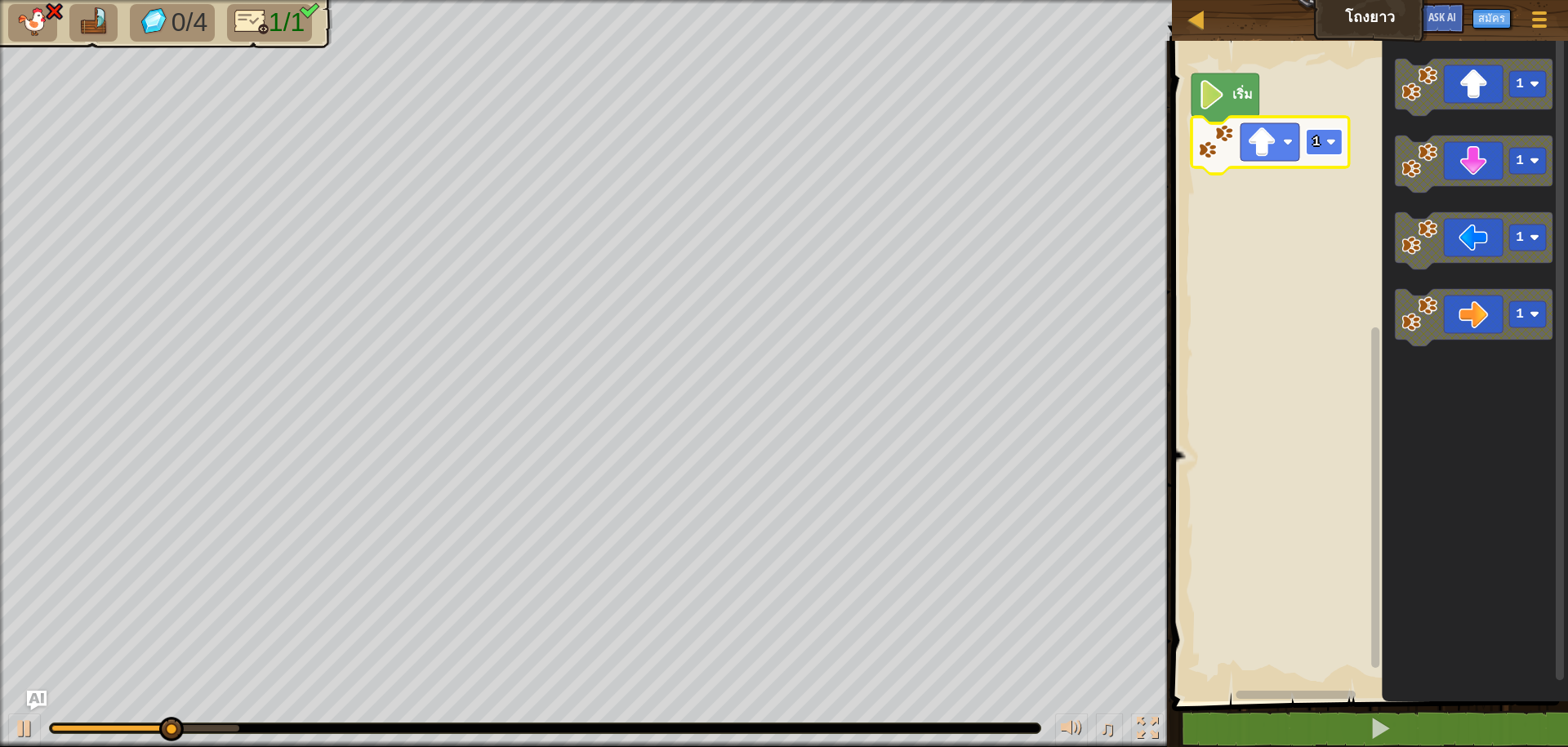
click at [1326, 136] on rect "พื้นที่ทำงาน Blockly" at bounding box center [1323, 142] width 37 height 26
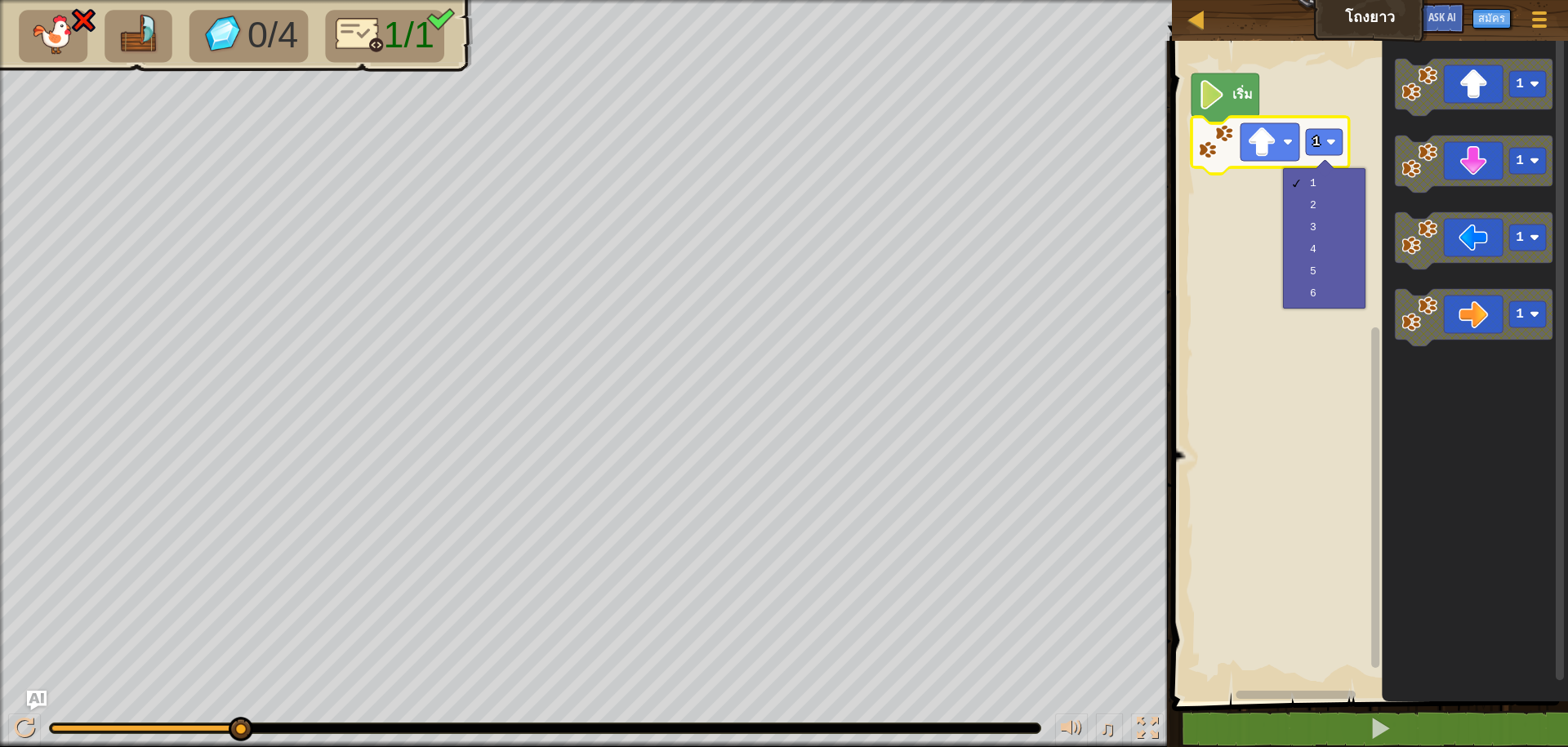
click at [1214, 162] on icon "พื้นที่ทำงาน Blockly" at bounding box center [1270, 145] width 158 height 57
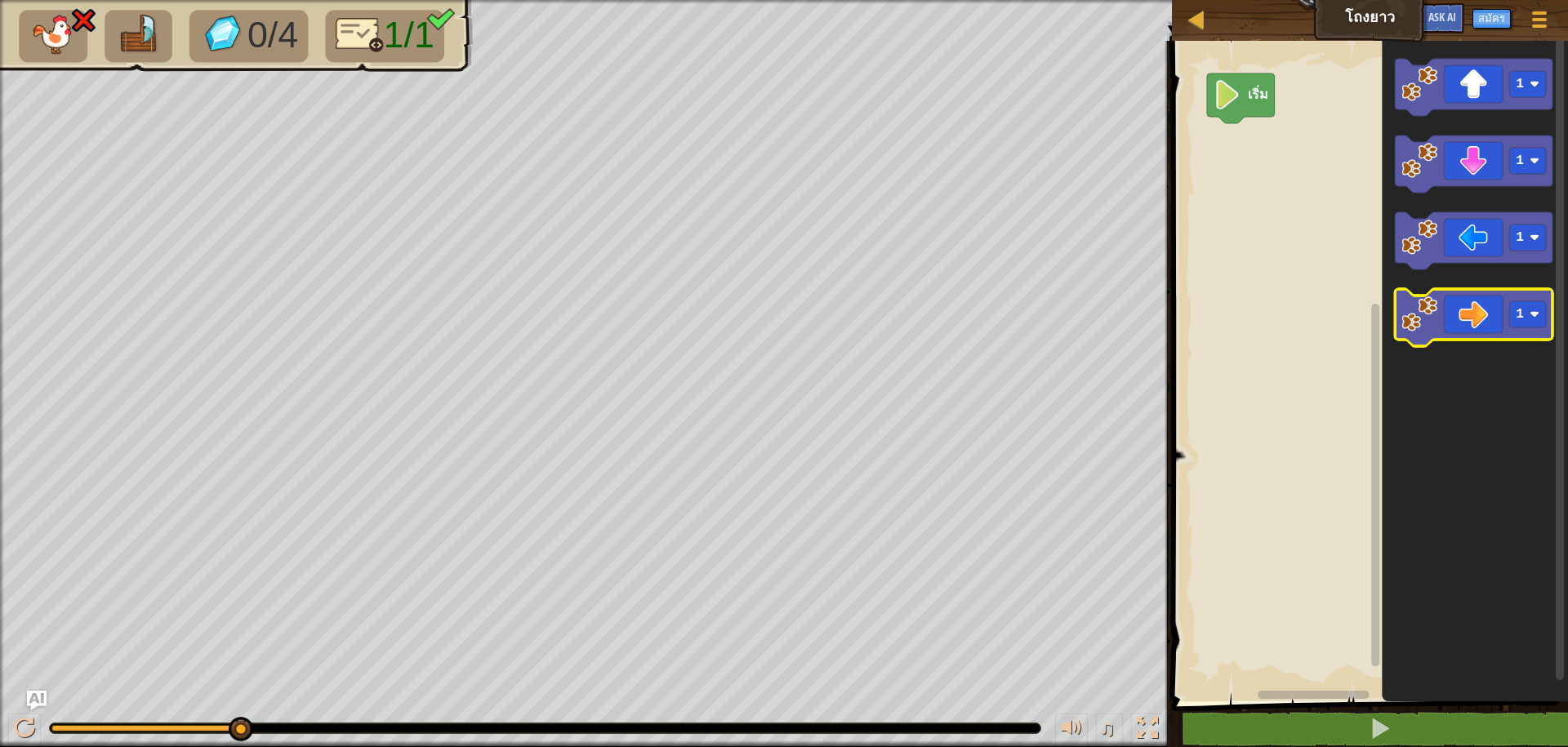
click at [1426, 306] on image "พื้นที่ทำงาน Blockly" at bounding box center [1420, 314] width 36 height 36
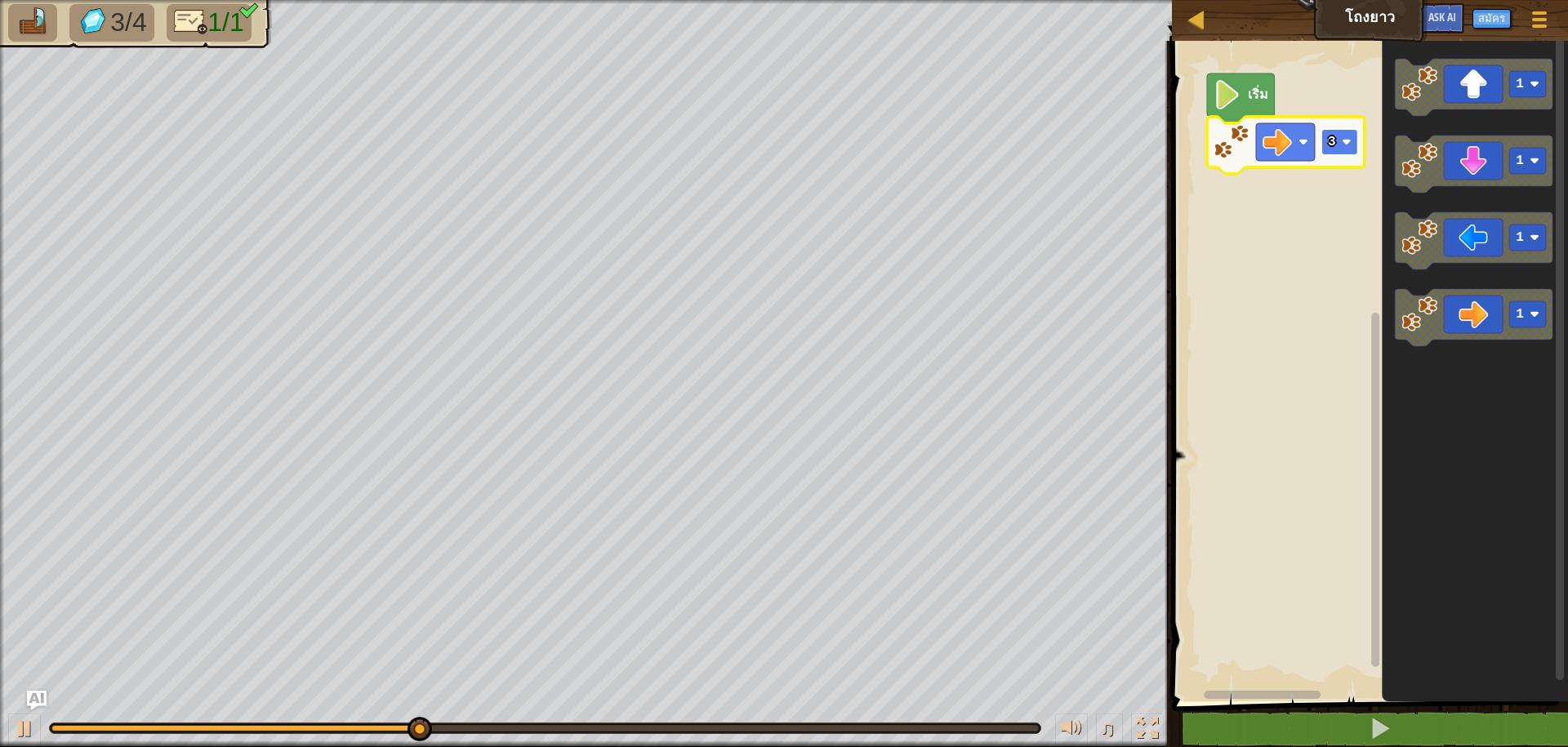
click at [1350, 152] on rect "พื้นที่ทำงาน Blockly" at bounding box center [1339, 142] width 37 height 26
click at [1345, 141] on image "พื้นที่ทำงาน Blockly" at bounding box center [1346, 142] width 10 height 10
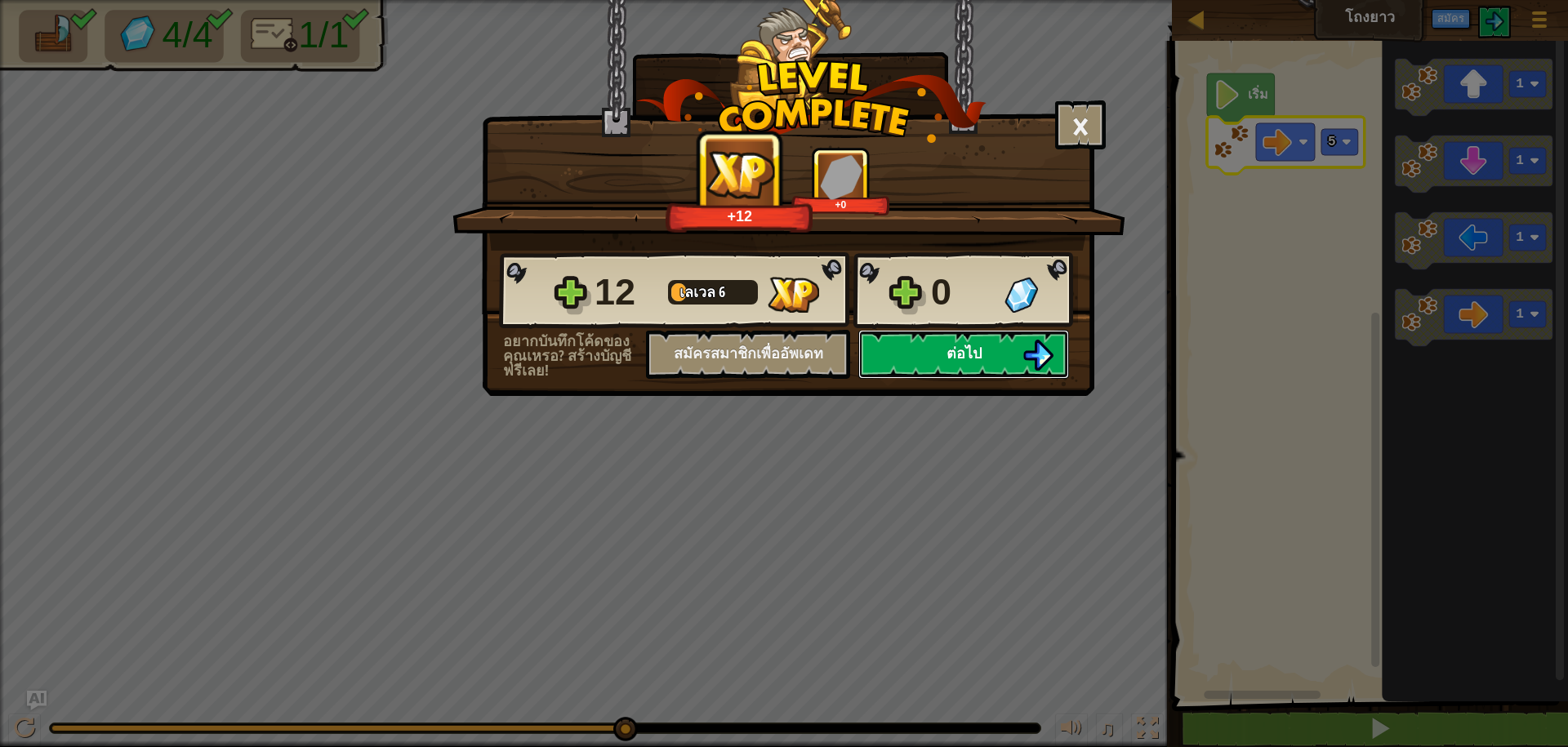
click at [954, 350] on span "ต่อไป" at bounding box center [964, 353] width 35 height 20
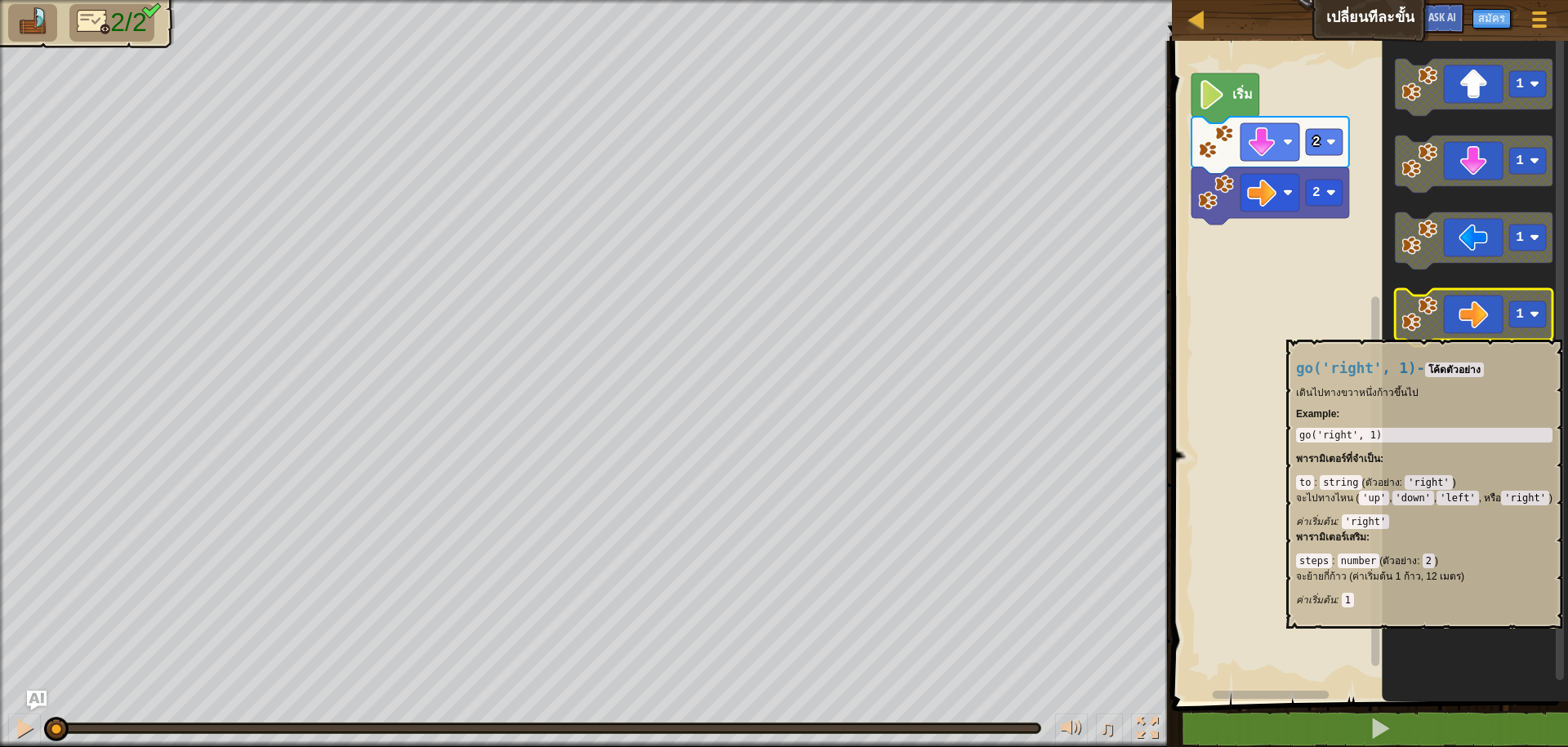
click at [1424, 331] on image "พื้นที่ทำงาน Blockly" at bounding box center [1420, 314] width 36 height 36
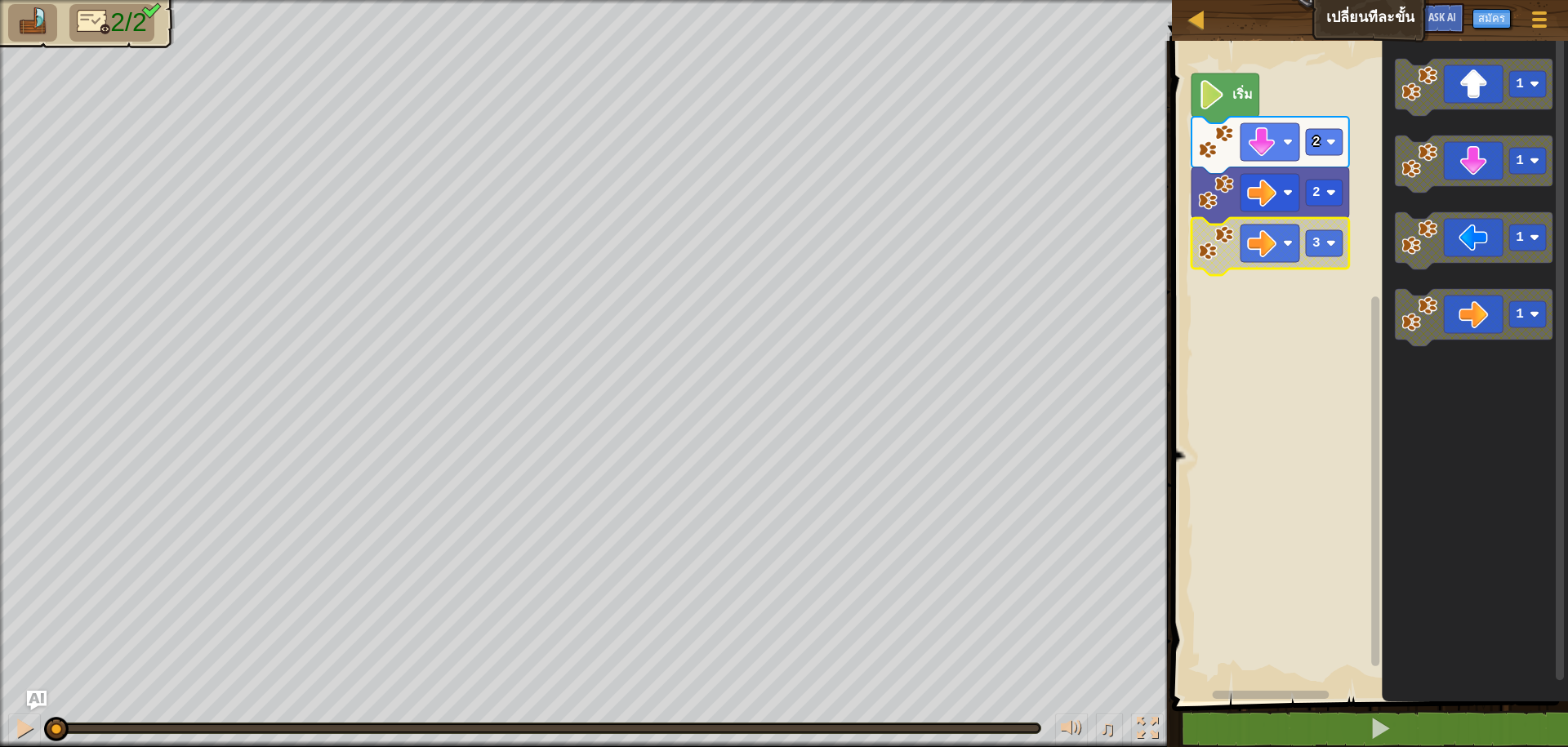
click at [1218, 376] on rect "พื้นที่ทำงาน Blockly" at bounding box center [1367, 367] width 401 height 668
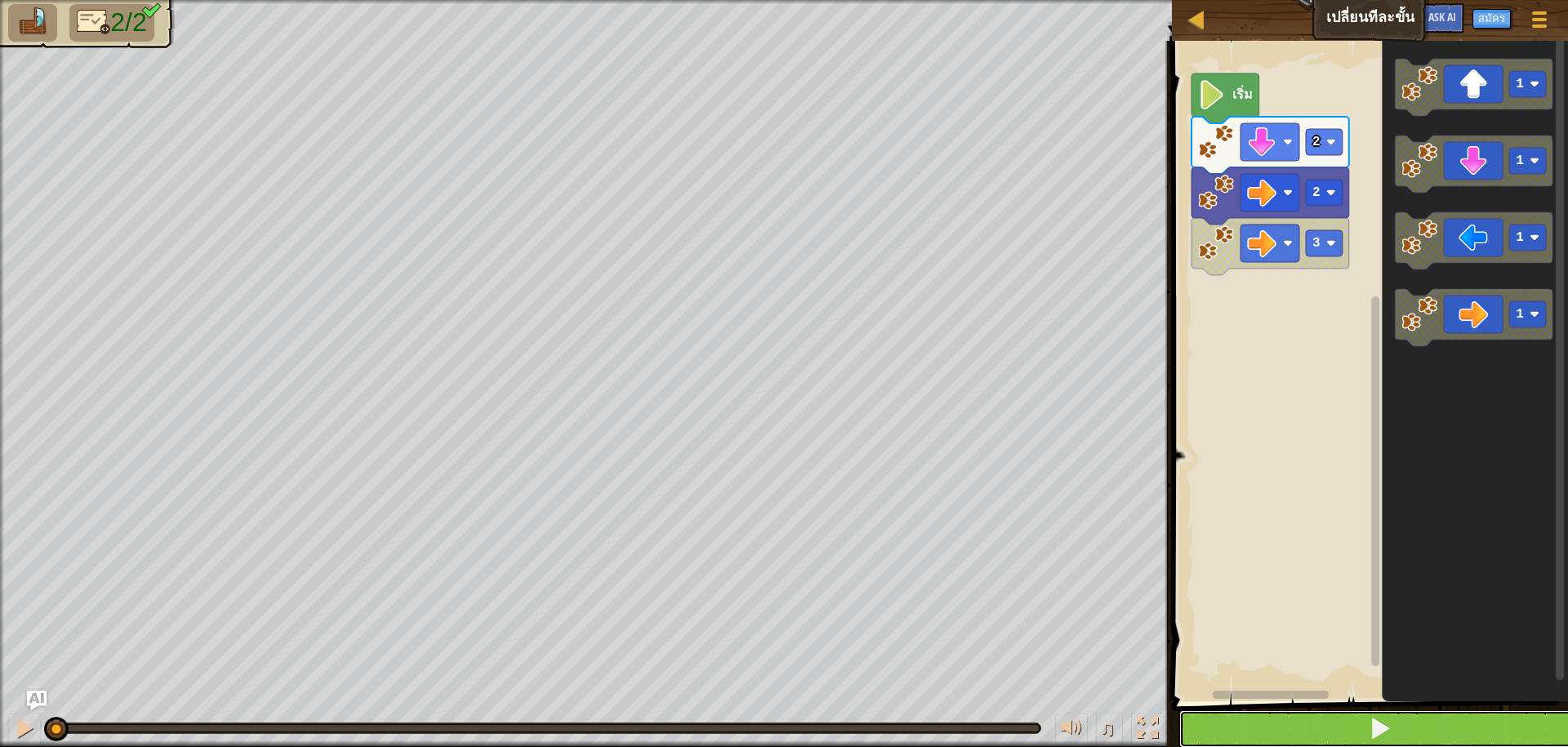
click at [1424, 729] on button at bounding box center [1379, 729] width 401 height 38
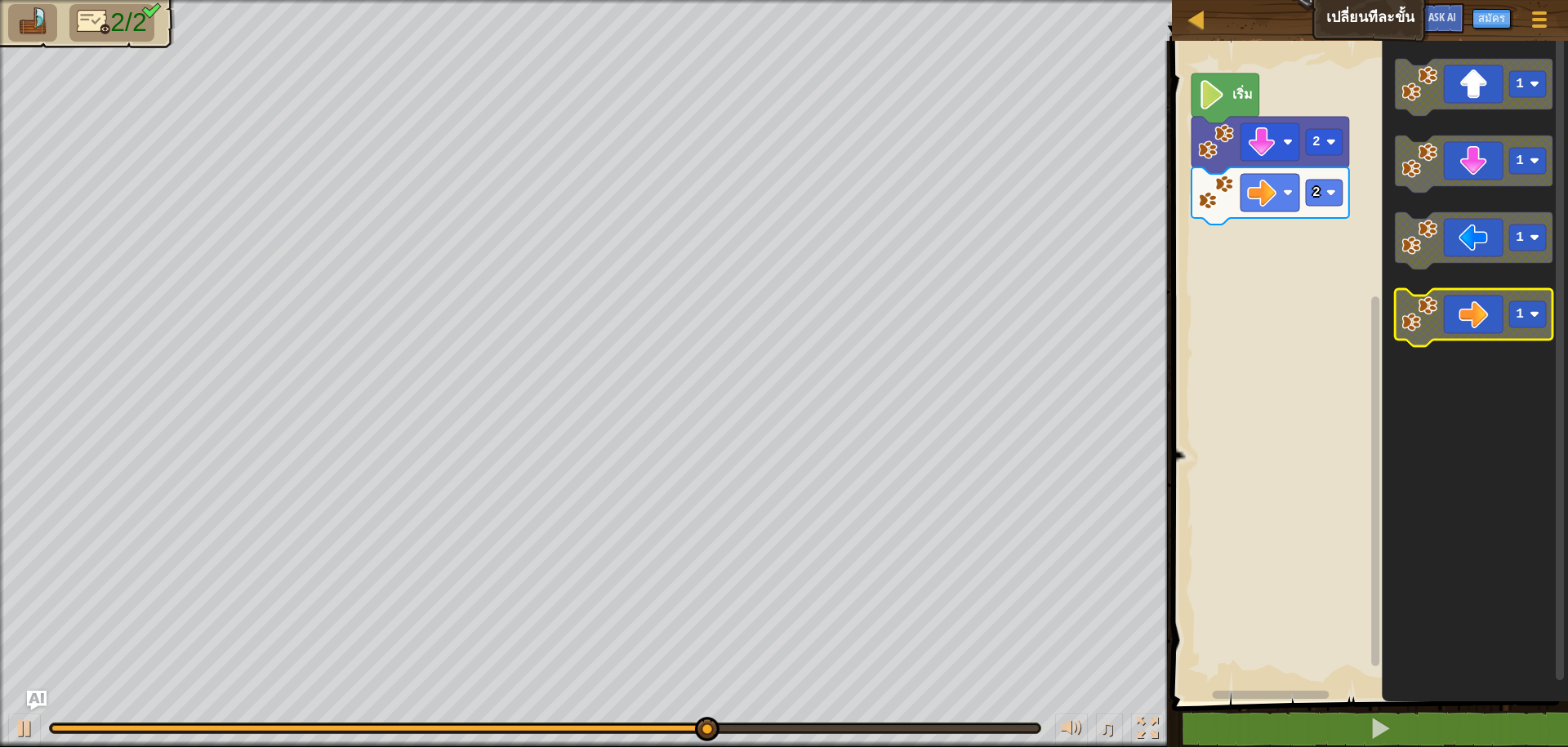
click at [1416, 330] on image "พื้นที่ทำงาน Blockly" at bounding box center [1420, 314] width 36 height 36
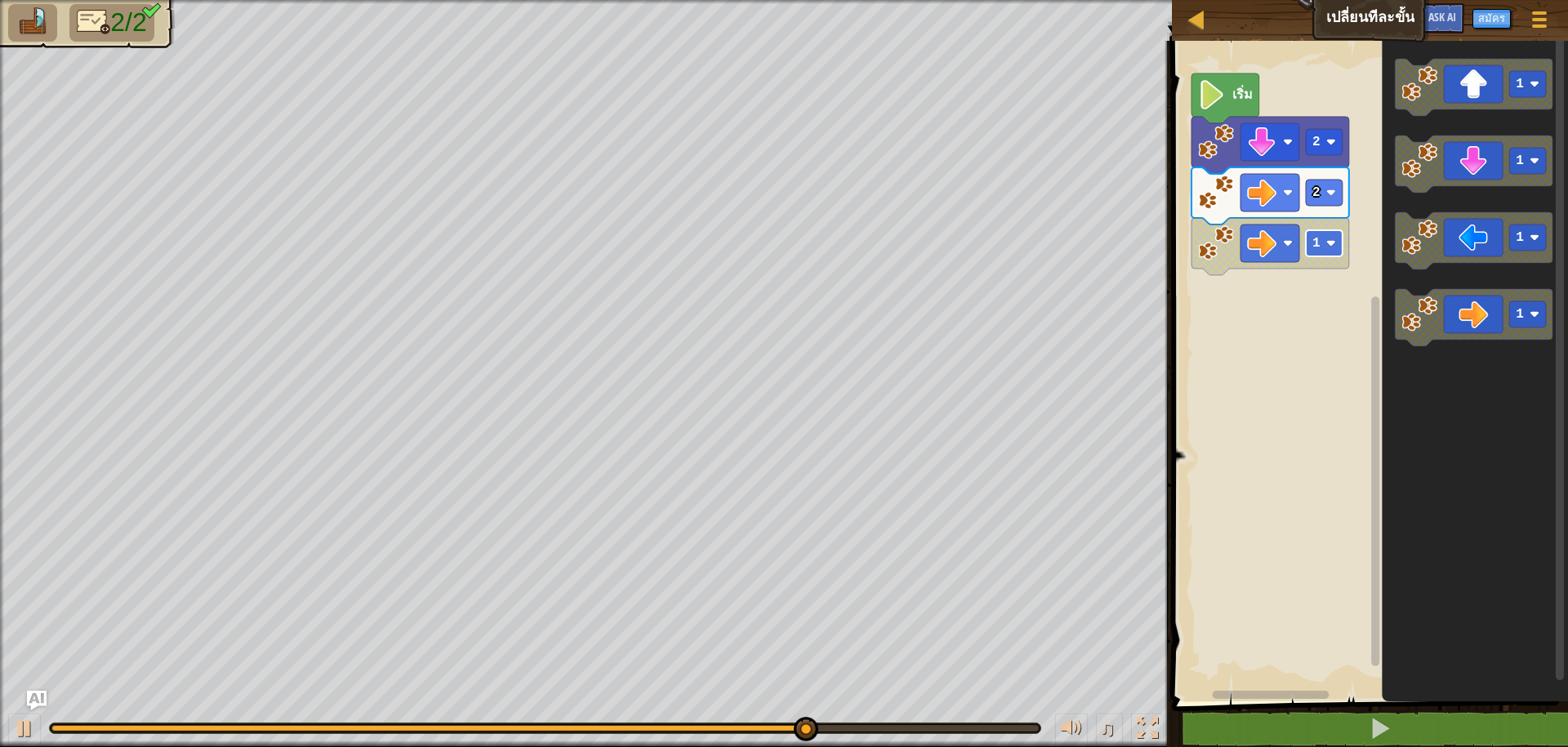
click at [1334, 240] on image "พื้นที่ทำงาน Blockly" at bounding box center [1331, 244] width 10 height 10
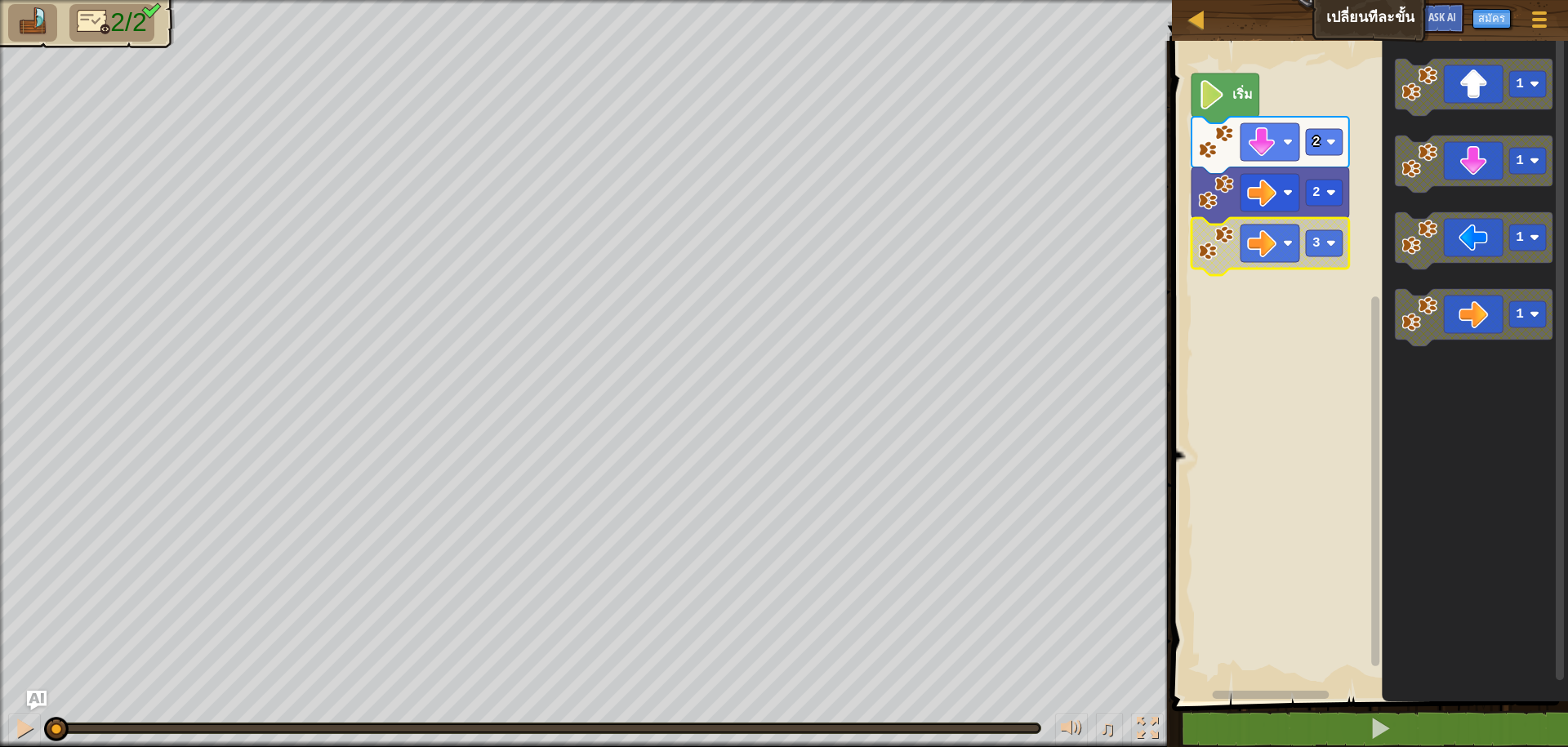
drag, startPoint x: 1040, startPoint y: 731, endPoint x: 0, endPoint y: 688, distance: 1040.9
click at [0, 688] on div "2/2 ♫ Blue Fox" at bounding box center [784, 373] width 1568 height 747
click at [1256, 104] on icon "พื้นที่ทำงาน Blockly" at bounding box center [1225, 98] width 68 height 50
click at [1337, 186] on rect "พื้นที่ทำงาน Blockly" at bounding box center [1323, 193] width 37 height 26
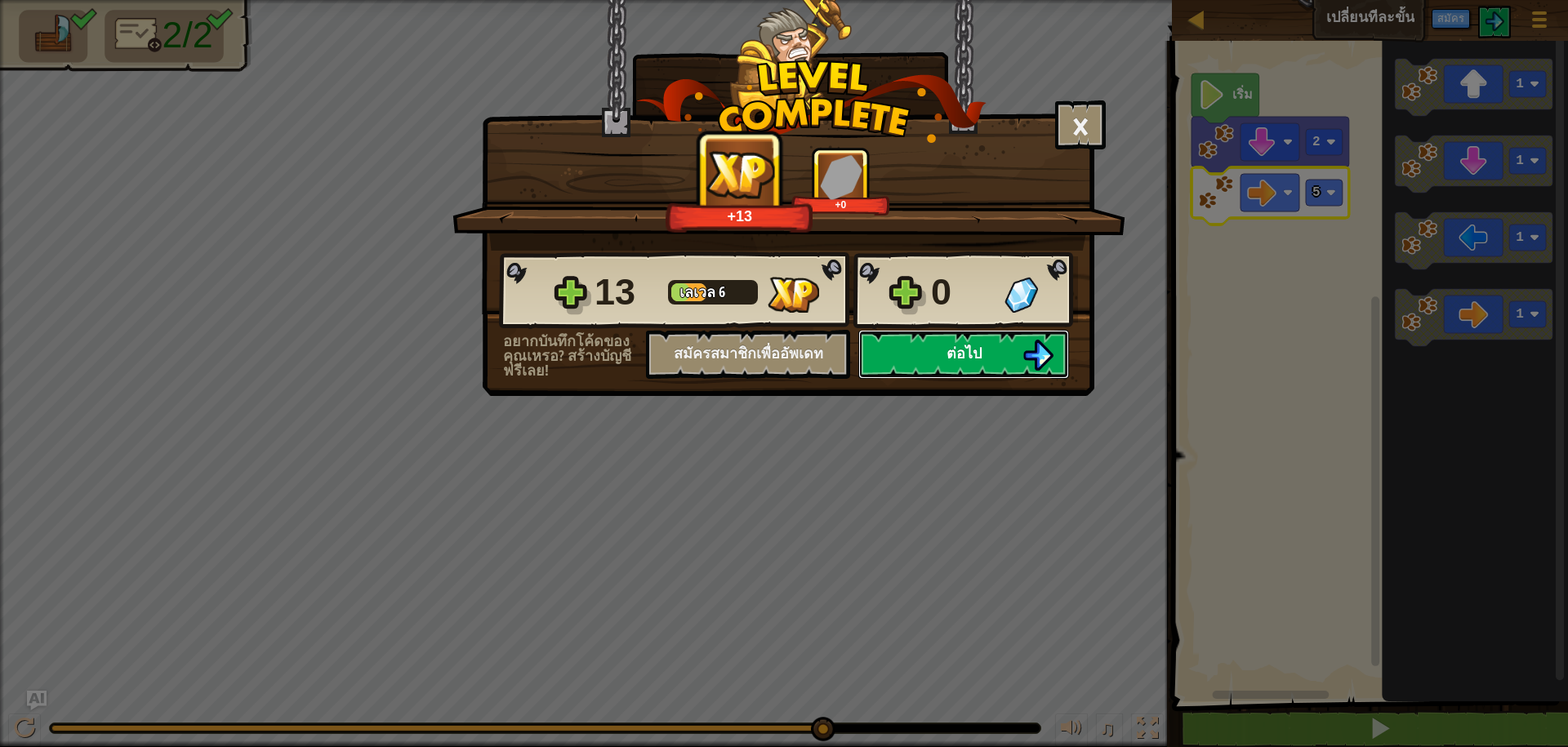
click at [1024, 350] on img at bounding box center [1038, 355] width 31 height 31
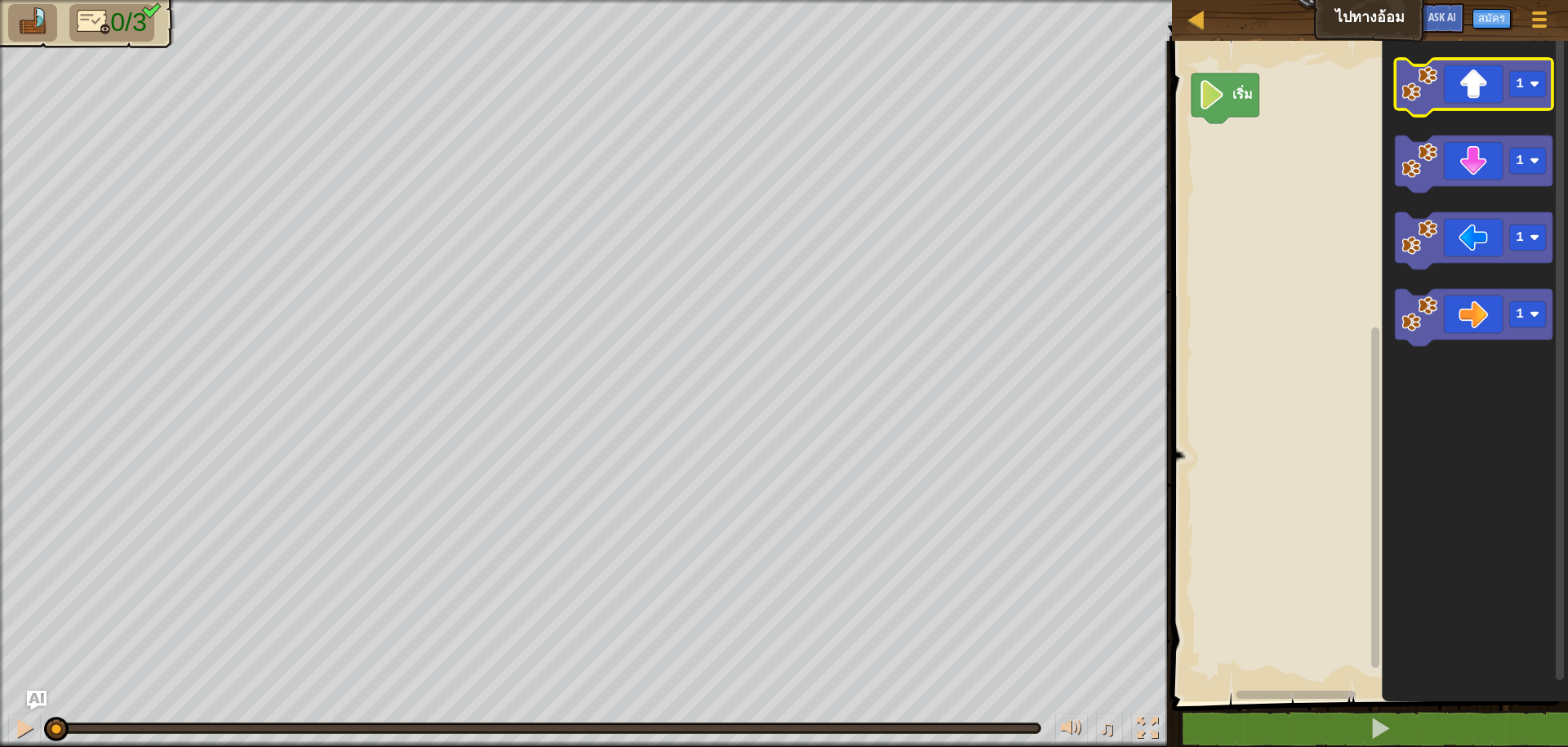
click at [1424, 103] on icon "พื้นที่ทำงาน Blockly" at bounding box center [1474, 88] width 158 height 57
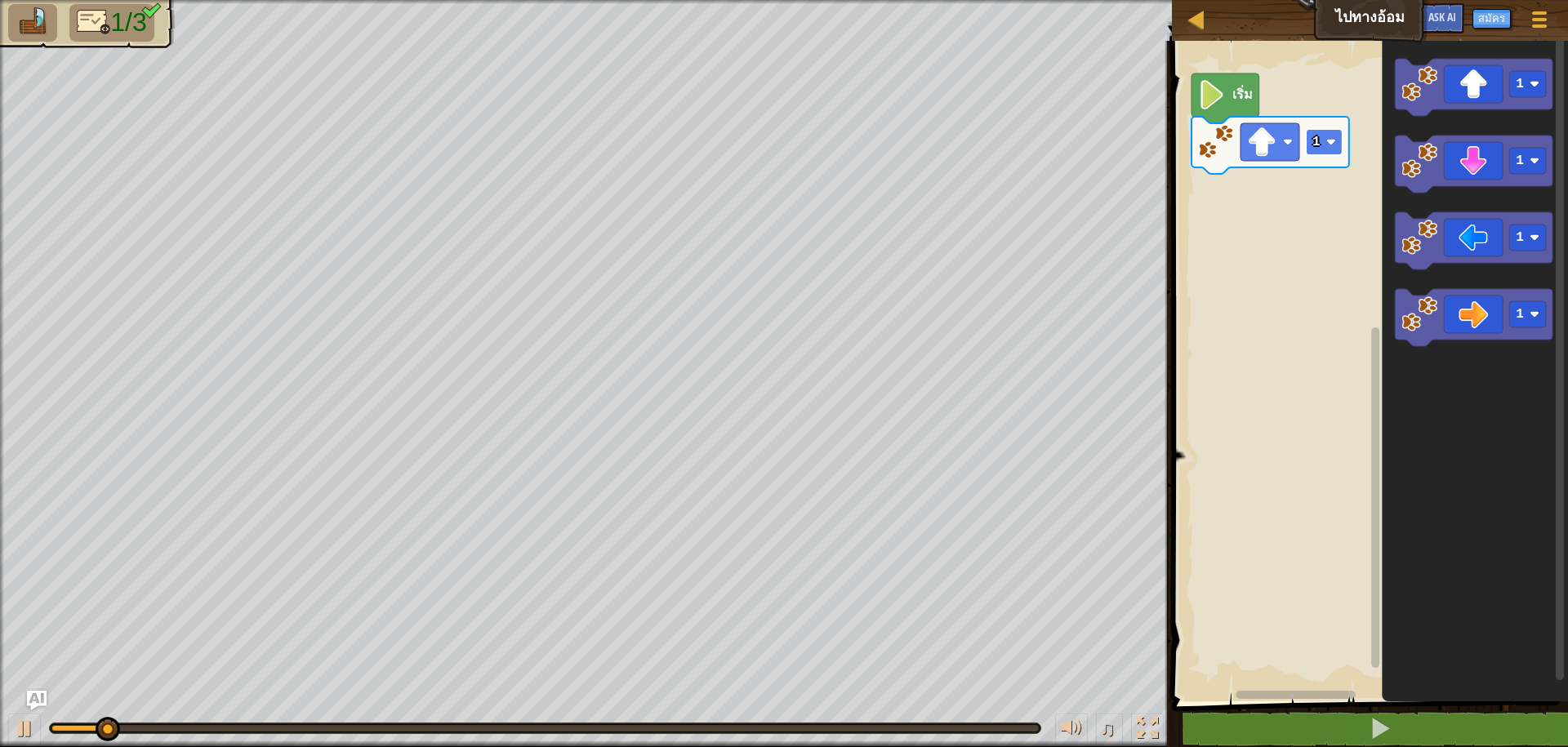
click at [1337, 146] on rect "พื้นที่ทำงาน Blockly" at bounding box center [1323, 142] width 37 height 26
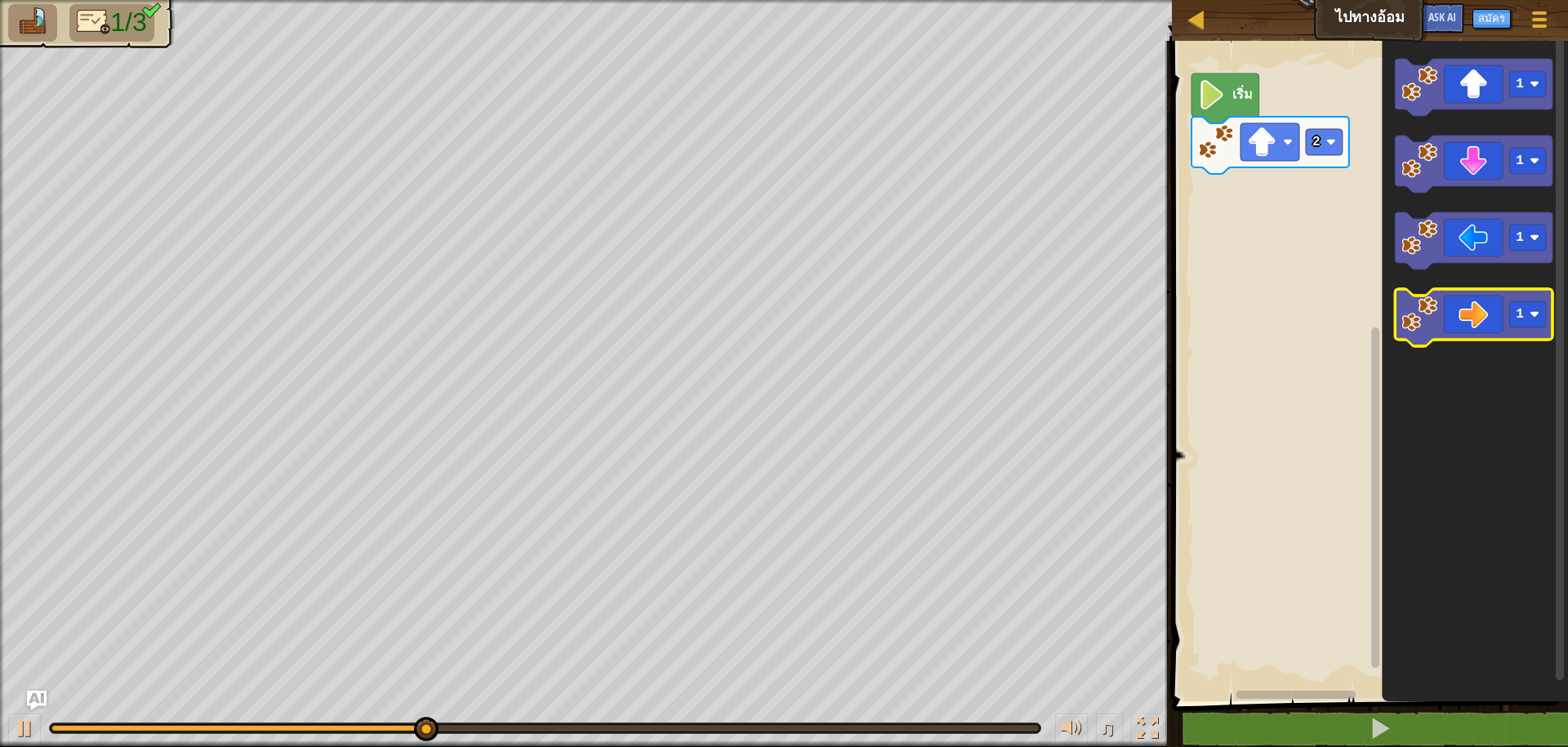
click at [1429, 308] on image "พื้นที่ทำงาน Blockly" at bounding box center [1420, 314] width 36 height 36
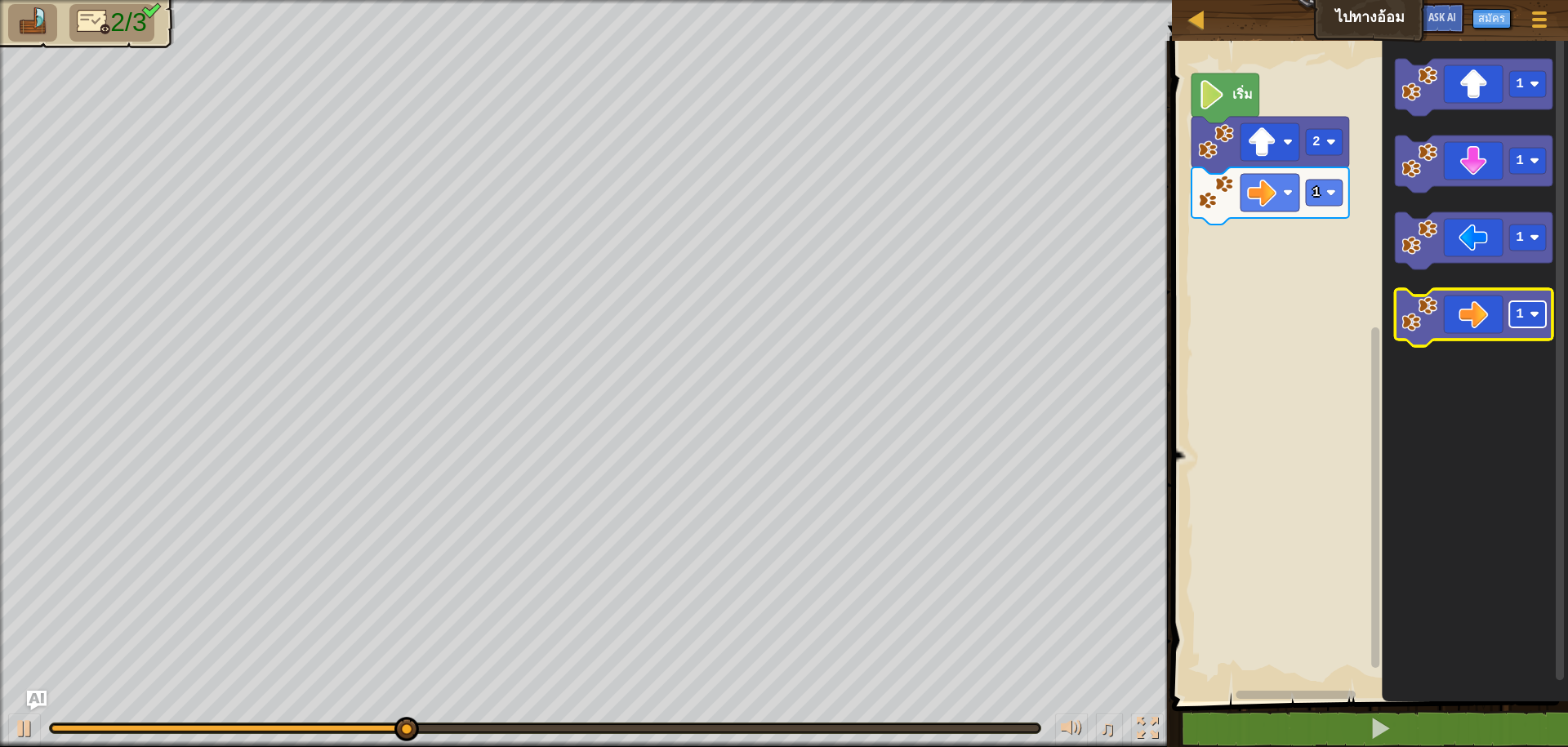
click at [1538, 311] on image "พื้นที่ทำงาน Blockly" at bounding box center [1534, 314] width 10 height 10
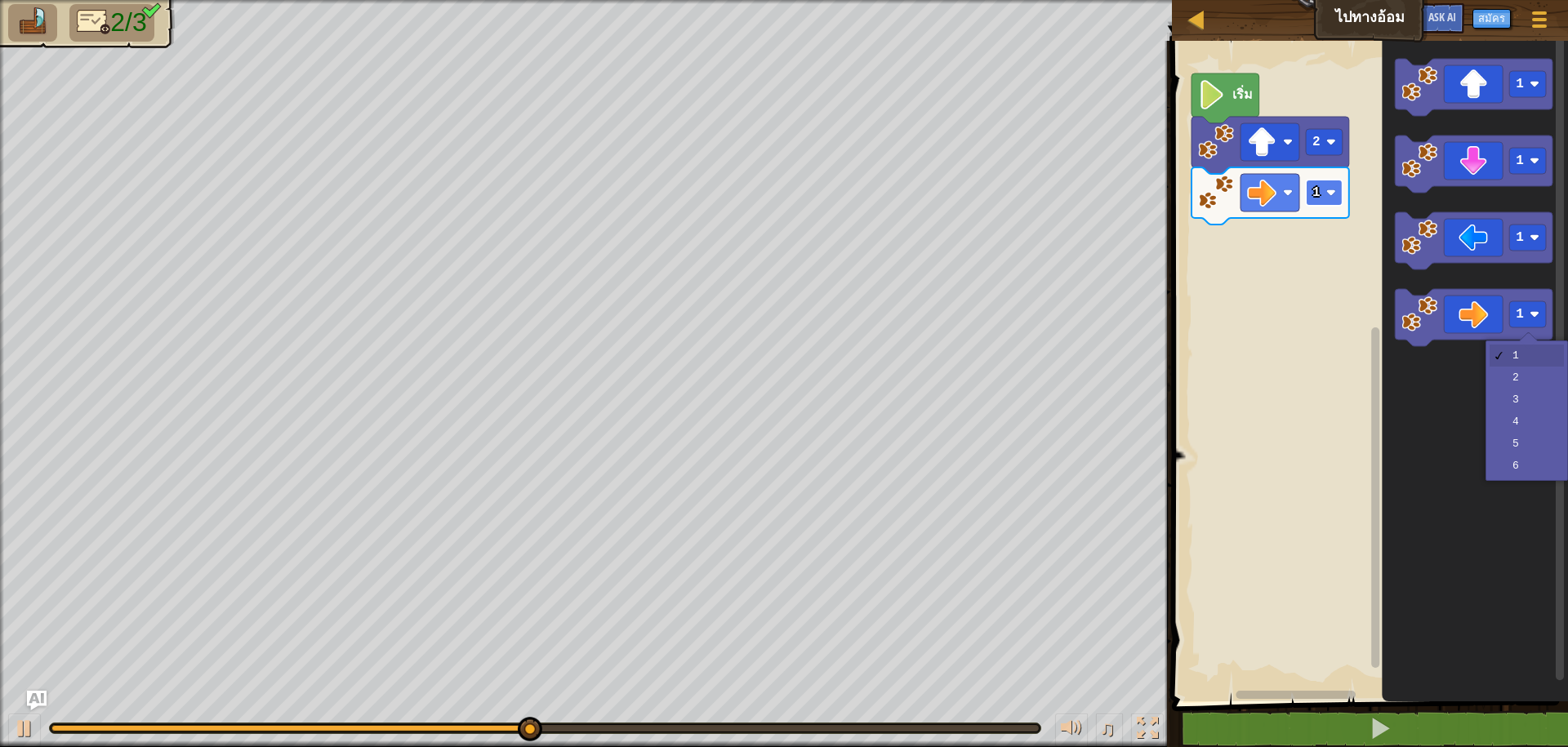
click at [1328, 186] on rect "พื้นที่ทำงาน Blockly" at bounding box center [1323, 193] width 37 height 26
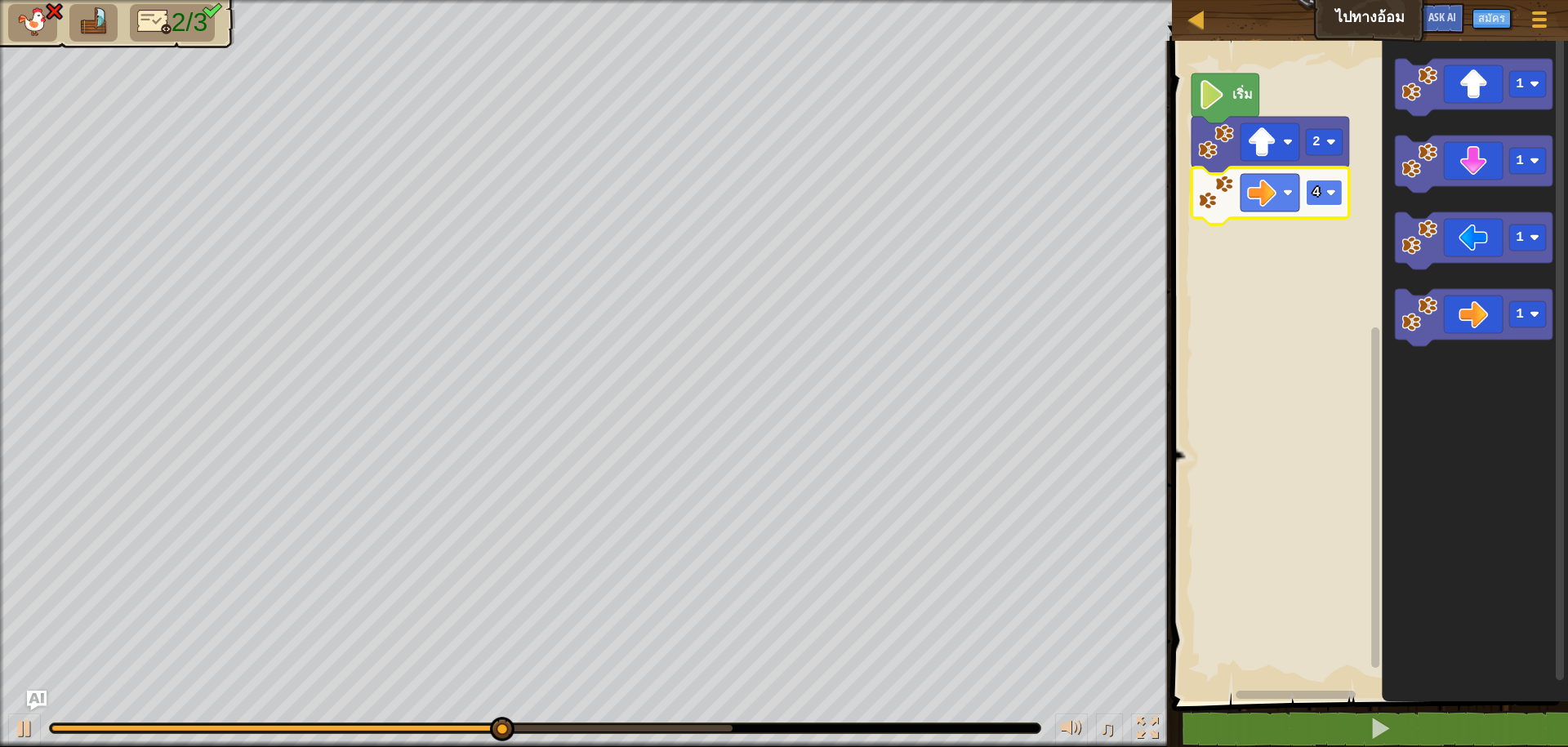
click at [1329, 202] on rect "พื้นที่ทำงาน Blockly" at bounding box center [1323, 193] width 37 height 26
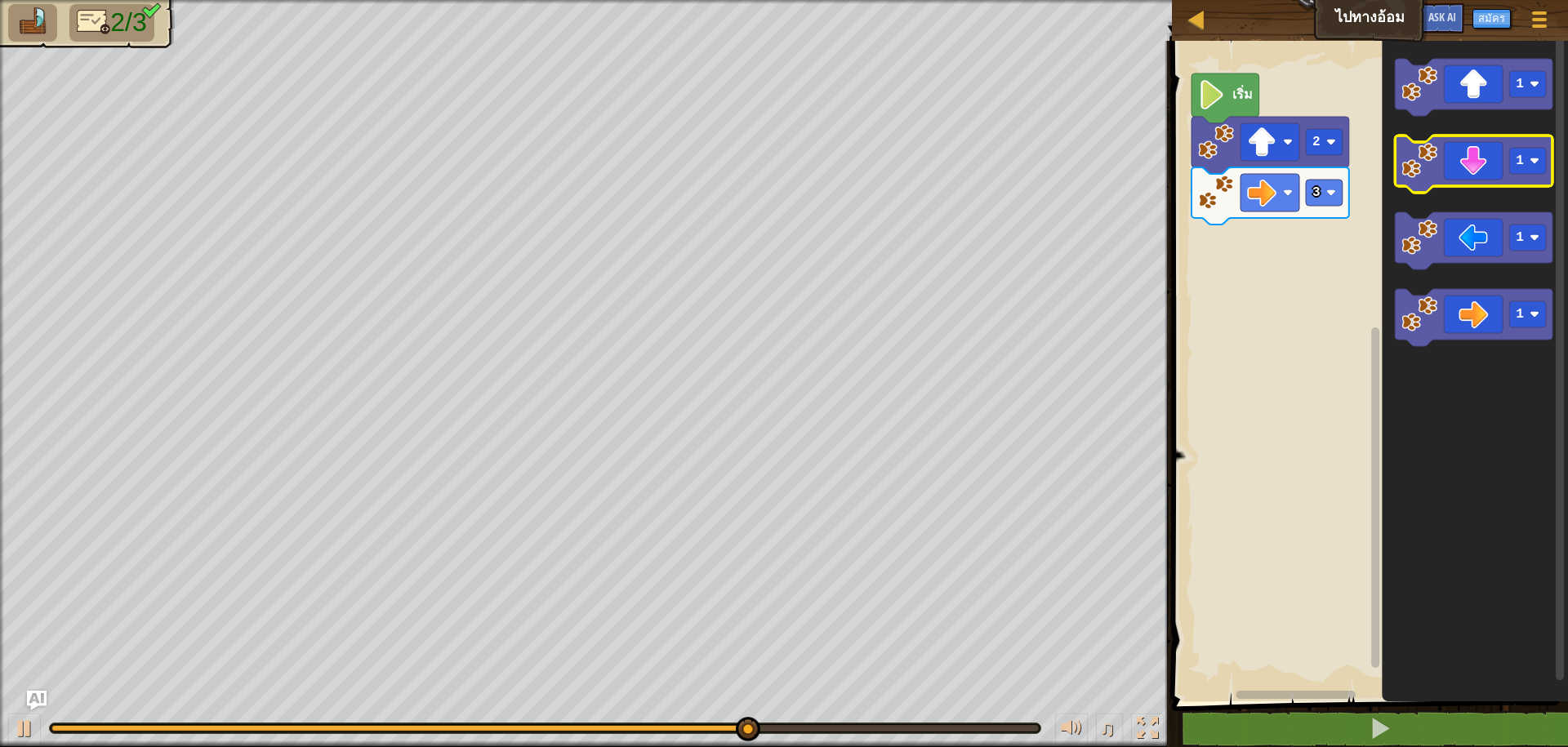
click at [1441, 174] on icon "พื้นที่ทำงาน Blockly" at bounding box center [1474, 164] width 158 height 57
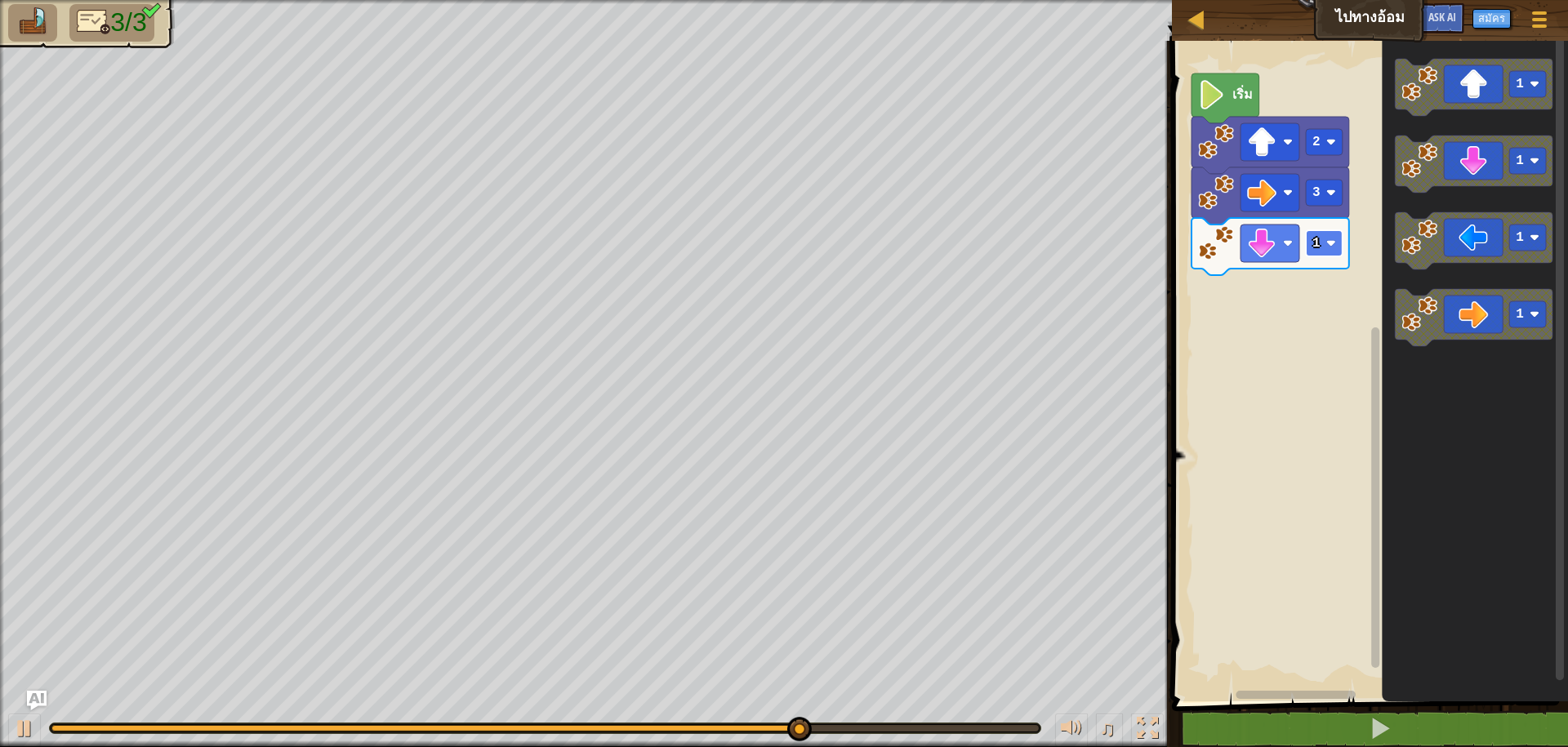
click at [1328, 242] on image "พื้นที่ทำงาน Blockly" at bounding box center [1331, 244] width 10 height 10
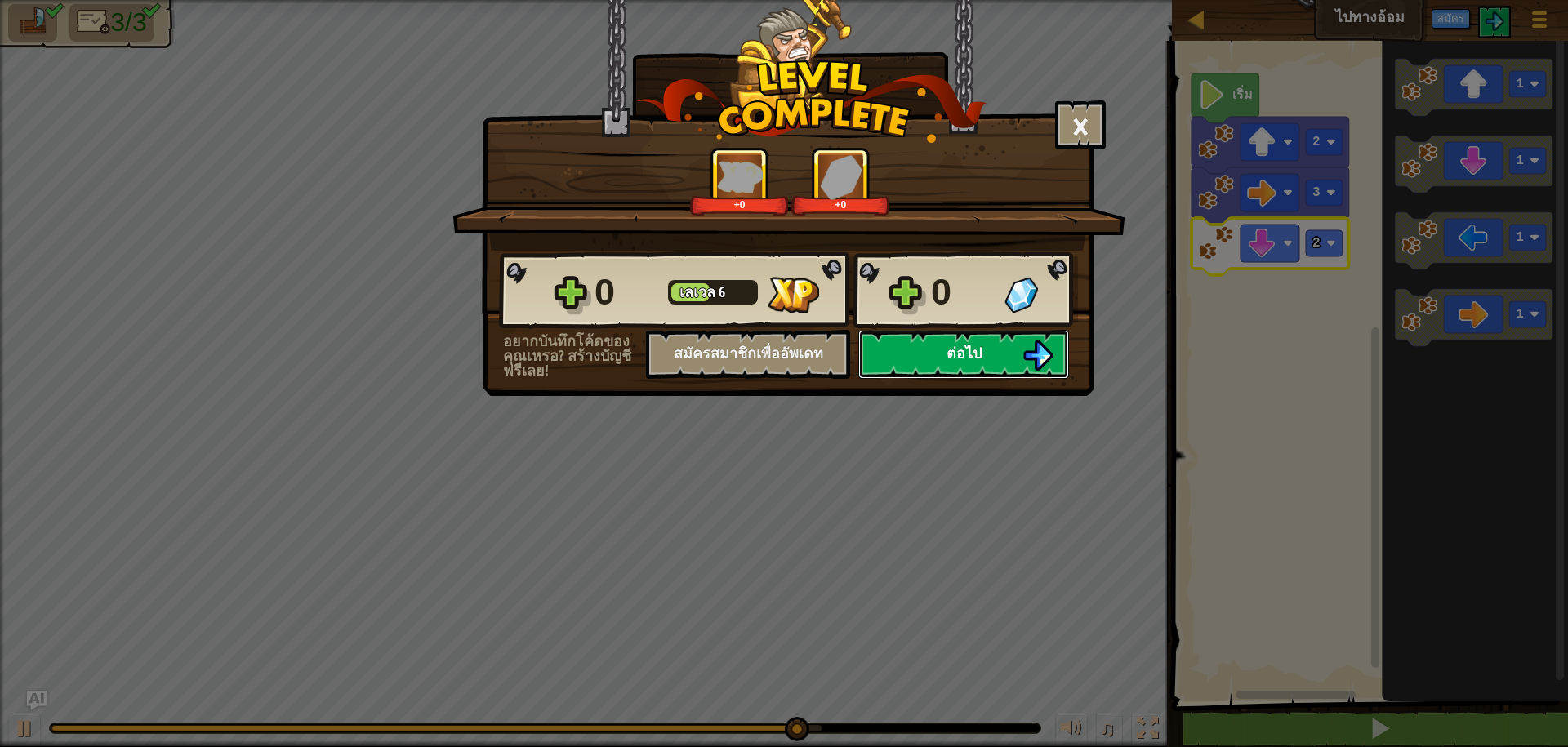
click at [981, 346] on span "ต่อไป" at bounding box center [964, 353] width 35 height 20
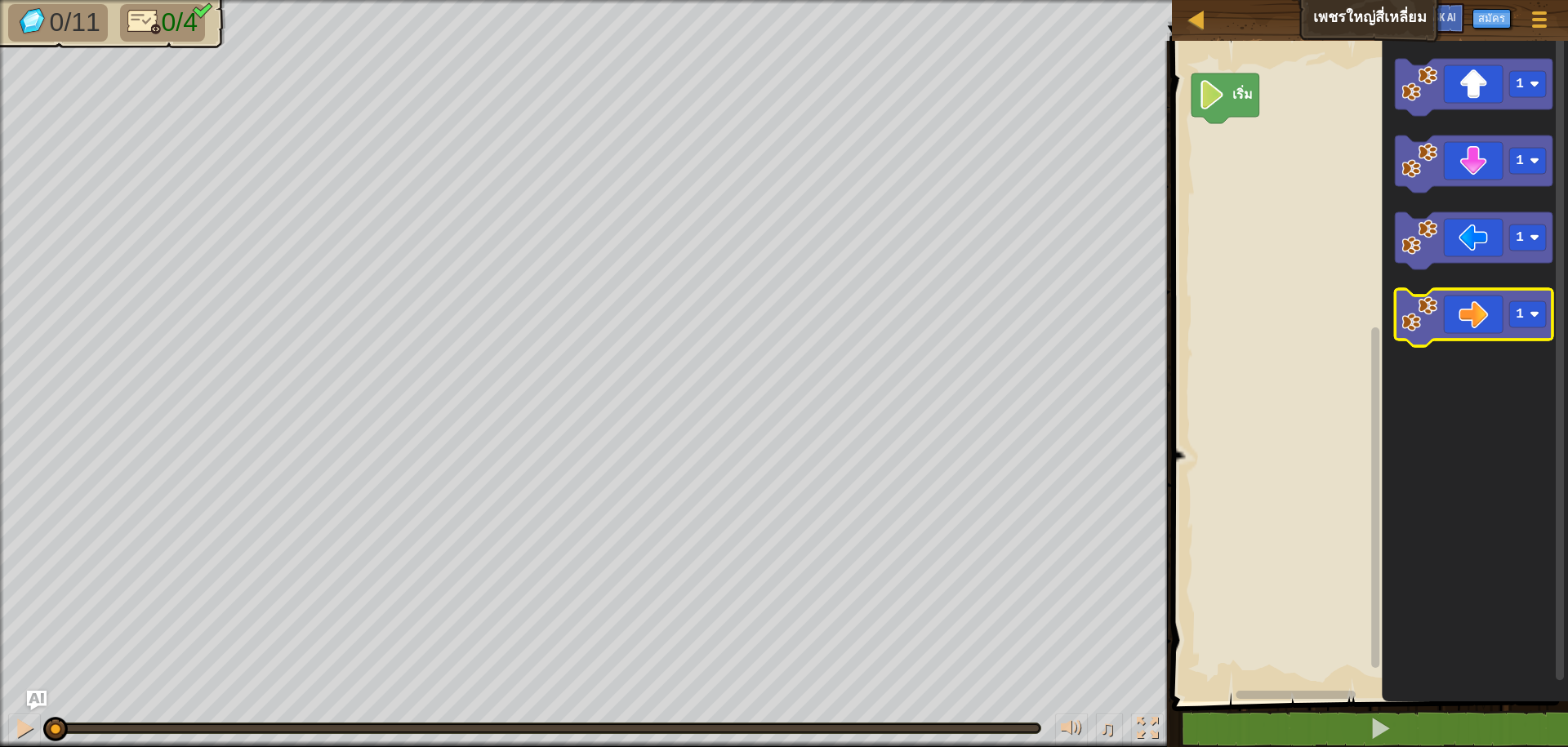
click at [1429, 326] on image "พื้นที่ทำงาน Blockly" at bounding box center [1420, 314] width 36 height 36
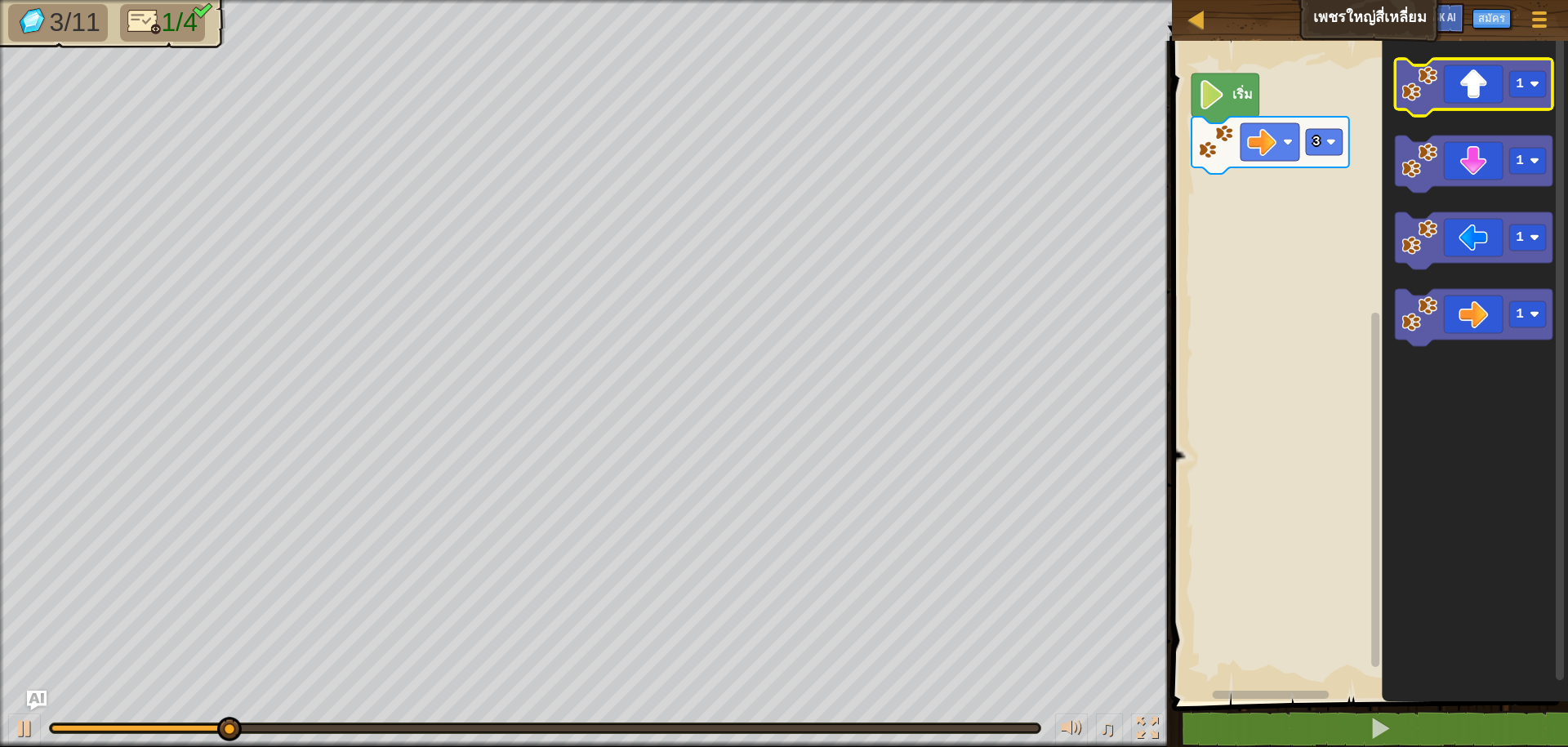
click at [1428, 103] on icon "พื้นที่ทำงาน Blockly" at bounding box center [1474, 88] width 158 height 57
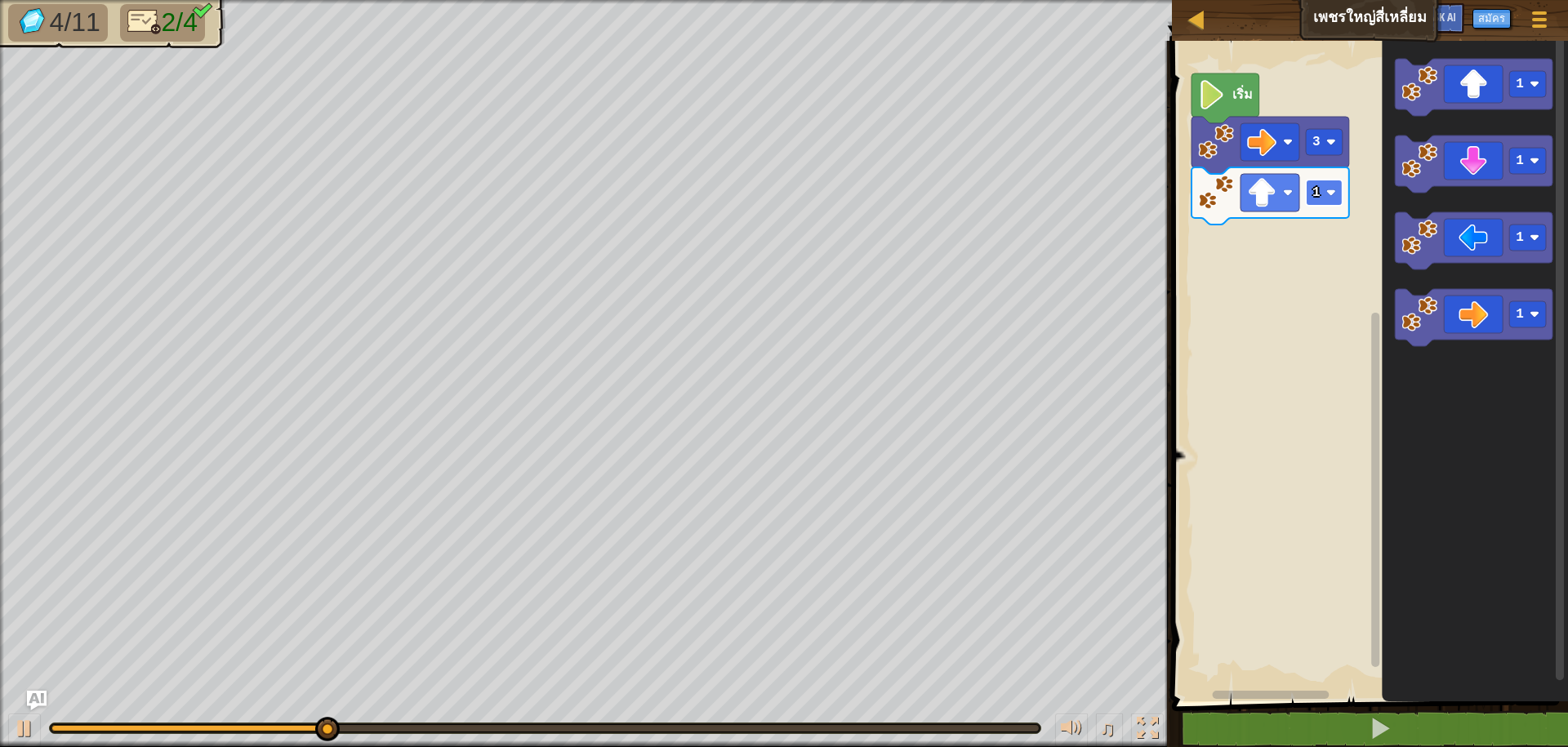
click at [1333, 194] on image "พื้นที่ทำงาน Blockly" at bounding box center [1331, 193] width 10 height 10
click at [1328, 195] on image "พื้นที่ทำงาน Blockly" at bounding box center [1331, 193] width 10 height 10
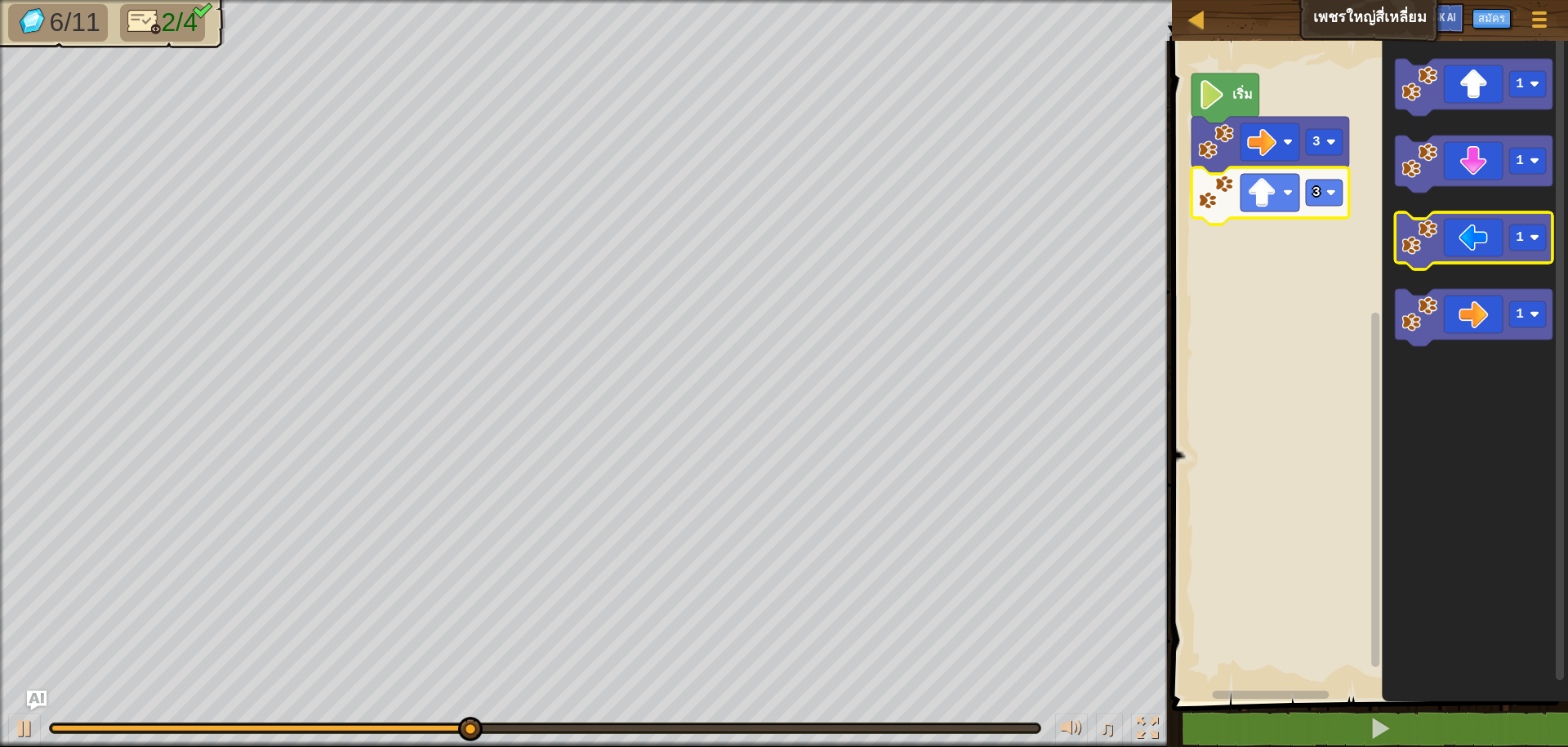
click at [1419, 262] on icon "พื้นที่ทำงาน Blockly" at bounding box center [1474, 241] width 158 height 57
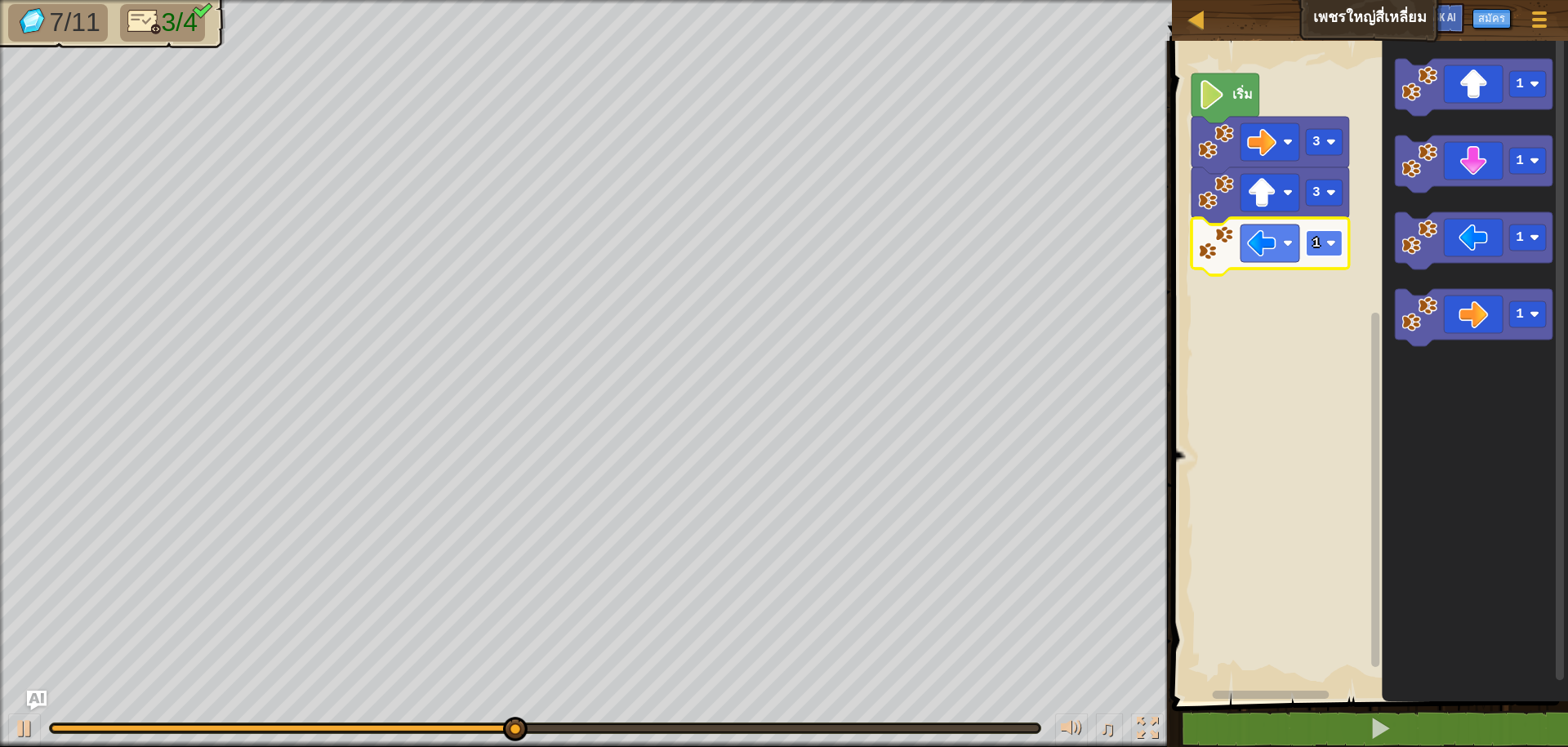
click at [1330, 244] on image "พื้นที่ทำงาน Blockly" at bounding box center [1331, 244] width 10 height 10
click at [1429, 156] on image "พื้นที่ทำงาน Blockly" at bounding box center [1420, 161] width 36 height 36
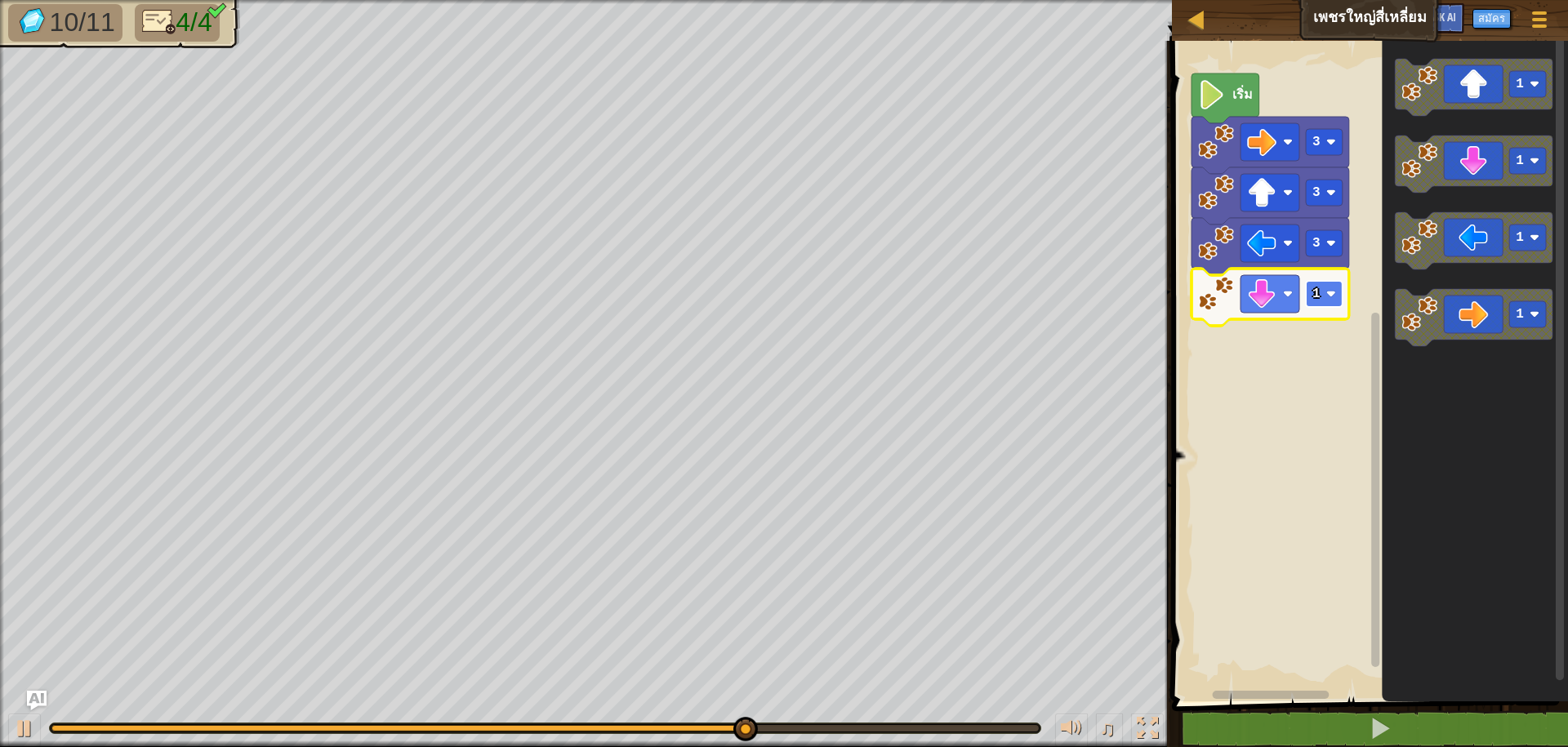
click at [1333, 287] on rect "พื้นที่ทำงาน Blockly" at bounding box center [1323, 294] width 37 height 26
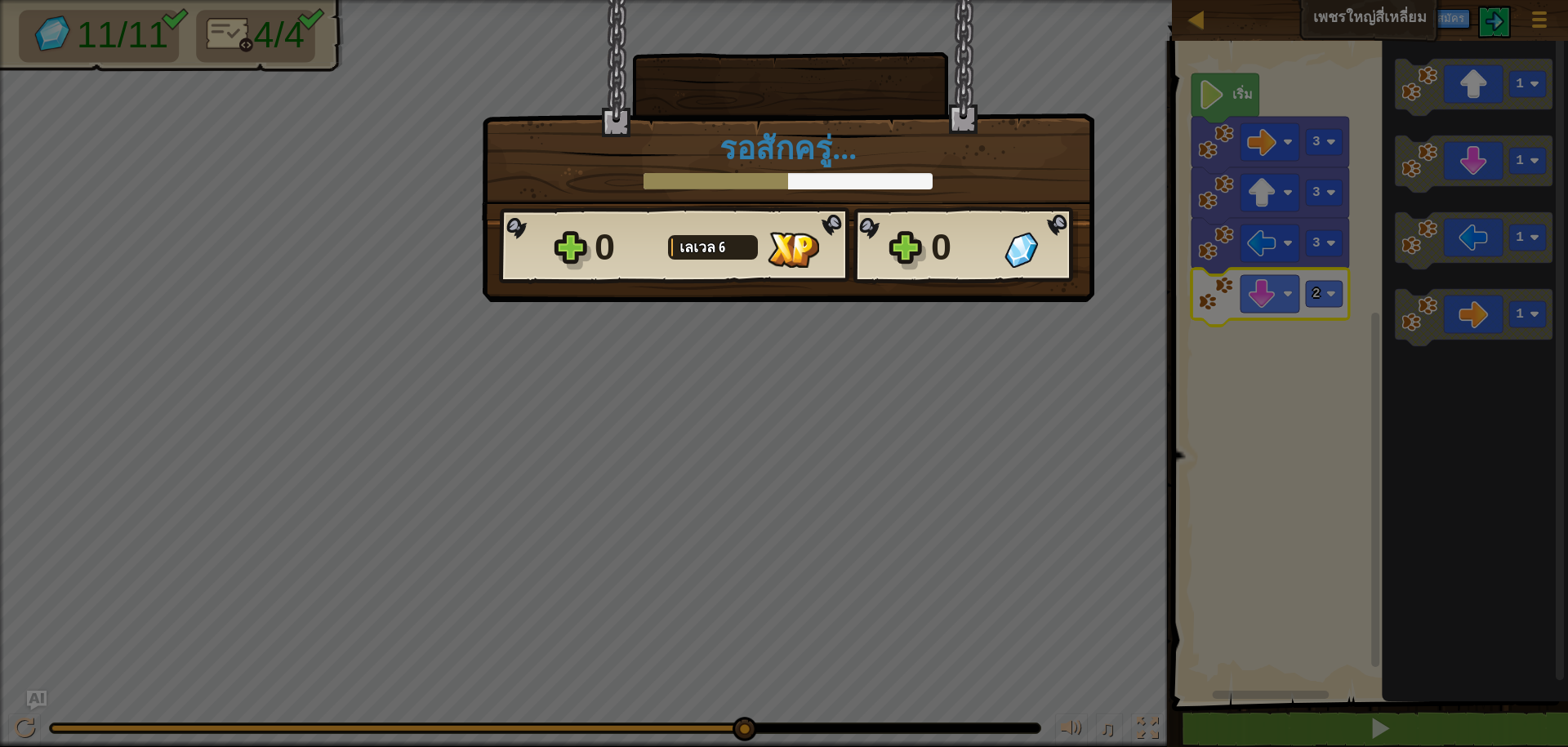
click at [835, 311] on div "× ด่านนี้สนุกแค่ไหน? รอสักครู่... Reticulating Splines... รอสักครู่... 0 [PERSO…" at bounding box center [784, 373] width 1568 height 747
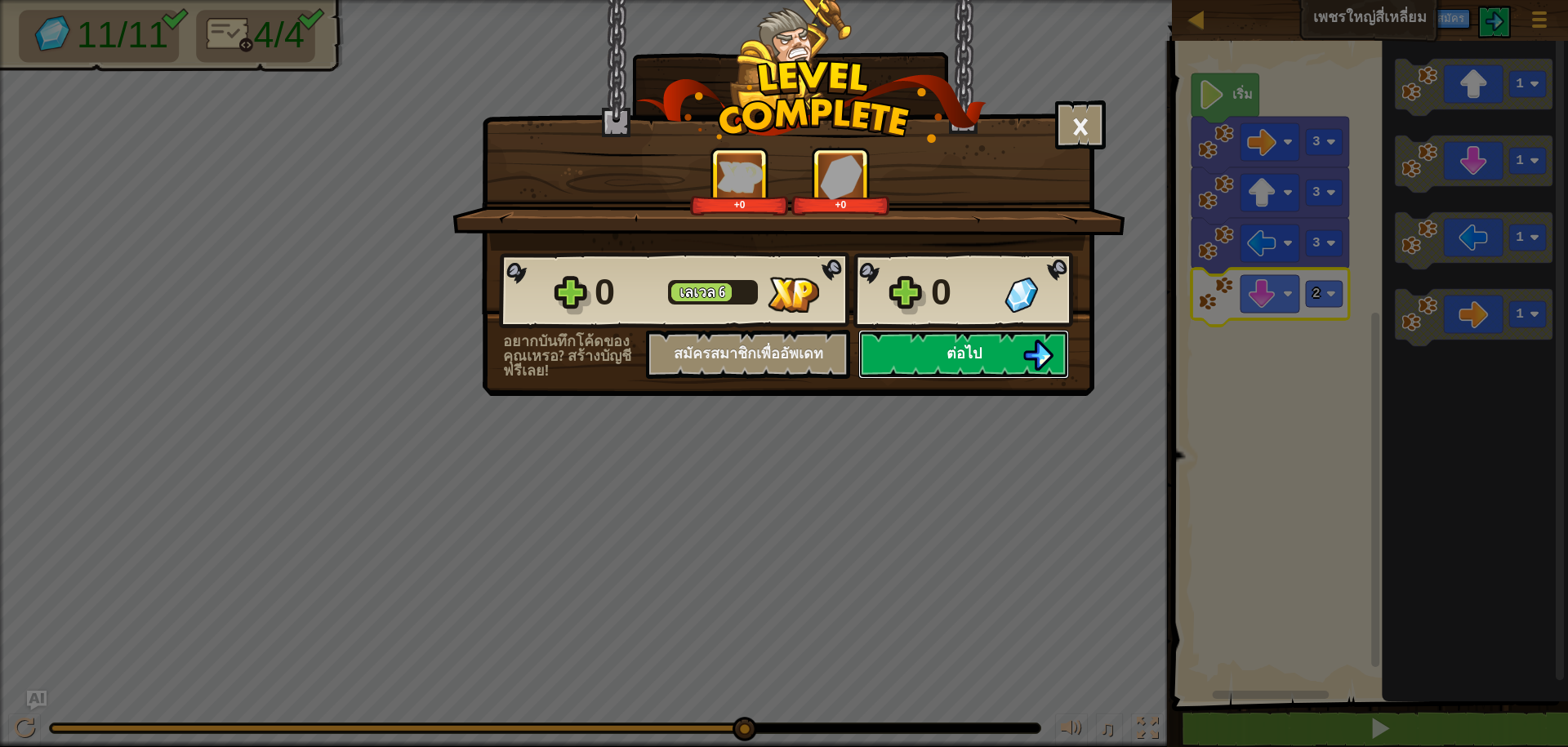
click at [931, 357] on button "ต่อไป" at bounding box center [963, 354] width 211 height 49
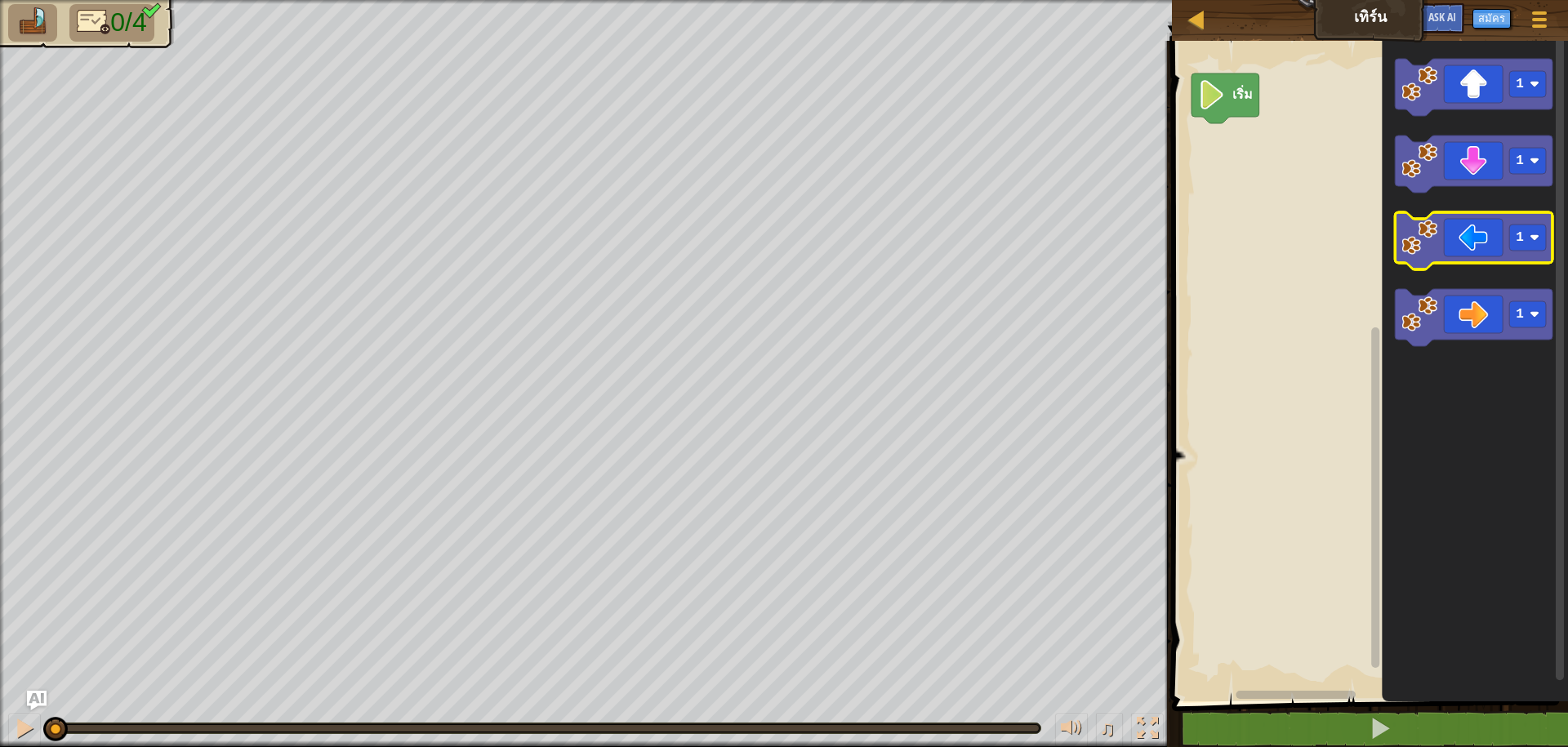
click at [1417, 255] on image "พื้นที่ทำงาน Blockly" at bounding box center [1420, 238] width 36 height 36
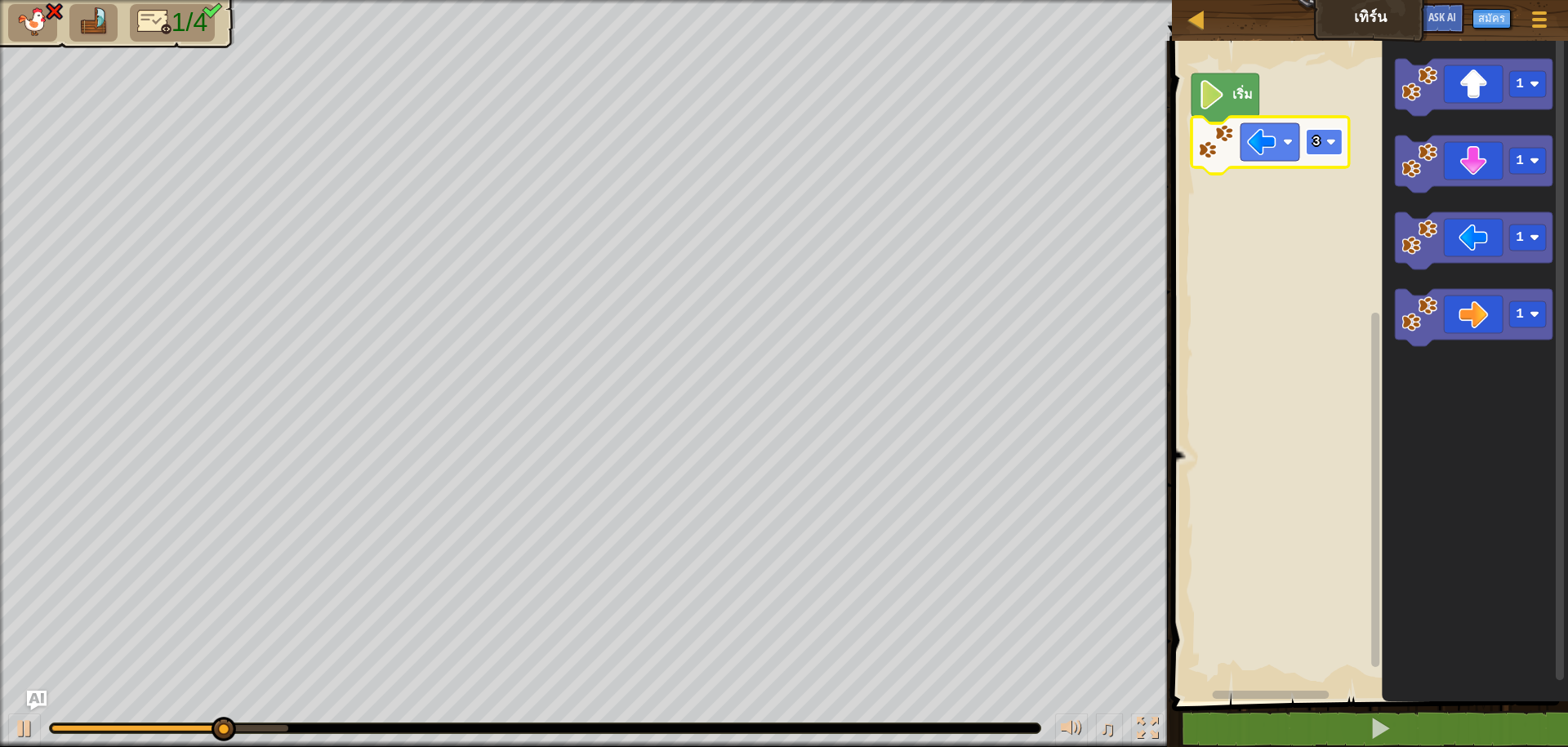
click at [1325, 134] on rect "พื้นที่ทำงาน Blockly" at bounding box center [1323, 142] width 37 height 26
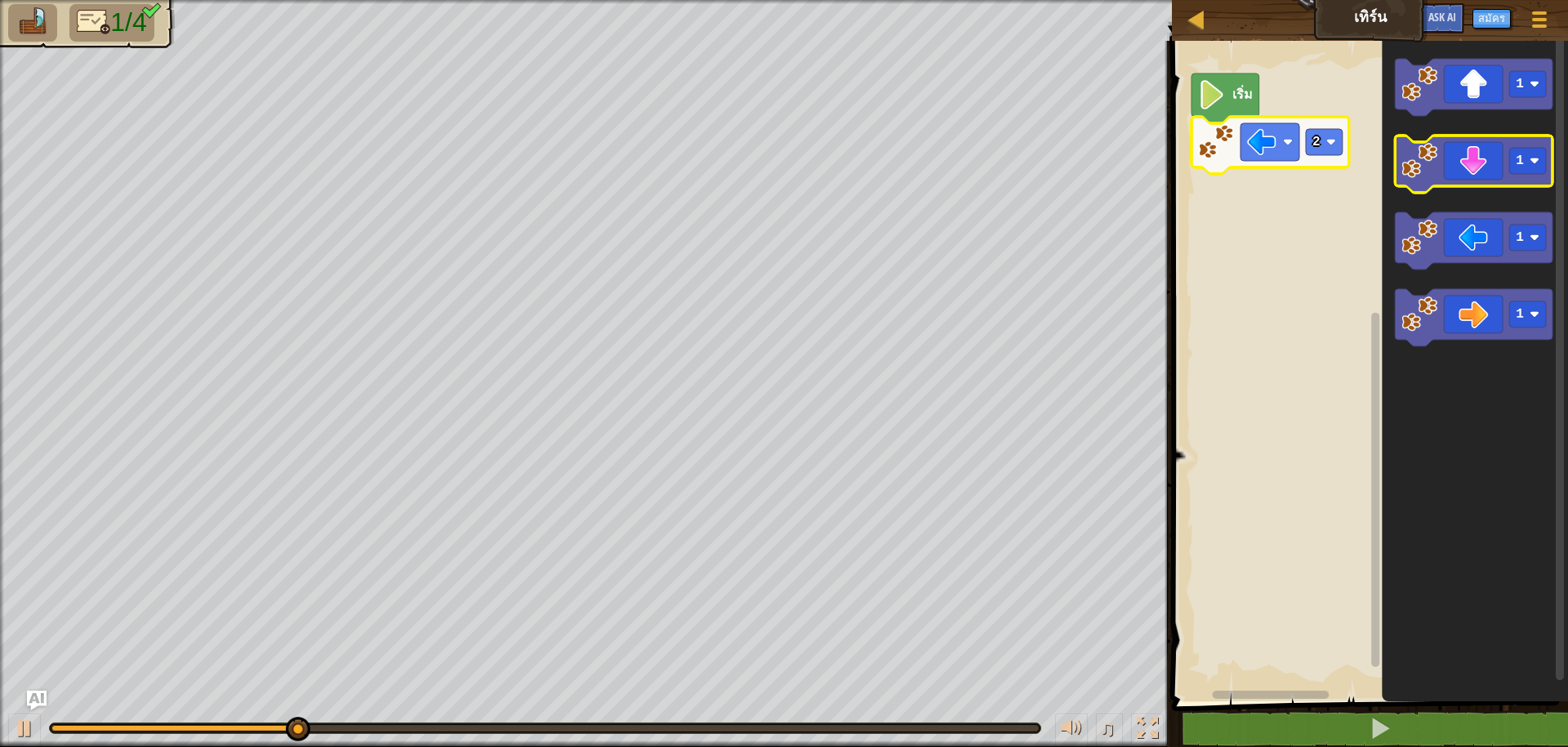
click at [1424, 183] on icon "พื้นที่ทำงาน Blockly" at bounding box center [1474, 164] width 158 height 57
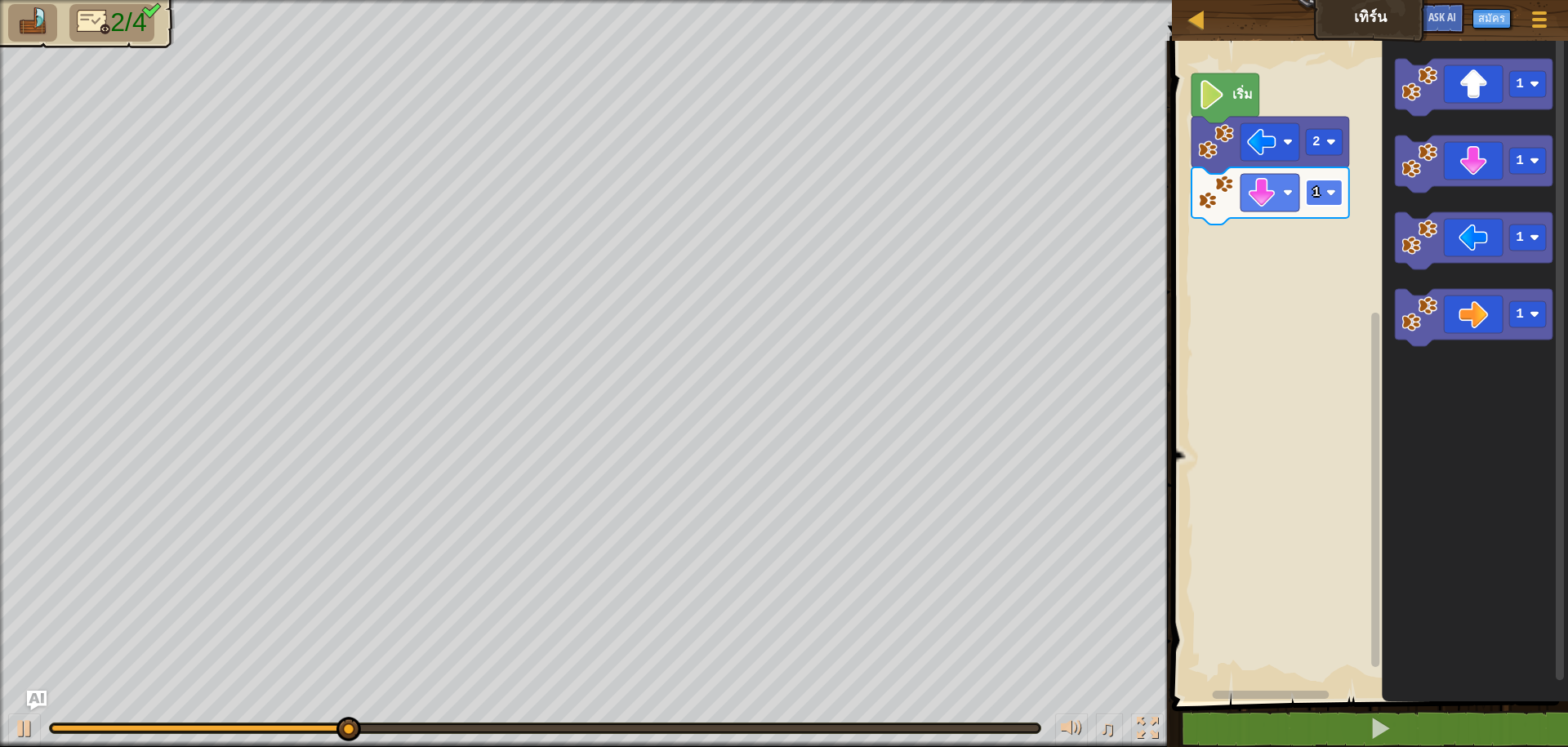
click at [1334, 190] on image "พื้นที่ทำงาน Blockly" at bounding box center [1331, 193] width 10 height 10
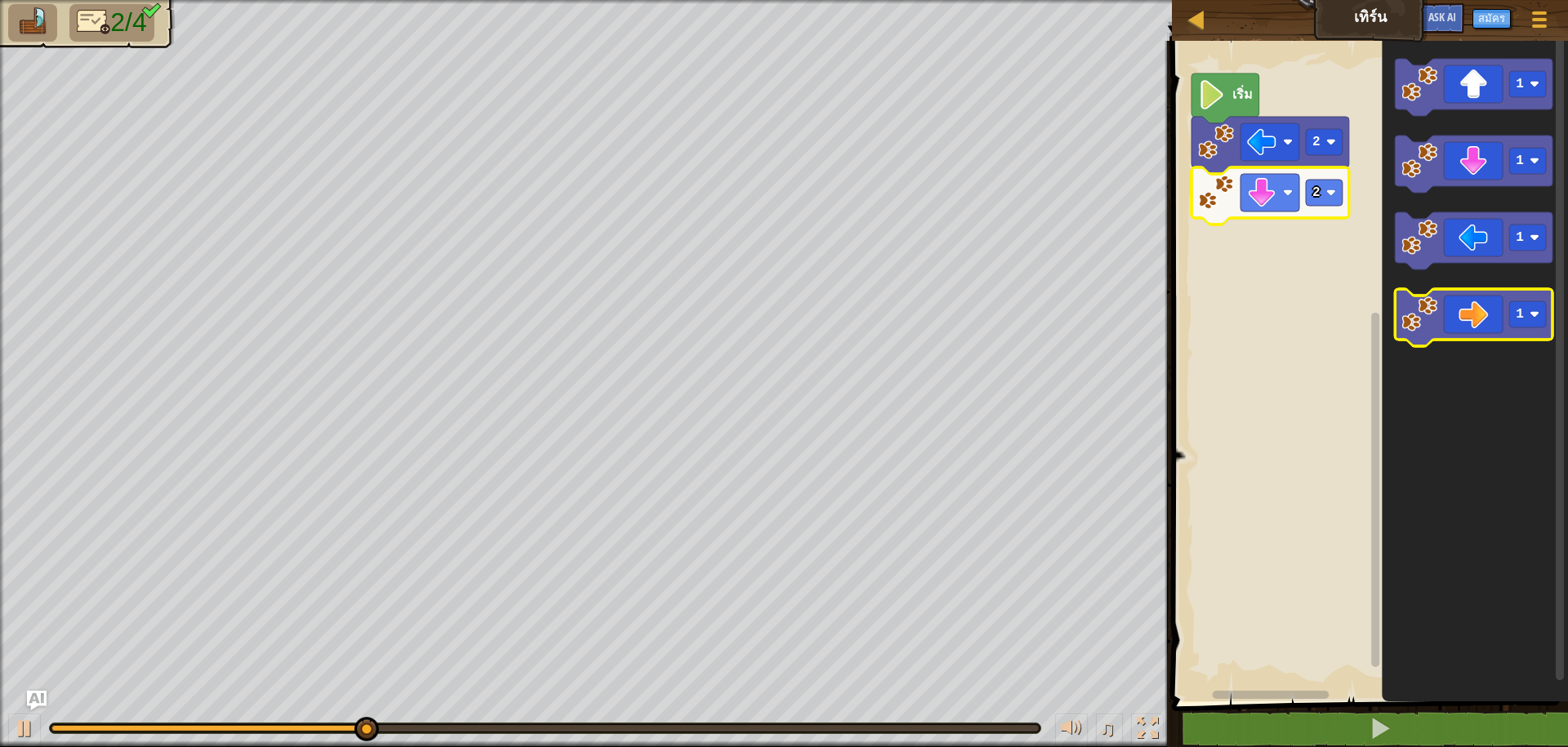
click at [1424, 331] on image "พื้นที่ทำงาน Blockly" at bounding box center [1420, 314] width 36 height 36
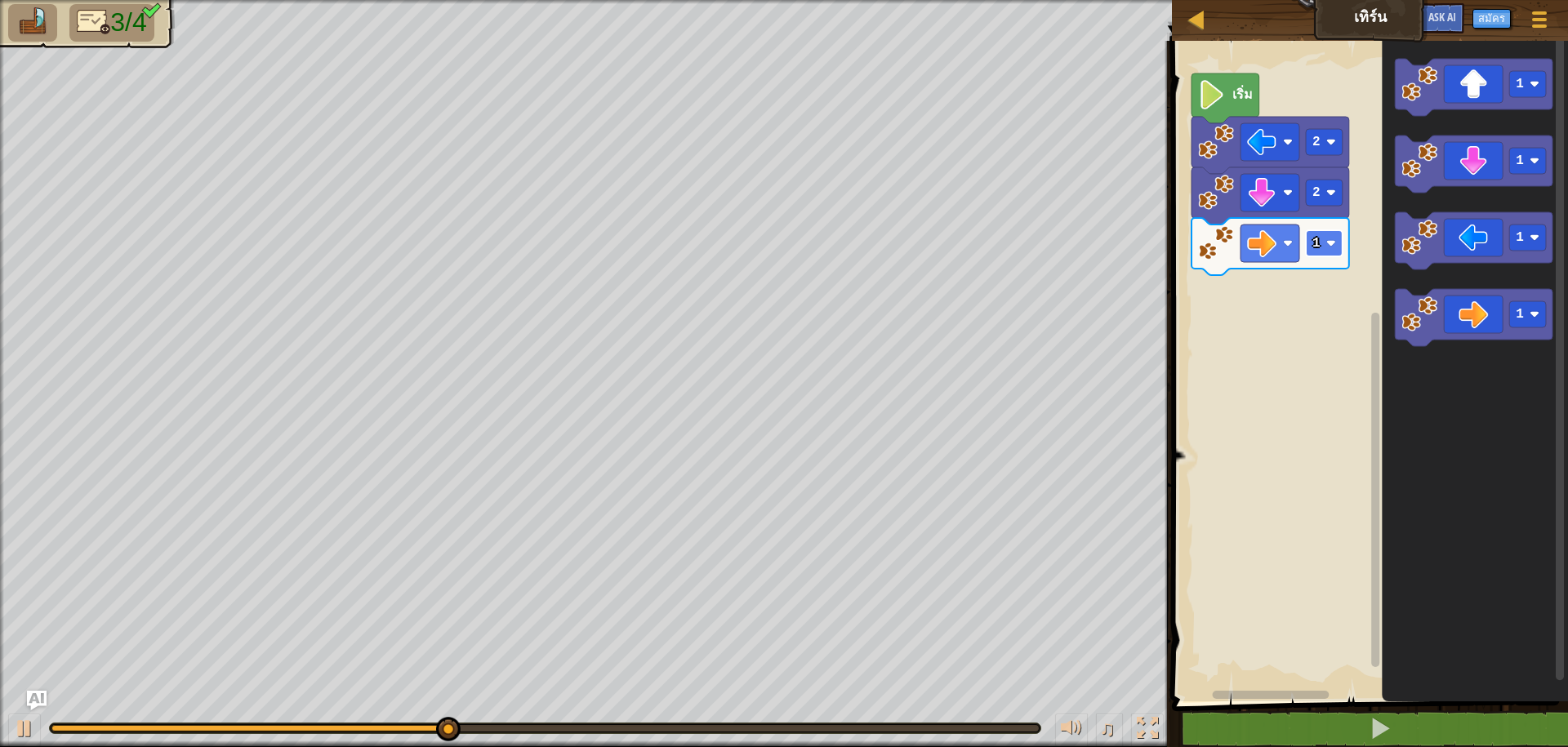
click at [1333, 247] on image "พื้นที่ทำงาน Blockly" at bounding box center [1331, 244] width 10 height 10
click at [1336, 248] on image "พื้นที่ทำงาน Blockly" at bounding box center [1331, 244] width 10 height 10
click at [1418, 106] on icon "พื้นที่ทำงาน Blockly" at bounding box center [1474, 88] width 158 height 57
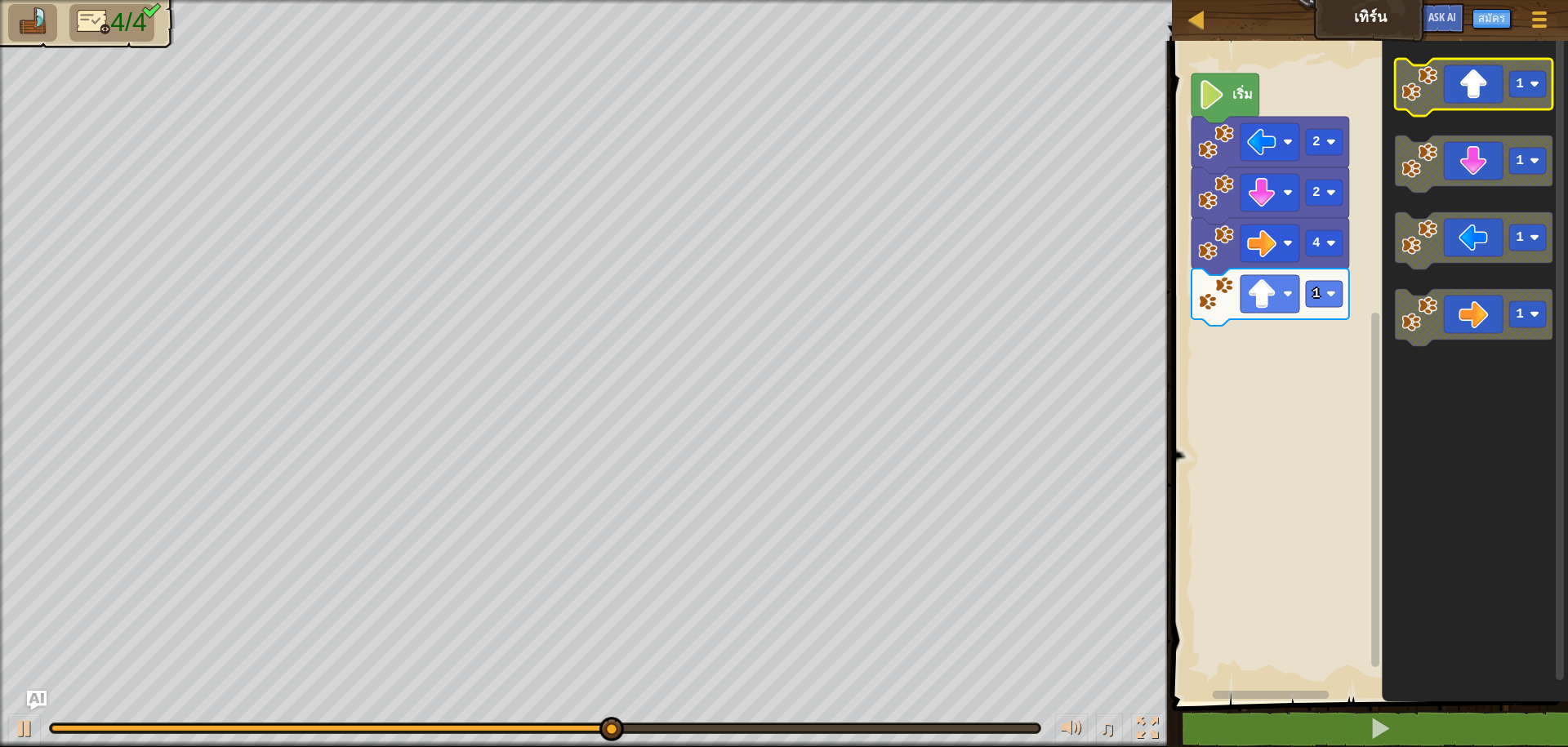
click at [1535, 86] on image "พื้นที่ทำงาน Blockly" at bounding box center [1534, 84] width 10 height 10
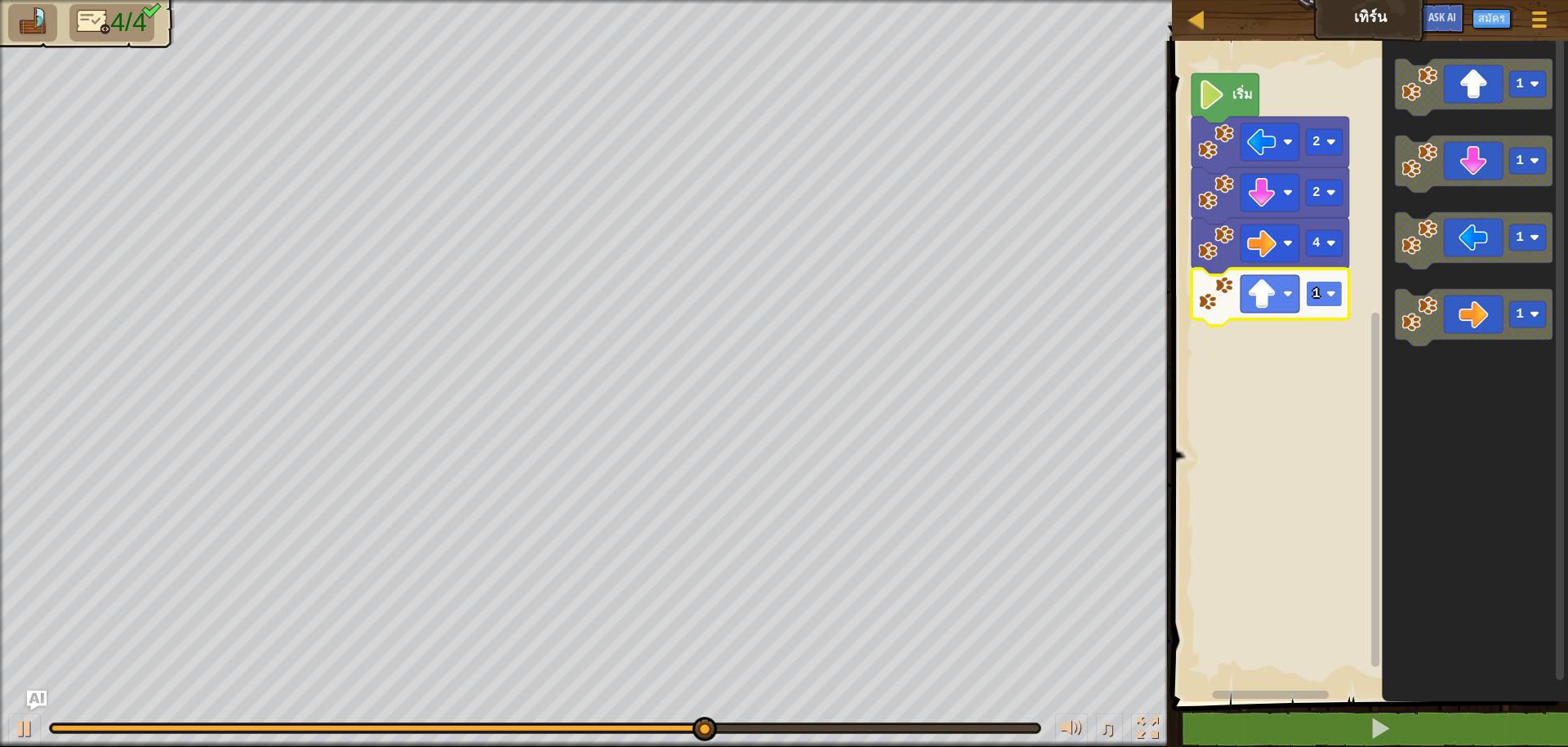
click at [1328, 285] on rect "พื้นที่ทำงาน Blockly" at bounding box center [1323, 294] width 37 height 26
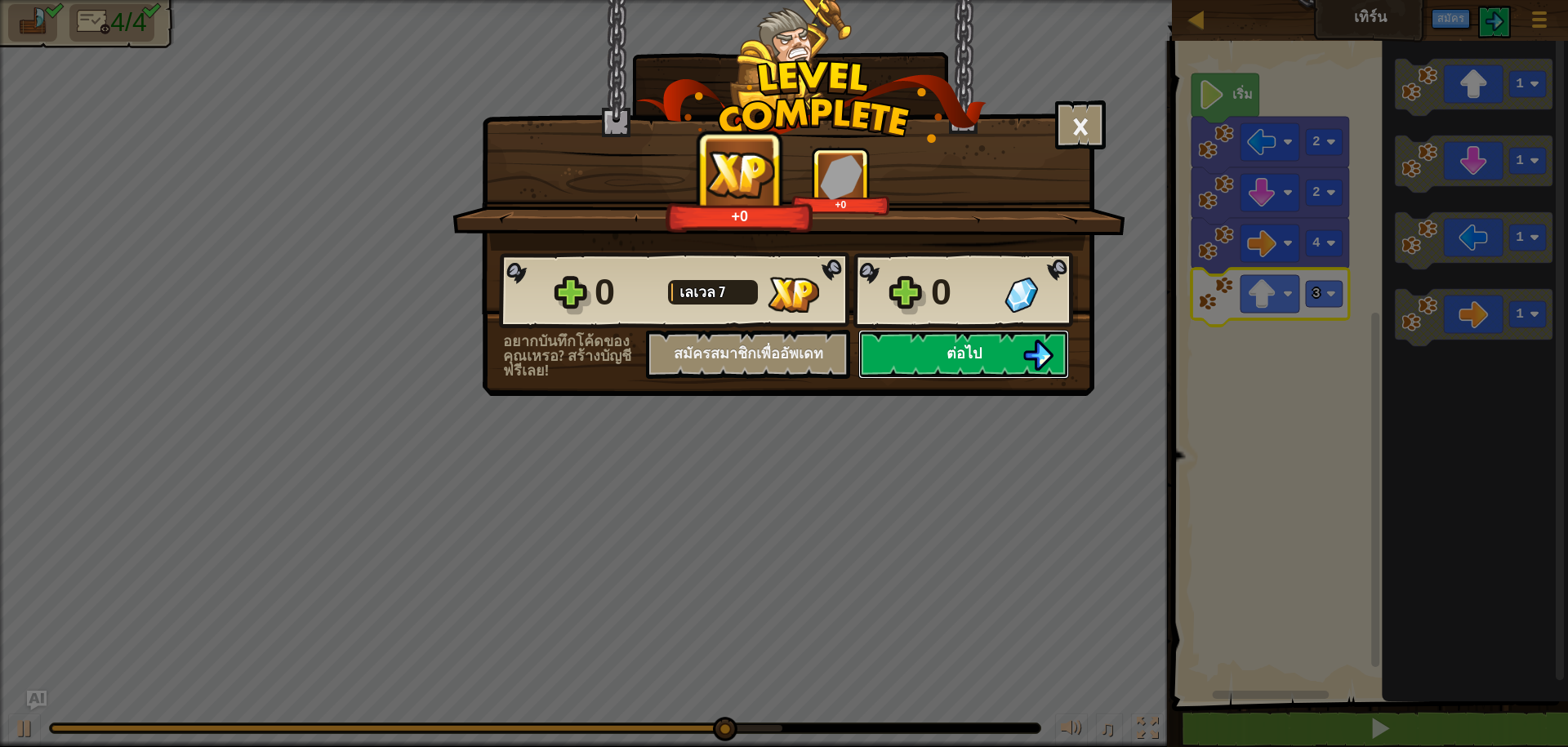
click at [1042, 351] on img at bounding box center [1038, 355] width 31 height 31
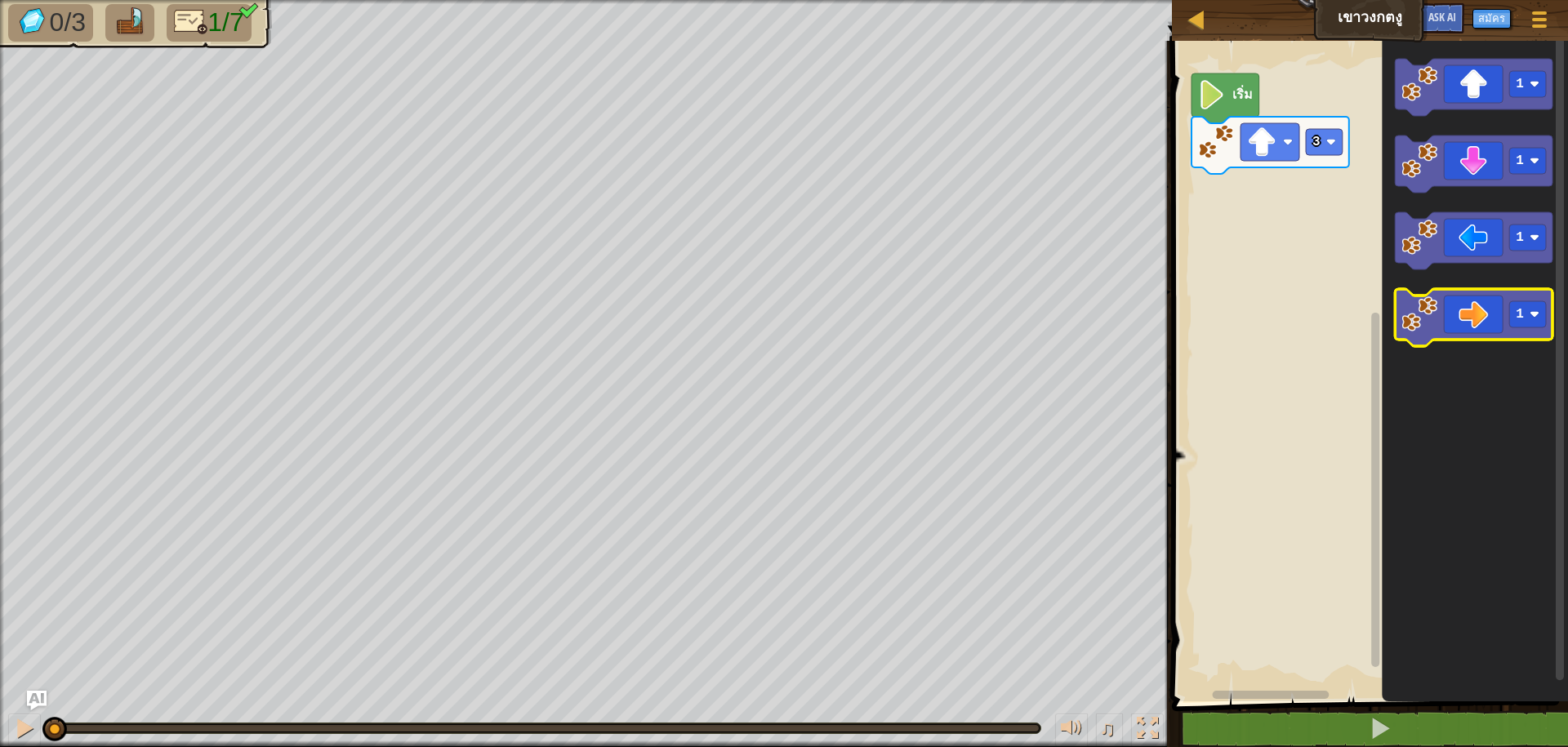
click at [1432, 313] on image "พื้นที่ทำงาน Blockly" at bounding box center [1420, 314] width 36 height 36
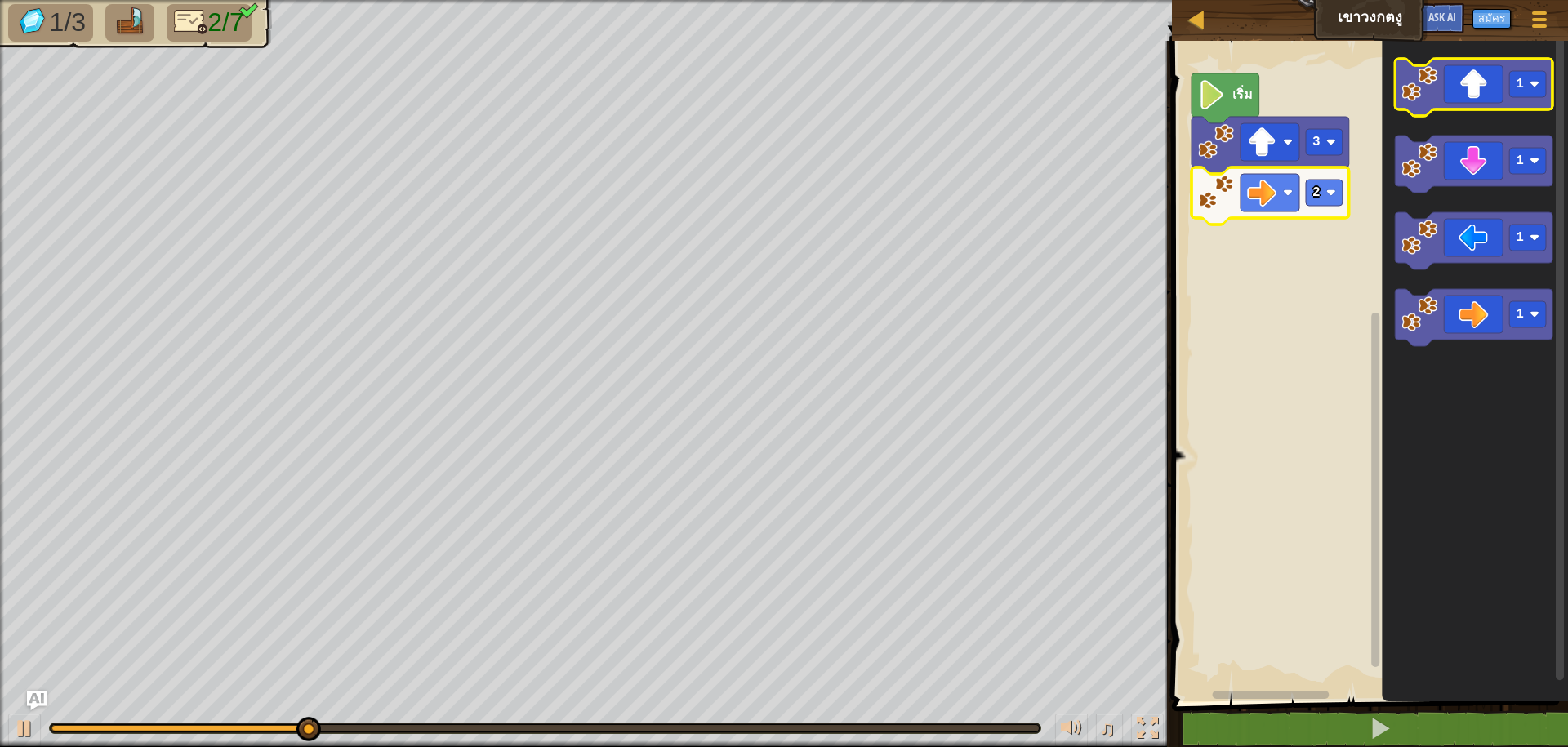
click at [1427, 102] on icon "พื้นที่ทำงาน Blockly" at bounding box center [1474, 88] width 158 height 57
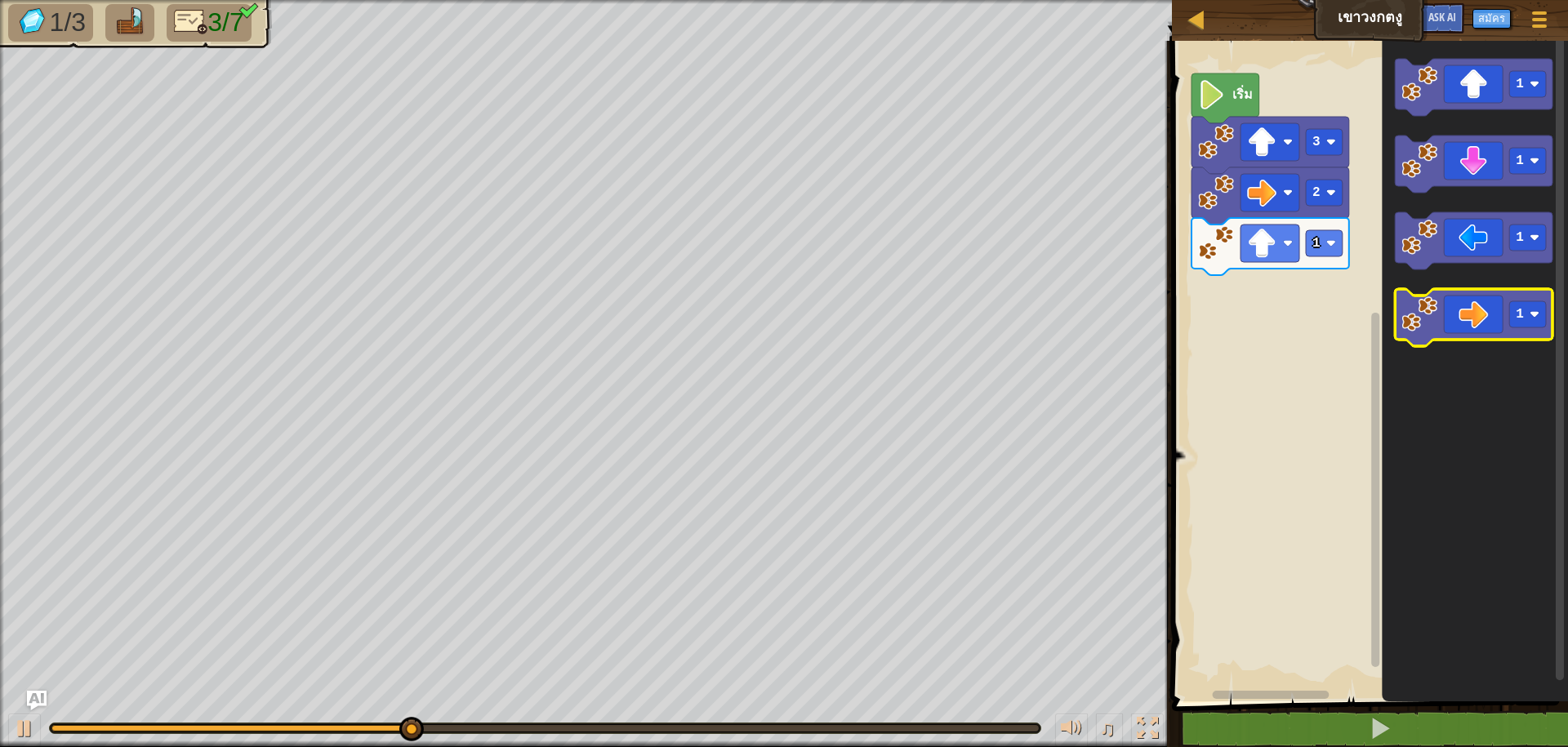
click at [1441, 326] on icon "พื้นที่ทำงาน Blockly" at bounding box center [1474, 317] width 158 height 57
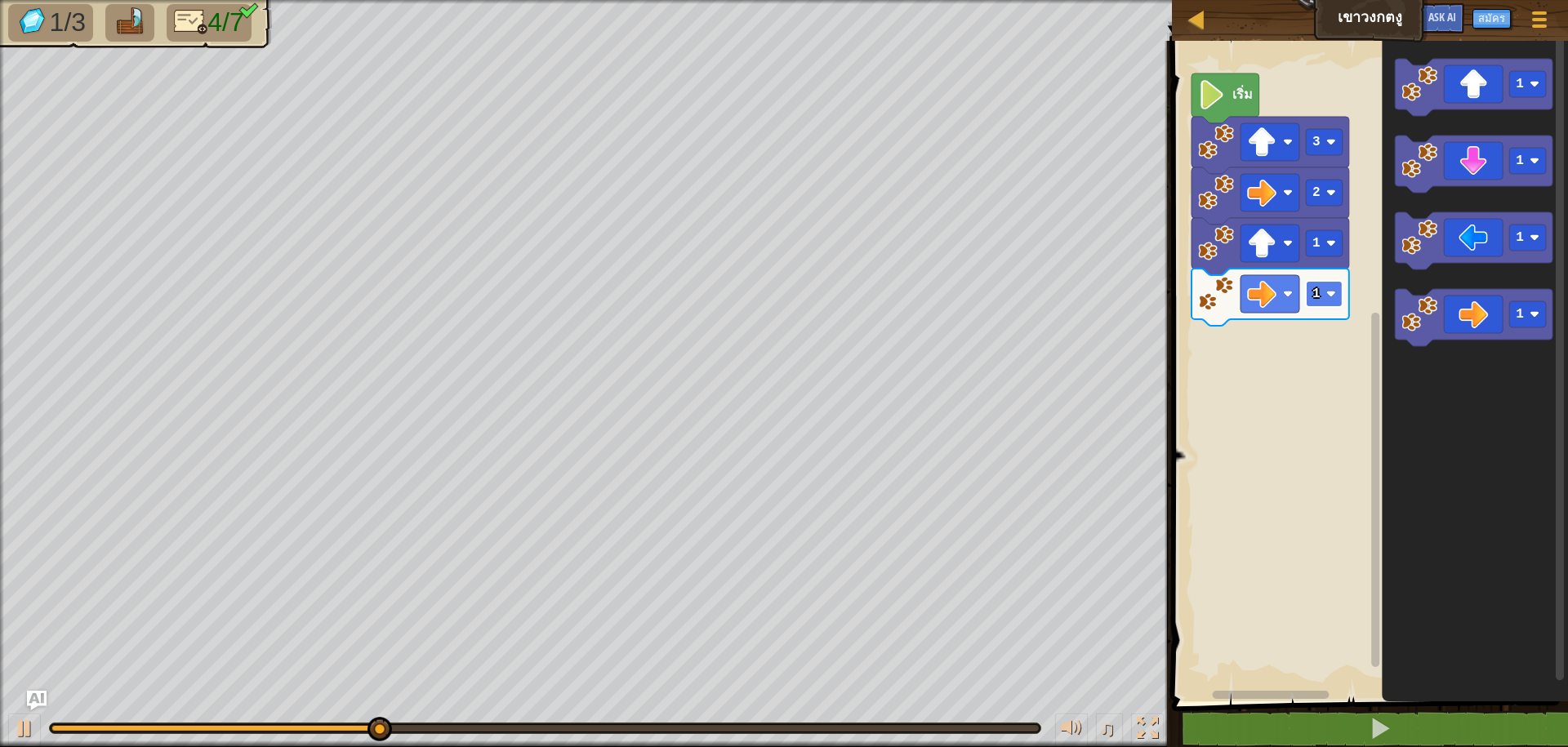
click at [1333, 291] on image "พื้นที่ทำงาน Blockly" at bounding box center [1331, 294] width 10 height 10
click at [1428, 181] on icon "พื้นที่ทำงาน Blockly" at bounding box center [1474, 164] width 158 height 57
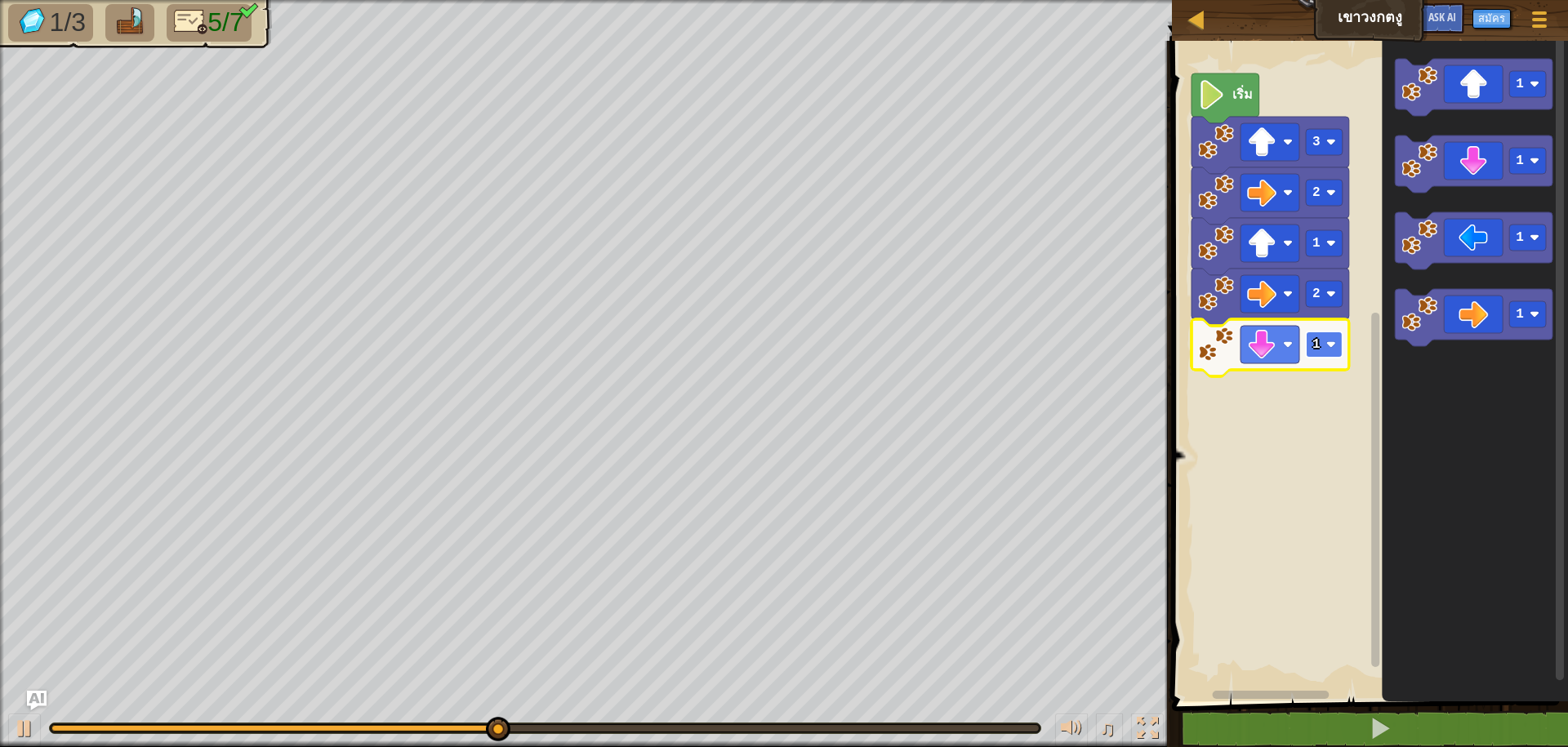
click at [1330, 343] on image "พื้นที่ทำงาน Blockly" at bounding box center [1331, 344] width 10 height 10
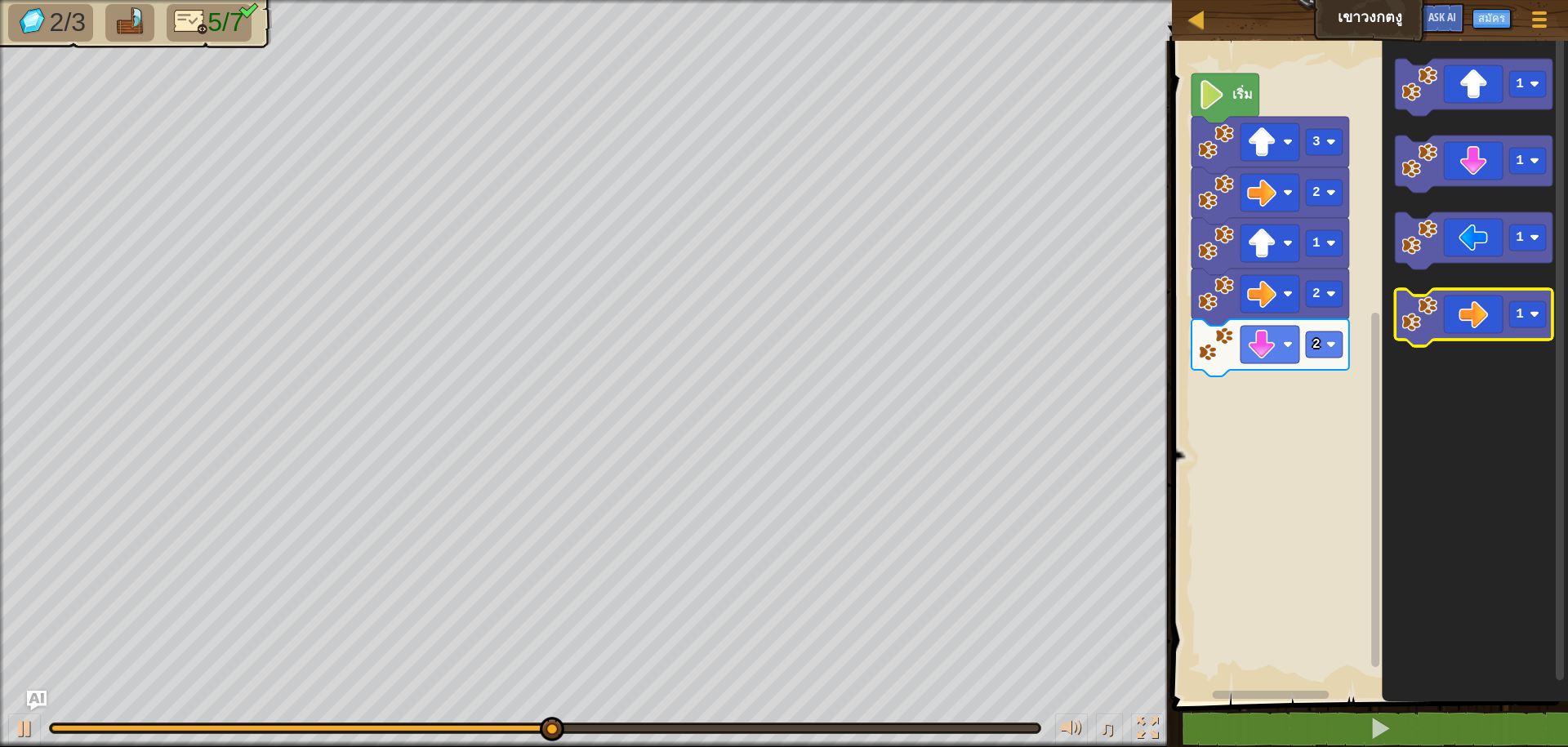
click at [1443, 327] on icon "พื้นที่ทำงาน Blockly" at bounding box center [1474, 317] width 158 height 57
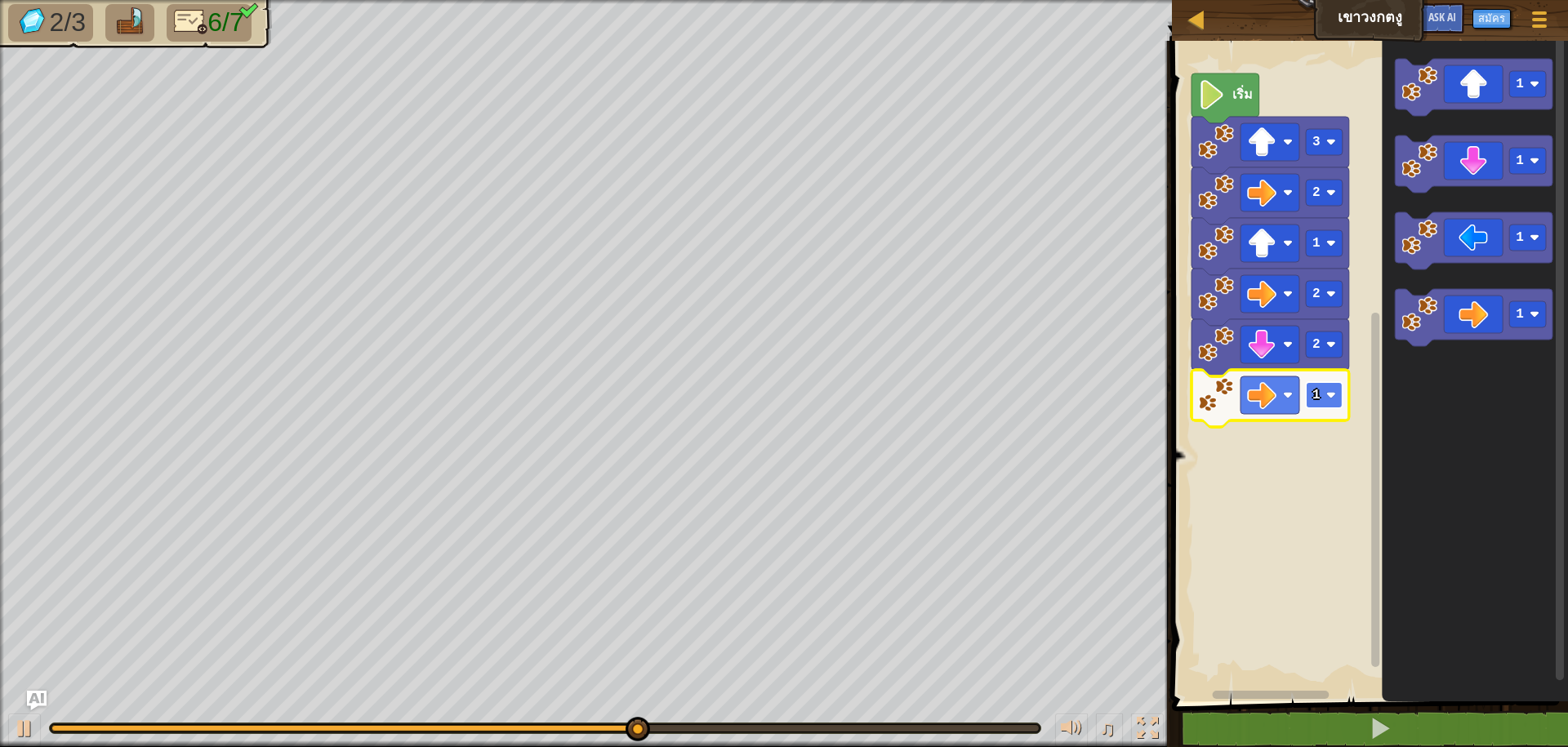
click at [1336, 389] on rect "พื้นที่ทำงาน Blockly" at bounding box center [1323, 395] width 37 height 26
click at [1438, 93] on image "พื้นที่ทำงาน Blockly" at bounding box center [1420, 84] width 36 height 36
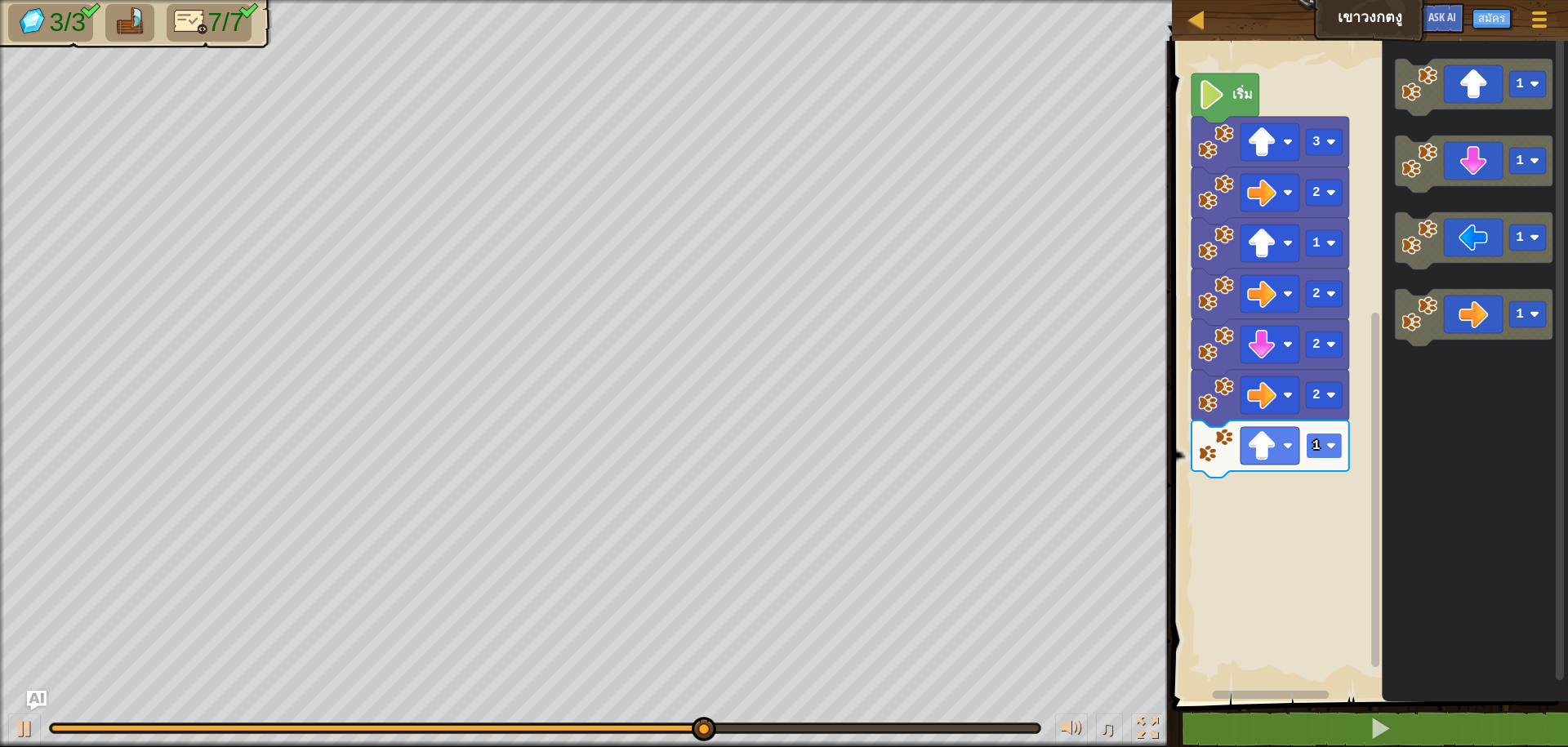
click at [1333, 444] on image "พื้นที่ทำงาน Blockly" at bounding box center [1331, 445] width 10 height 10
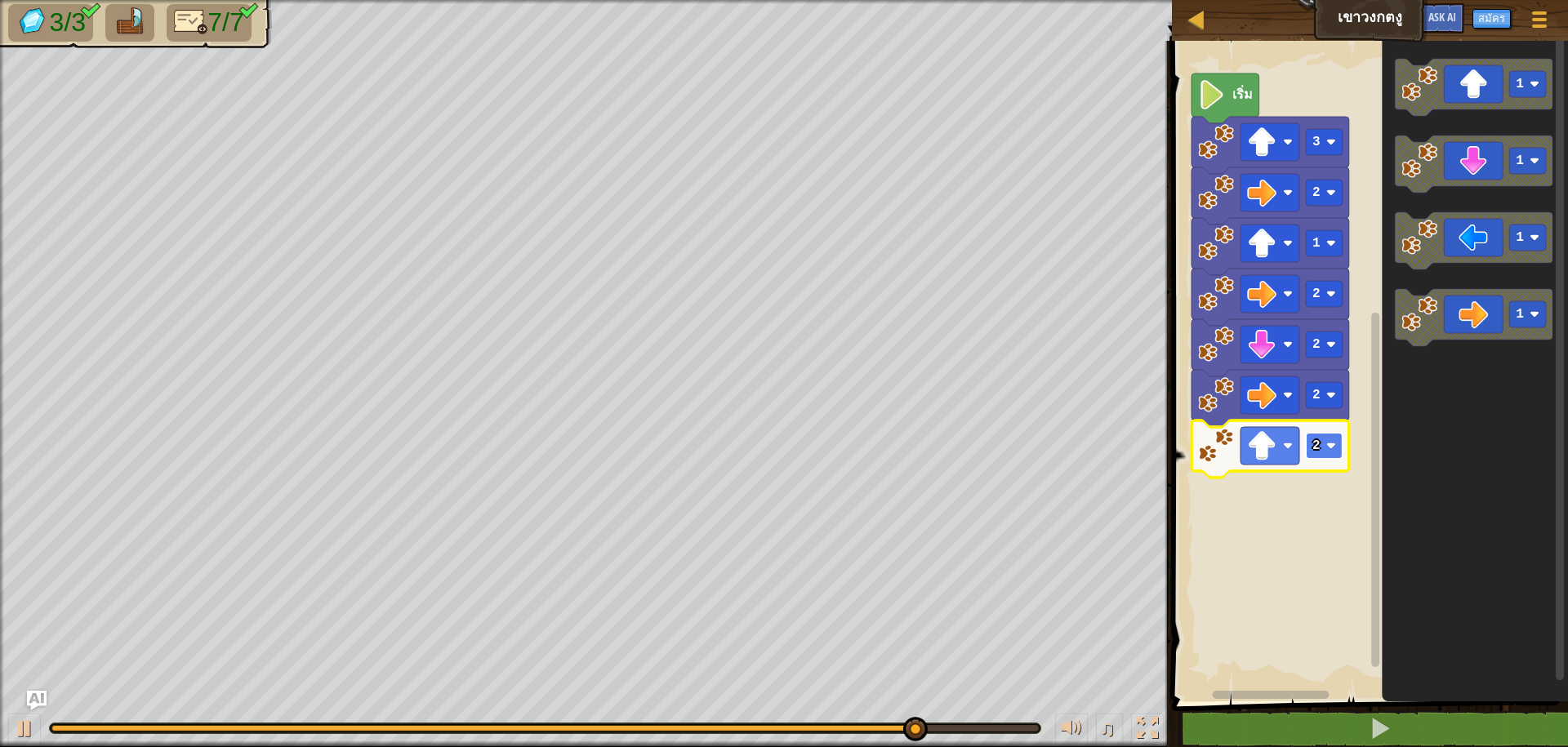
click at [1335, 449] on image "พื้นที่ทำงาน Blockly" at bounding box center [1331, 445] width 10 height 10
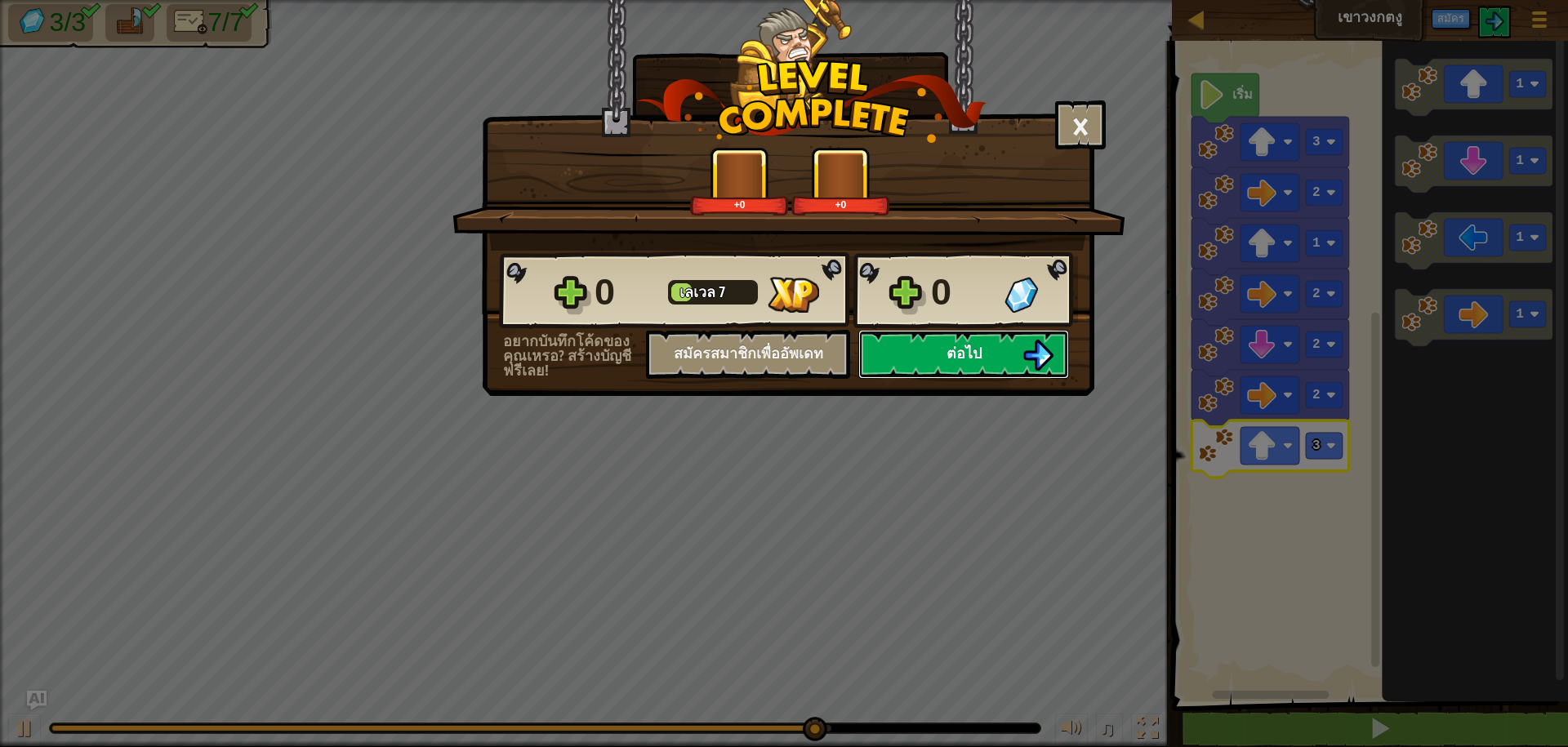
click at [994, 348] on button "ต่อไป" at bounding box center [963, 354] width 211 height 49
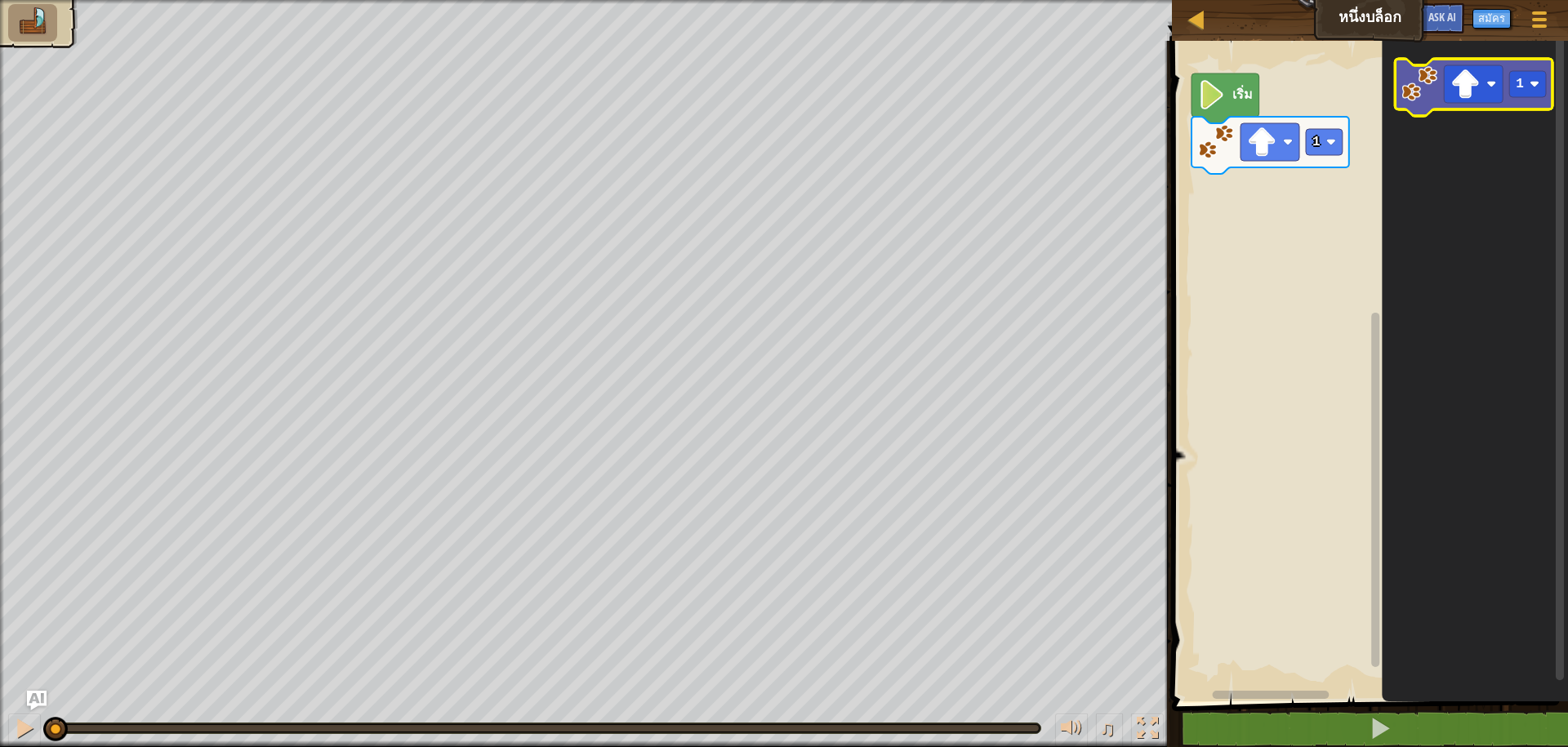
click at [1411, 90] on image "พื้นที่ทำงาน Blockly" at bounding box center [1420, 84] width 36 height 36
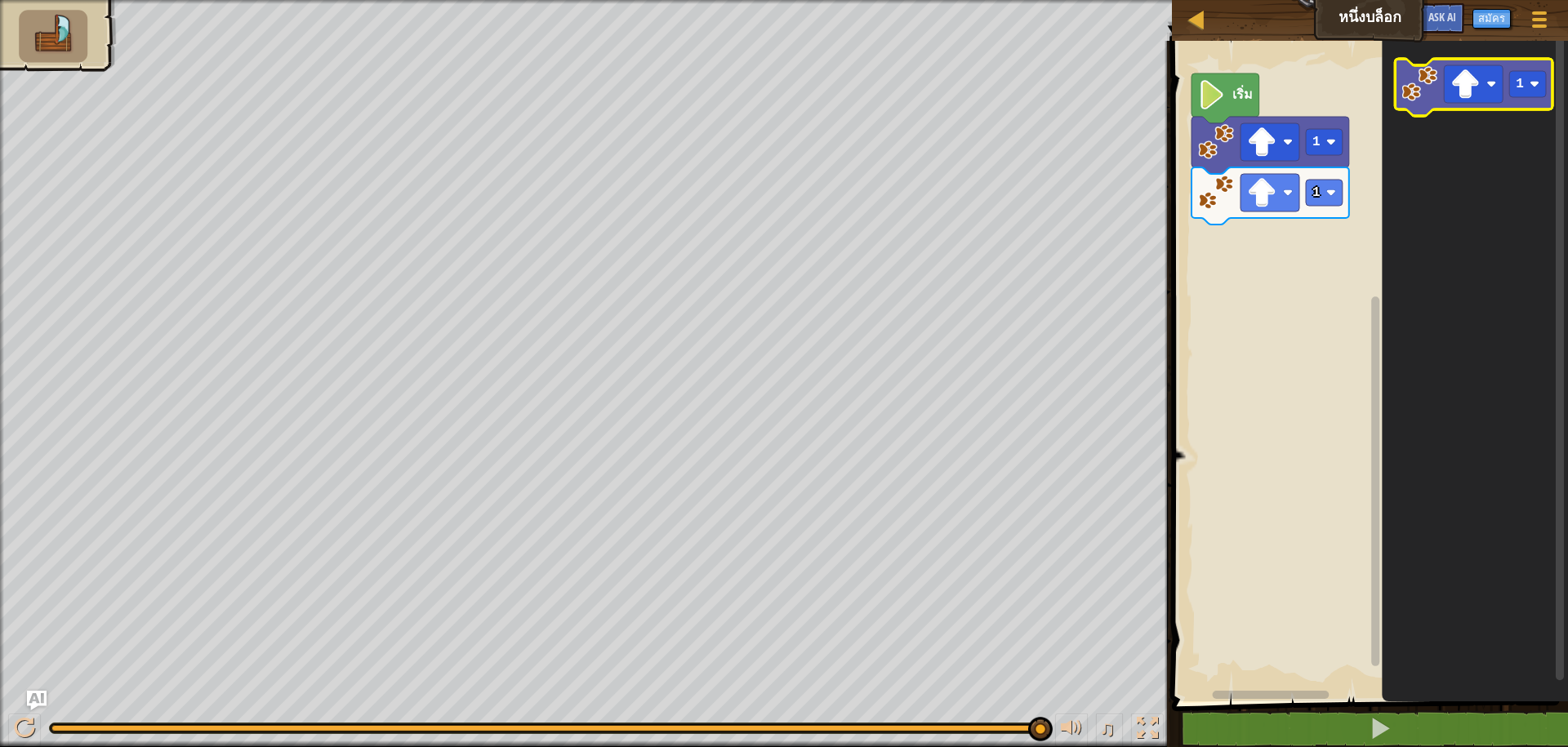
click at [1419, 84] on image "พื้นที่ทำงาน Blockly" at bounding box center [1420, 84] width 36 height 36
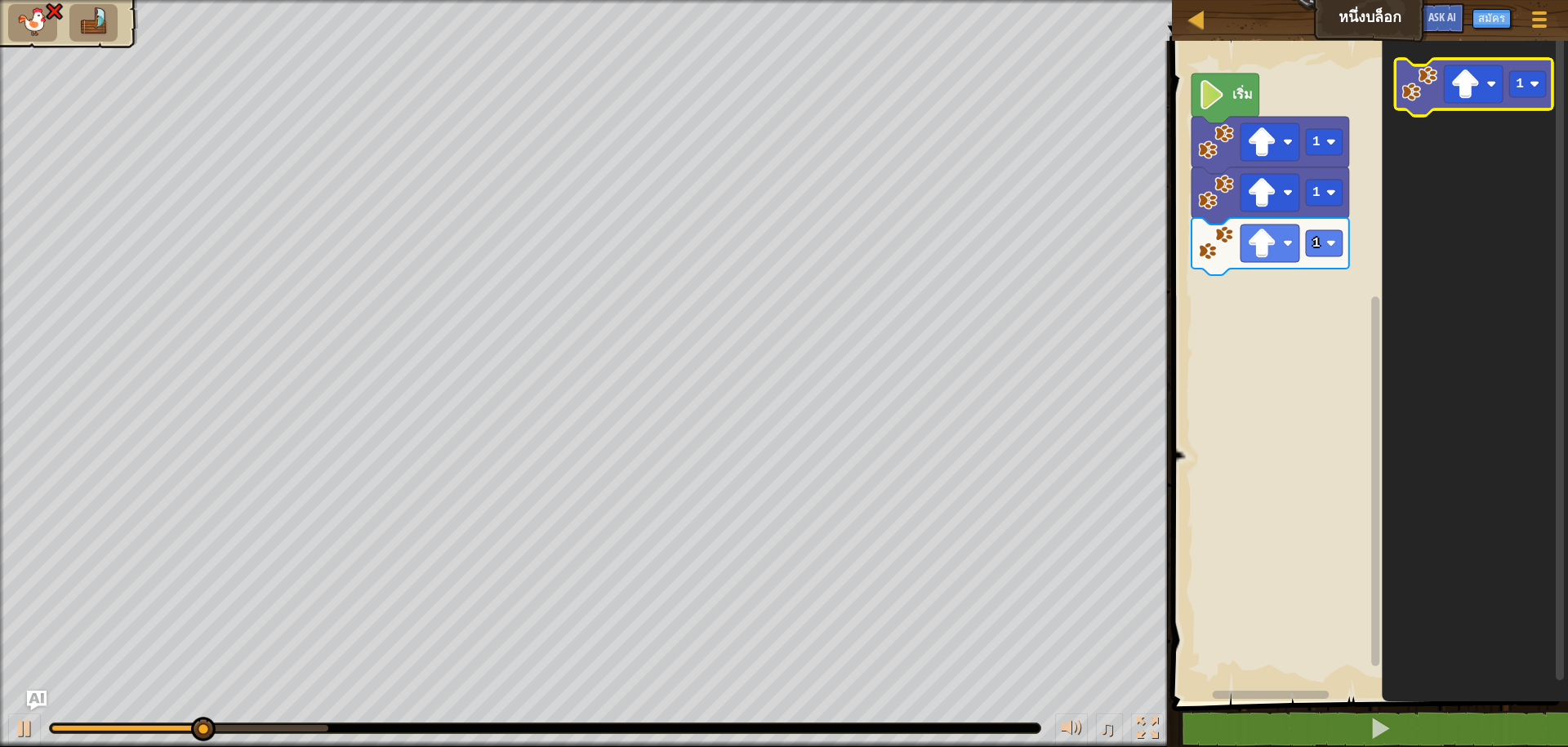
click at [1419, 104] on icon "พื้นที่ทำงาน Blockly" at bounding box center [1474, 88] width 158 height 57
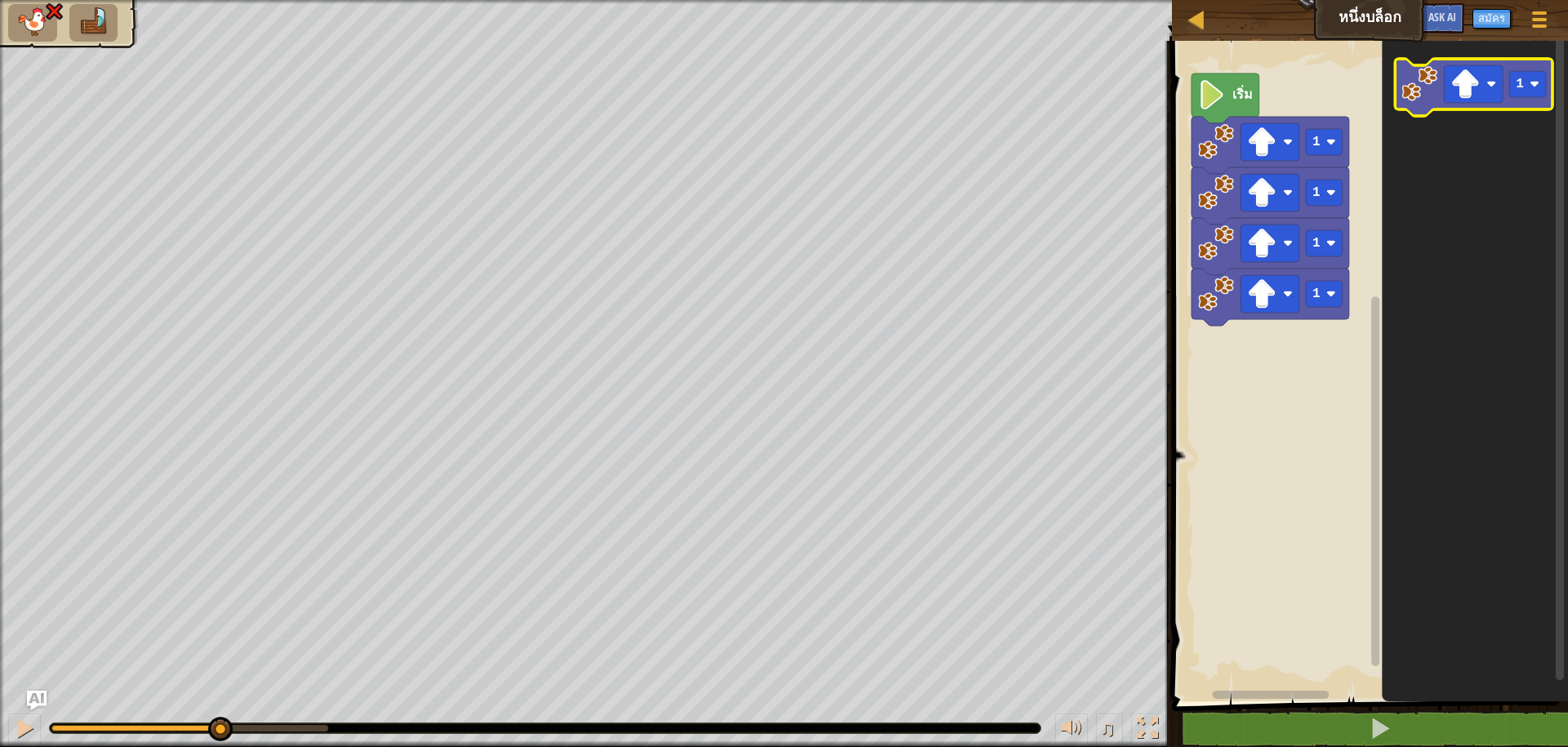
click at [1419, 104] on icon "พื้นที่ทำงาน Blockly" at bounding box center [1474, 88] width 158 height 57
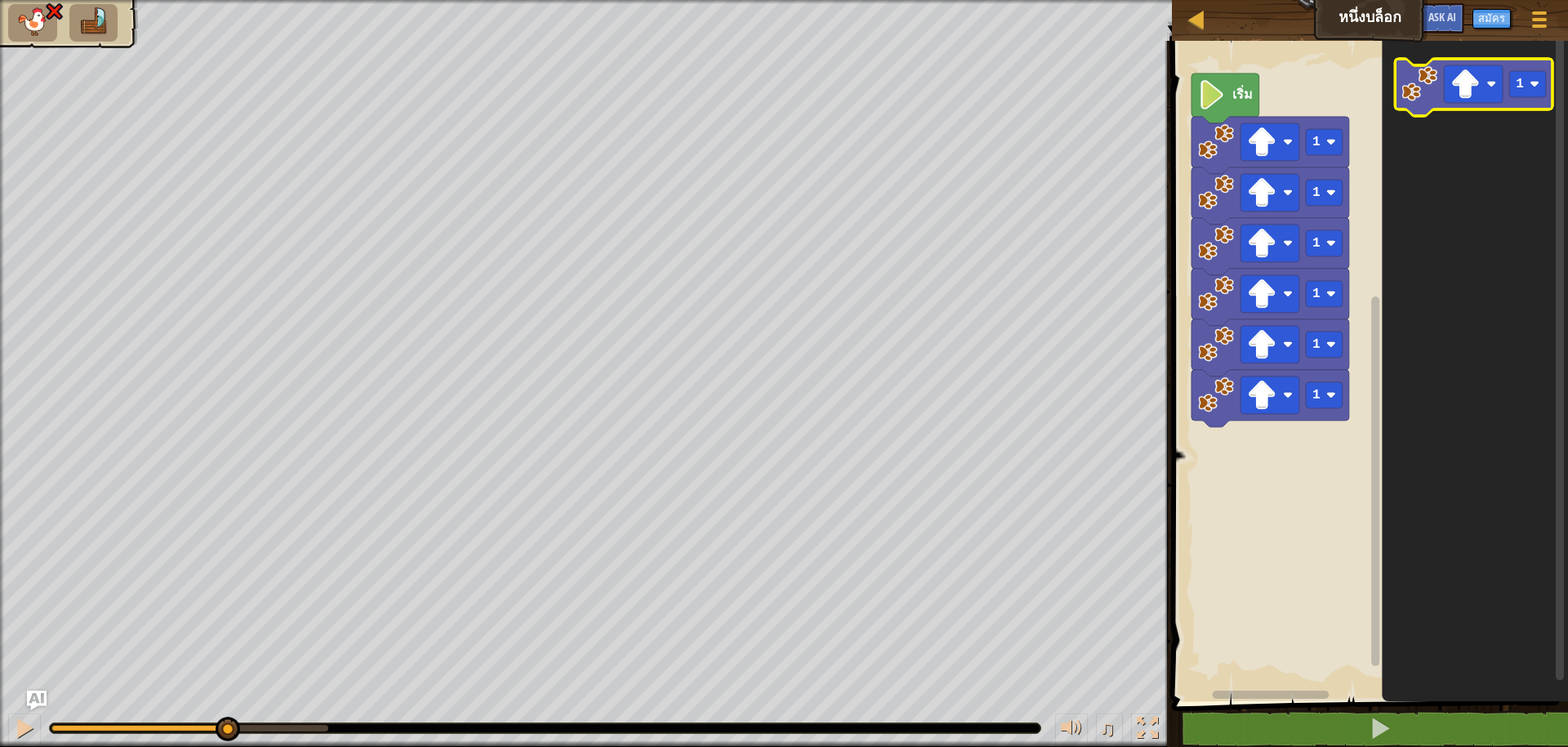
click at [1419, 104] on icon "พื้นที่ทำงาน Blockly" at bounding box center [1474, 88] width 158 height 57
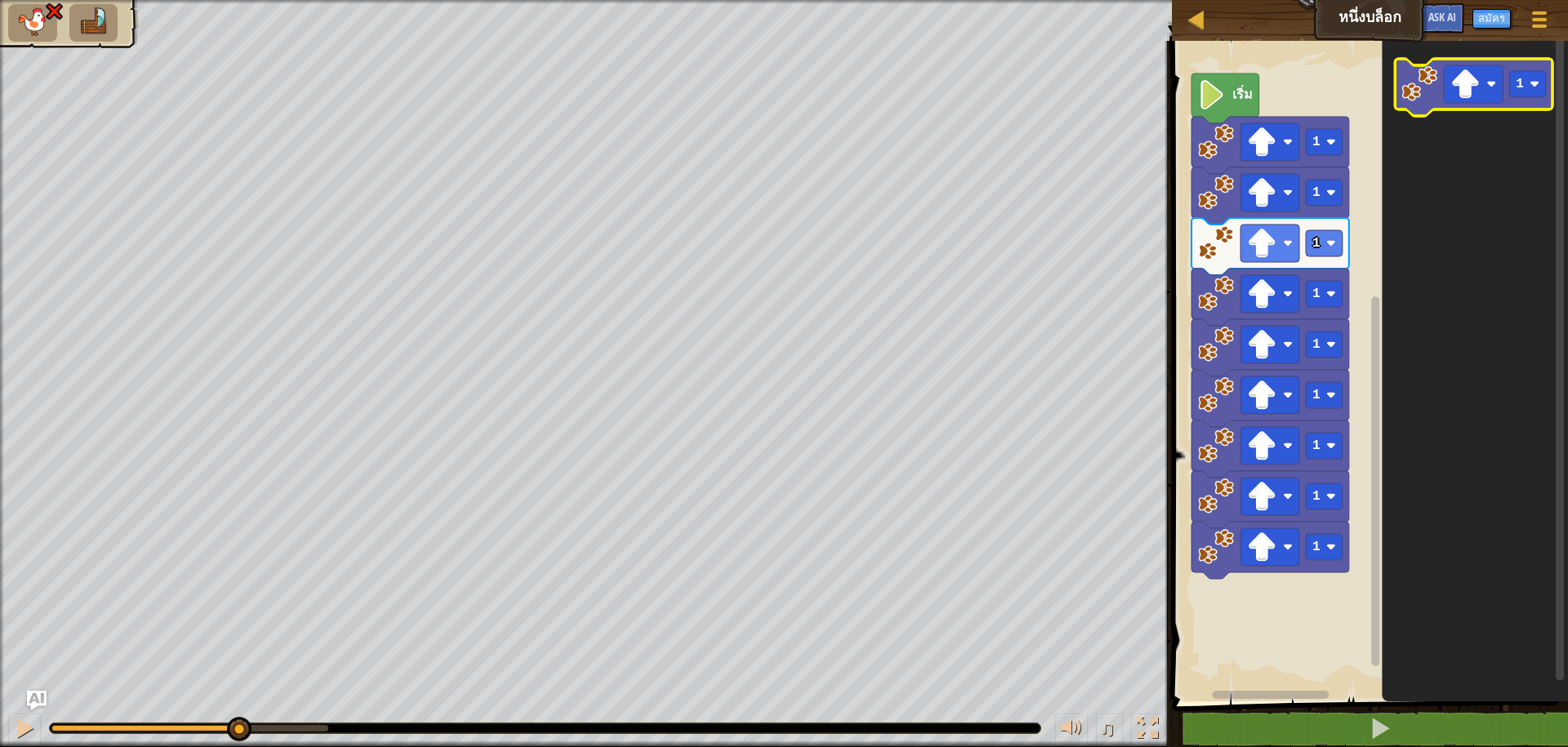
click at [1419, 104] on icon "พื้นที่ทำงาน Blockly" at bounding box center [1474, 88] width 158 height 57
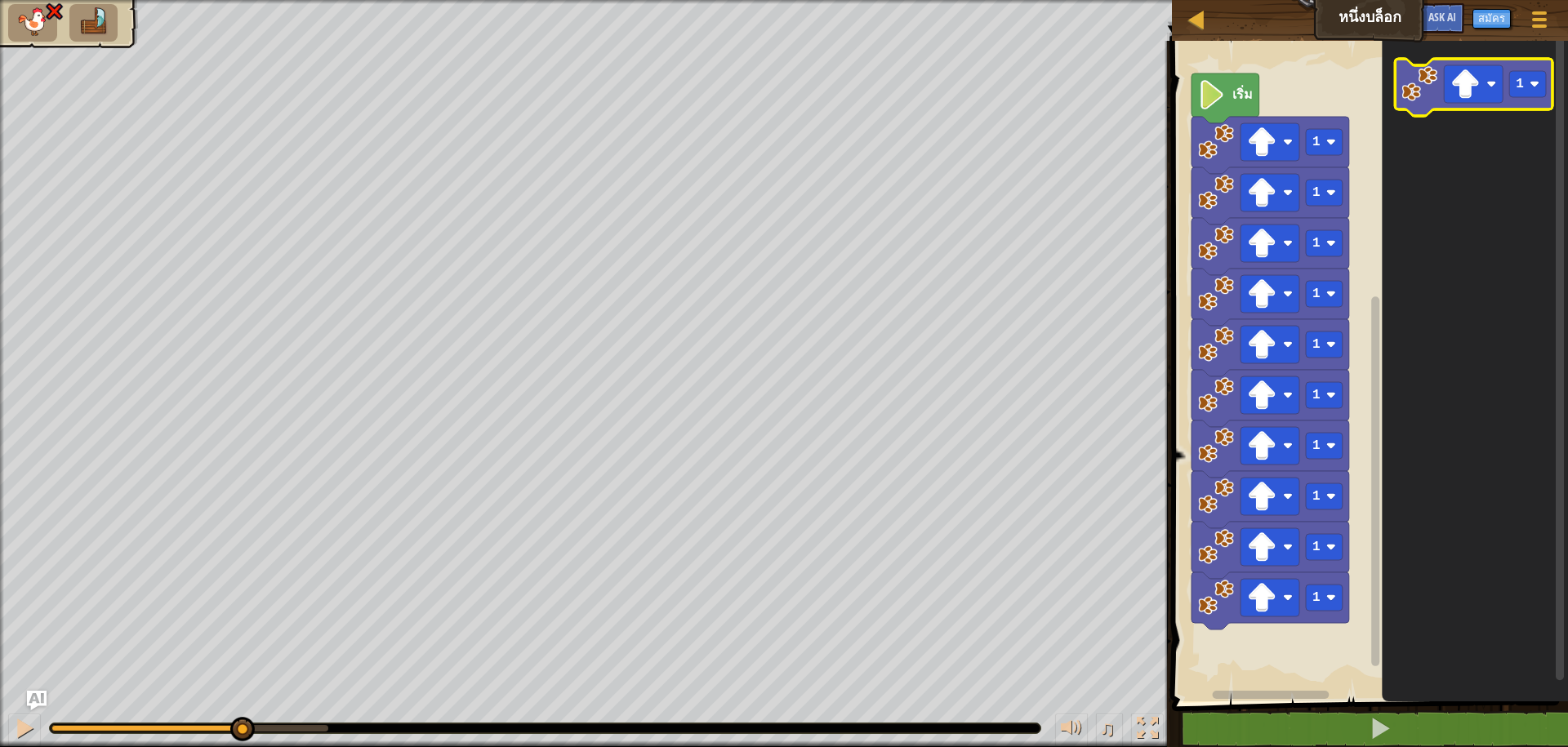
click at [1419, 104] on icon "พื้นที่ทำงาน Blockly" at bounding box center [1474, 88] width 158 height 57
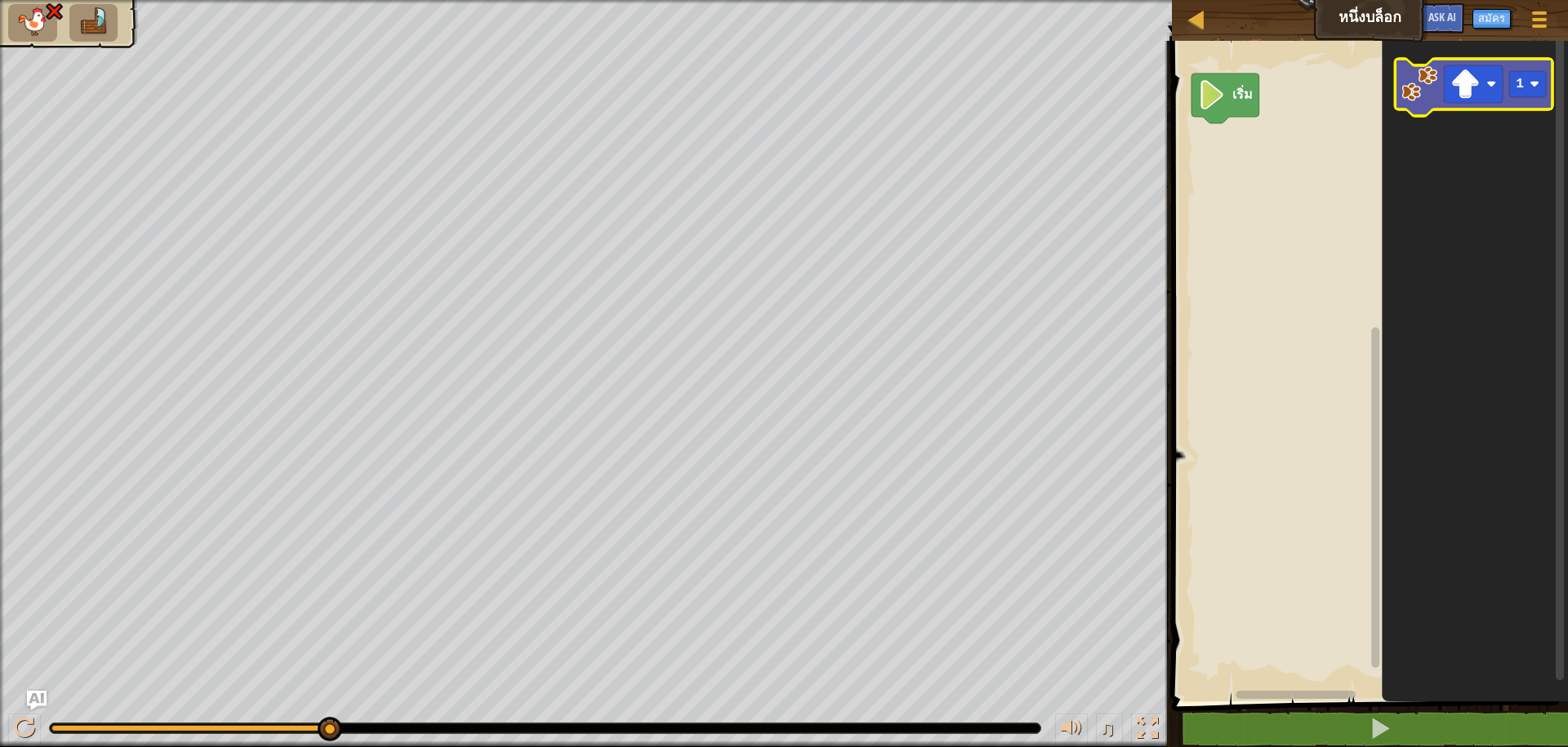
click at [1427, 84] on image "พื้นที่ทำงาน Blockly" at bounding box center [1420, 84] width 36 height 36
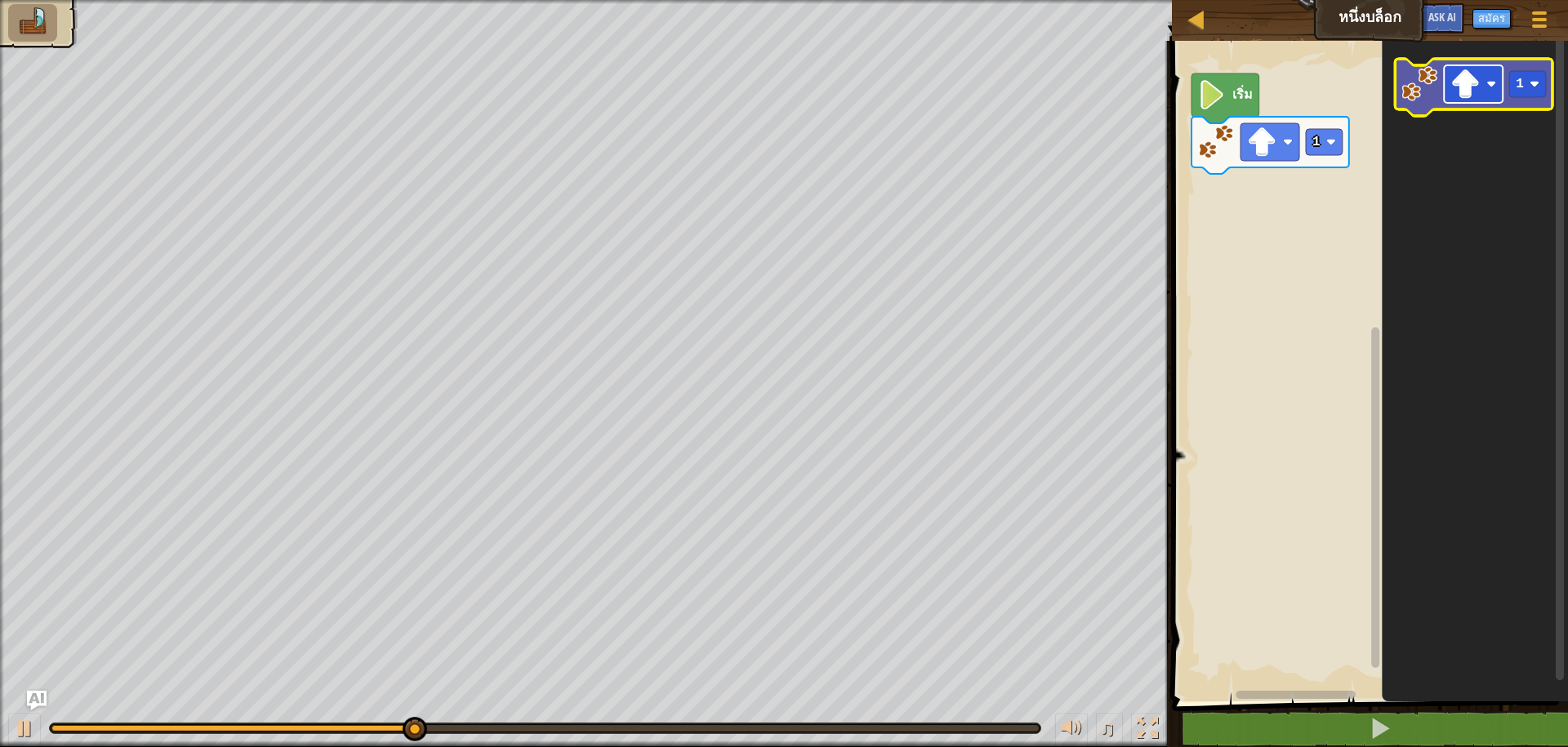
click at [1468, 86] on image "พื้นที่ทำงาน Blockly" at bounding box center [1466, 84] width 30 height 30
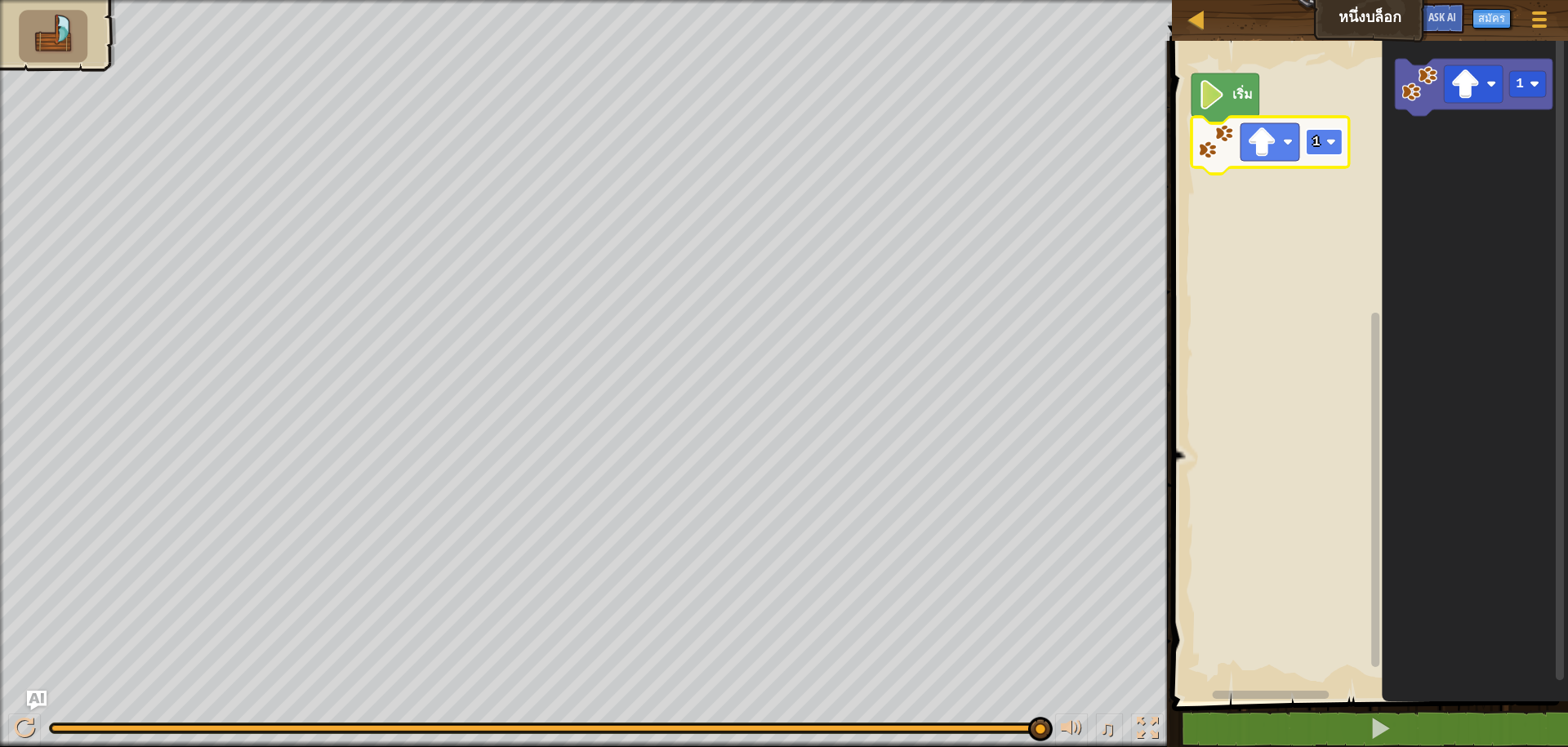
click at [1331, 139] on image "พื้นที่ทำงาน Blockly" at bounding box center [1331, 142] width 10 height 10
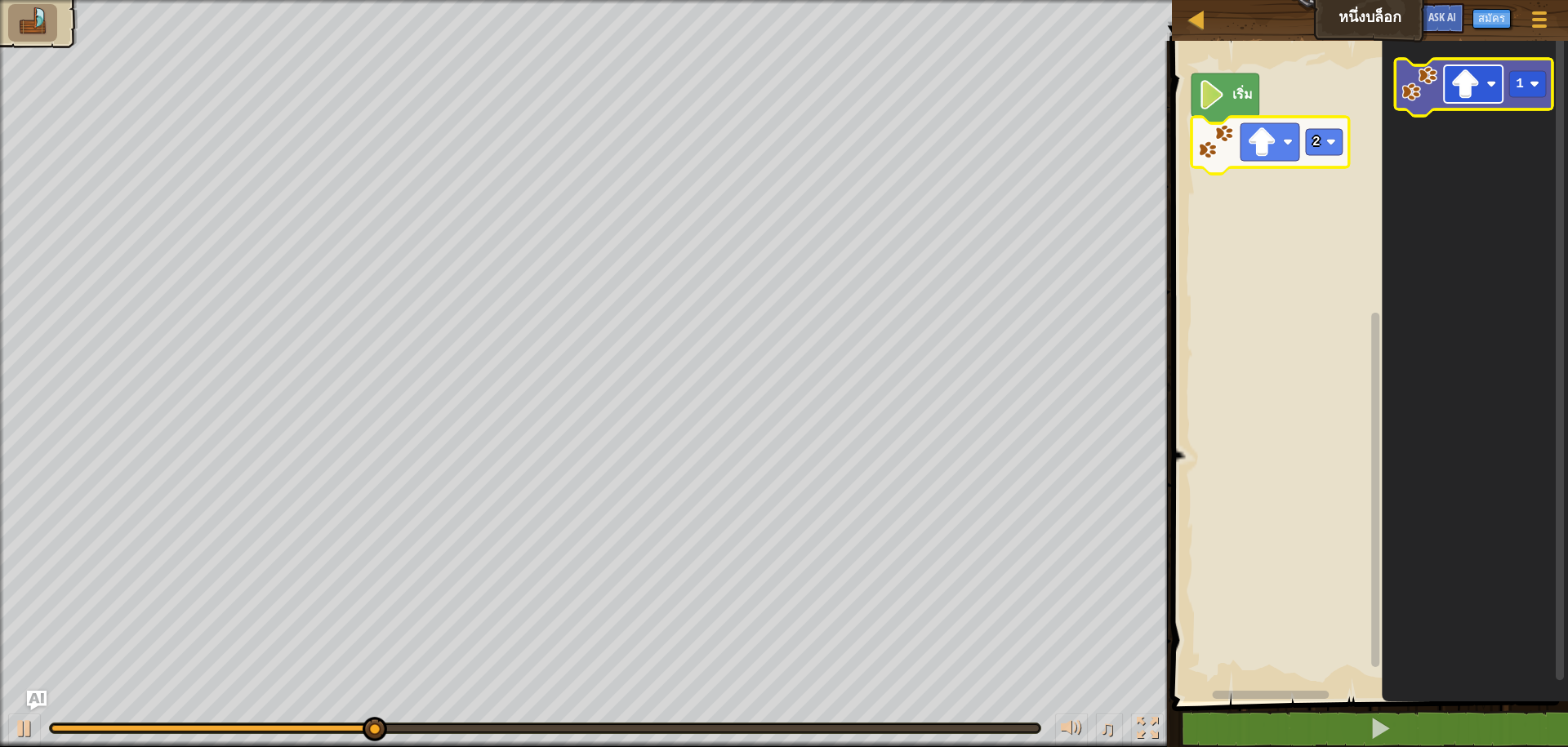
click at [1466, 89] on image "พื้นที่ทำงาน Blockly" at bounding box center [1466, 84] width 30 height 30
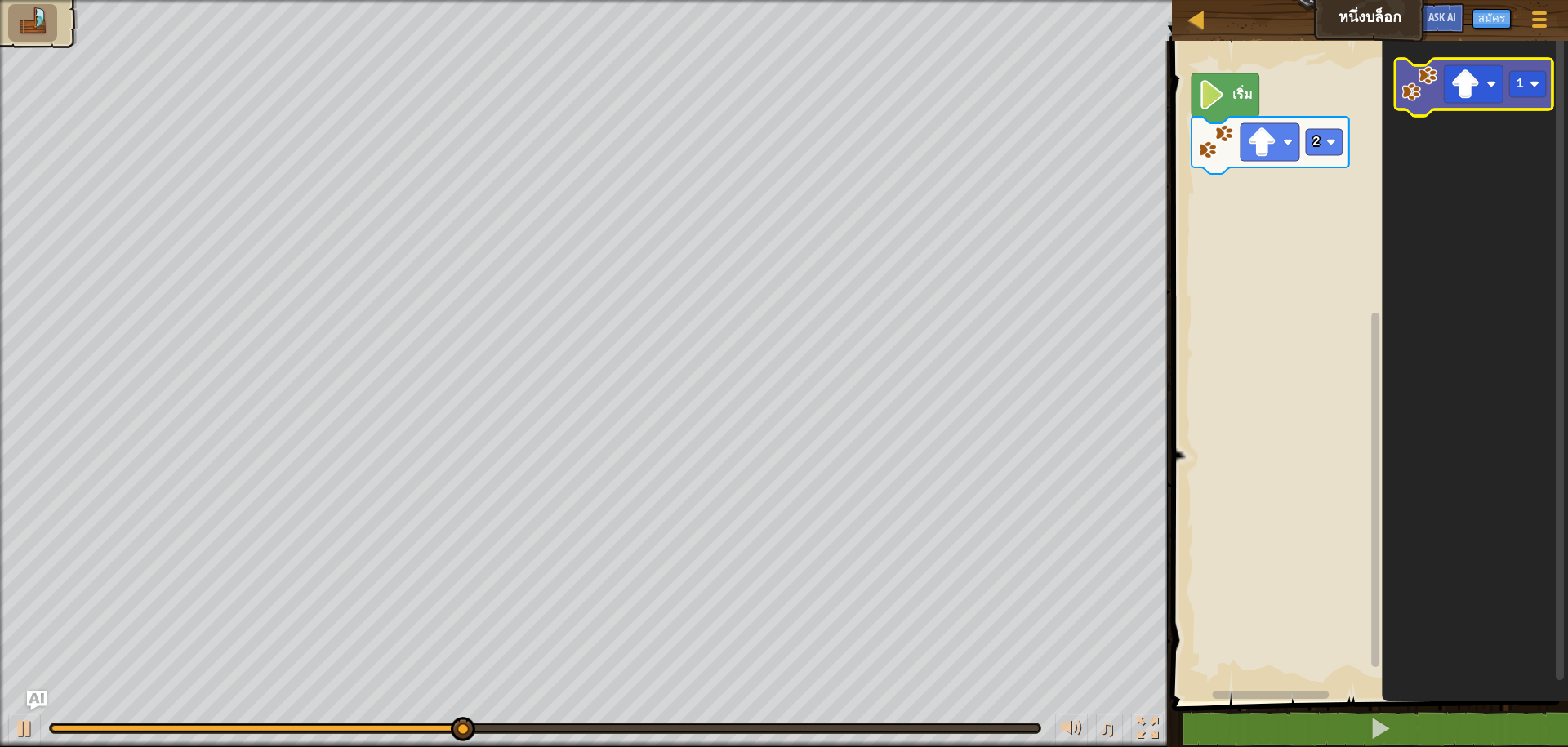
click at [1419, 89] on image "พื้นที่ทำงาน Blockly" at bounding box center [1420, 84] width 36 height 36
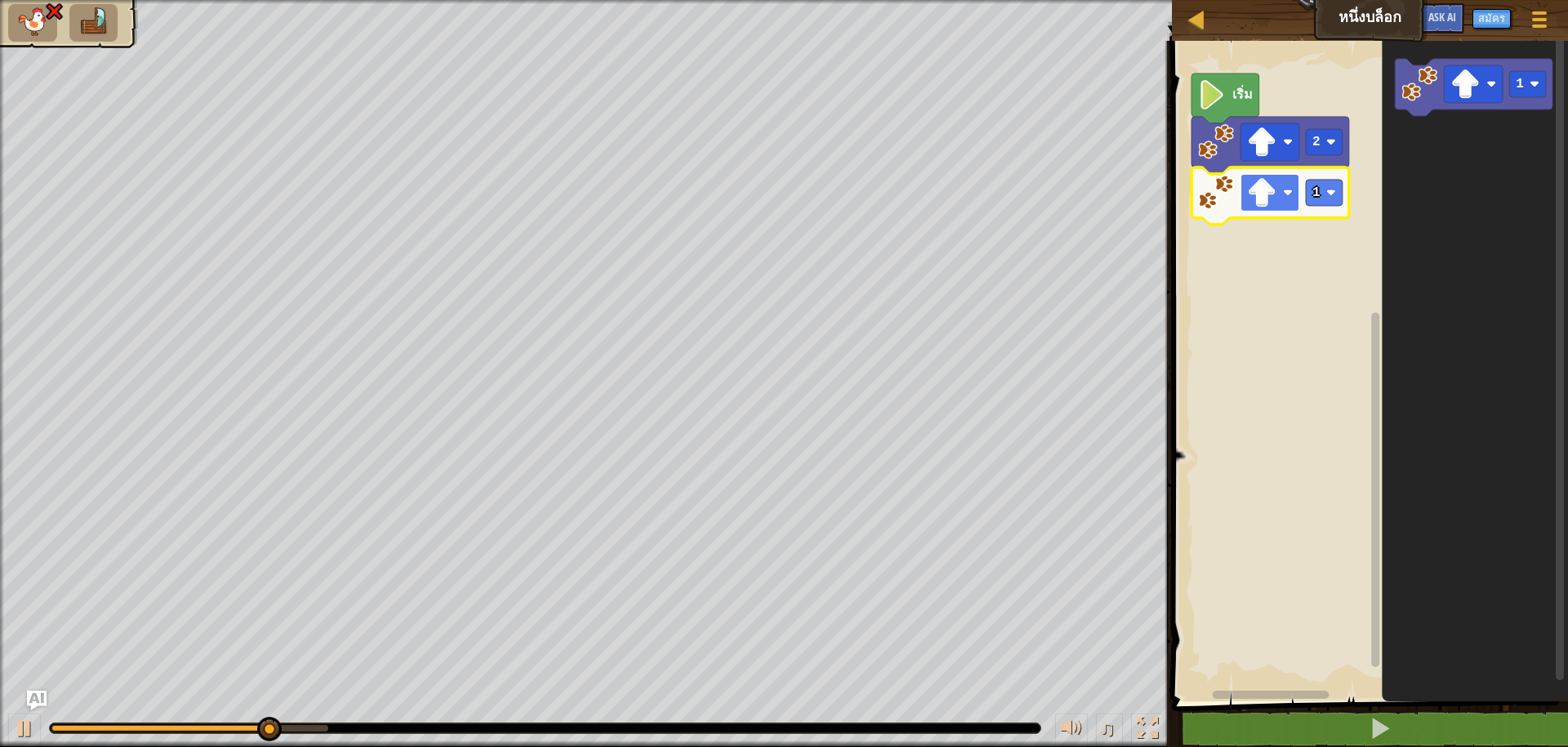
click at [1273, 182] on image "พื้นที่ทำงาน Blockly" at bounding box center [1262, 193] width 30 height 30
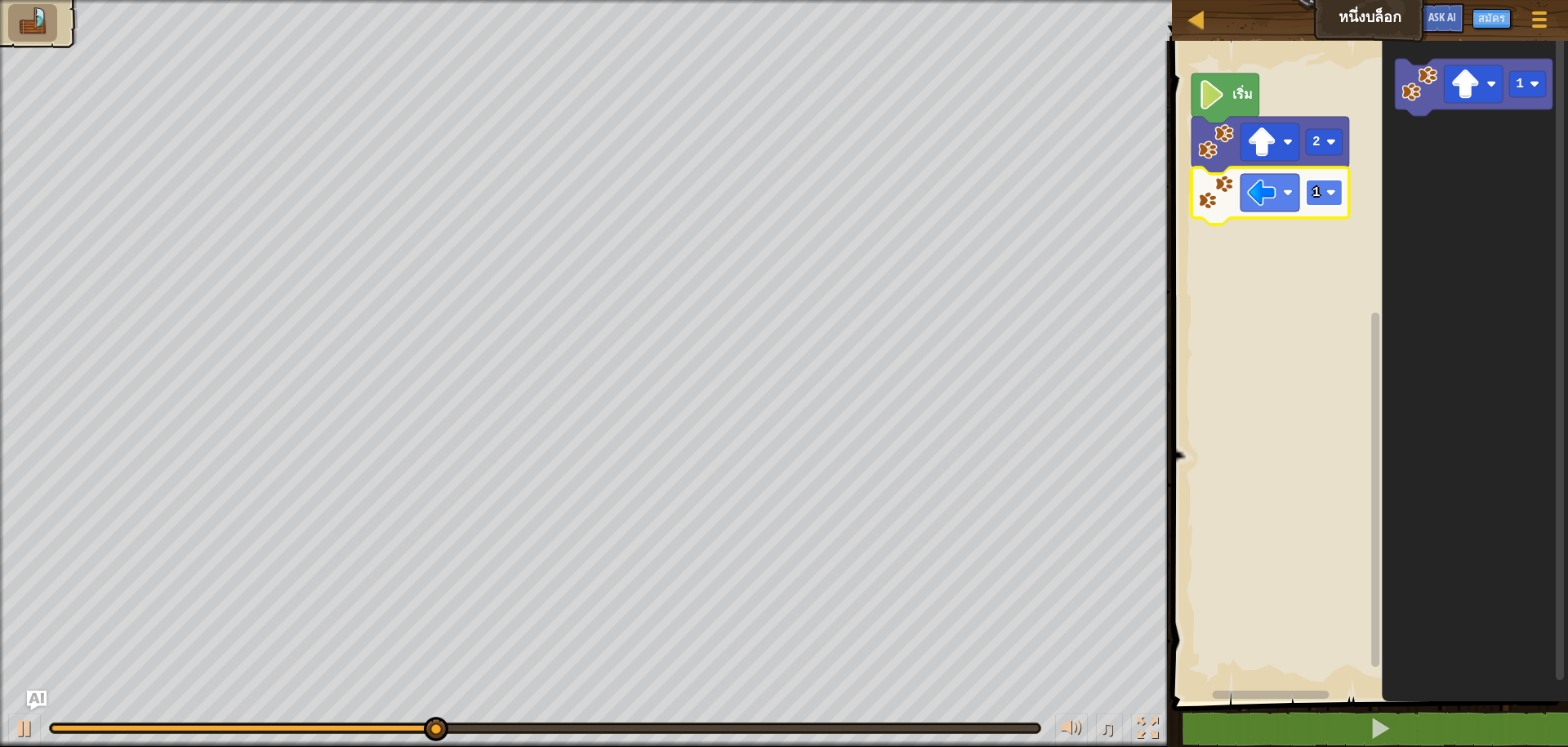
click at [1334, 187] on rect "พื้นที่ทำงาน Blockly" at bounding box center [1323, 193] width 37 height 26
click at [1345, 242] on div "เริ่ม 2 3 1" at bounding box center [1367, 367] width 401 height 668
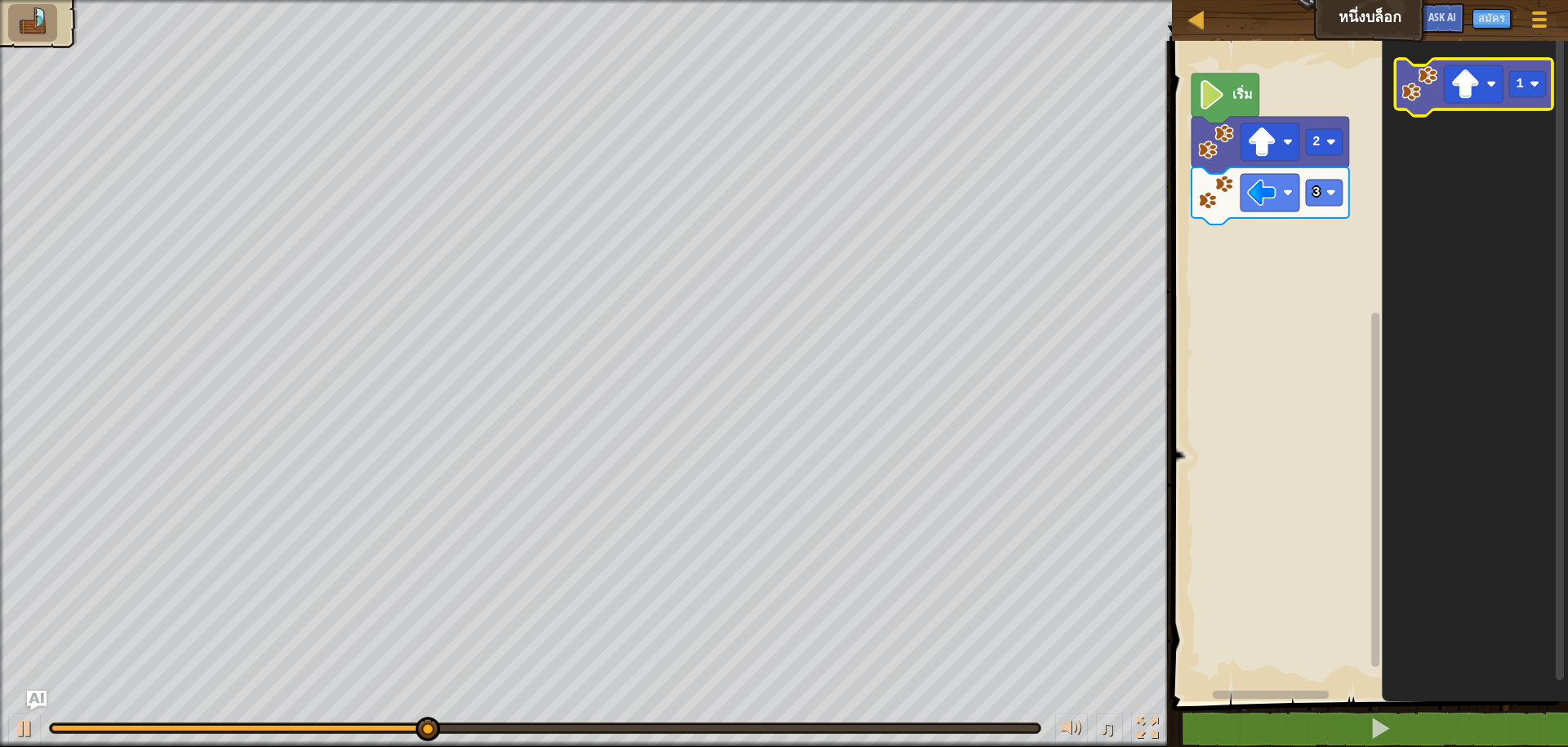
click at [1411, 99] on image "พื้นที่ทำงาน Blockly" at bounding box center [1420, 84] width 36 height 36
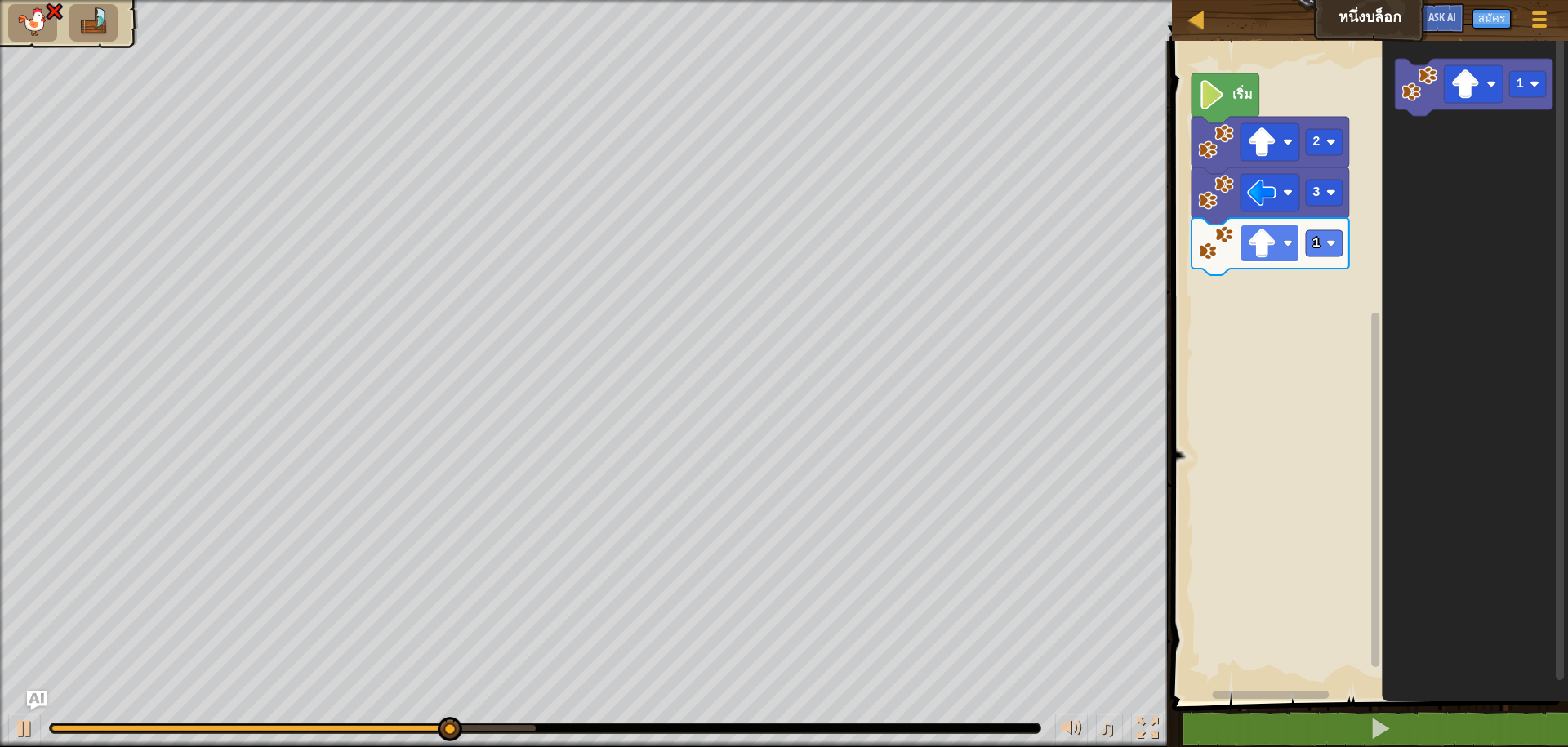
click at [1282, 245] on rect "พื้นที่ทำงาน Blockly" at bounding box center [1270, 244] width 59 height 38
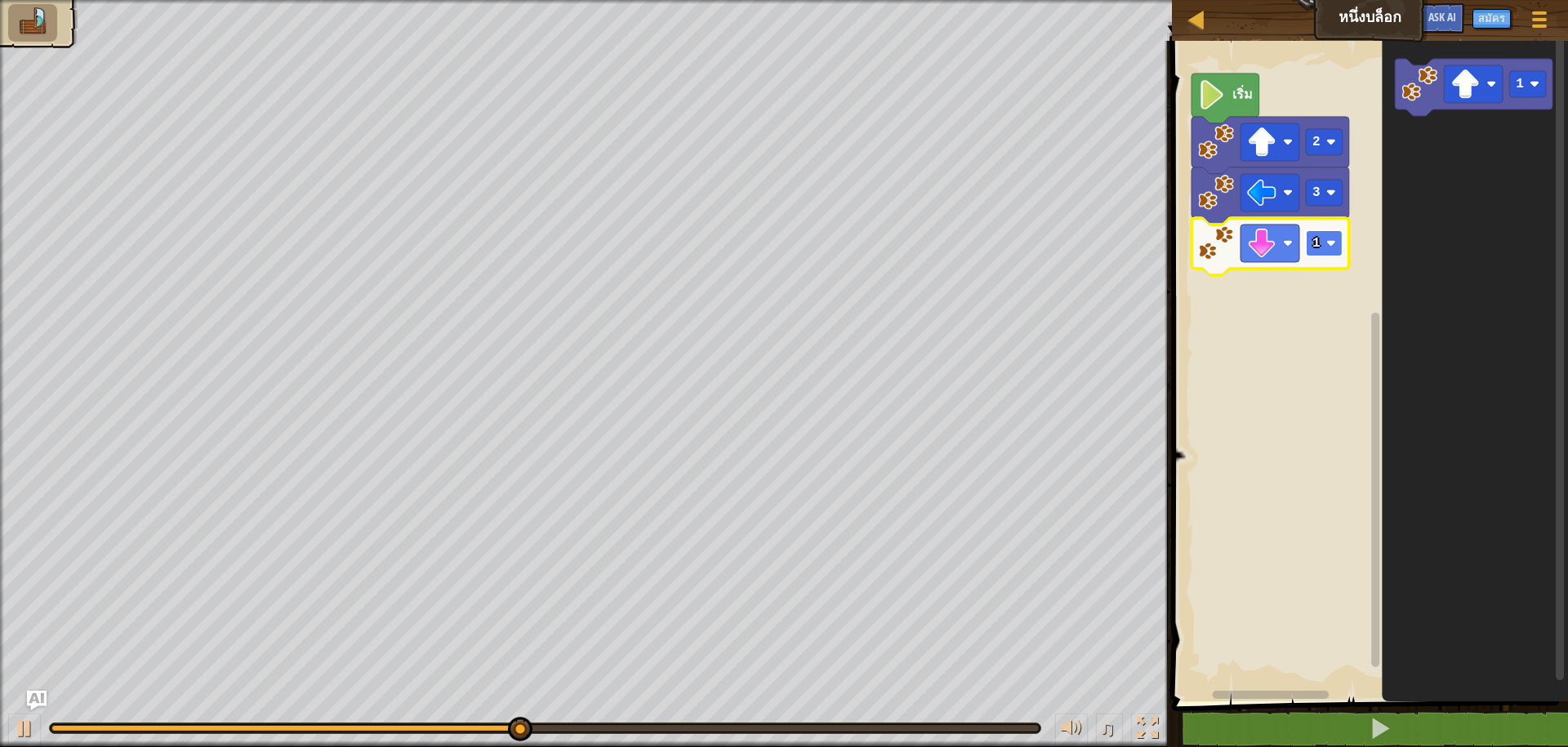
click at [1336, 231] on rect "พื้นที่ทำงาน Blockly" at bounding box center [1323, 244] width 37 height 26
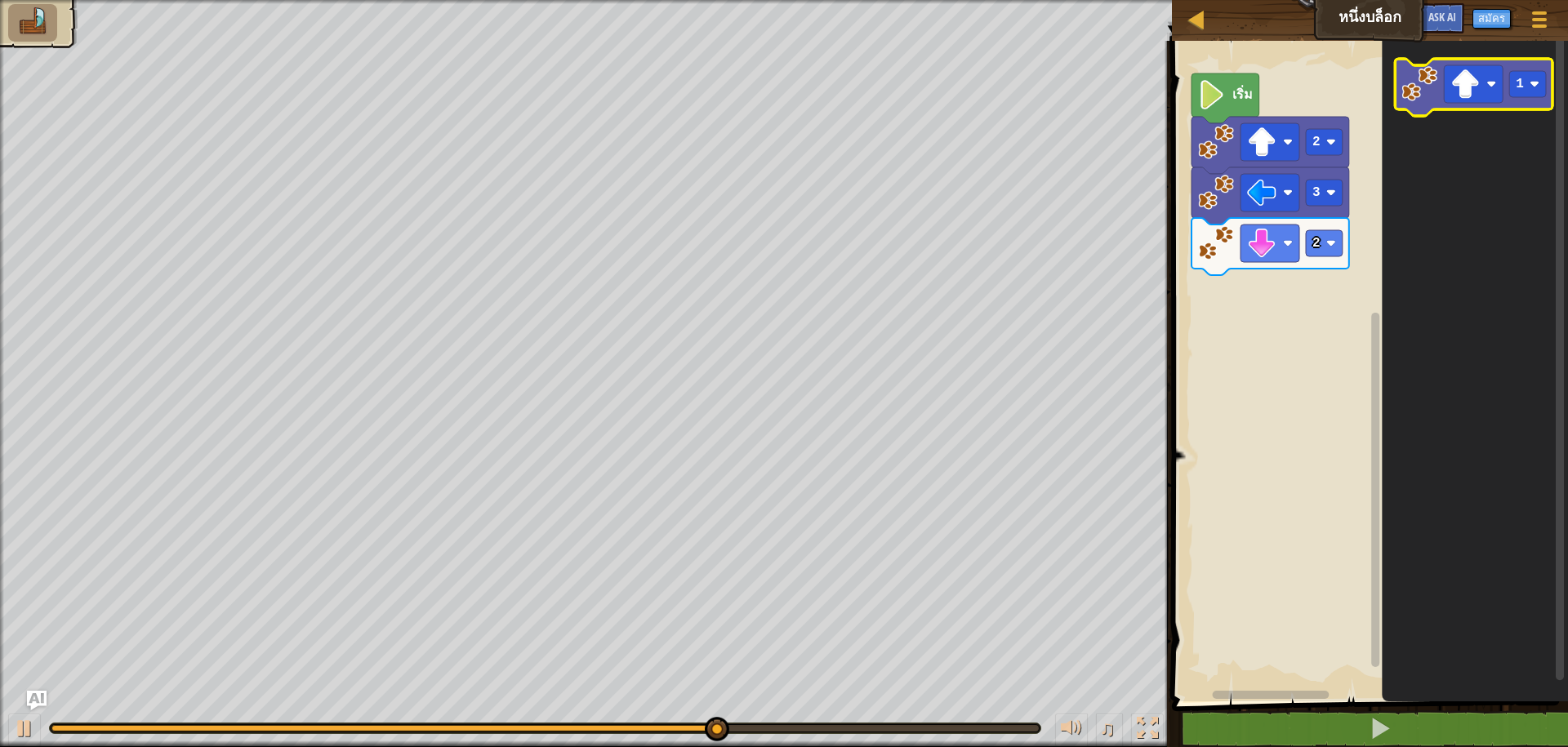
click at [1506, 105] on icon "พื้นที่ทำงาน Blockly" at bounding box center [1474, 88] width 158 height 57
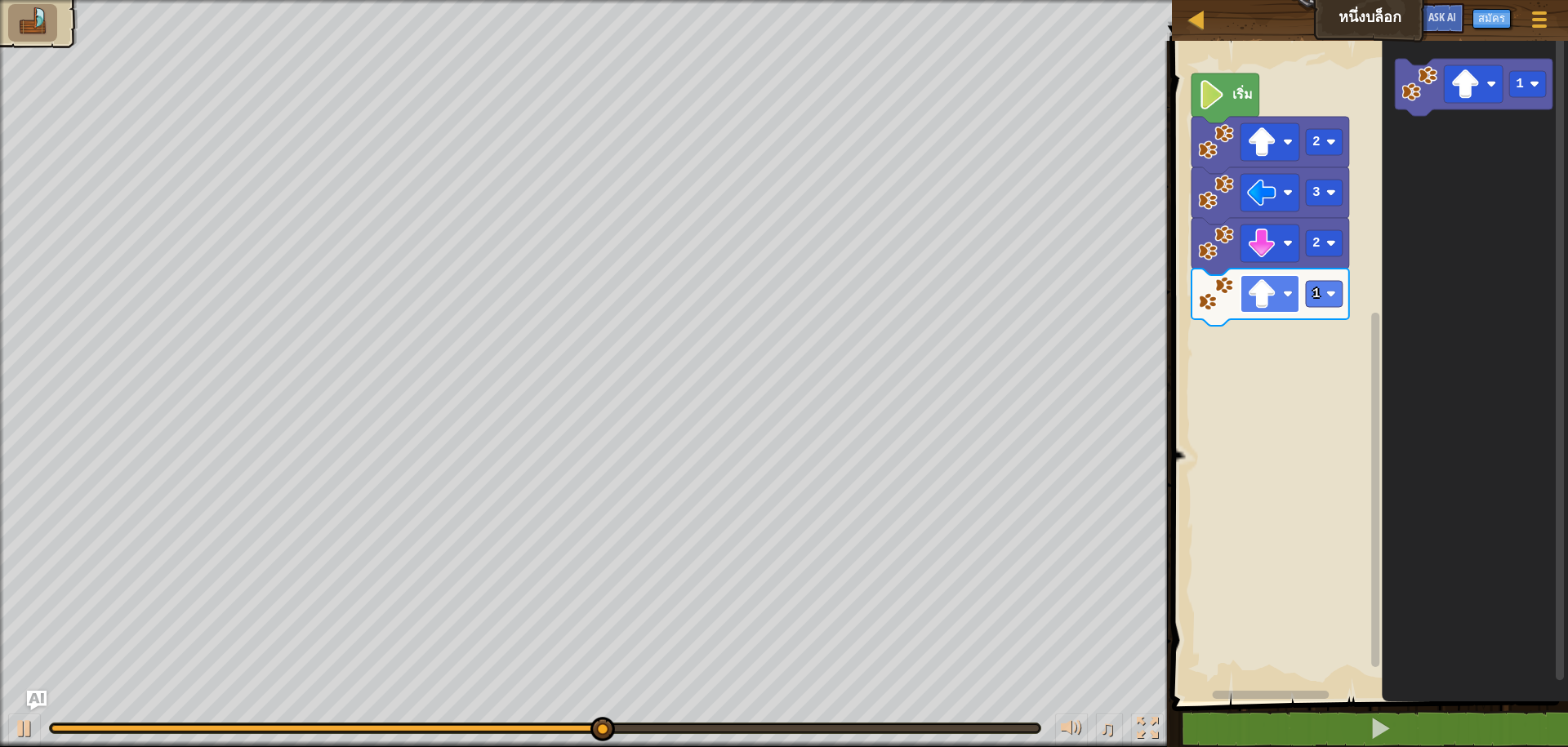
click at [1291, 294] on image "พื้นที่ทำงาน Blockly" at bounding box center [1288, 294] width 10 height 10
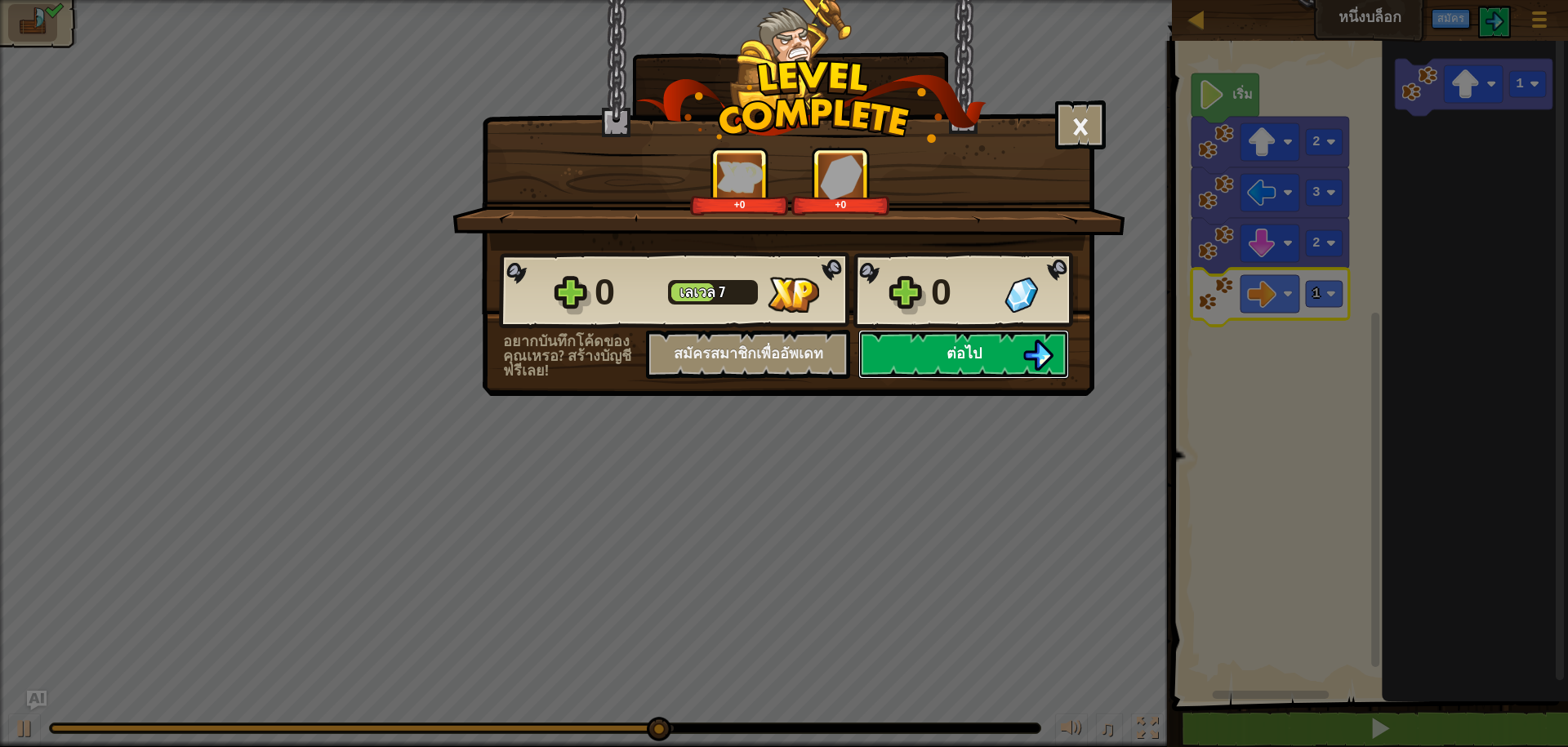
click at [1008, 351] on button "ต่อไป" at bounding box center [963, 354] width 211 height 49
